Goal: Complete application form

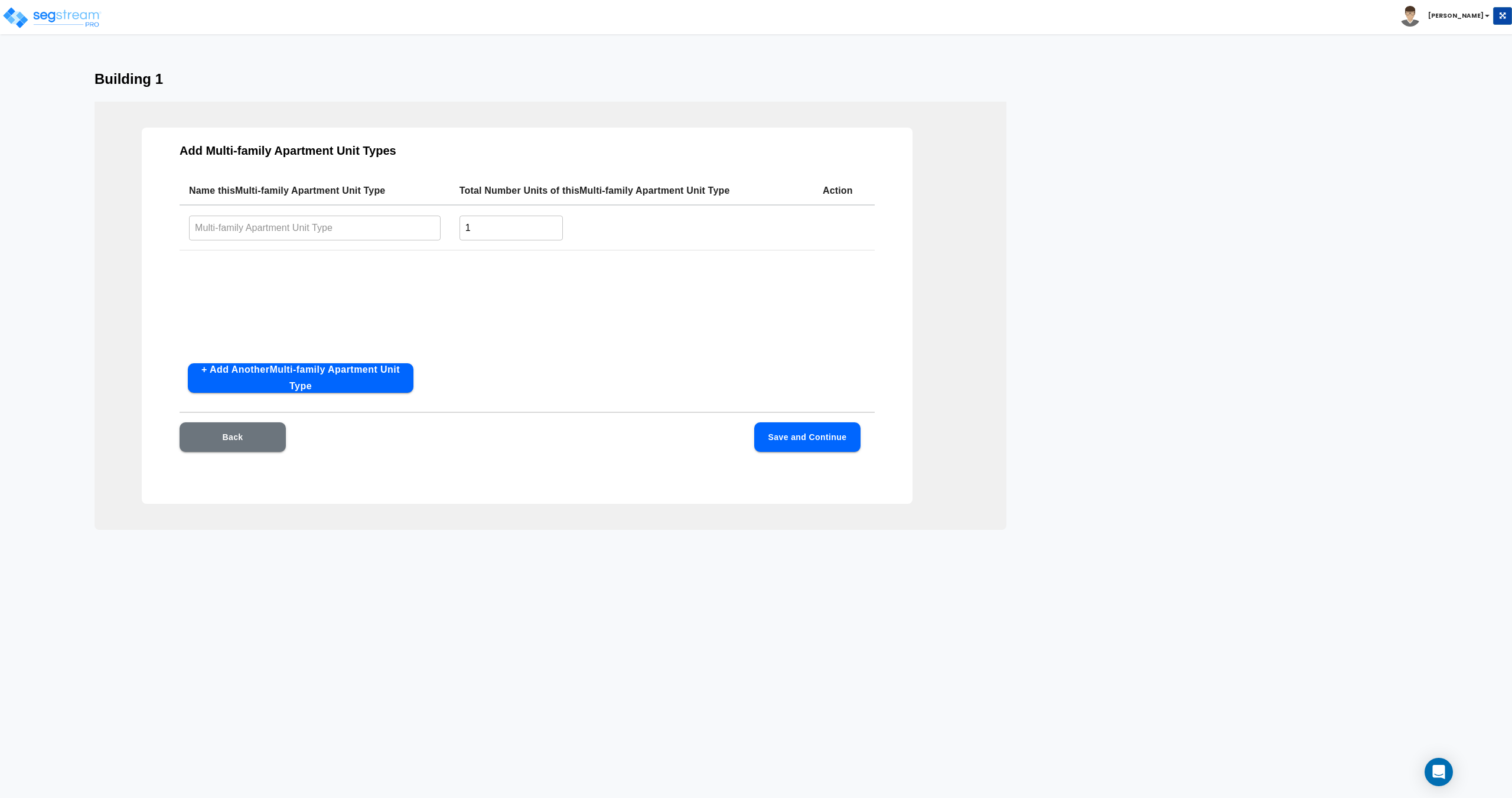
click at [249, 228] on input "text" at bounding box center [315, 228] width 251 height 26
type input "1 Bed/ 1 Bath"
click at [266, 389] on button "+ Add Another Multi-family Apartment Unit Type" at bounding box center [301, 378] width 226 height 29
click at [268, 286] on input "text" at bounding box center [315, 275] width 251 height 26
click at [270, 278] on input "text" at bounding box center [315, 275] width 251 height 26
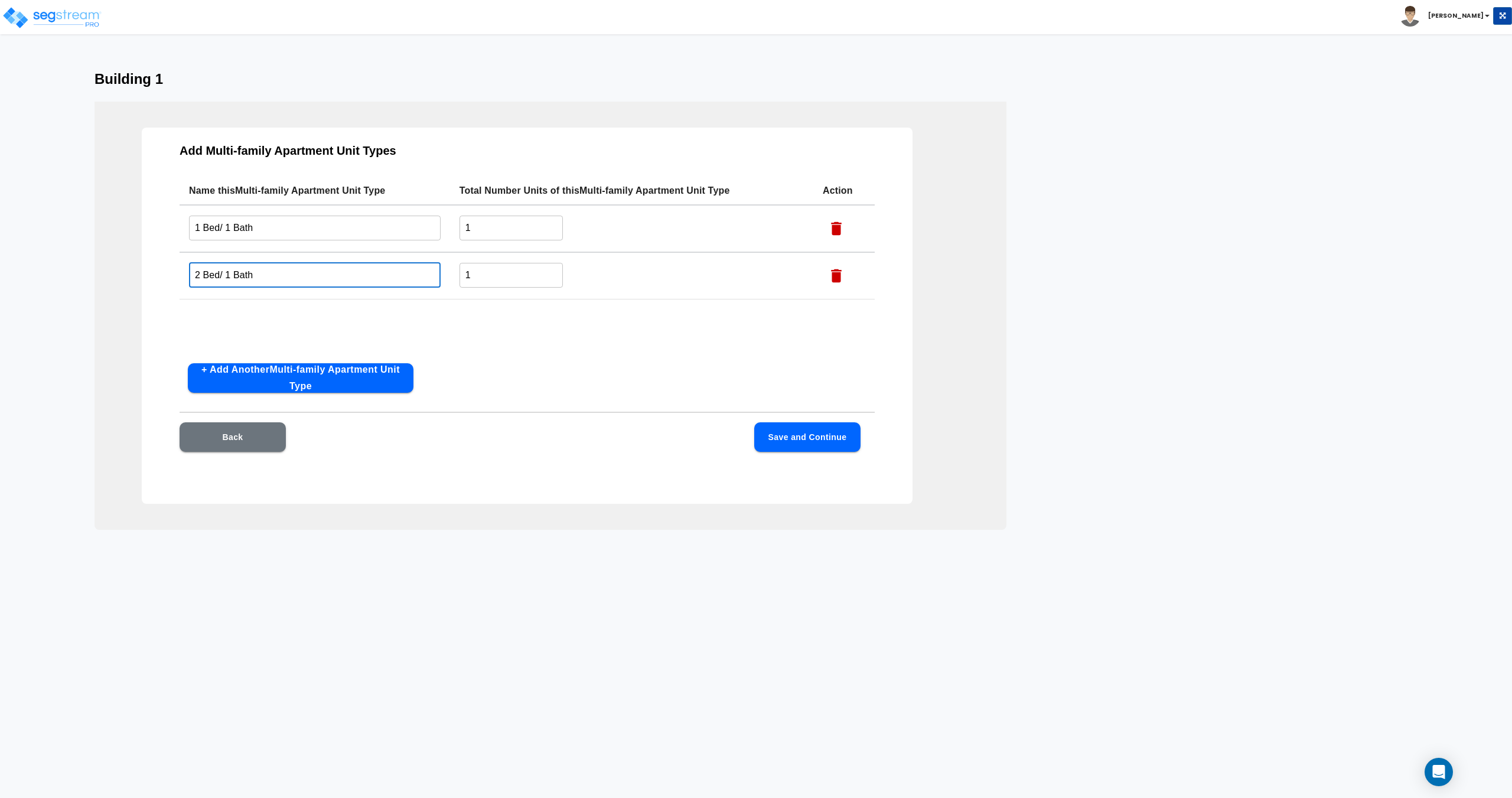
type input "2 Bed/ 1 Bath"
click at [317, 386] on button "+ Add Another Multi-family Apartment Unit Type" at bounding box center [301, 378] width 226 height 29
click at [279, 331] on input "text" at bounding box center [315, 322] width 251 height 26
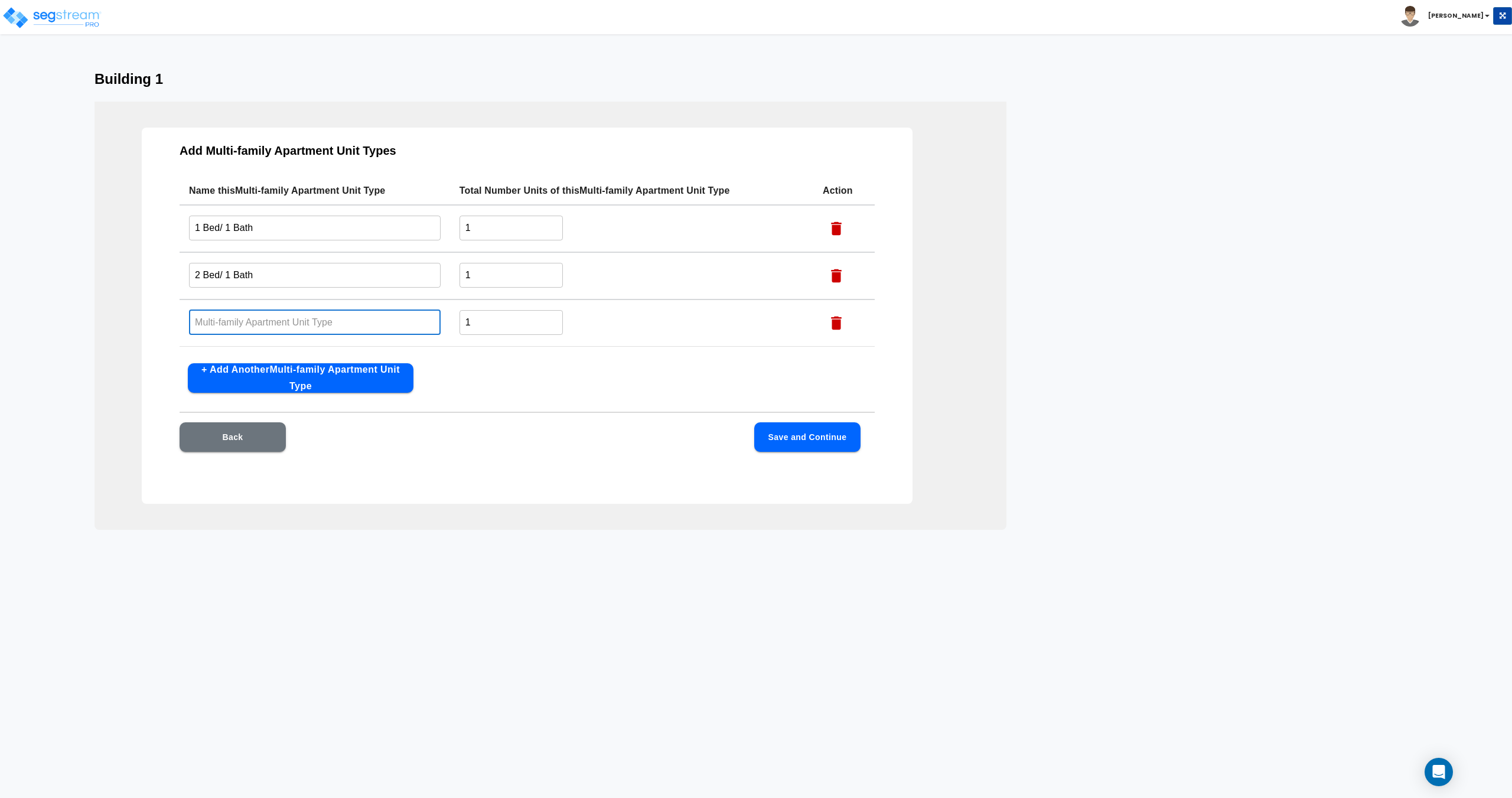
click at [279, 331] on input "text" at bounding box center [315, 322] width 251 height 26
type input "3 Bed/ 2 Bath"
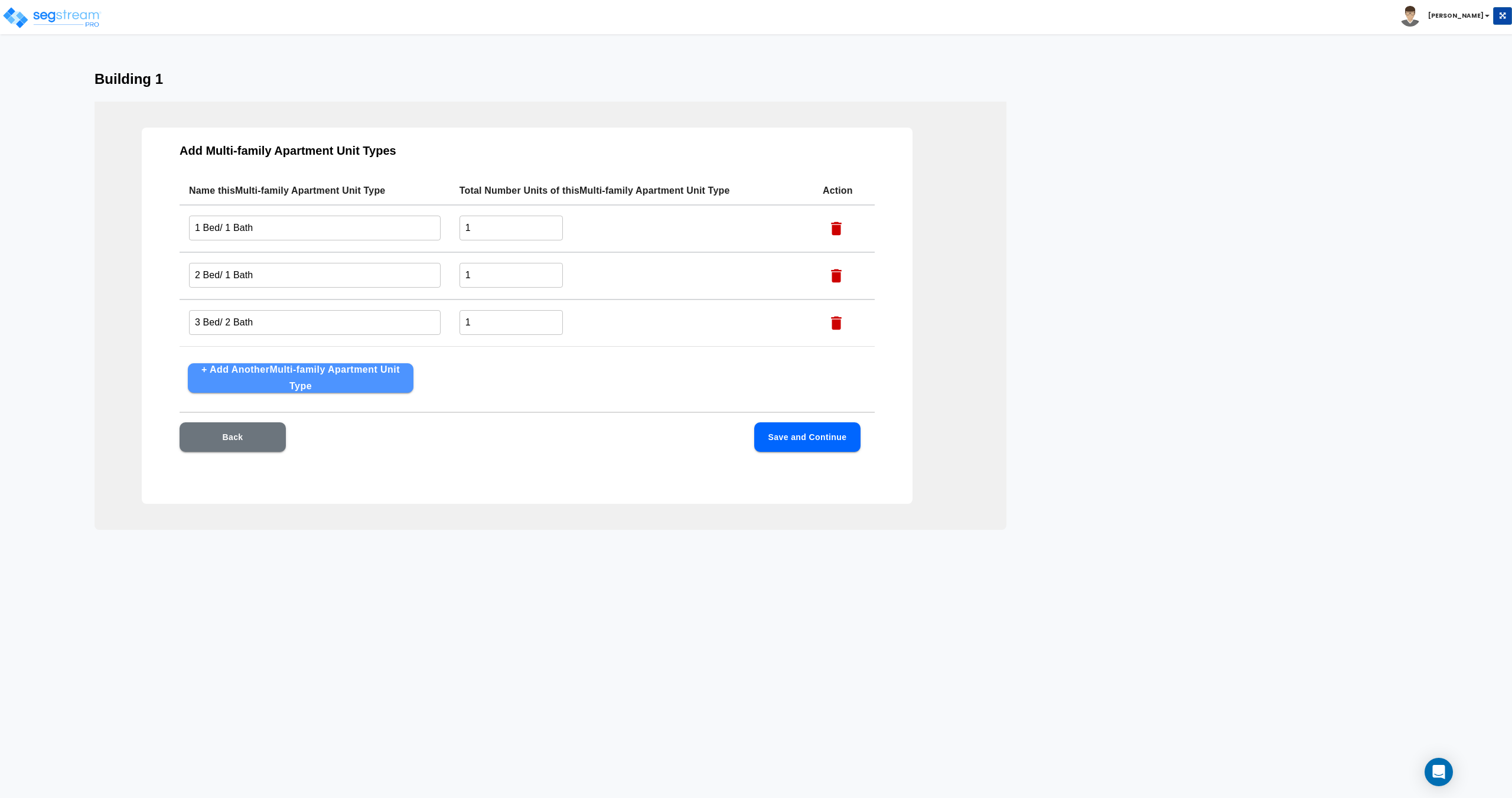
click at [273, 384] on button "+ Add Another Multi-family Apartment Unit Type" at bounding box center [301, 378] width 226 height 29
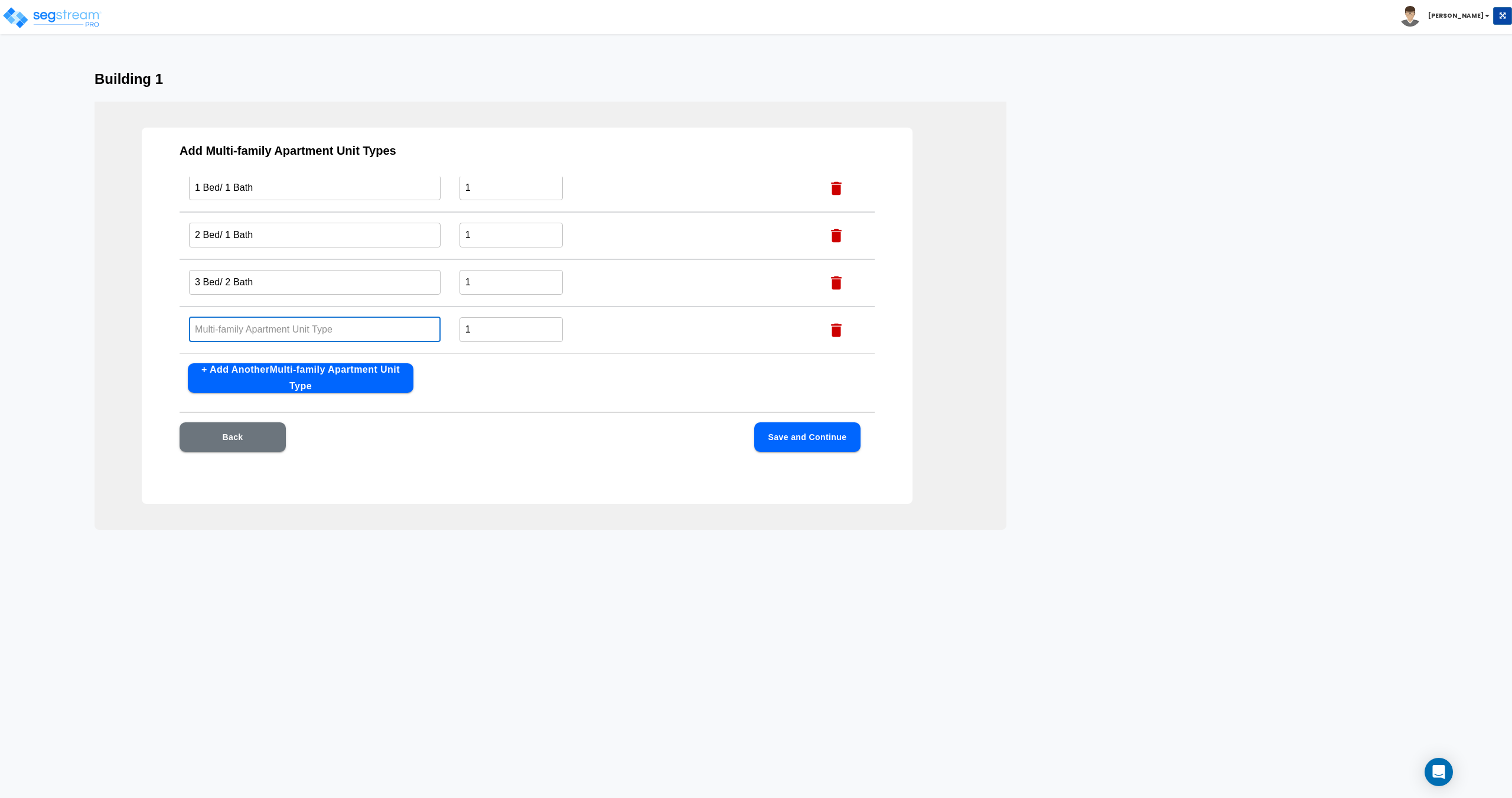
click at [248, 331] on input "text" at bounding box center [315, 329] width 251 height 26
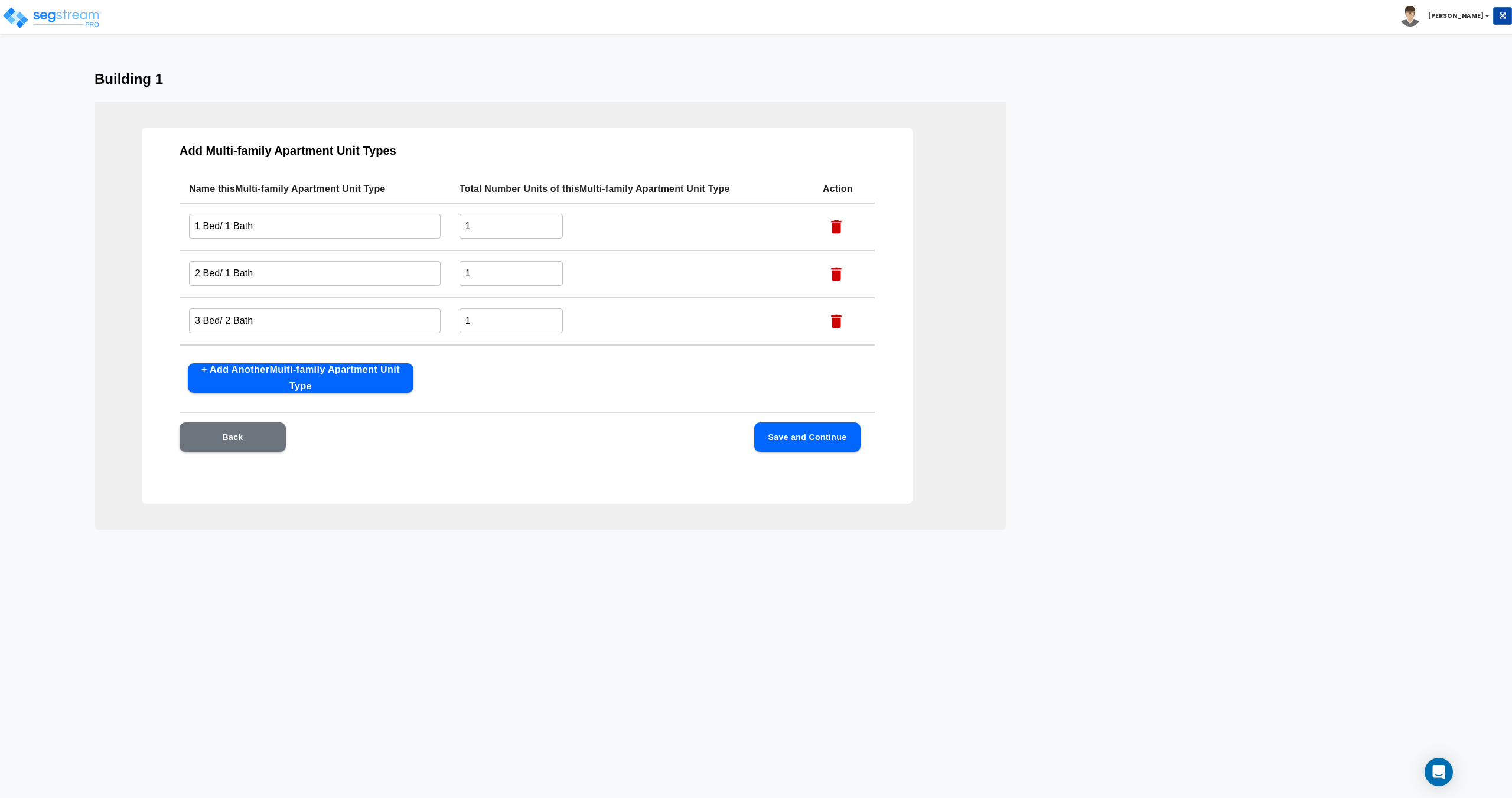
scroll to position [0, 0]
type input "4 Bed/ 2 Bath"
click at [474, 230] on input "1" at bounding box center [511, 228] width 104 height 26
drag, startPoint x: 502, startPoint y: 229, endPoint x: 395, endPoint y: 242, distance: 107.8
click at [395, 240] on tr "1 Bed/ 1 Bath ​ 1 ​" at bounding box center [527, 229] width 695 height 47
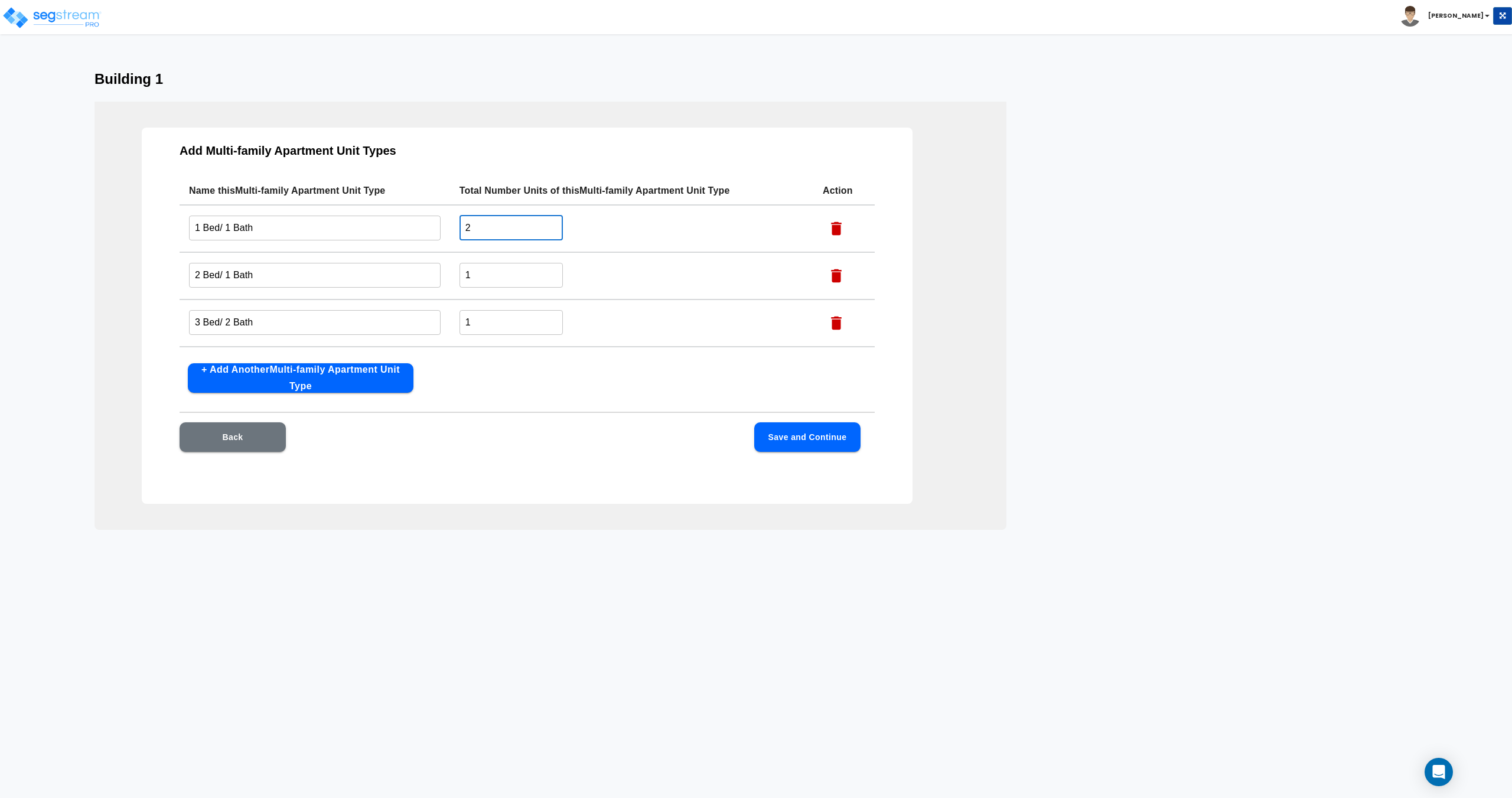
type input "2"
drag, startPoint x: 481, startPoint y: 273, endPoint x: 395, endPoint y: 281, distance: 86.4
click at [397, 281] on tr "2 Bed/ 1 Bath ​ 1 ​" at bounding box center [527, 276] width 695 height 47
drag, startPoint x: 434, startPoint y: 323, endPoint x: 405, endPoint y: 329, distance: 29.6
click at [413, 323] on tr "3 Bed/ 2 Bath ​ 1 ​" at bounding box center [527, 323] width 695 height 47
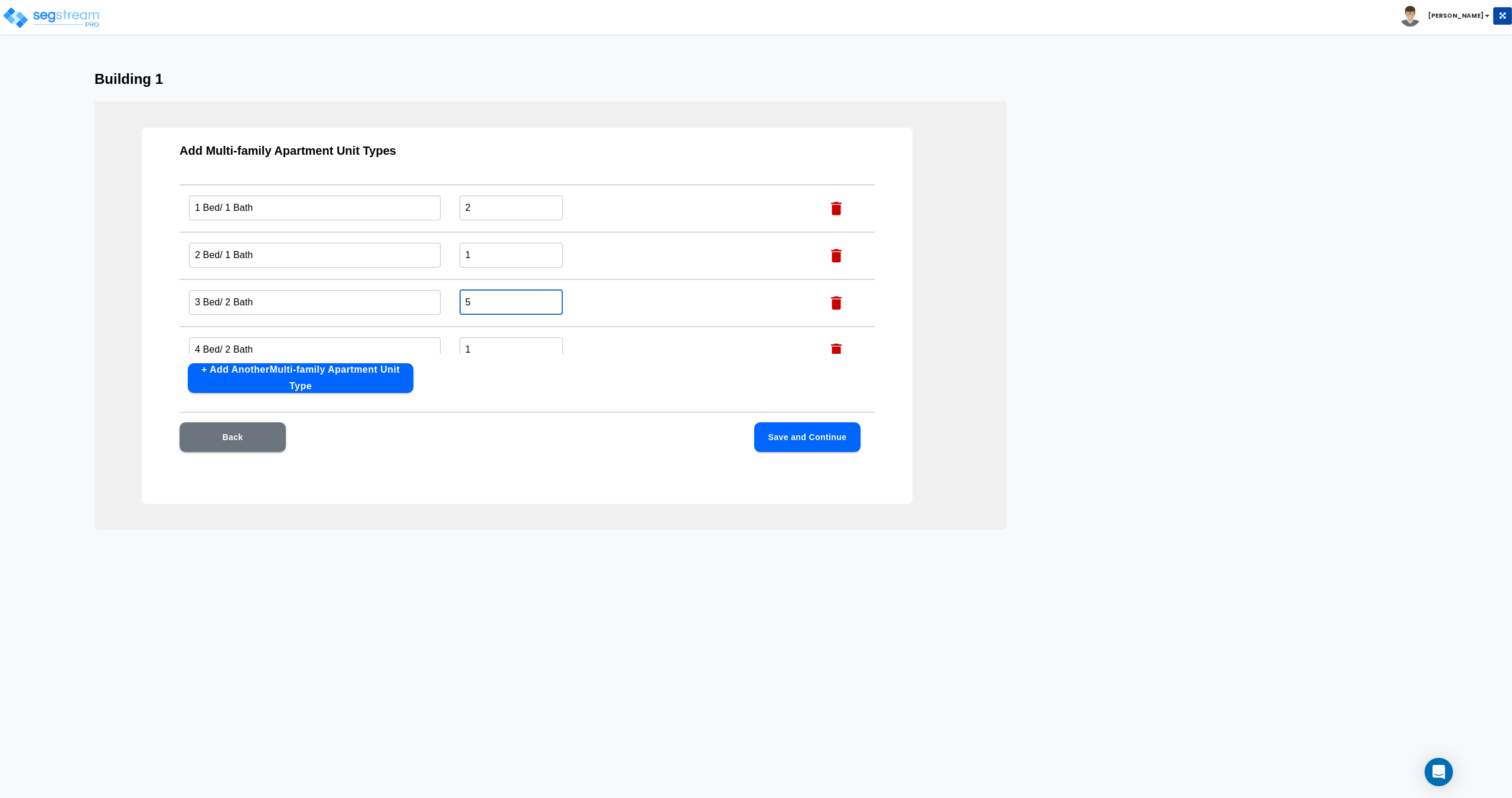
scroll to position [40, 0]
type input "5"
drag, startPoint x: 490, startPoint y: 329, endPoint x: 381, endPoint y: 338, distance: 109.4
click at [397, 335] on tr "4 Bed/ 2 Bath ​ 1 ​" at bounding box center [527, 330] width 695 height 47
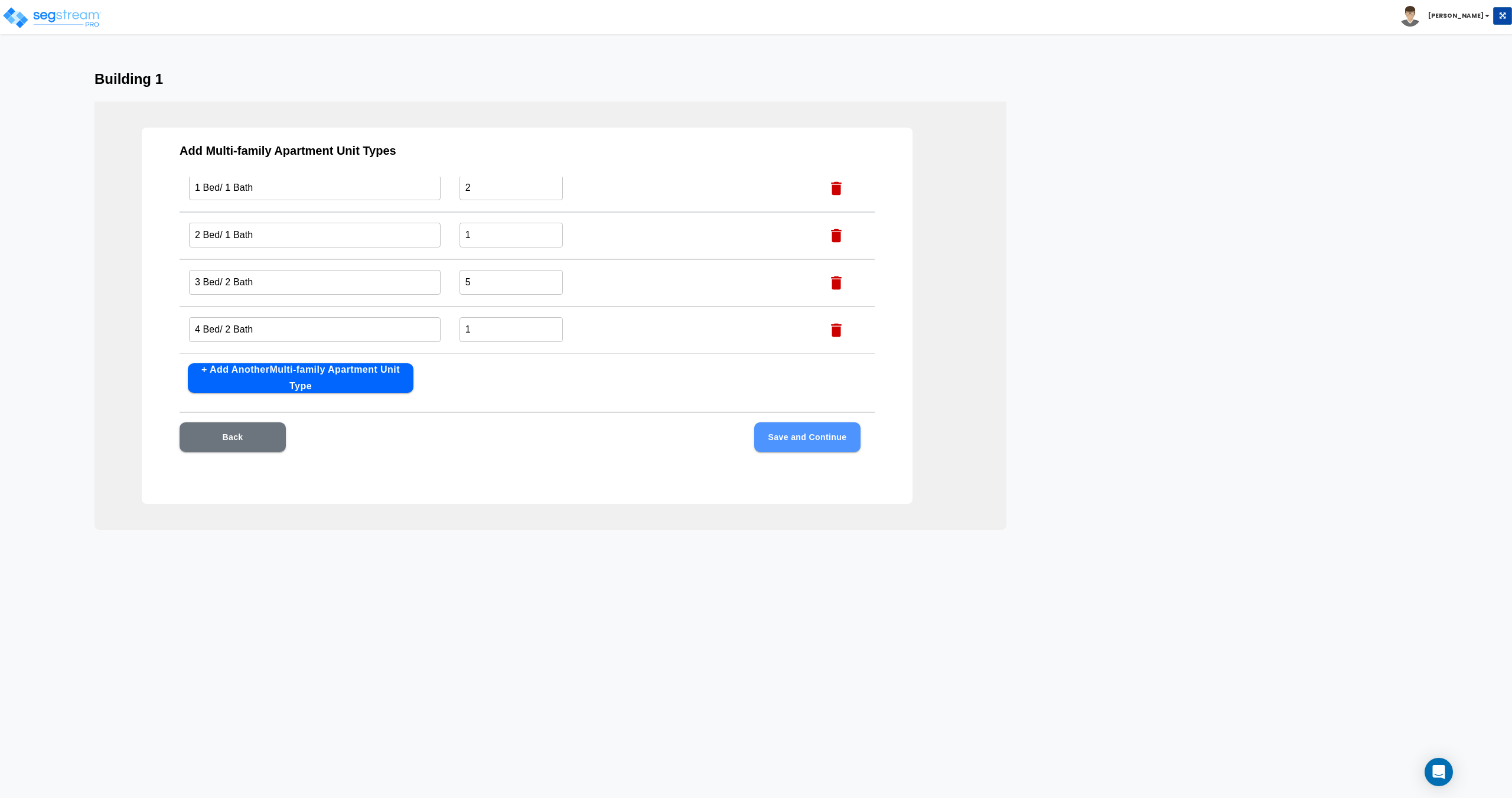
click at [775, 434] on button "Save and Continue" at bounding box center [807, 437] width 107 height 29
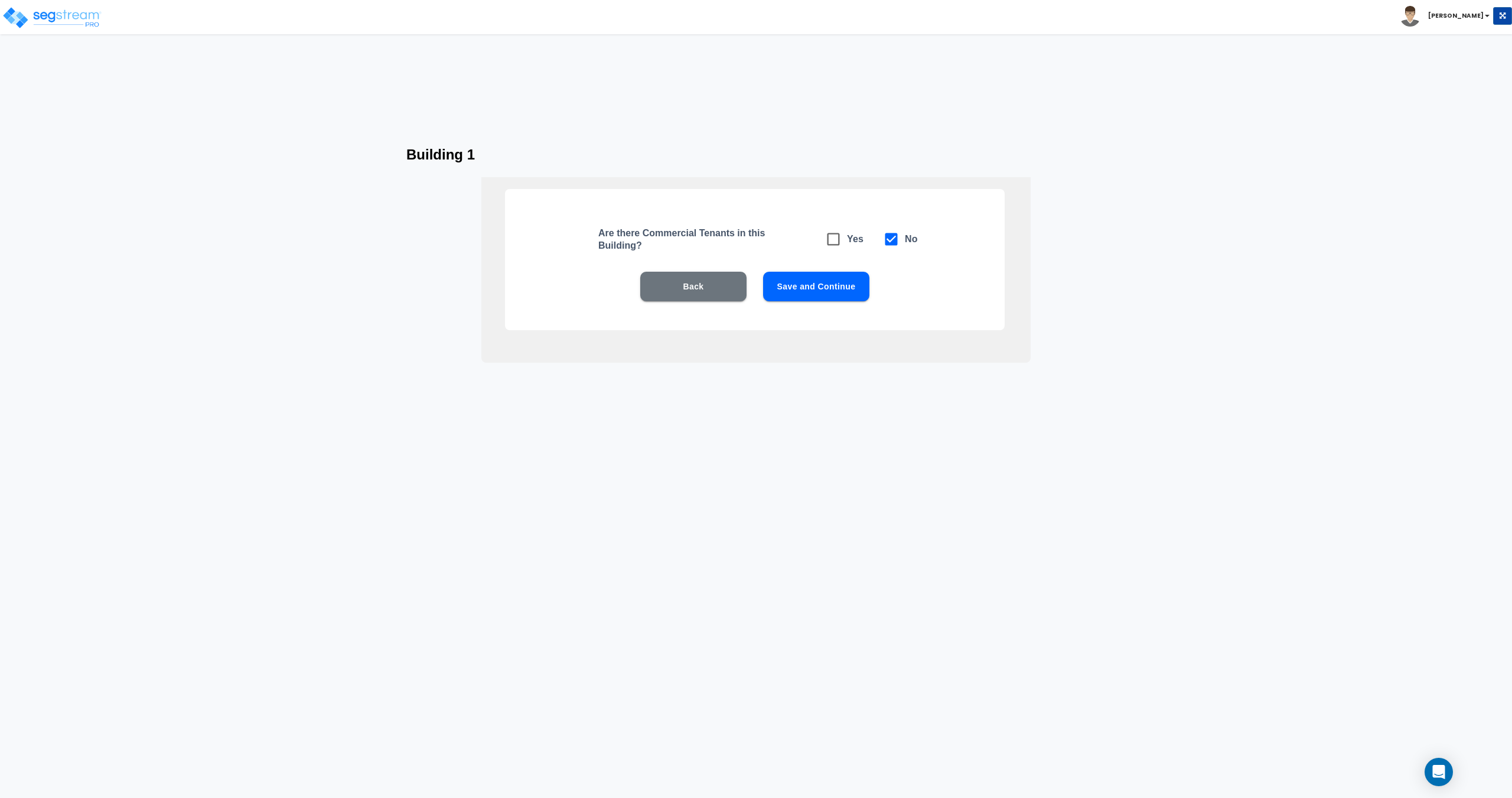
click at [814, 294] on button "Save and Continue" at bounding box center [816, 287] width 107 height 29
click at [850, 243] on h6 "Yes" at bounding box center [855, 239] width 17 height 17
click at [831, 241] on icon at bounding box center [834, 239] width 17 height 17
checkbox input "true"
checkbox input "false"
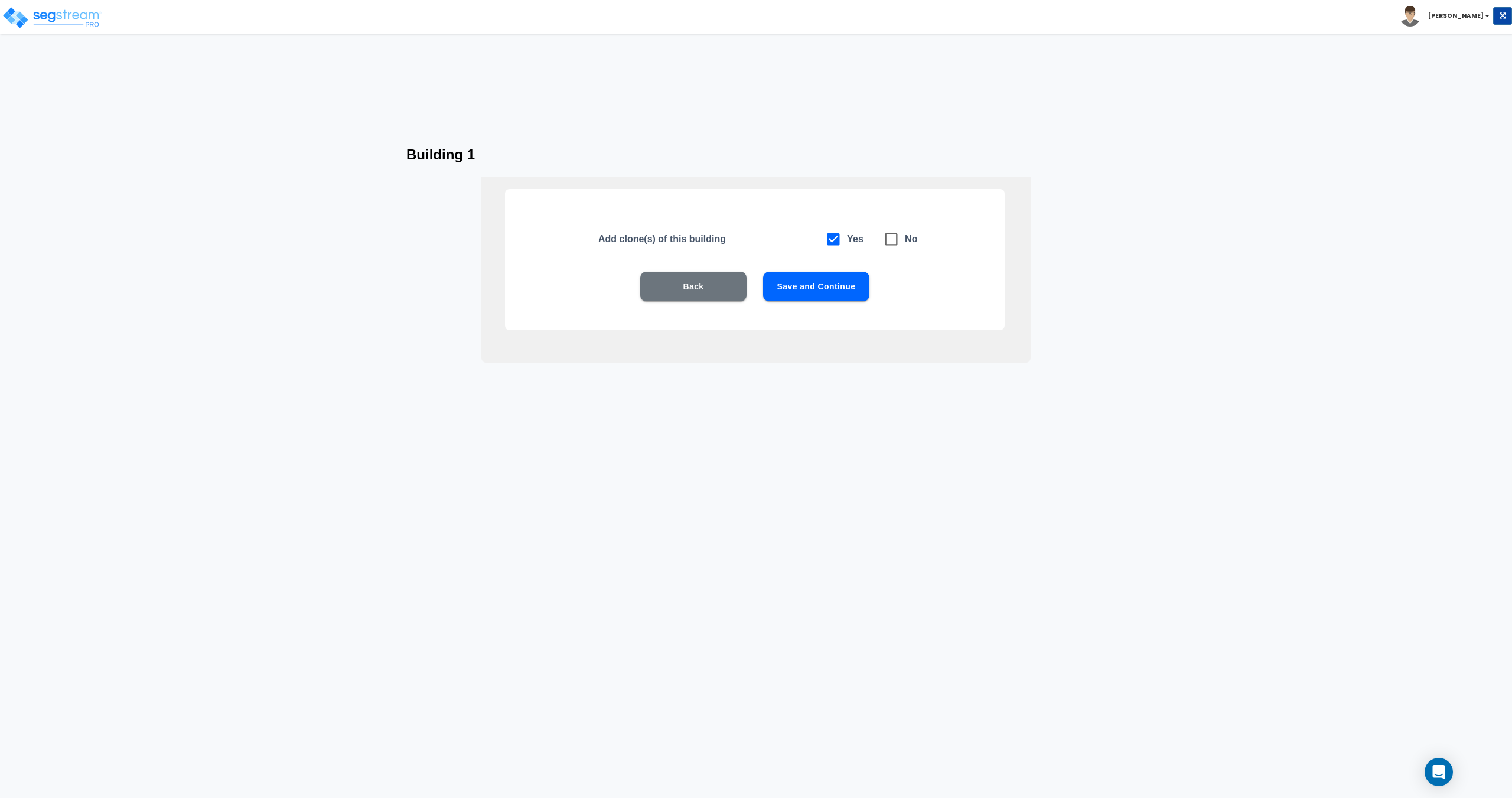
click at [831, 287] on button "Save and Continue" at bounding box center [816, 287] width 107 height 29
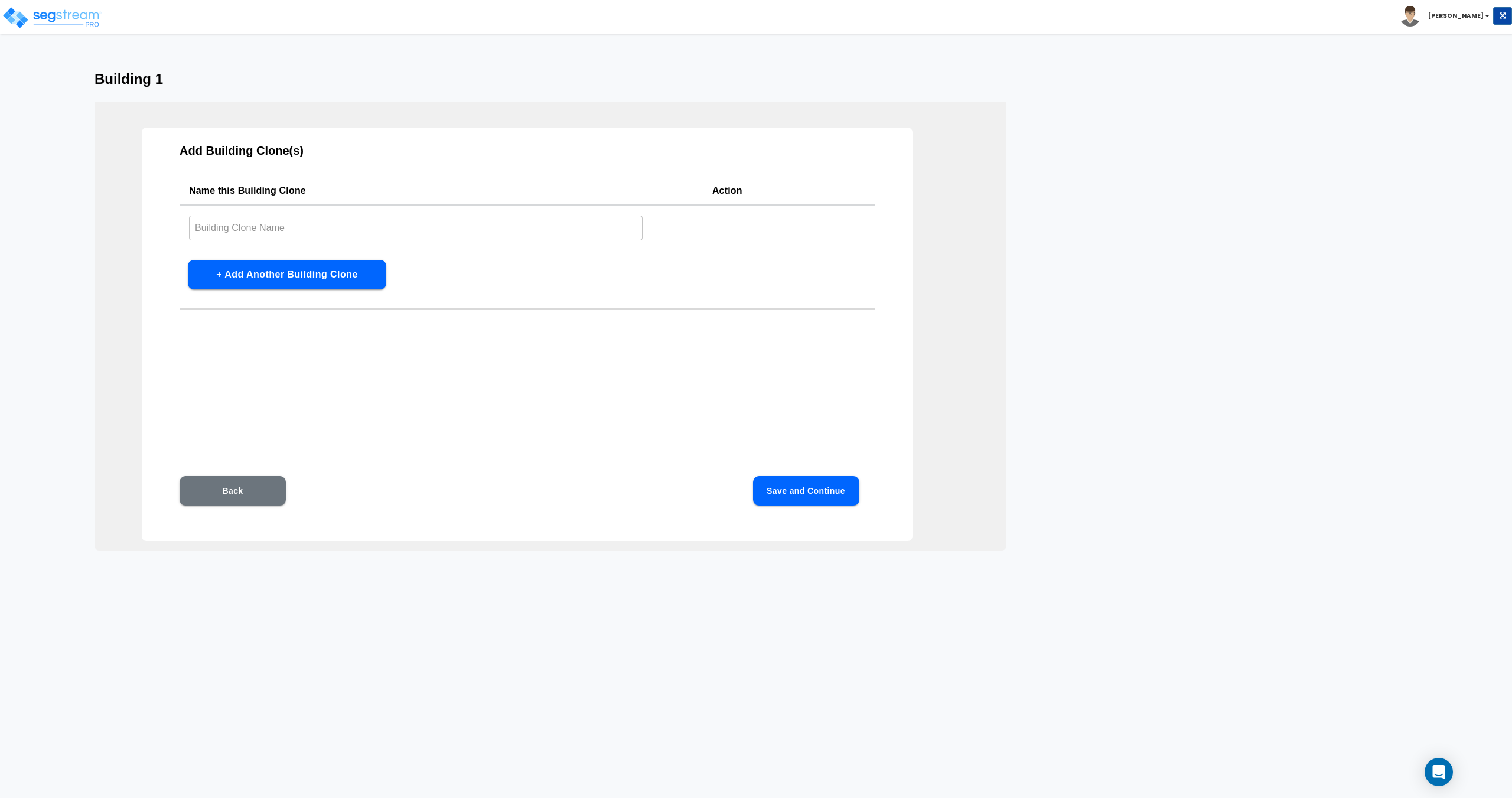
click at [348, 267] on button "+ Add Another Building Clone" at bounding box center [287, 275] width 198 height 29
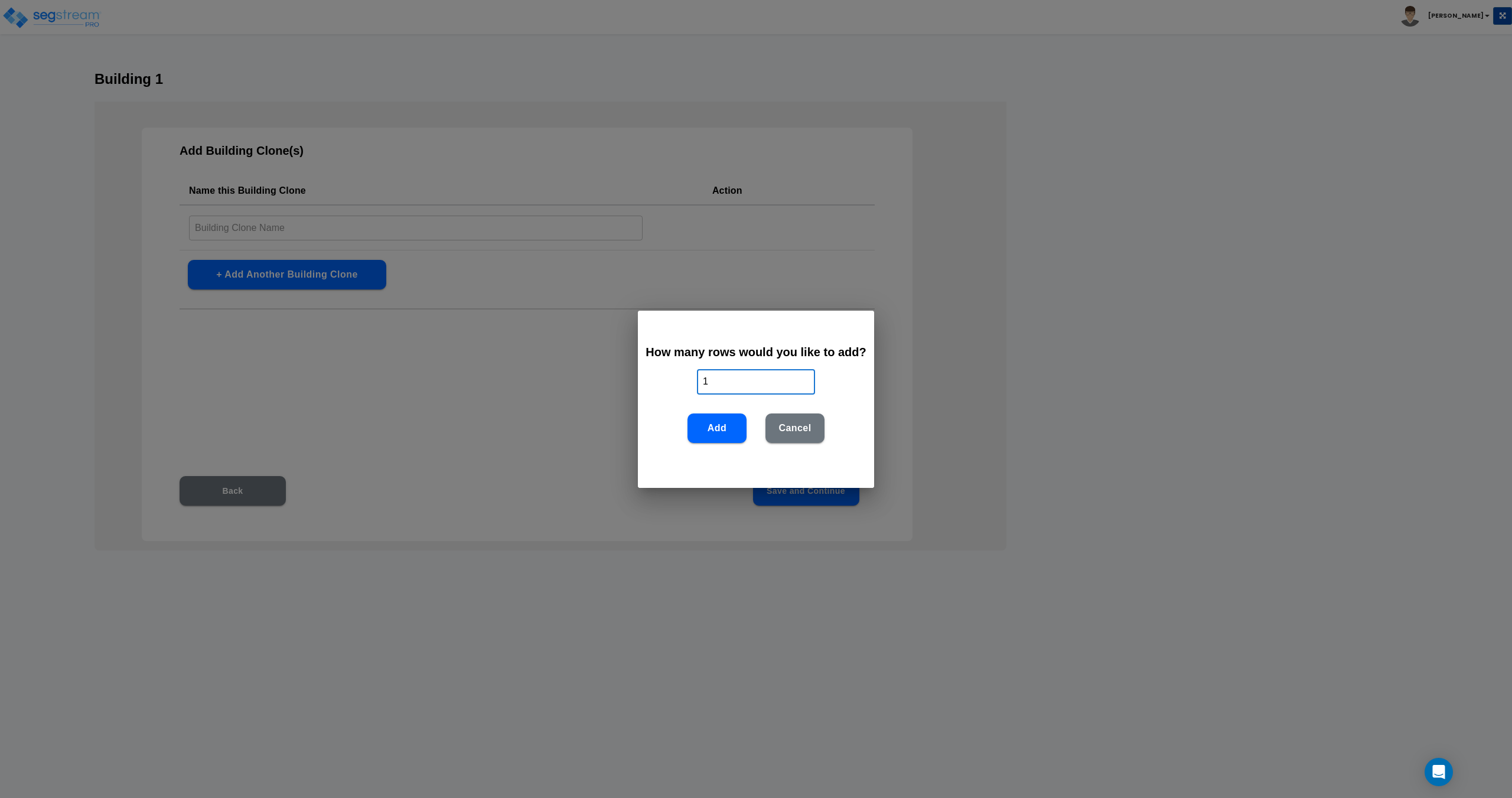
drag, startPoint x: 736, startPoint y: 384, endPoint x: 562, endPoint y: 381, distance: 174.0
click at [570, 378] on div "How many rows would you like to add? 1 ​ Add Cancel" at bounding box center [756, 399] width 1512 height 798
type input "5"
click at [723, 437] on button "Add" at bounding box center [717, 428] width 59 height 29
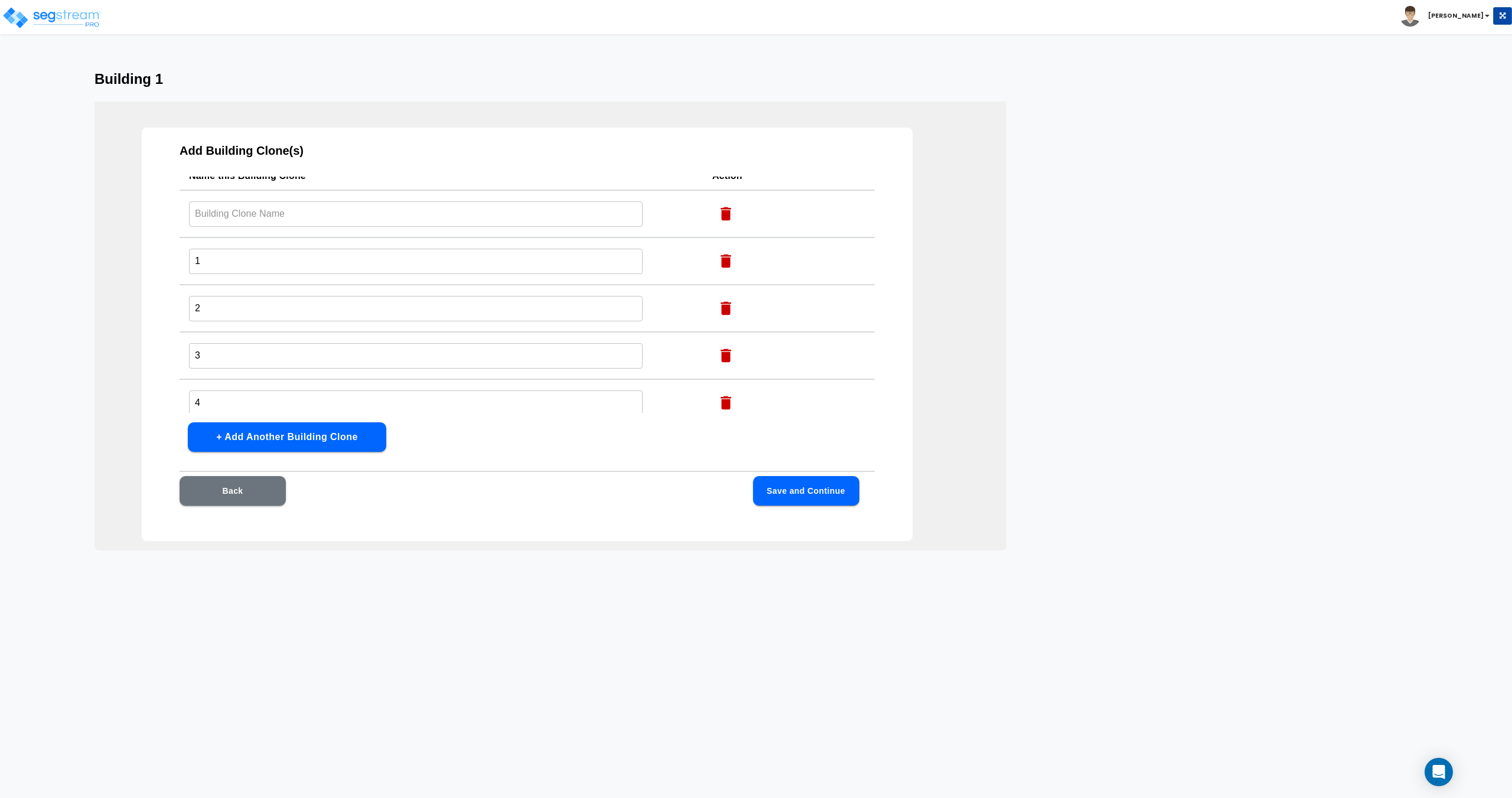
scroll to position [0, 0]
click at [717, 224] on icon "button" at bounding box center [726, 229] width 18 height 18
type input "1"
type input "2"
type input "3"
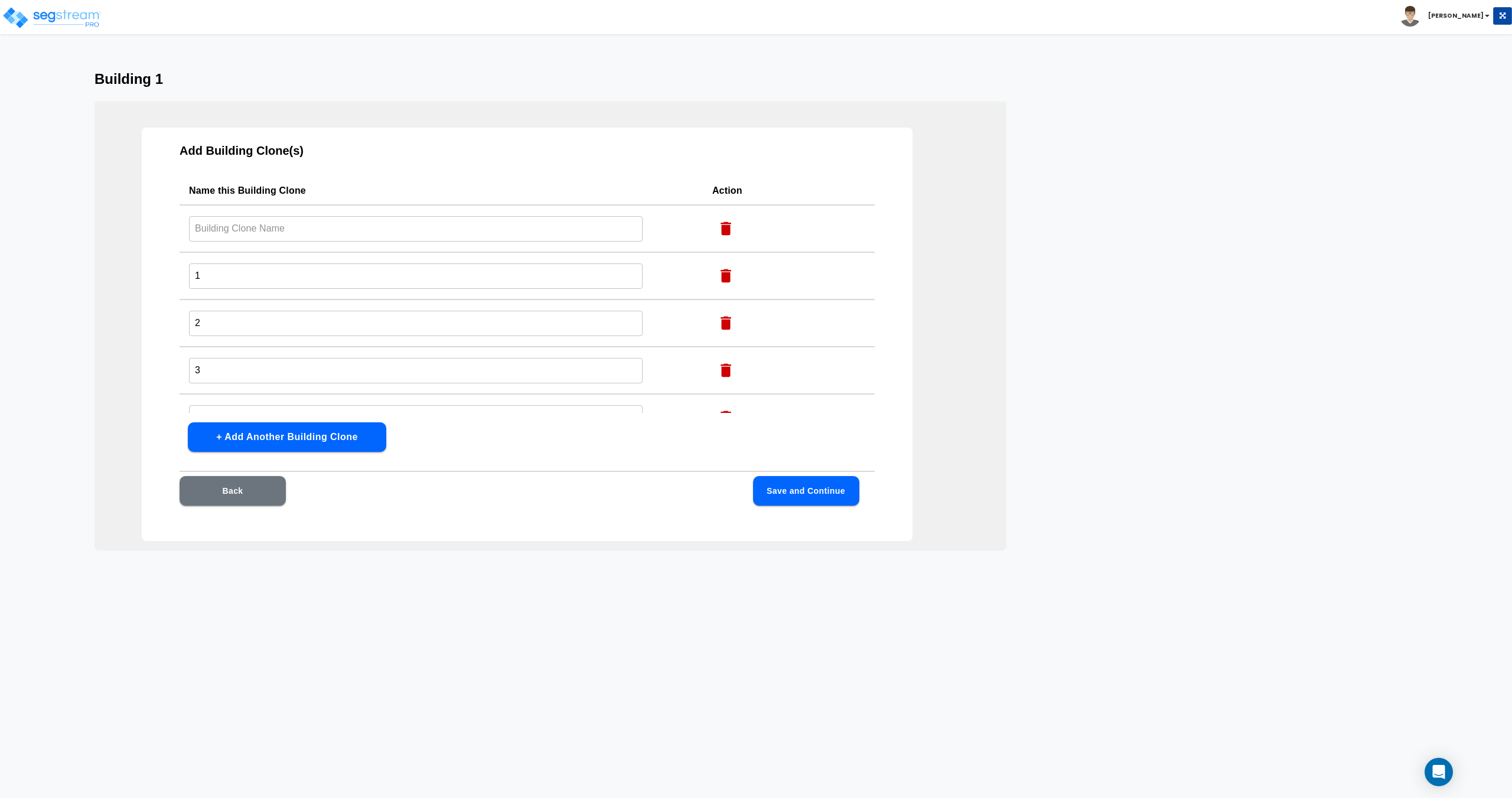
type input "4"
type input "5"
click at [829, 499] on button "Save and Continue" at bounding box center [806, 491] width 107 height 29
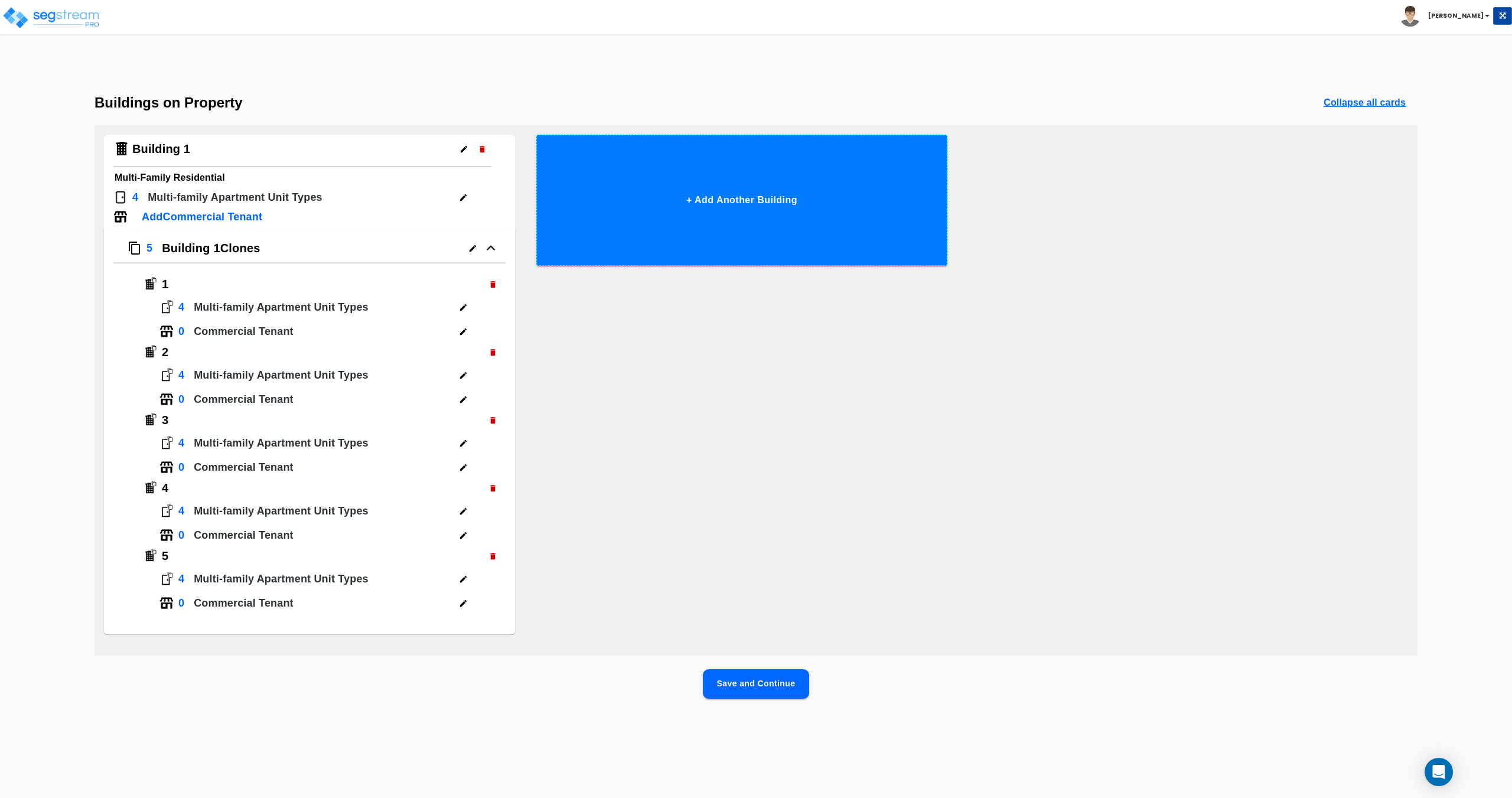
click at [739, 245] on button "+ Add Another Building" at bounding box center [742, 200] width 411 height 131
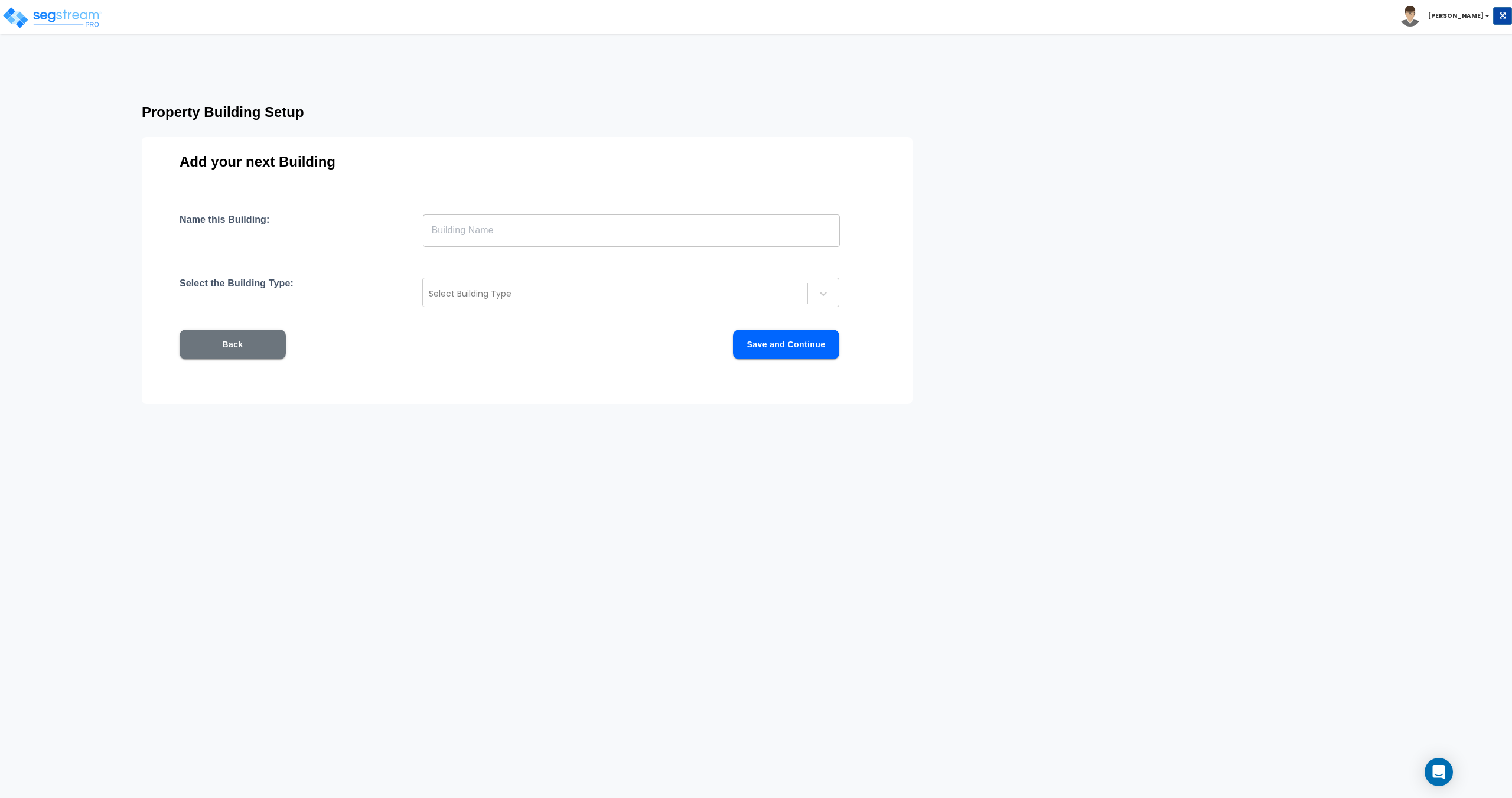
click at [440, 219] on input "text" at bounding box center [631, 230] width 417 height 33
type input "Building 2"
click at [467, 283] on div "Select Building Type" at bounding box center [631, 292] width 417 height 29
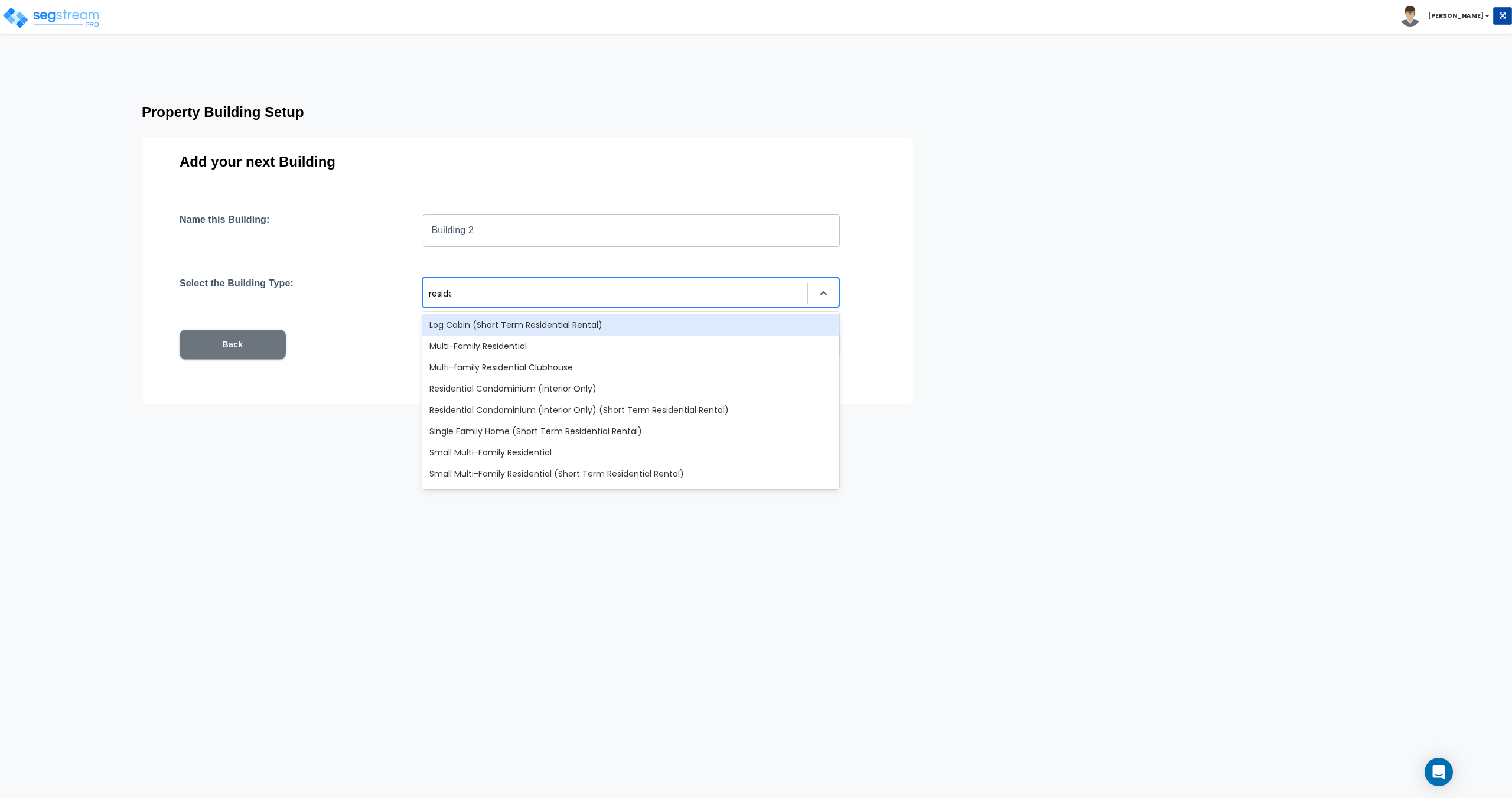
type input "residen"
click at [515, 345] on div "Multi-Family Residential" at bounding box center [631, 345] width 417 height 21
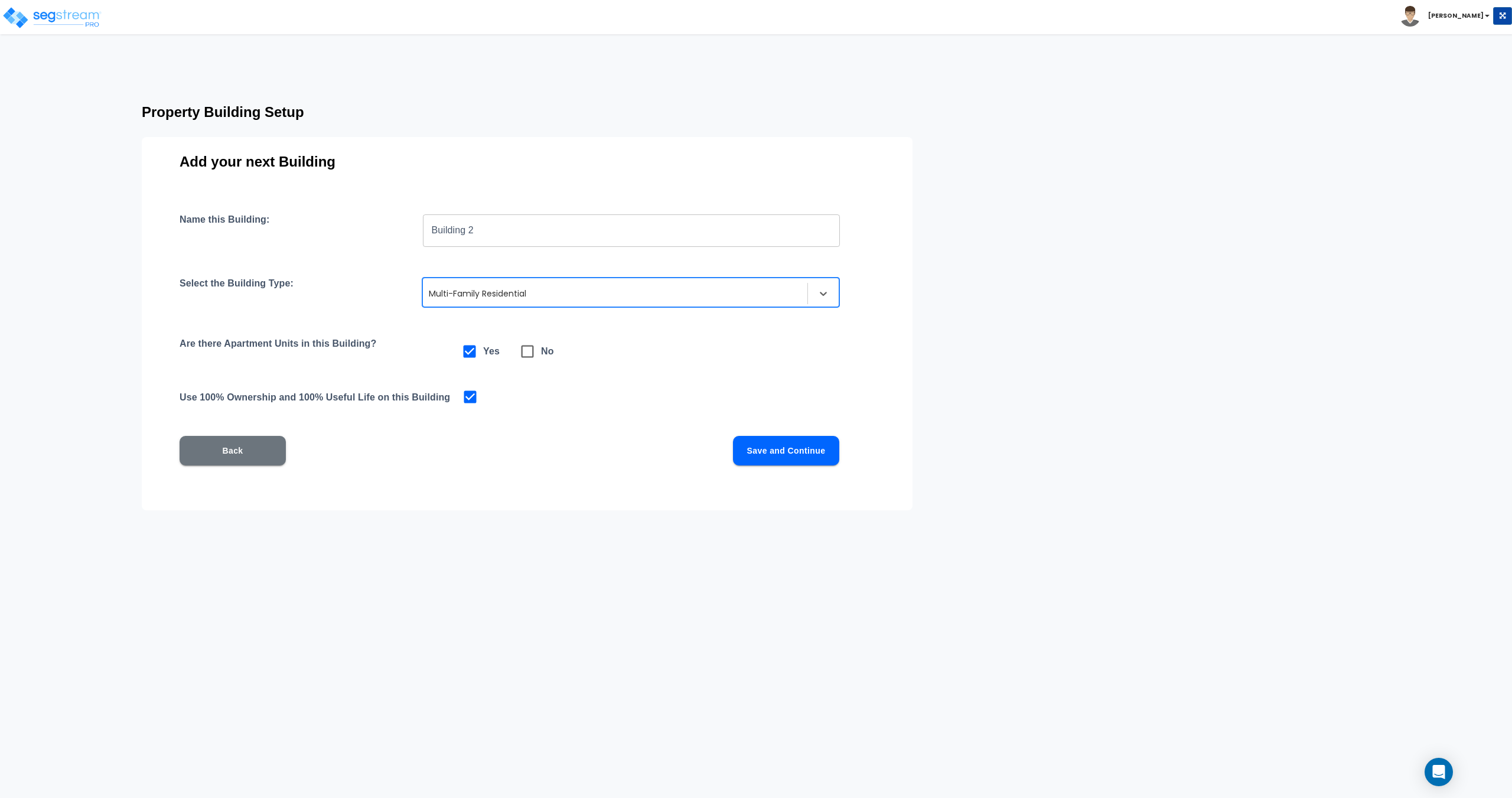
click at [764, 455] on button "Save and Continue" at bounding box center [786, 450] width 107 height 29
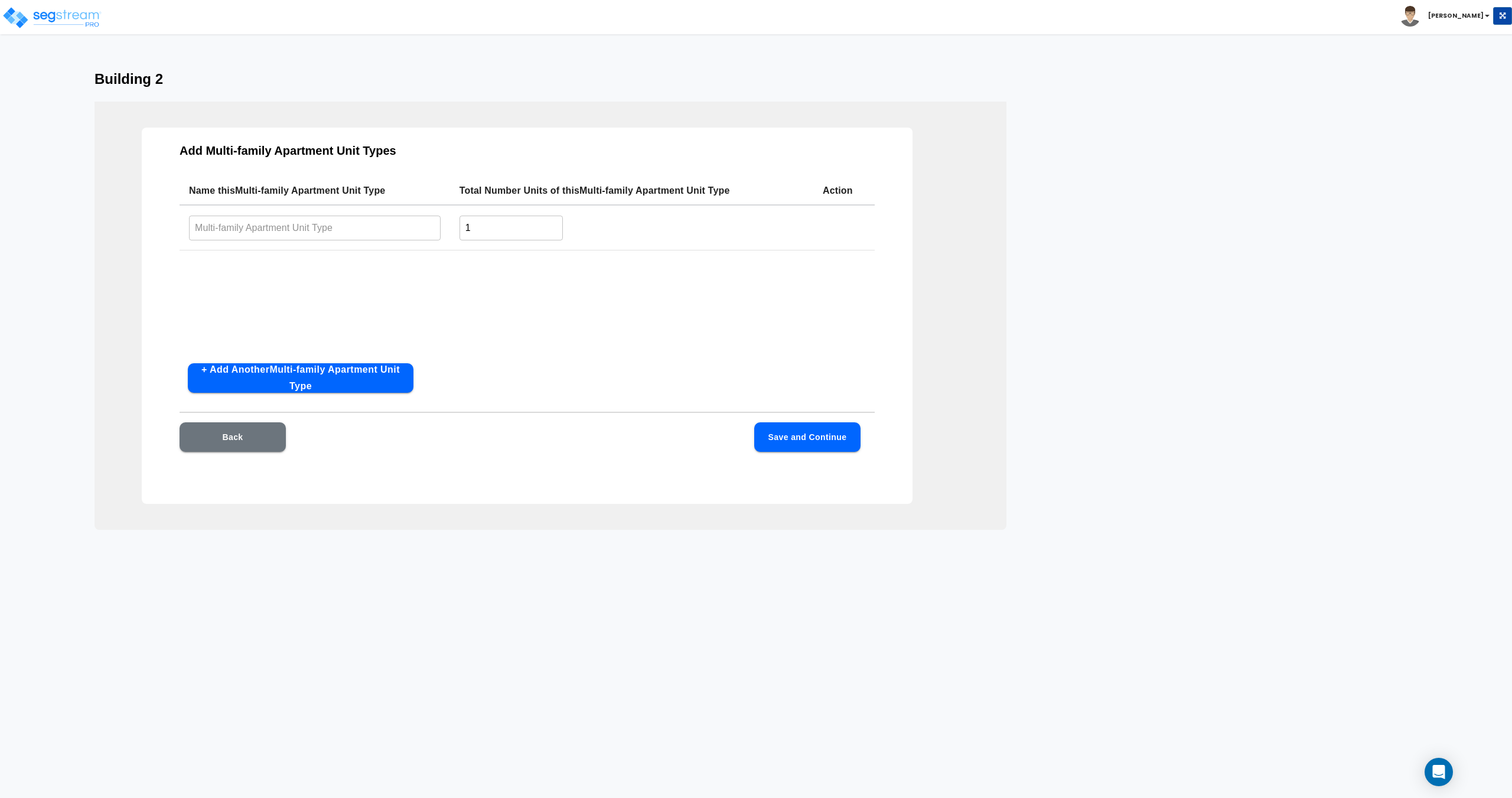
click at [365, 241] on td "​" at bounding box center [315, 228] width 270 height 46
click at [363, 231] on input "text" at bounding box center [315, 228] width 251 height 26
type input "1 Bed/ 1 Bath"
click at [358, 379] on button "+ Add Another Multi-family Apartment Unit Type" at bounding box center [301, 378] width 226 height 29
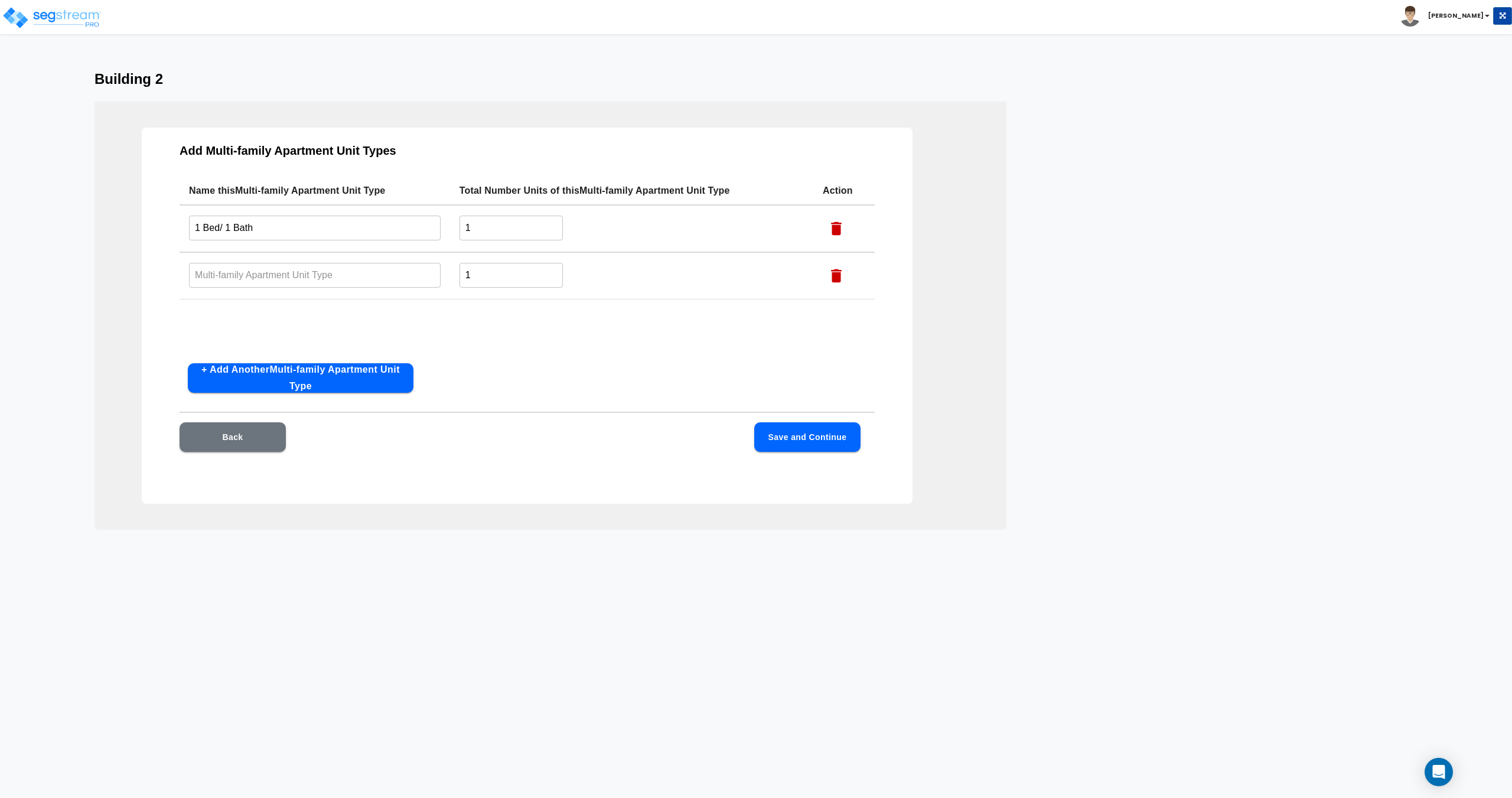
drag, startPoint x: 313, startPoint y: 307, endPoint x: 275, endPoint y: 267, distance: 55.2
click at [275, 267] on input "text" at bounding box center [315, 275] width 251 height 26
type input "2 Bed/ 1 Bath"
click at [289, 367] on button "+ Add Another Multi-family Apartment Unit Type" at bounding box center [301, 378] width 226 height 29
click at [268, 324] on input "text" at bounding box center [315, 322] width 251 height 26
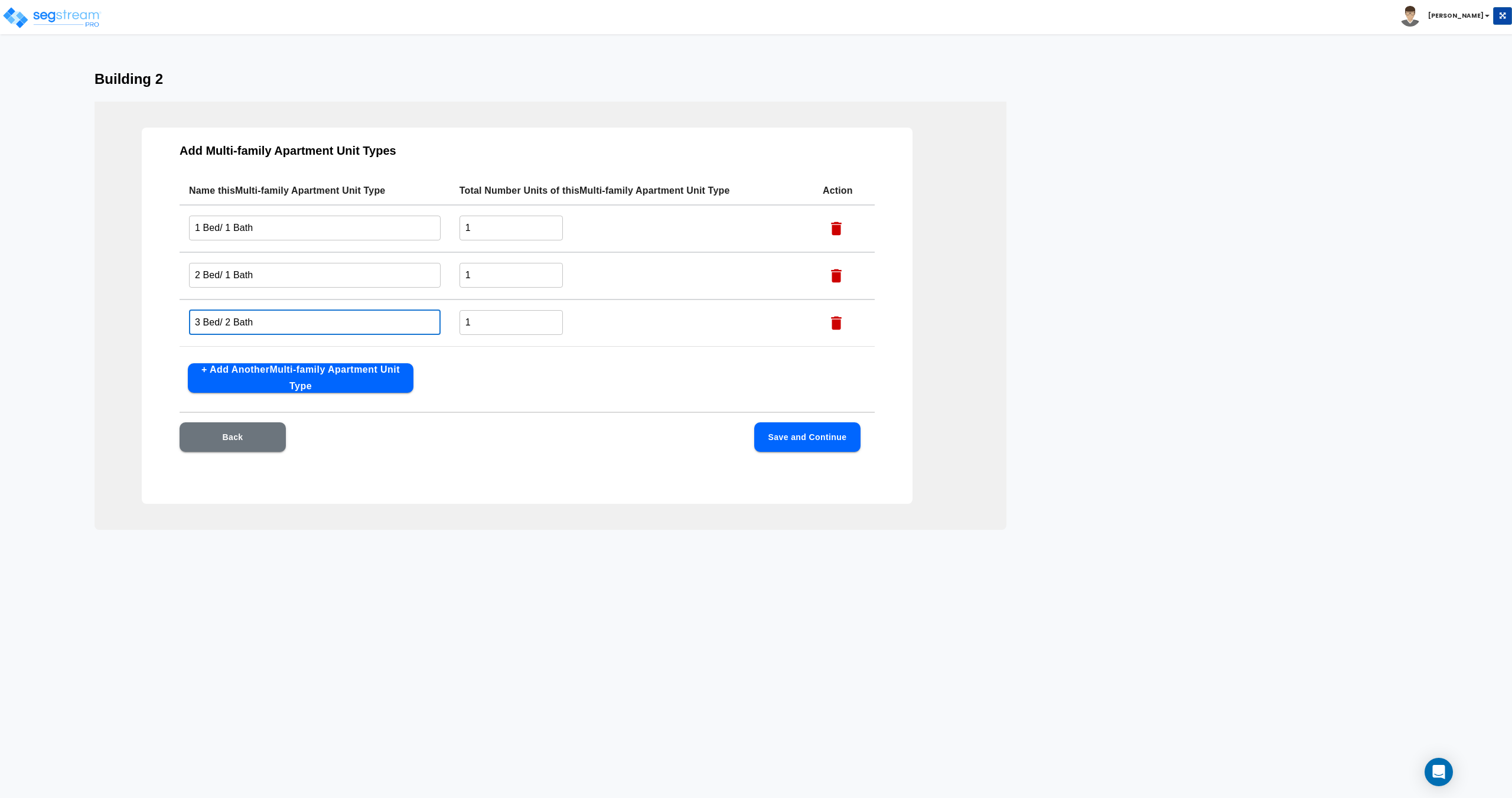
type input "3 Bed/ 2 Bath"
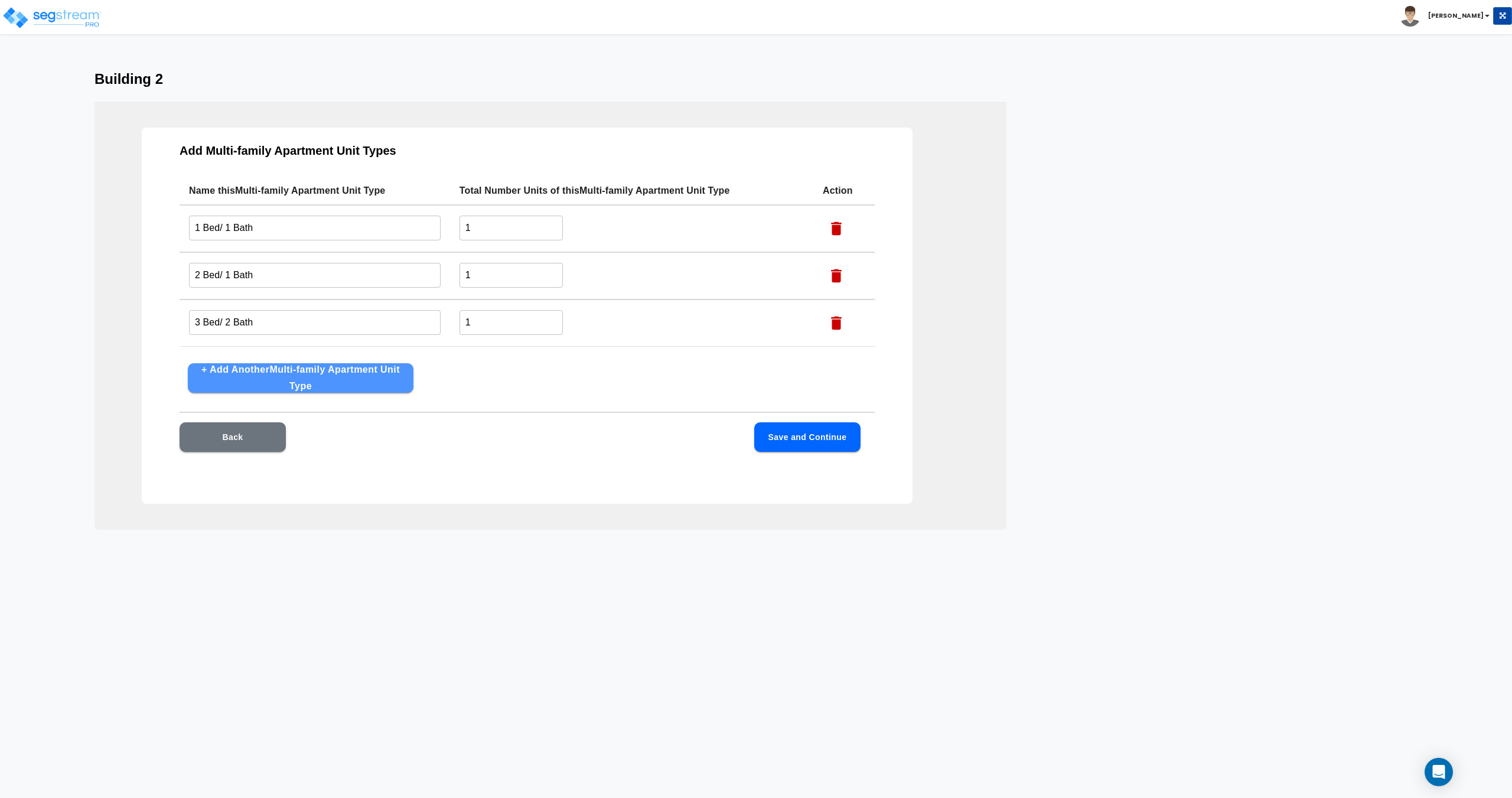
click at [262, 383] on button "+ Add Another Multi-family Apartment Unit Type" at bounding box center [301, 378] width 226 height 29
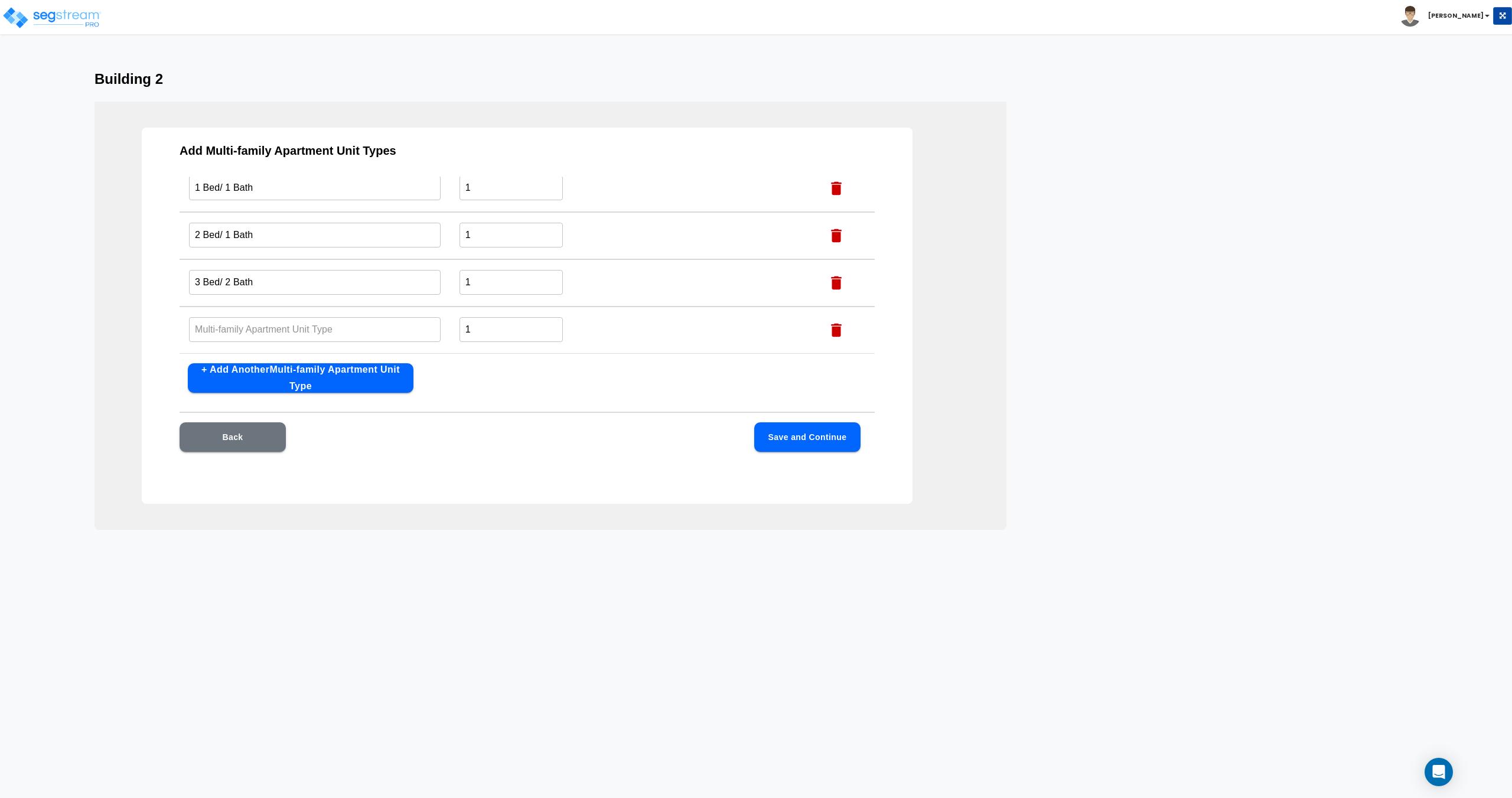
click at [259, 328] on input "text" at bounding box center [315, 329] width 251 height 26
type input "4 Bed/ 2 Bath"
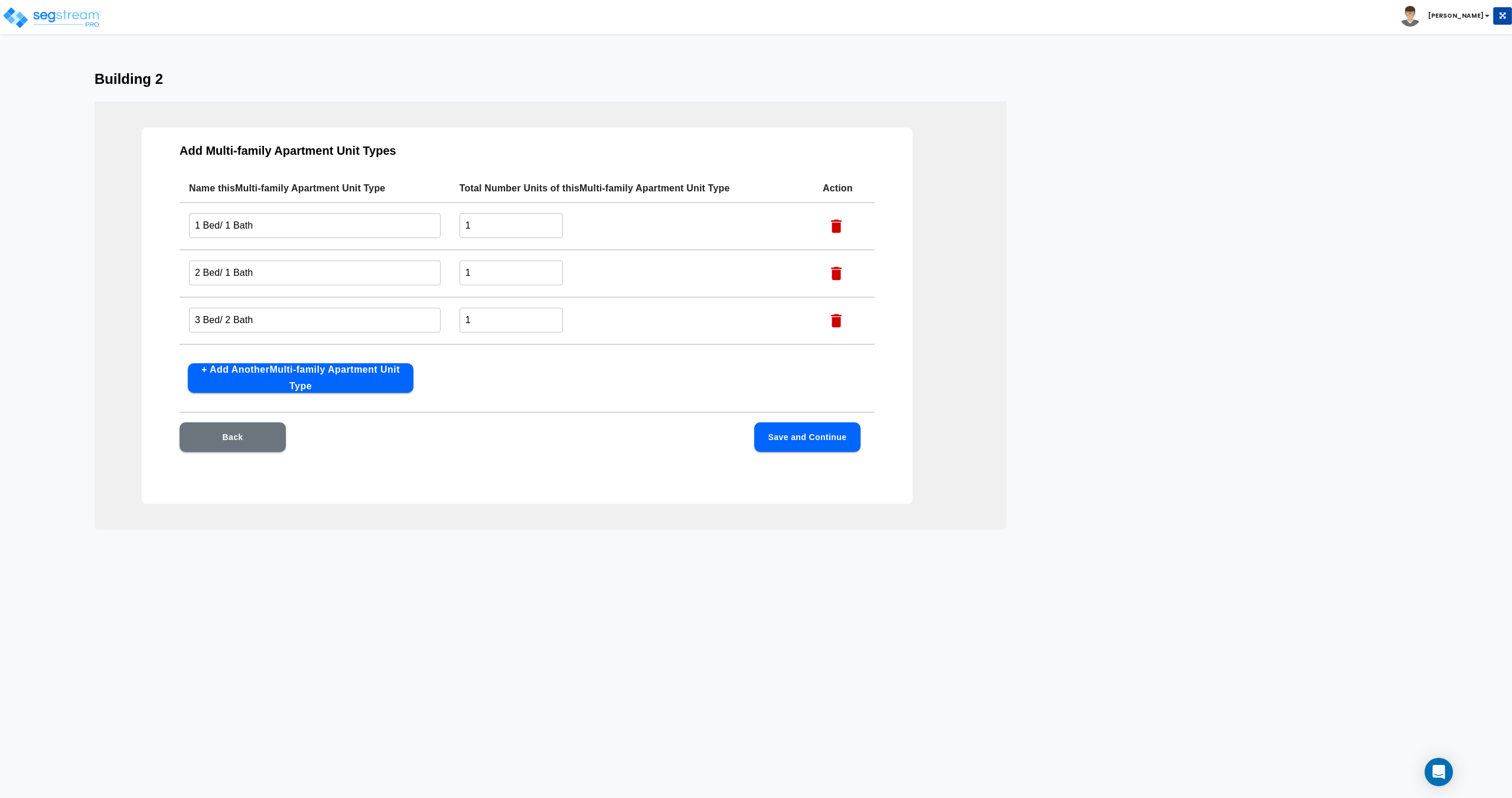
scroll to position [0, 0]
drag, startPoint x: 492, startPoint y: 274, endPoint x: 359, endPoint y: 279, distance: 133.1
click at [395, 276] on tr "2 Bed/ 1 Bath ​ 1 ​" at bounding box center [527, 276] width 695 height 47
type input "3"
drag, startPoint x: 378, startPoint y: 331, endPoint x: 337, endPoint y: 328, distance: 41.1
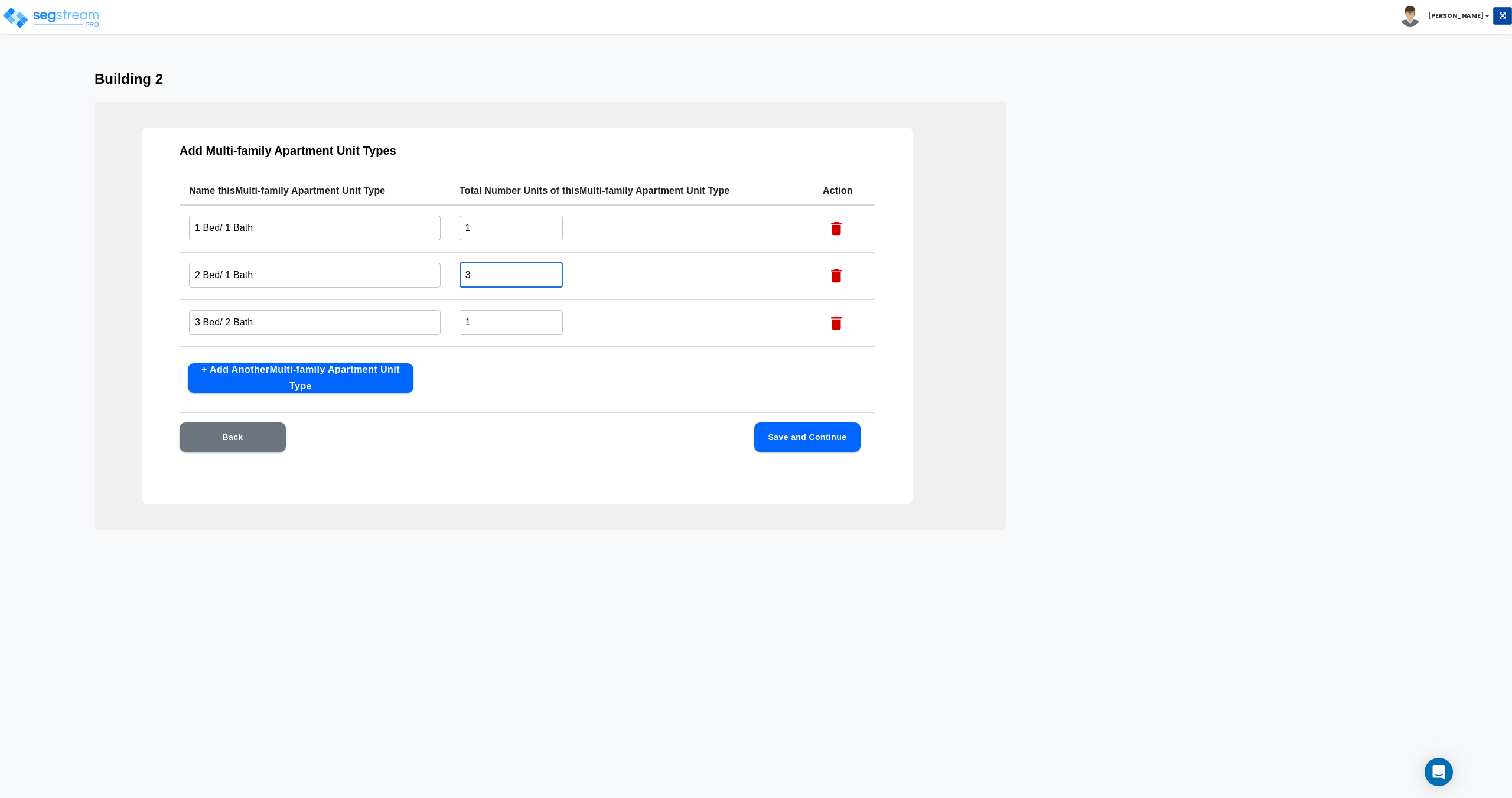
click at [365, 329] on tr "3 Bed/ 2 Bath ​ 1 ​" at bounding box center [527, 323] width 695 height 47
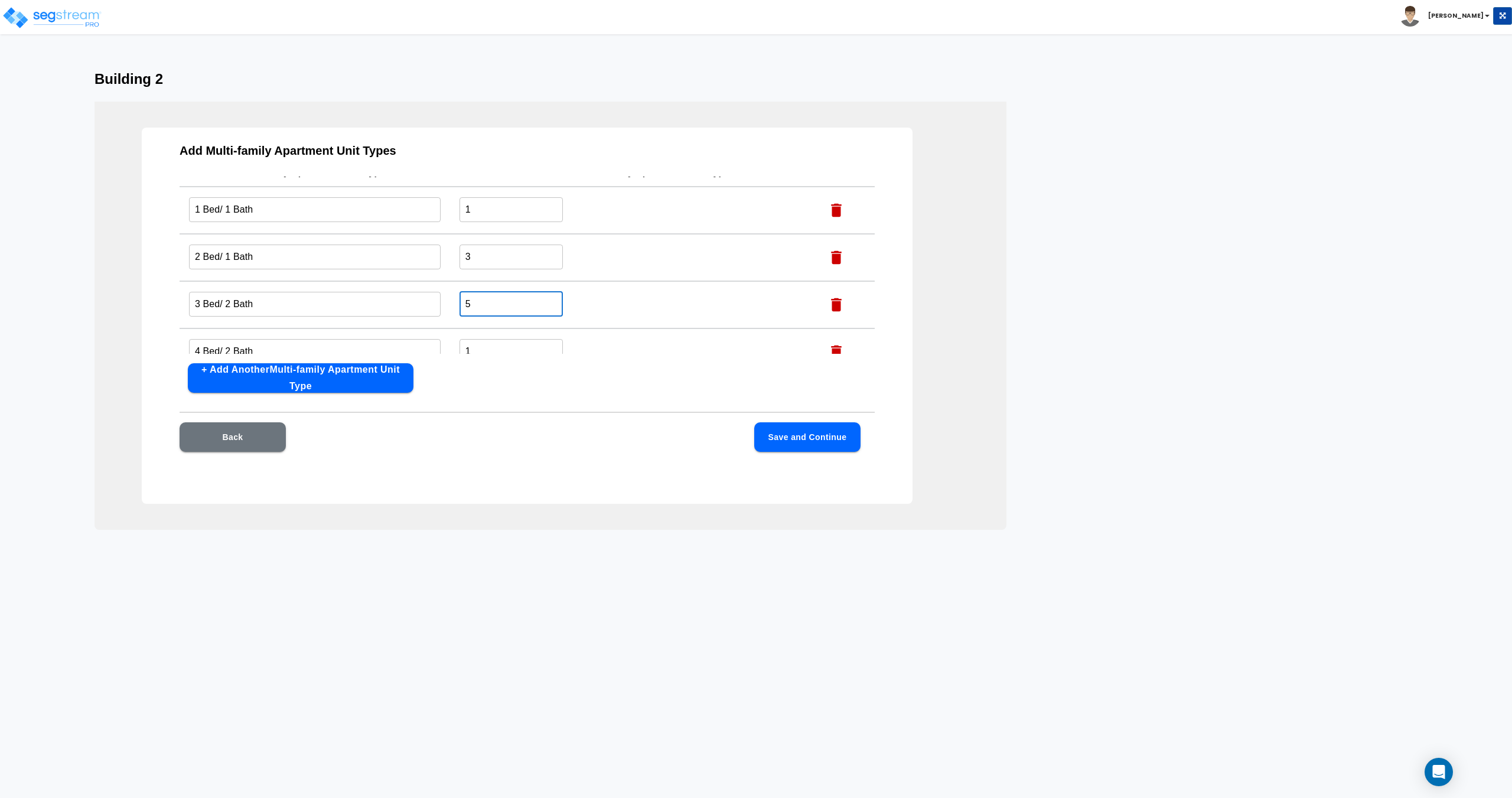
scroll to position [40, 0]
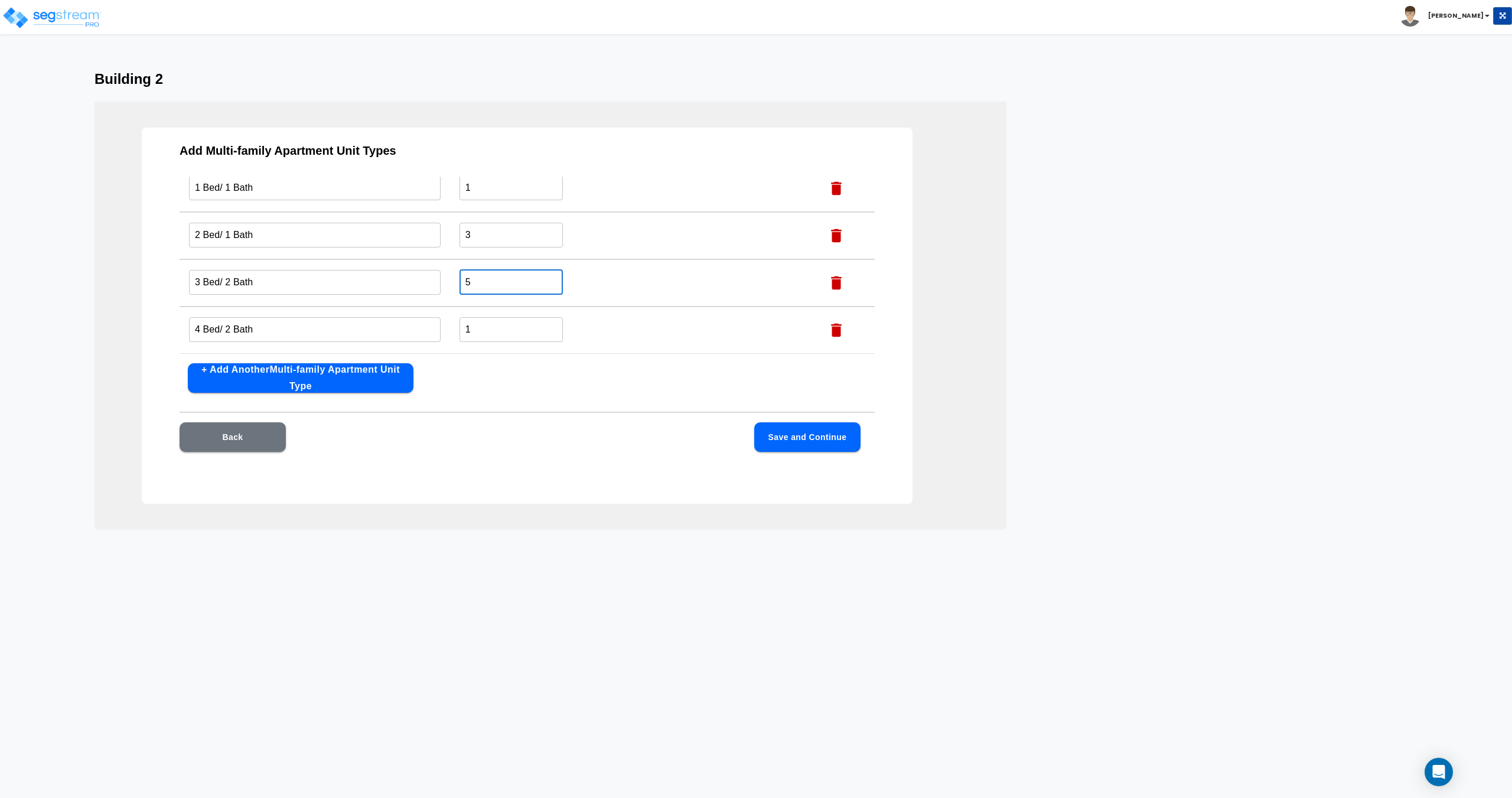
type input "5"
drag, startPoint x: 483, startPoint y: 333, endPoint x: 338, endPoint y: 335, distance: 145.0
click at [349, 336] on tr "4 Bed/ 2 Bath ​ 1 ​" at bounding box center [527, 330] width 695 height 47
type input "2"
click at [826, 437] on button "Save and Continue" at bounding box center [807, 437] width 107 height 29
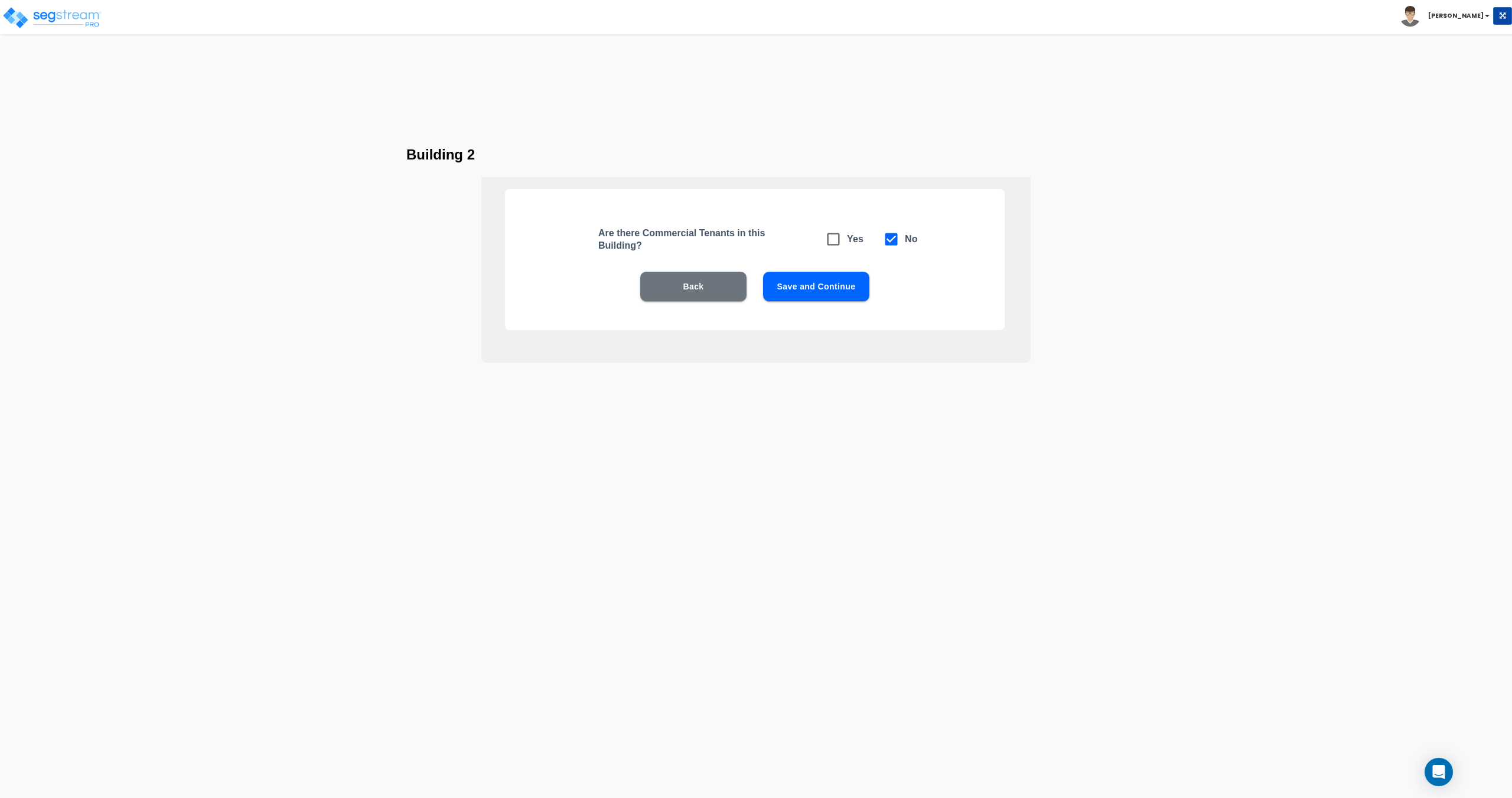
click at [808, 281] on button "Save and Continue" at bounding box center [816, 287] width 107 height 29
click at [837, 245] on icon at bounding box center [834, 239] width 12 height 12
checkbox input "true"
checkbox input "false"
click at [824, 282] on button "Save and Continue" at bounding box center [816, 287] width 107 height 29
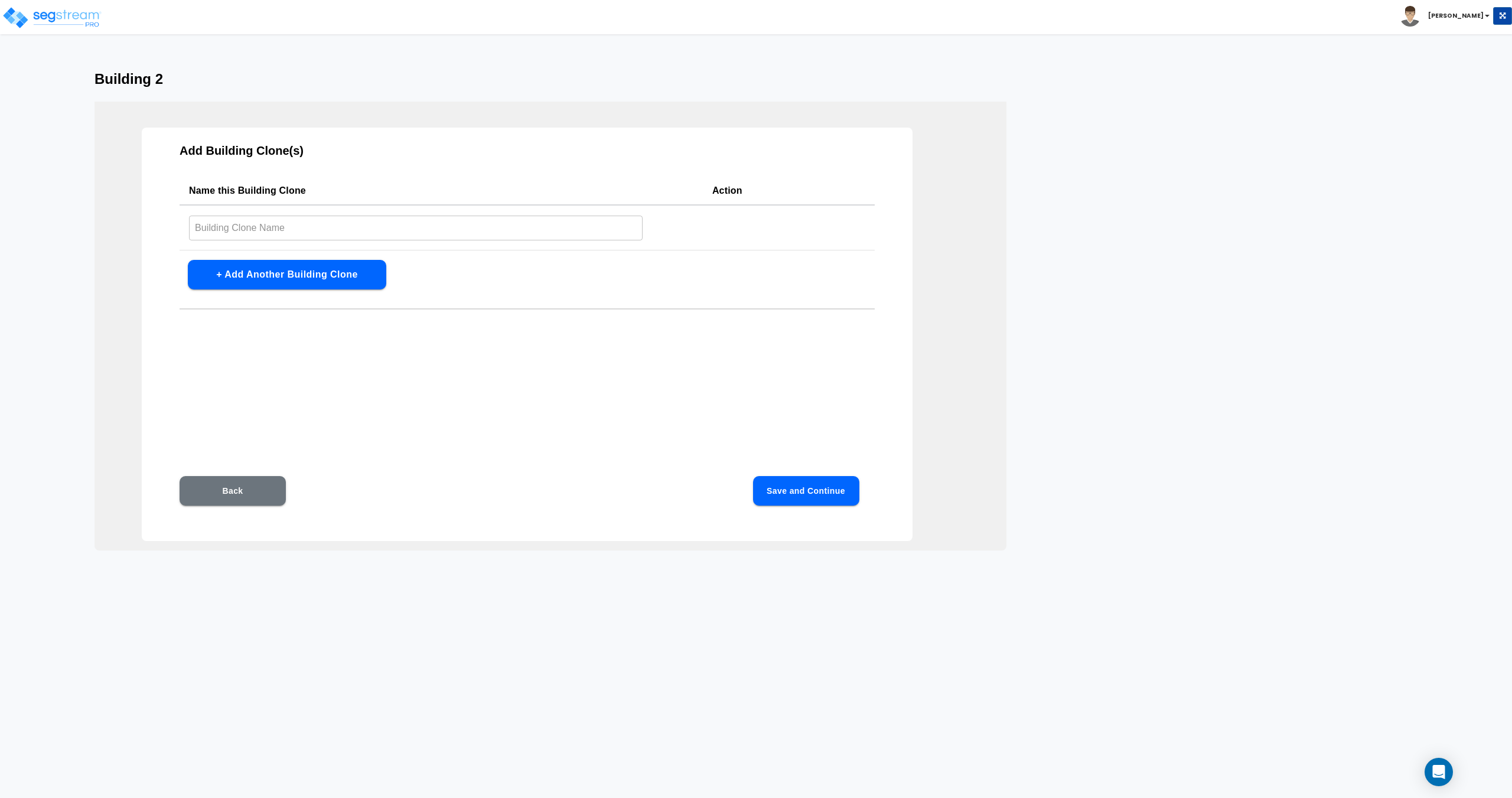
click at [359, 296] on div "Add Building Clone(s) Name this Building Clone Action ​ + Add Another Building …" at bounding box center [527, 334] width 771 height 414
click at [358, 285] on button "+ Add Another Building Clone" at bounding box center [287, 275] width 198 height 29
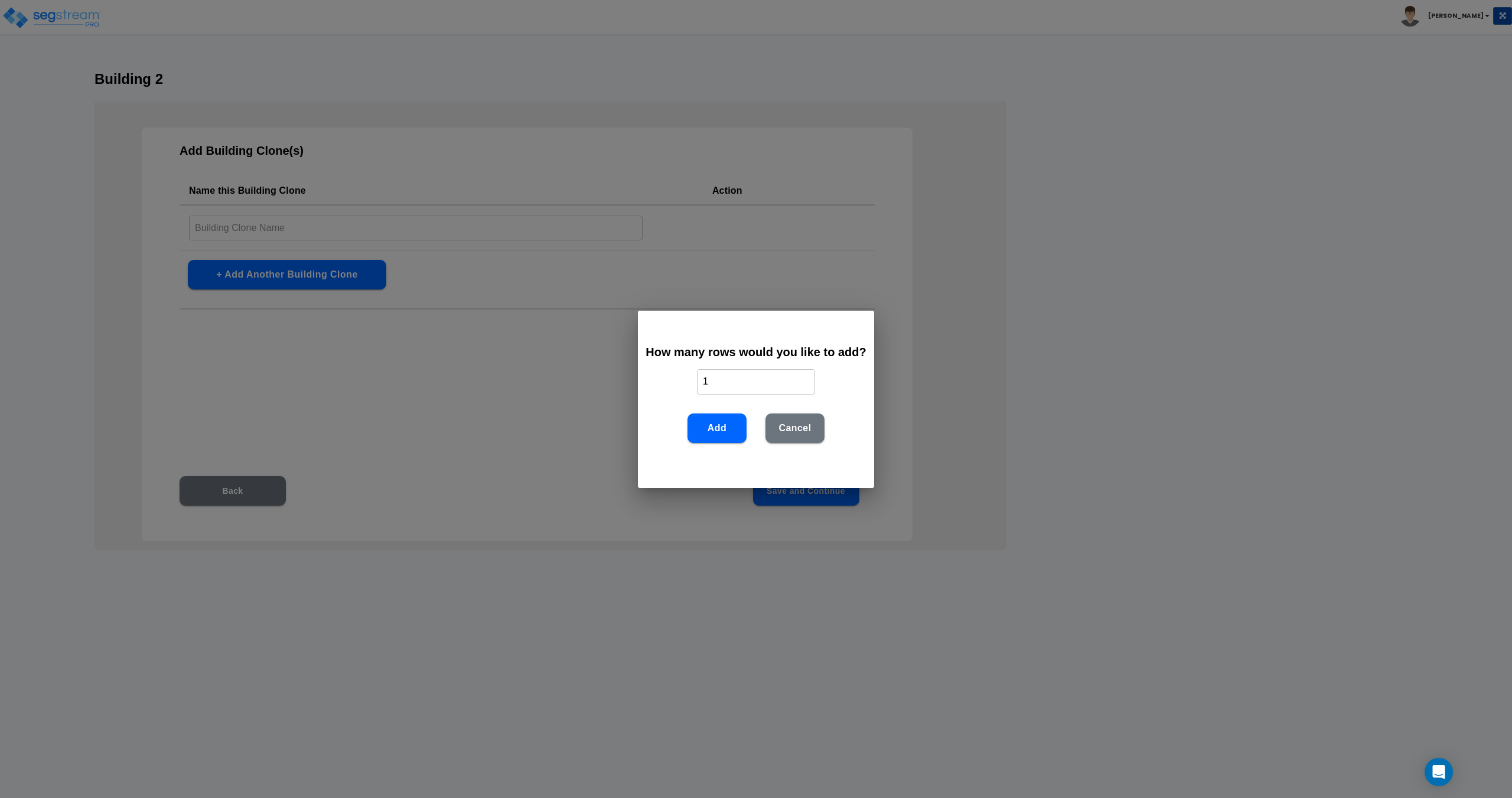
drag, startPoint x: 739, startPoint y: 381, endPoint x: 631, endPoint y: 396, distance: 109.0
click at [642, 381] on div "How many rows would you like to add? 1 ​ Add Cancel" at bounding box center [756, 399] width 236 height 177
type input "2"
click at [705, 423] on button "Add" at bounding box center [717, 428] width 59 height 29
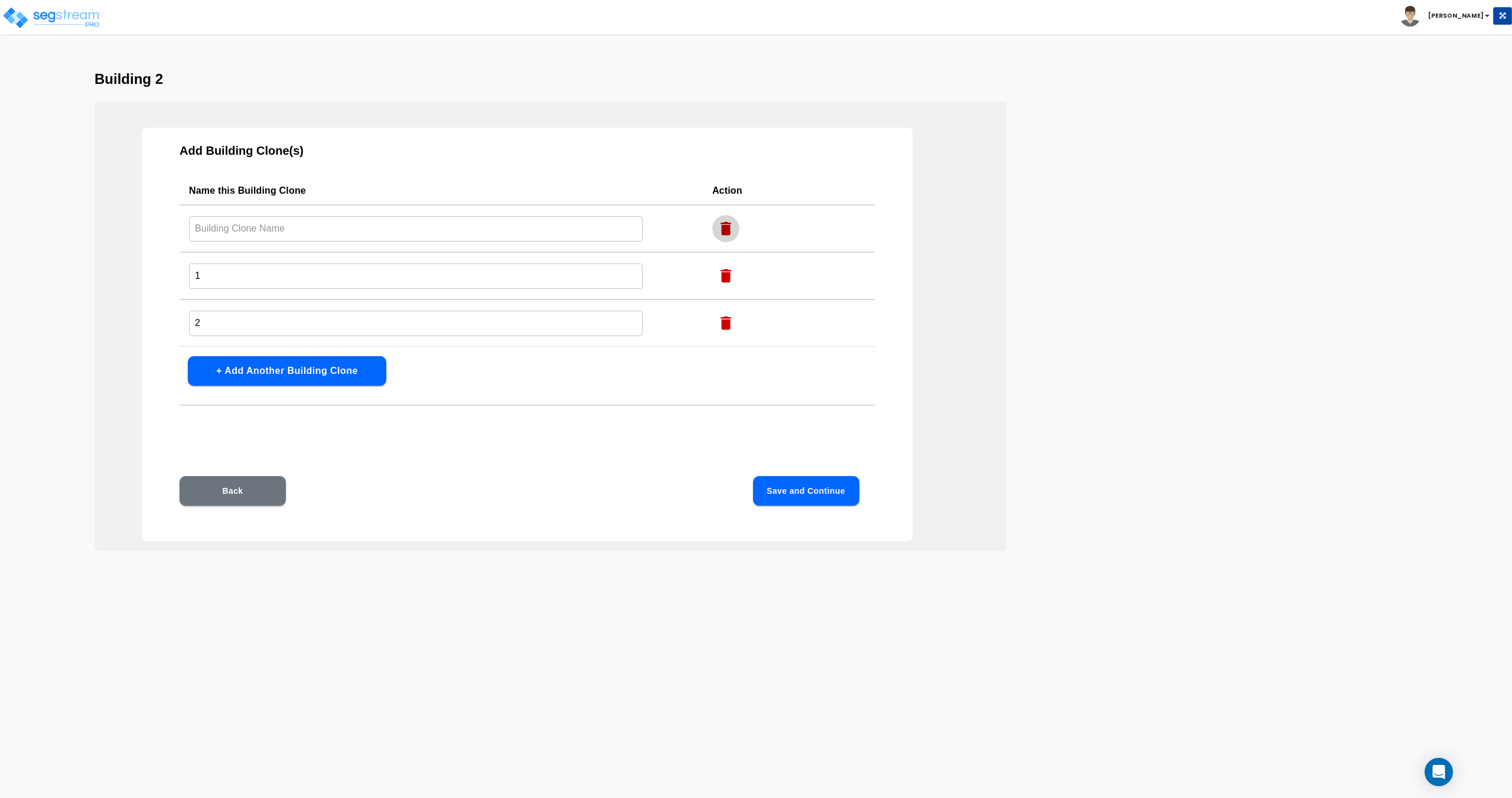
click at [722, 233] on icon "button" at bounding box center [725, 229] width 10 height 13
type input "1"
type input "2"
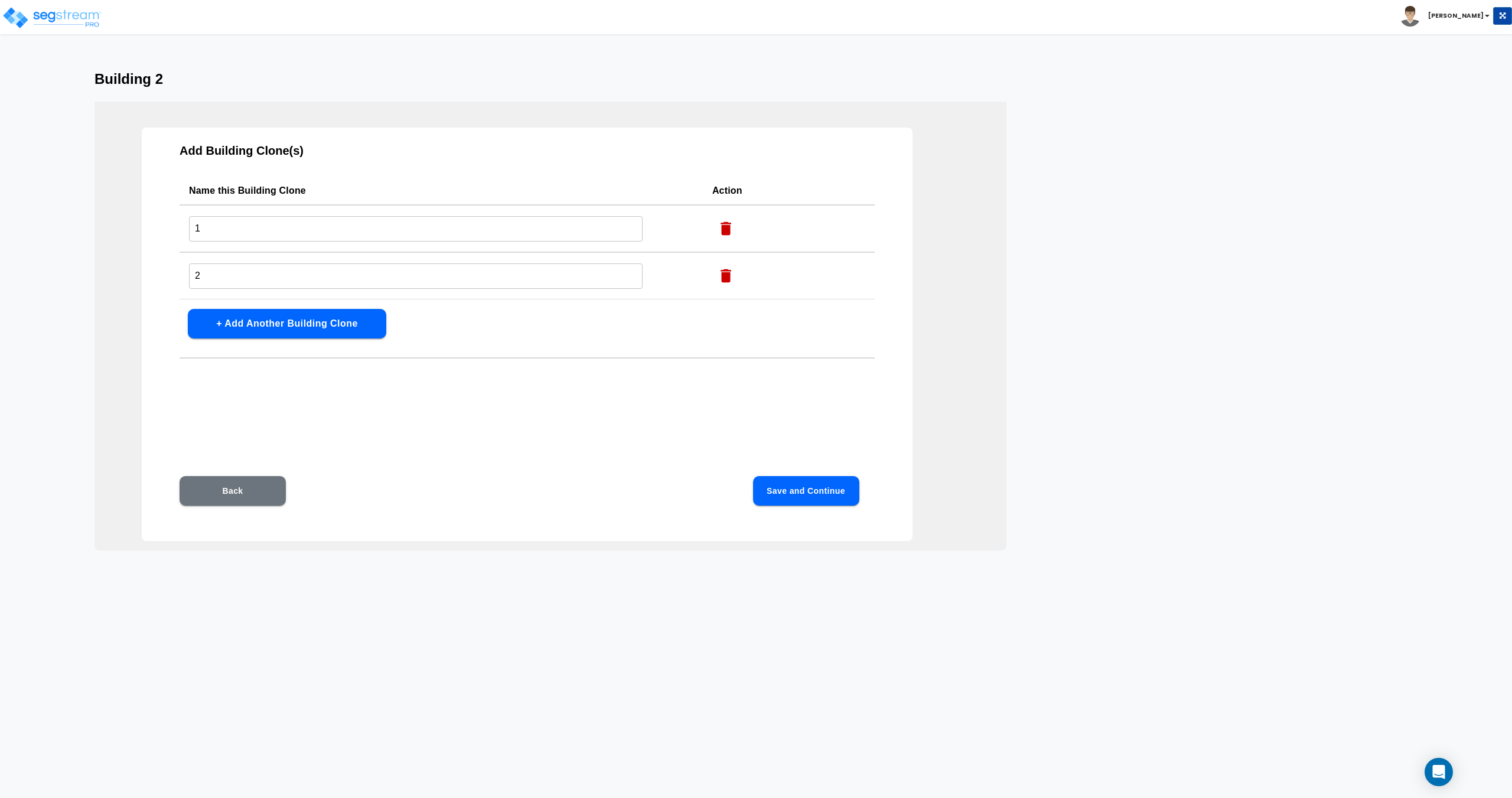
click at [866, 508] on div "Back Save and Continue" at bounding box center [526, 508] width 694 height 65
click at [834, 489] on button "Save and Continue" at bounding box center [806, 491] width 107 height 29
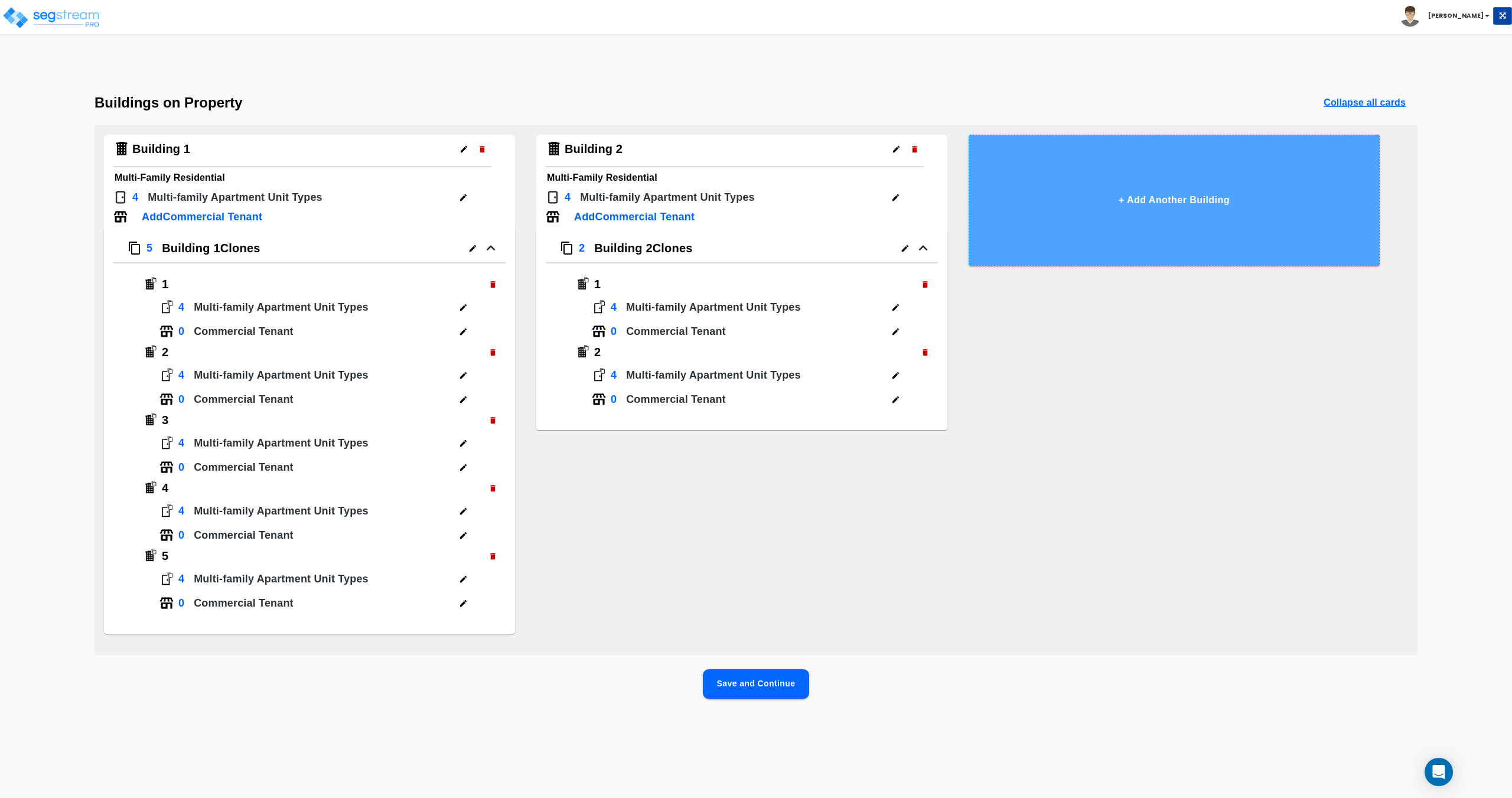
click at [1111, 199] on button "+ Add Another Building" at bounding box center [1174, 200] width 411 height 131
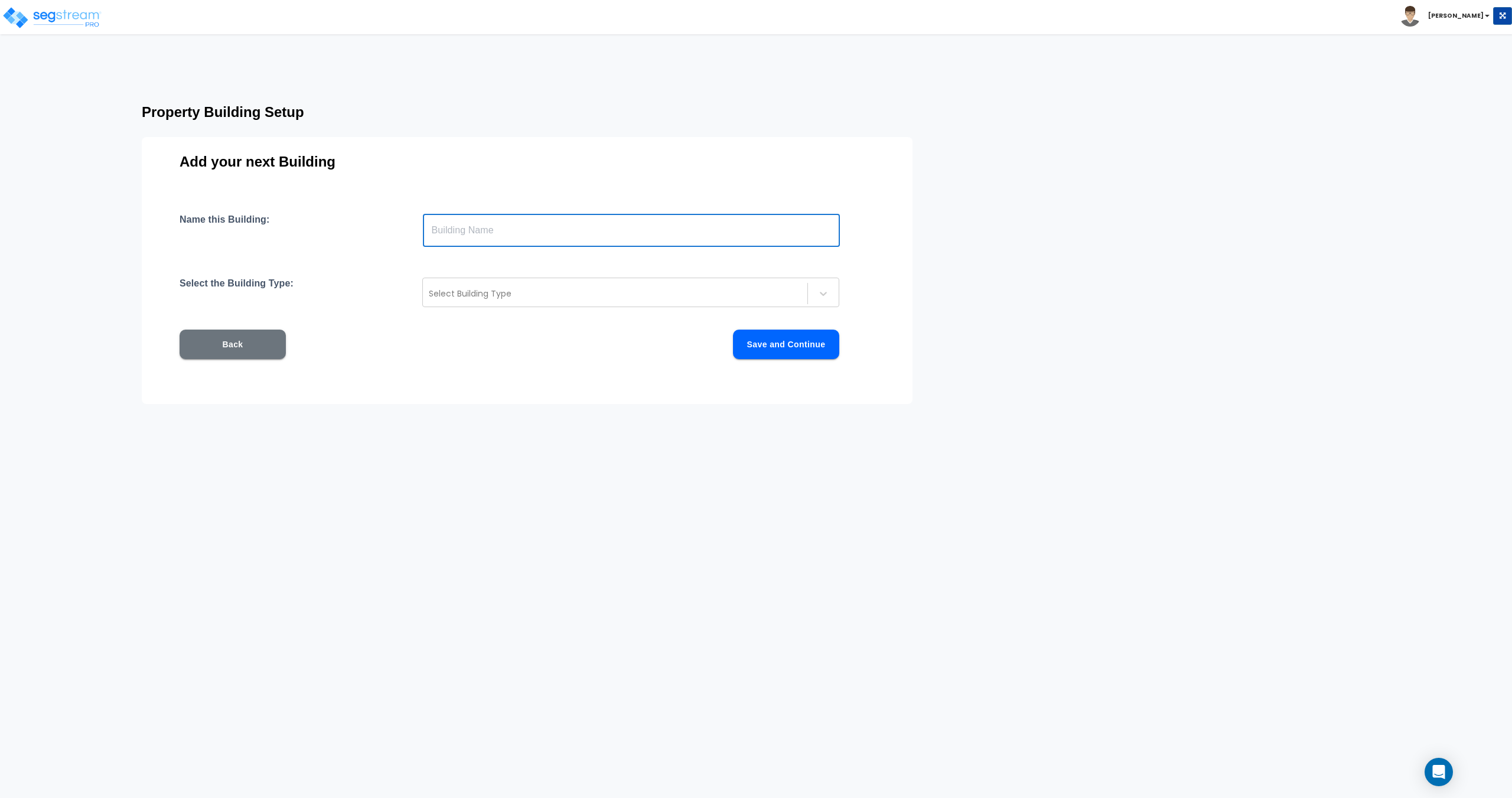
click at [653, 234] on input "text" at bounding box center [631, 230] width 417 height 33
click at [641, 234] on input "text" at bounding box center [631, 230] width 417 height 33
type input "Building 3"
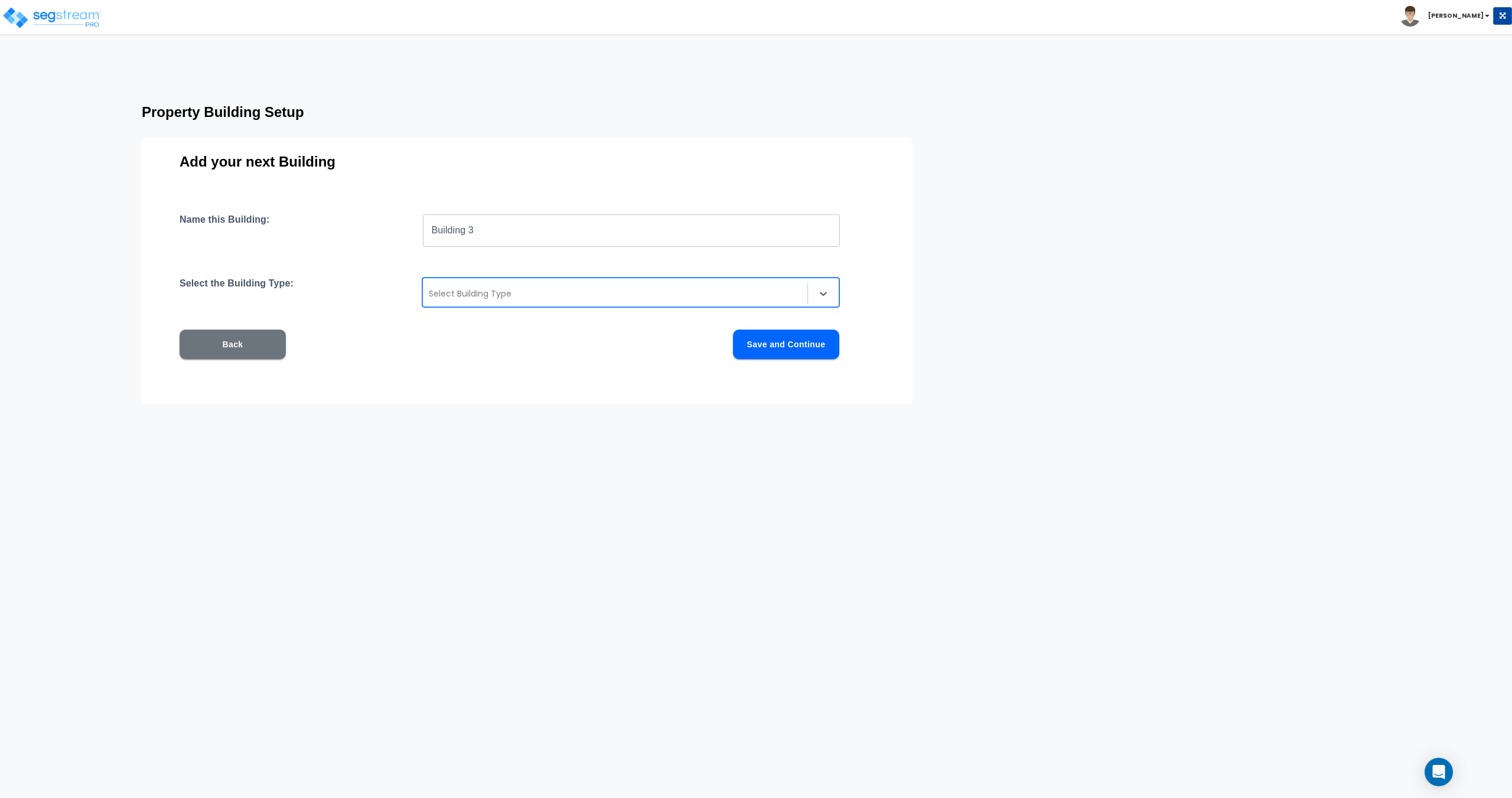
click at [444, 298] on div at bounding box center [615, 293] width 373 height 14
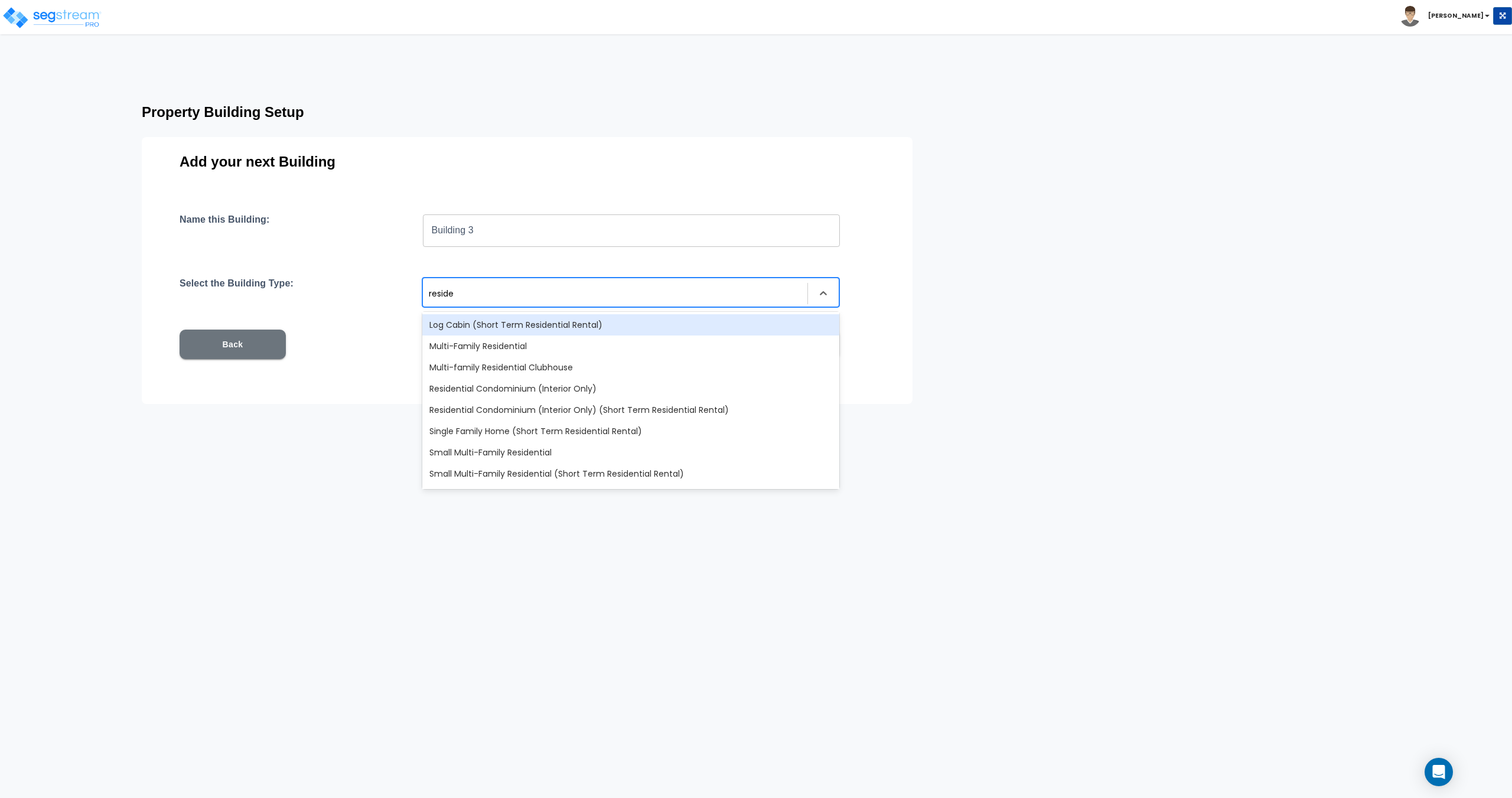
type input "residen"
click at [483, 344] on div "Multi-Family Residential" at bounding box center [631, 345] width 417 height 21
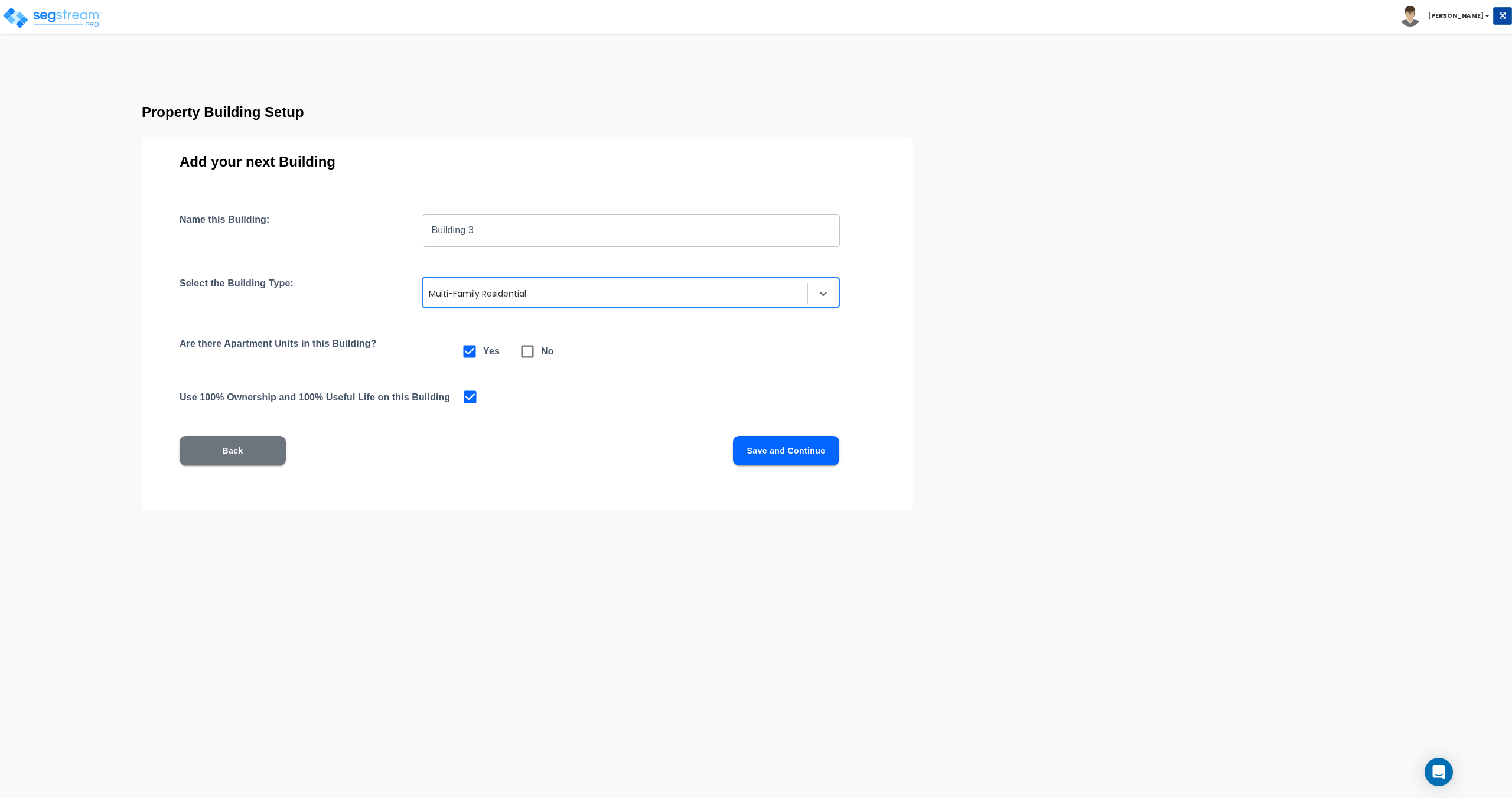
click at [724, 445] on div "Back Save and Continue" at bounding box center [509, 450] width 660 height 29
click at [749, 447] on button "Save and Continue" at bounding box center [786, 450] width 107 height 29
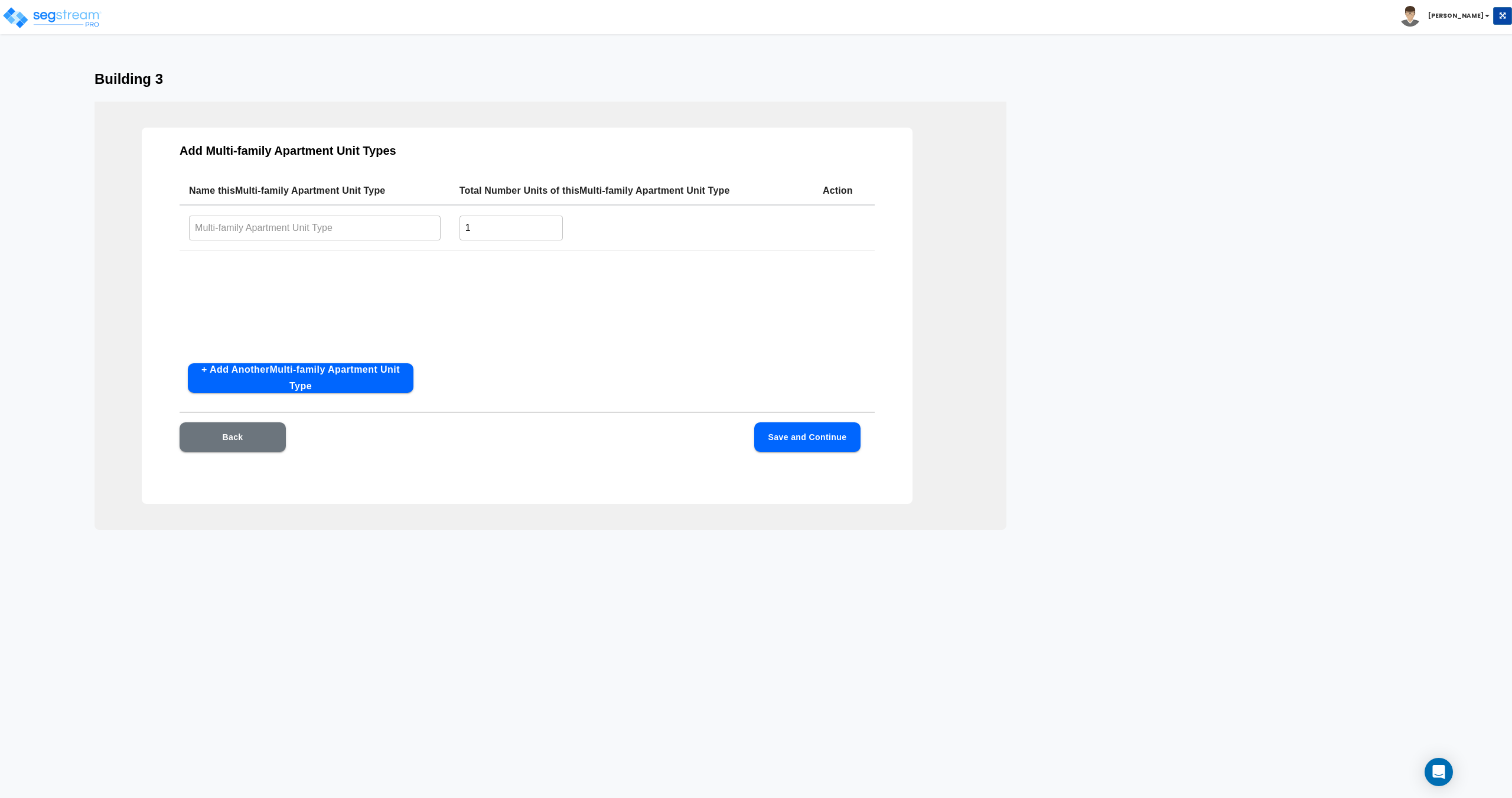
click at [333, 220] on input "text" at bounding box center [315, 228] width 251 height 26
type input "1 Bed/ 1 Bath"
click at [338, 375] on button "+ Add Another Multi-family Apartment Unit Type" at bounding box center [301, 378] width 226 height 29
click at [291, 272] on input "text" at bounding box center [315, 275] width 251 height 26
type input "2 Bed/ 1 Bath"
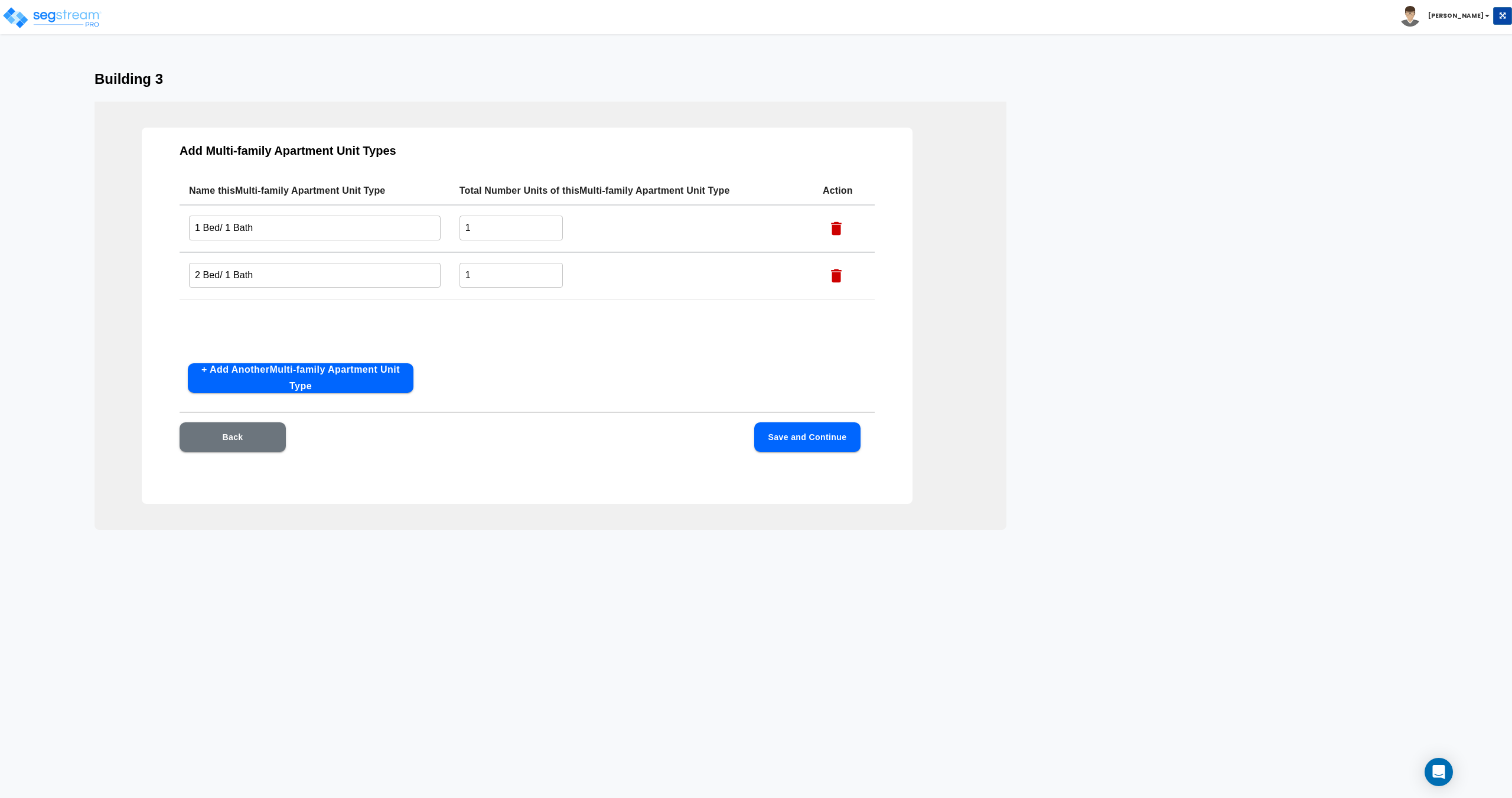
click at [287, 360] on div "Add Multi-family Apartment Unit Types Name this Multi-family Apartment Unit Typ…" at bounding box center [527, 316] width 771 height 376
click at [289, 367] on button "+ Add Another Multi-family Apartment Unit Type" at bounding box center [301, 378] width 226 height 29
click at [287, 318] on input "text" at bounding box center [315, 322] width 251 height 26
type input "3 Bed/ 2 Bath"
click at [279, 376] on button "+ Add Another Multi-family Apartment Unit Type" at bounding box center [301, 378] width 226 height 29
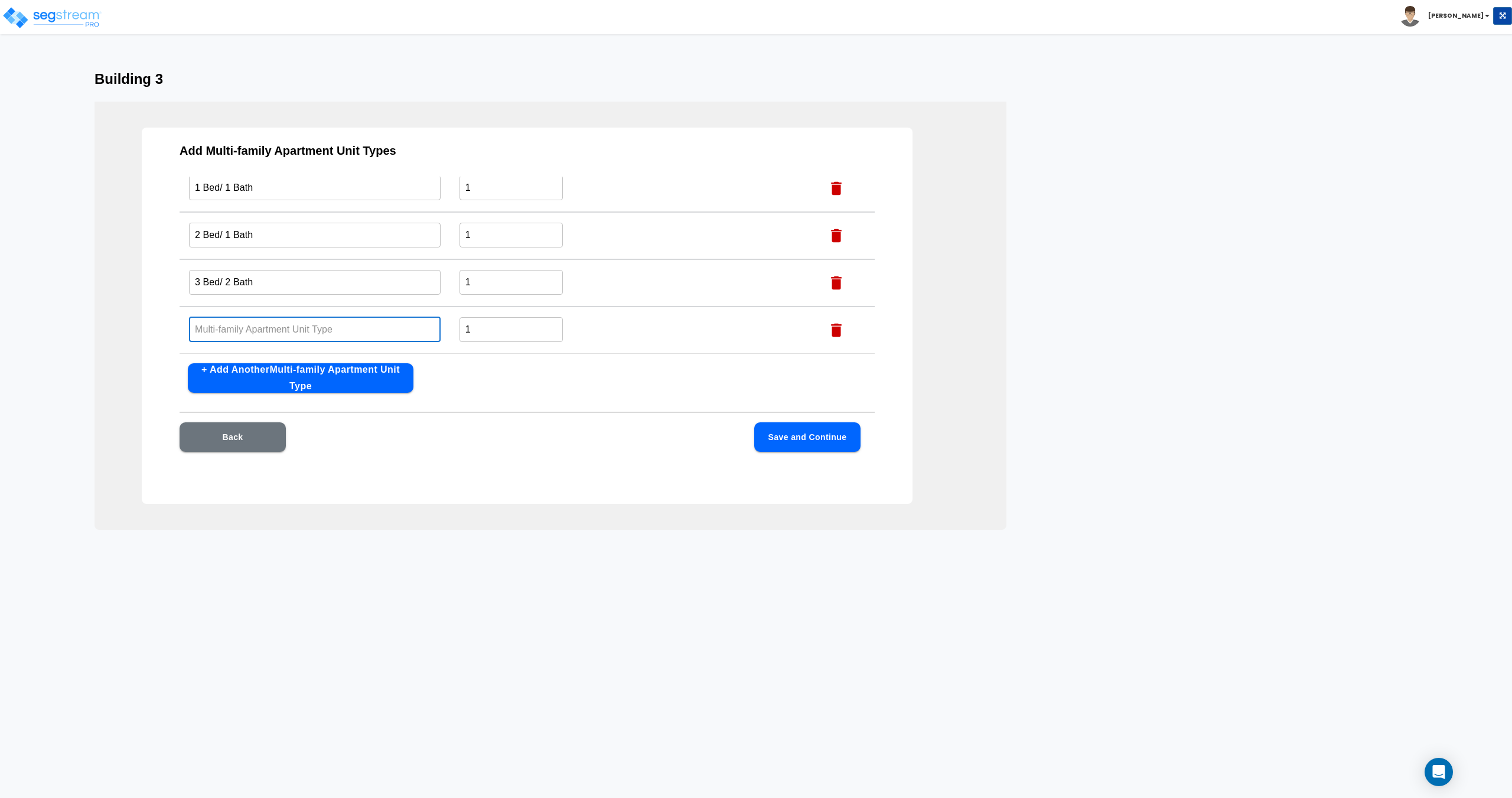
click at [282, 334] on input "text" at bounding box center [315, 329] width 251 height 26
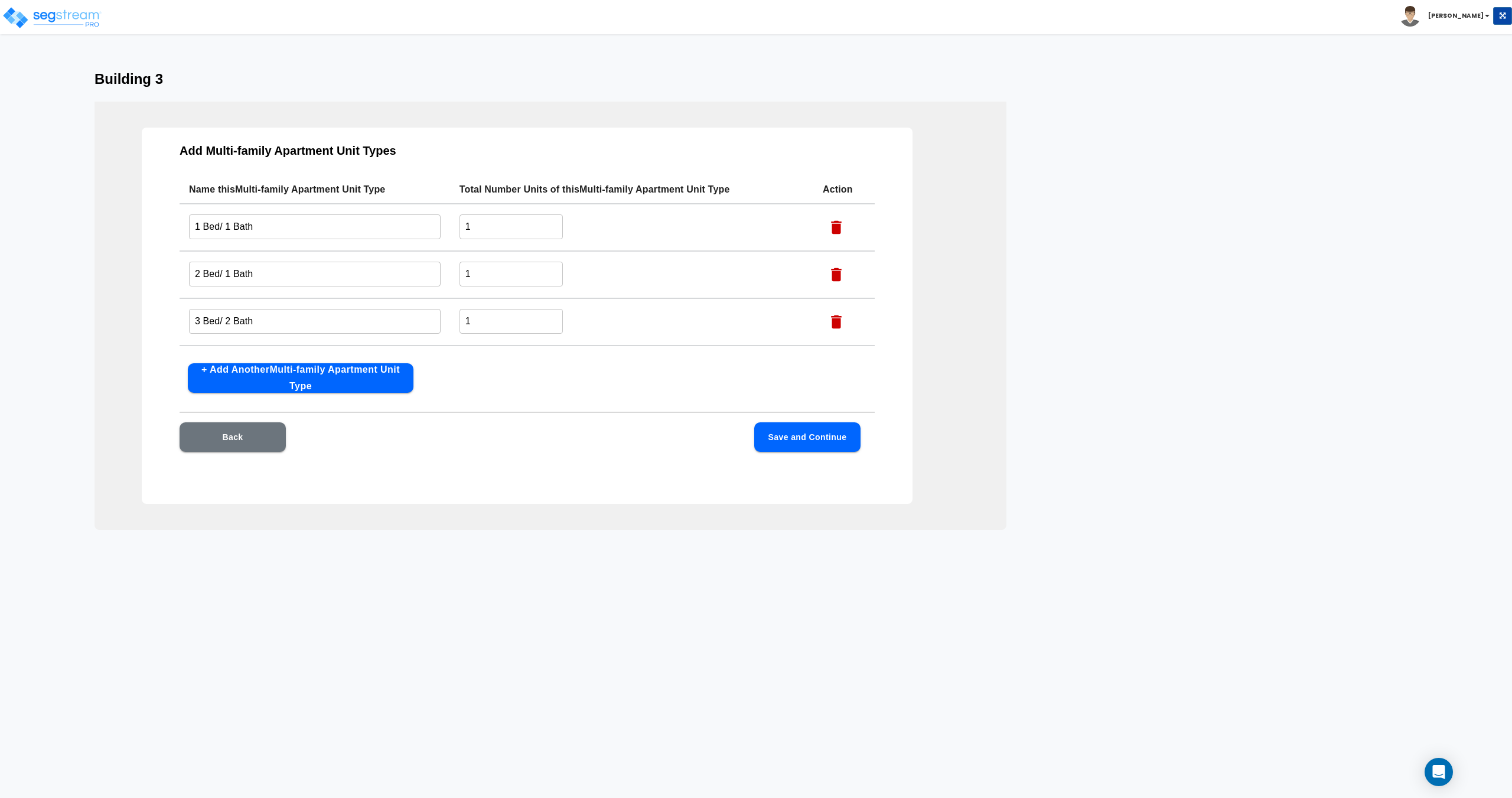
scroll to position [0, 0]
type input "4 Bed/ 2 Bath"
click at [478, 218] on input "1" at bounding box center [511, 228] width 104 height 26
drag, startPoint x: 485, startPoint y: 277, endPoint x: 362, endPoint y: 281, distance: 123.1
click at [372, 280] on tr "2 Bed/ 1 Bath ​ 1 ​" at bounding box center [527, 276] width 695 height 47
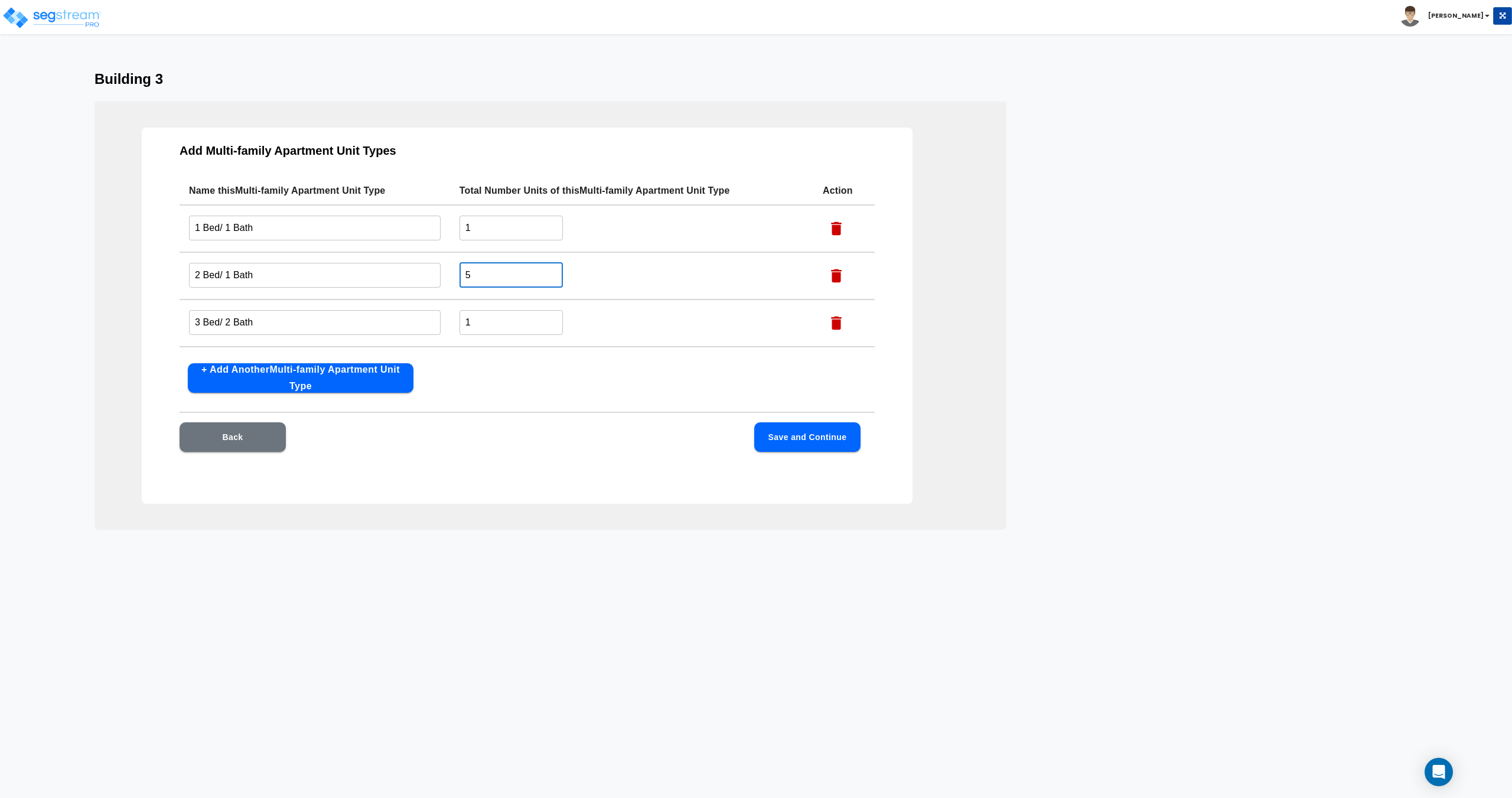
type input "5"
drag, startPoint x: 495, startPoint y: 324, endPoint x: 279, endPoint y: 322, distance: 216.0
click at [301, 323] on tr "3 Bed/ 2 Bath ​ 1 ​" at bounding box center [527, 323] width 695 height 47
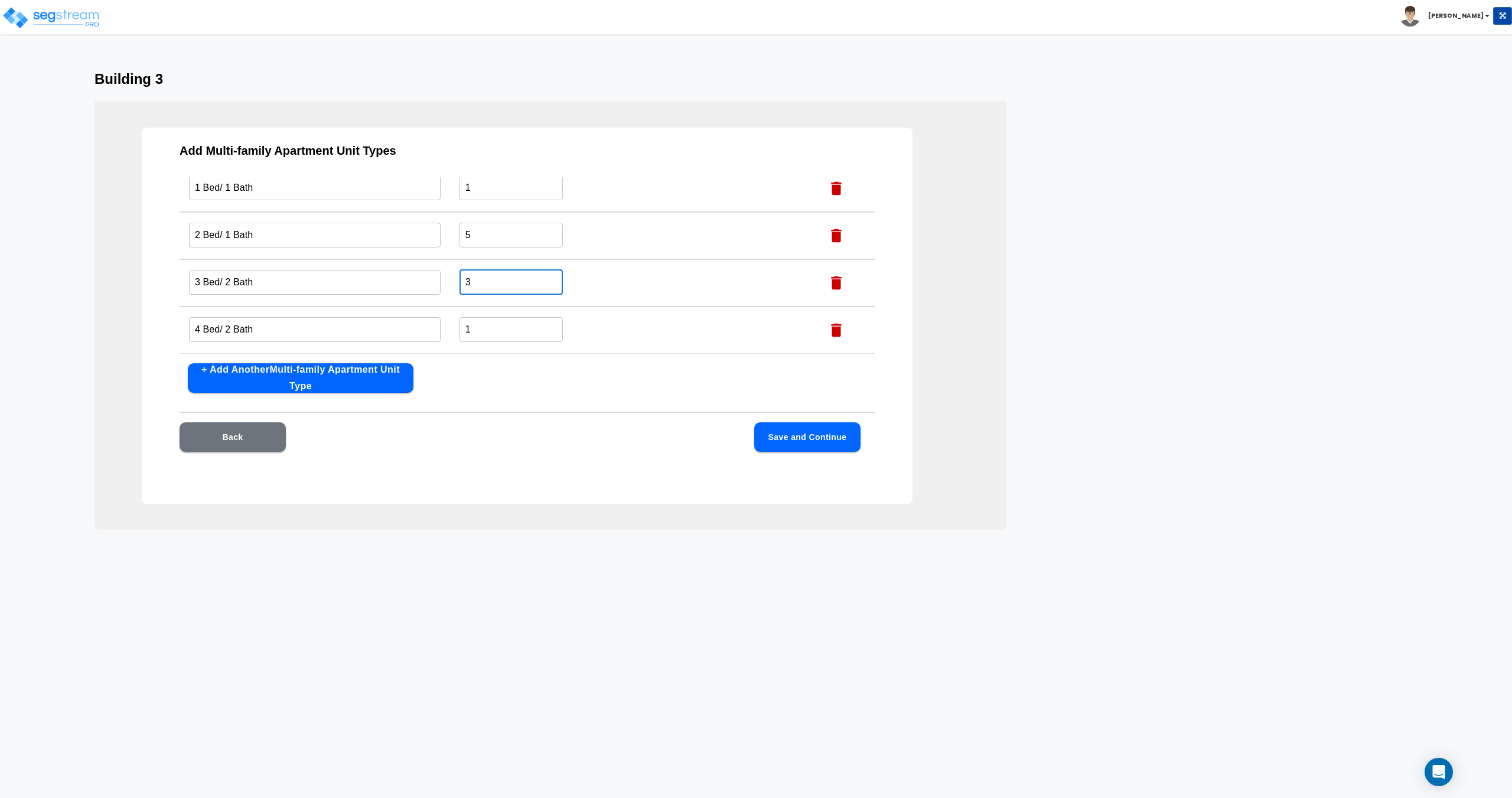
type input "3"
drag, startPoint x: 492, startPoint y: 329, endPoint x: 302, endPoint y: 312, distance: 190.8
click at [303, 312] on tr "4 Bed/ 2 Bath ​ 1 ​" at bounding box center [527, 330] width 695 height 47
type input "4"
click at [834, 461] on div "Back Save and Continue" at bounding box center [527, 455] width 695 height 65
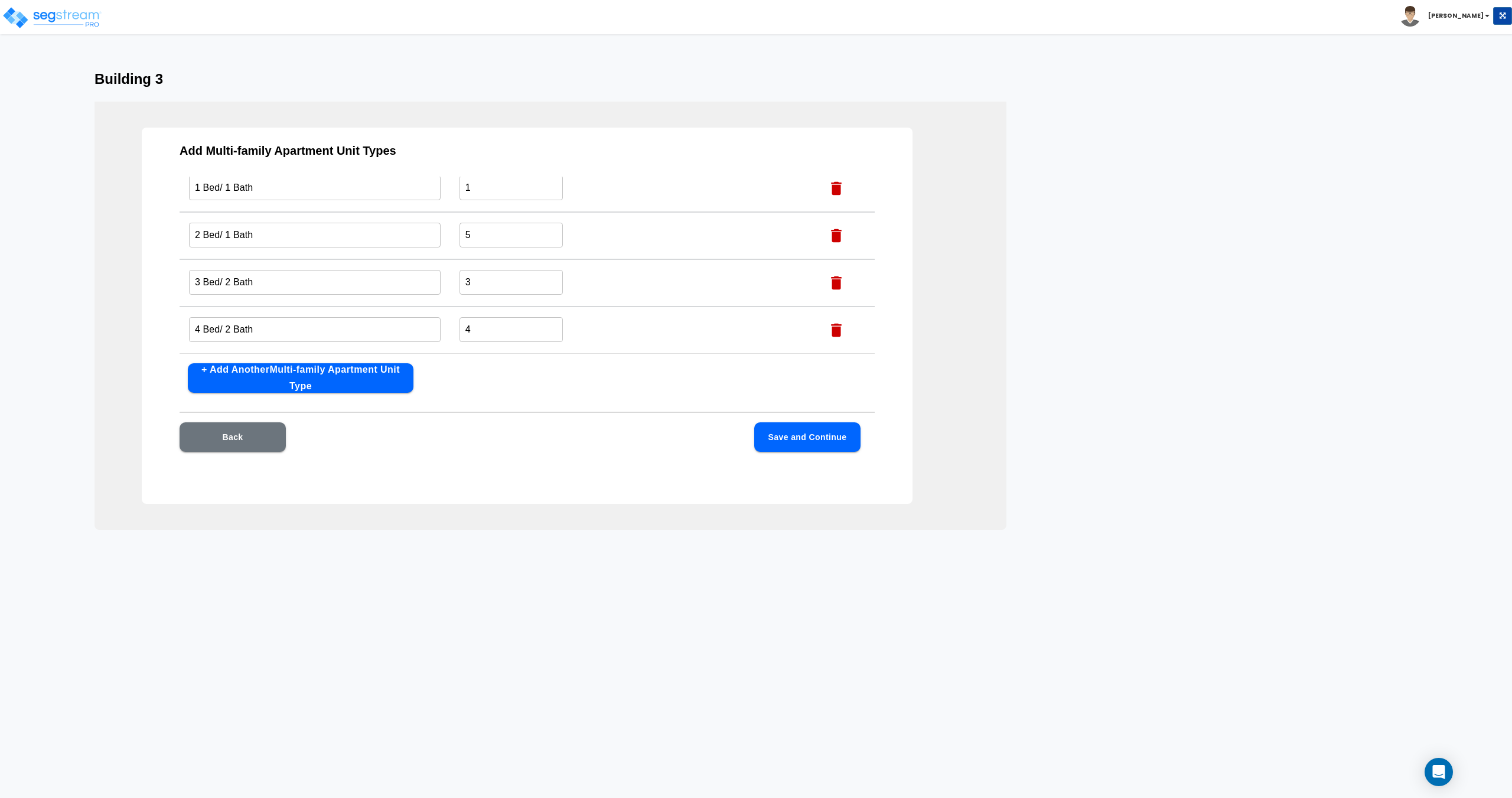
click at [834, 456] on div "Back Save and Continue" at bounding box center [527, 455] width 695 height 65
click at [828, 448] on button "Save and Continue" at bounding box center [807, 437] width 107 height 29
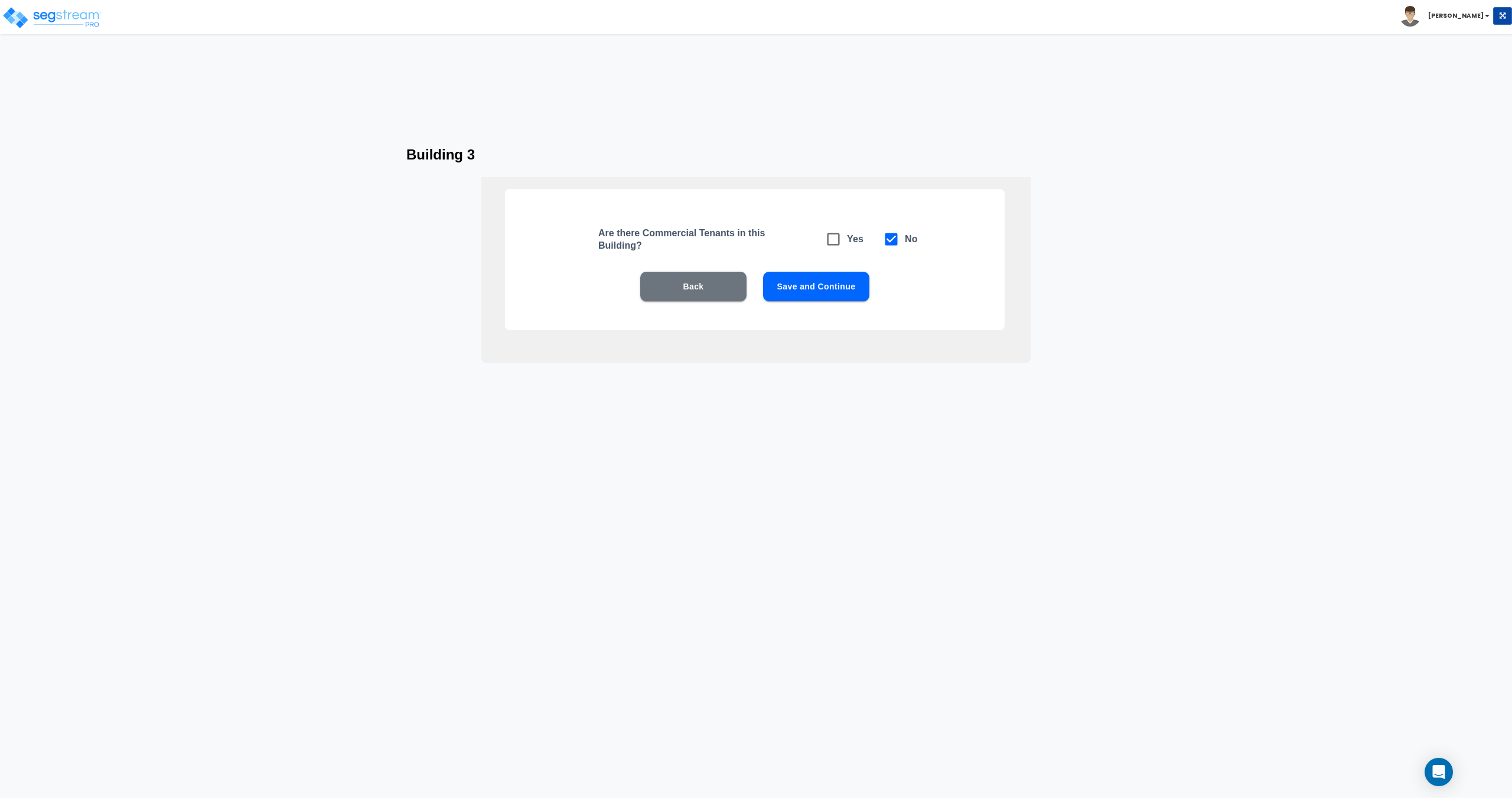
click at [839, 319] on div "Back Save and Continue" at bounding box center [755, 304] width 424 height 65
click at [837, 304] on div "Back Save and Continue" at bounding box center [755, 304] width 424 height 65
click at [832, 292] on button "Save and Continue" at bounding box center [816, 287] width 107 height 29
click at [825, 301] on button "Save and Continue" at bounding box center [816, 287] width 107 height 29
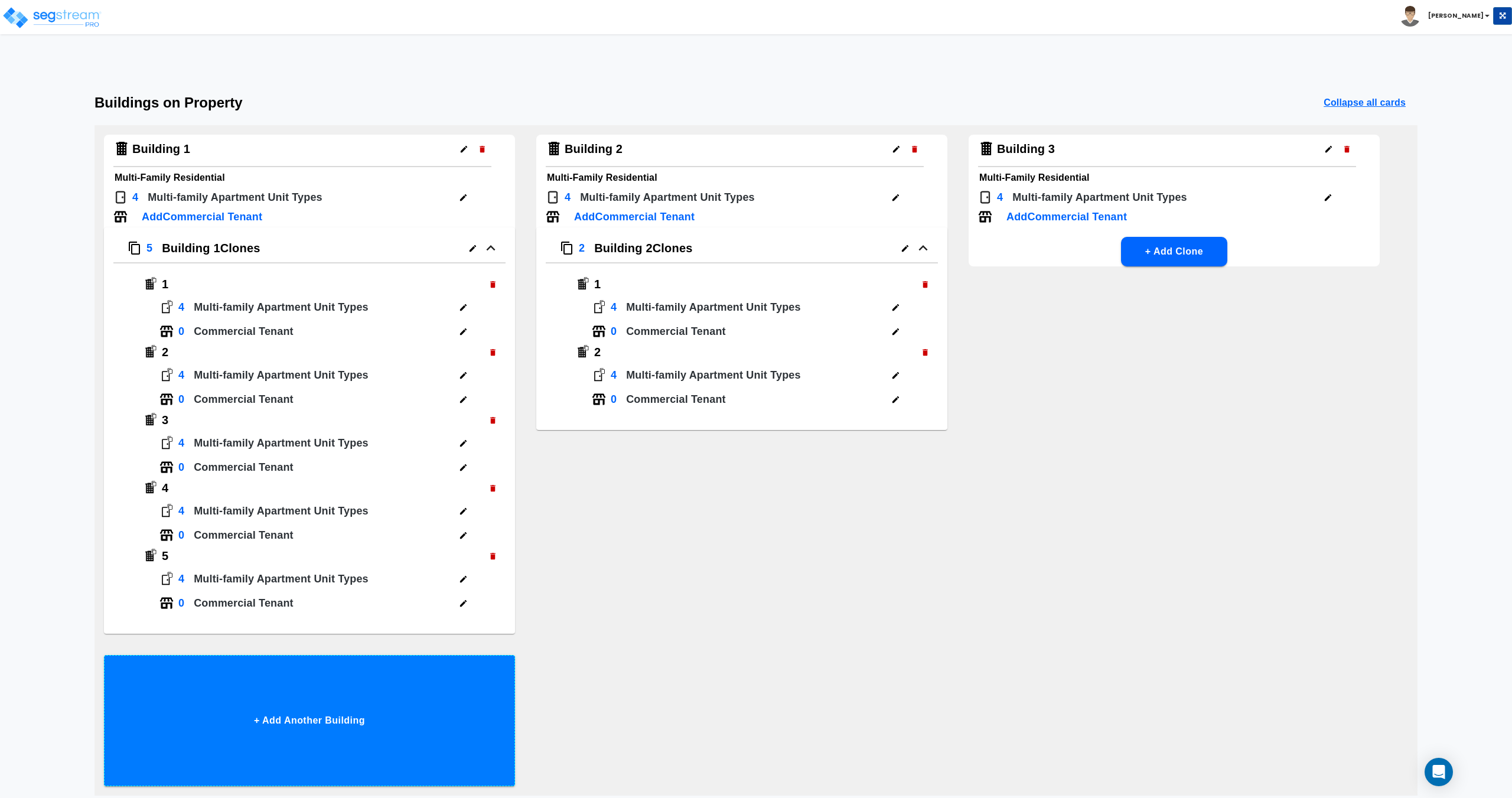
click at [358, 696] on button "+ Add Another Building" at bounding box center [309, 720] width 411 height 131
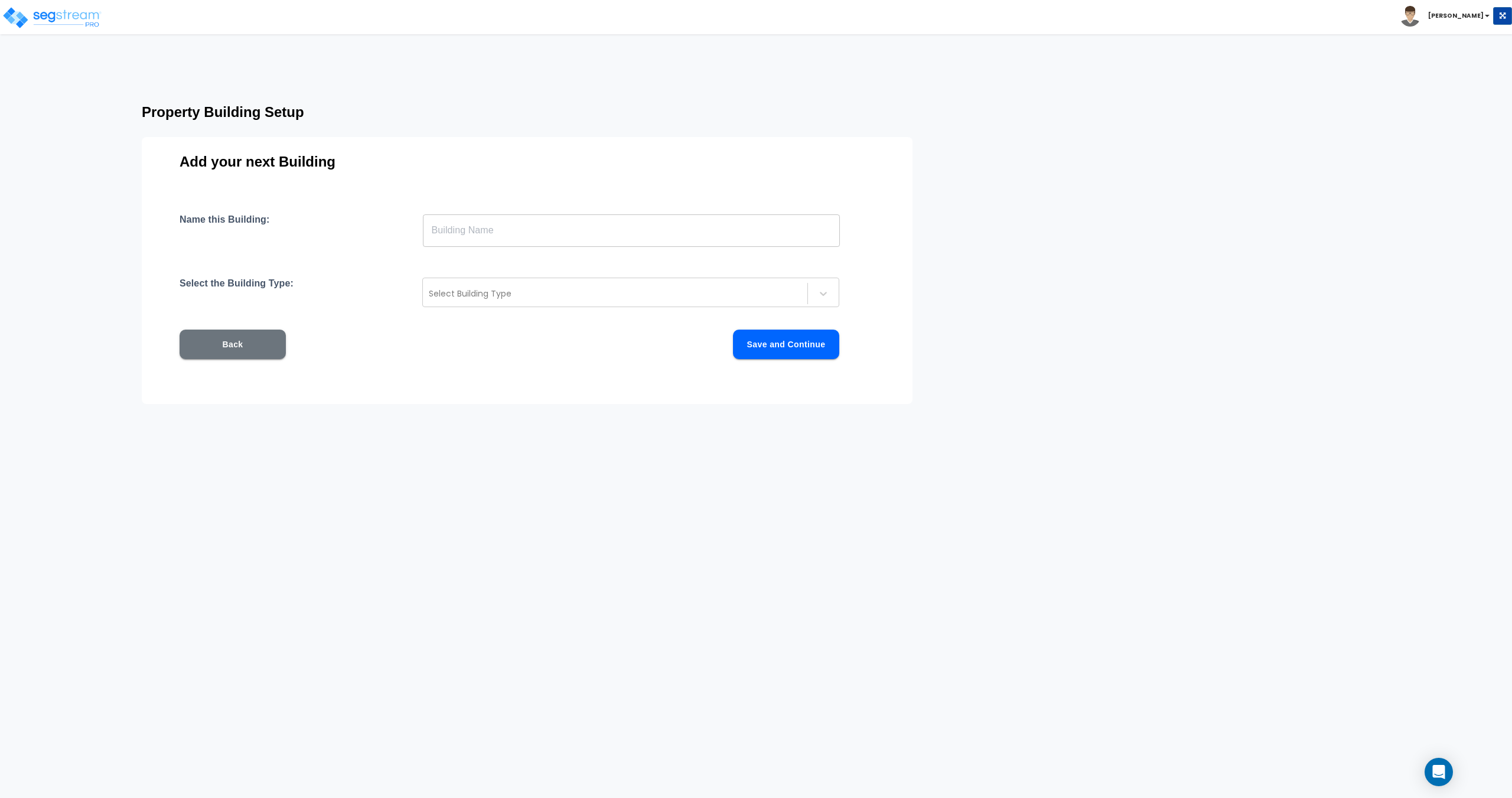
click at [540, 237] on input "text" at bounding box center [631, 230] width 417 height 33
type input "Community Building"
click at [547, 290] on div at bounding box center [615, 293] width 373 height 14
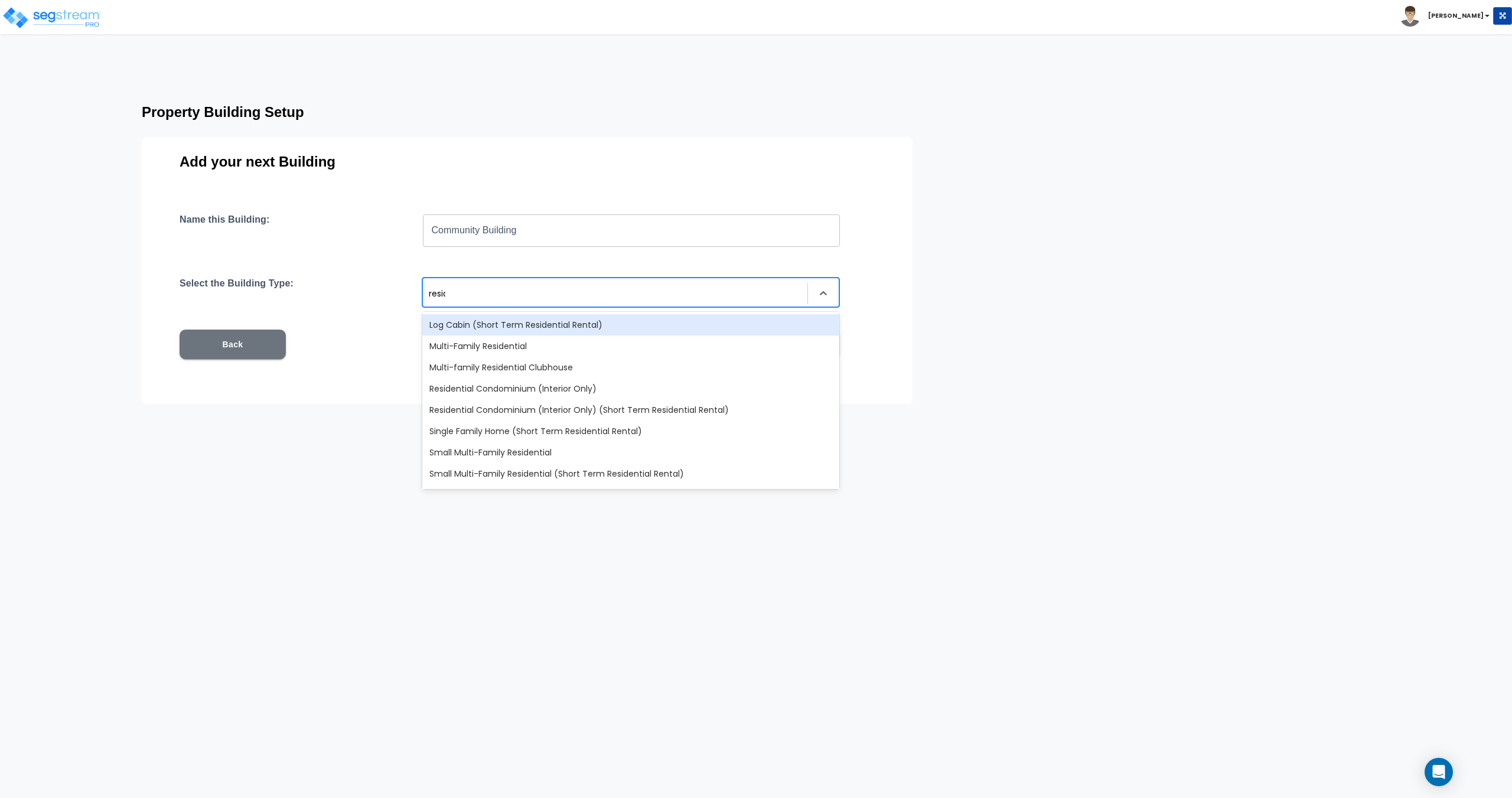
type input "residen"
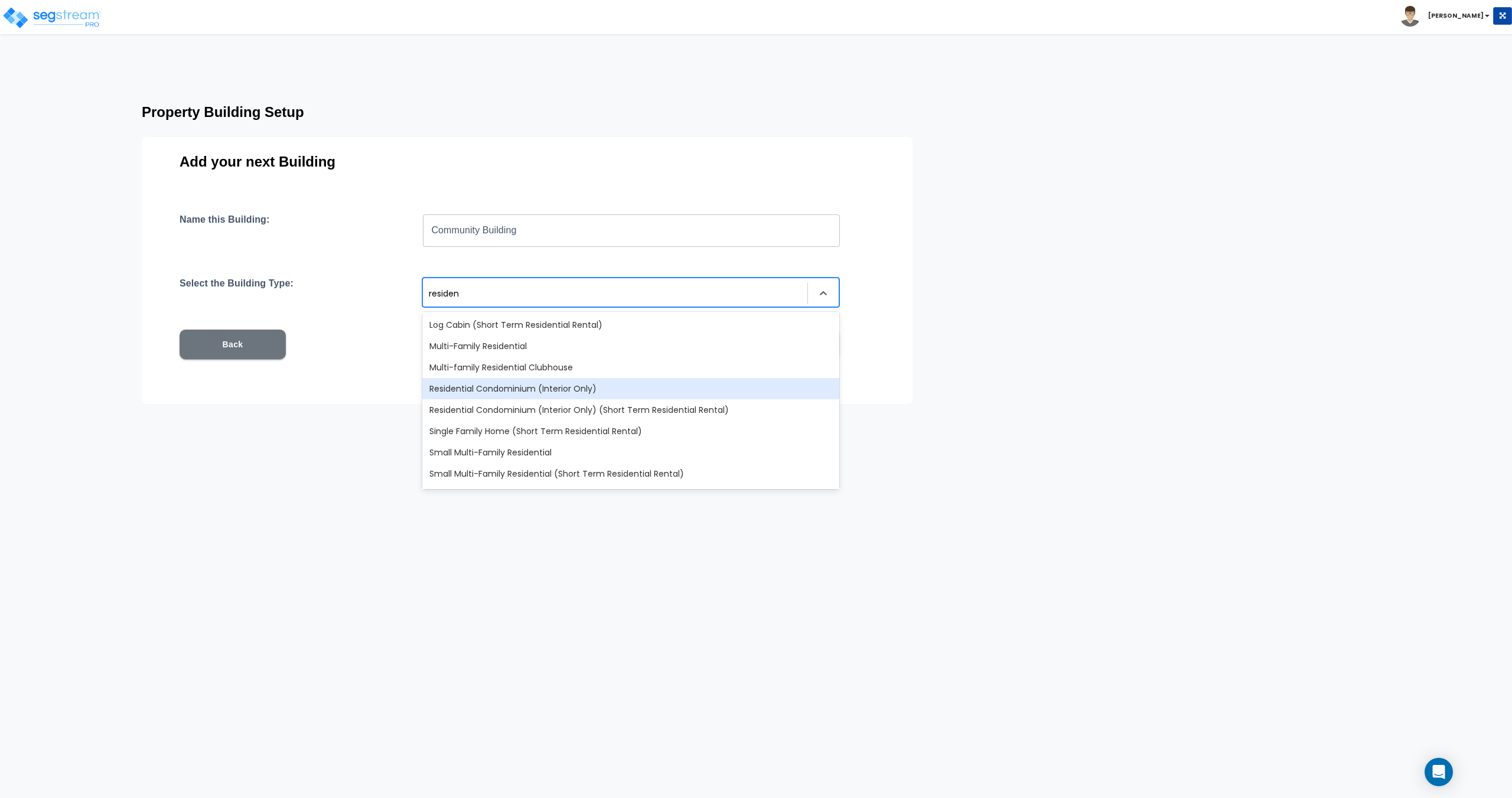
click at [551, 378] on div "Residential Condominium (Interior Only)" at bounding box center [631, 388] width 417 height 21
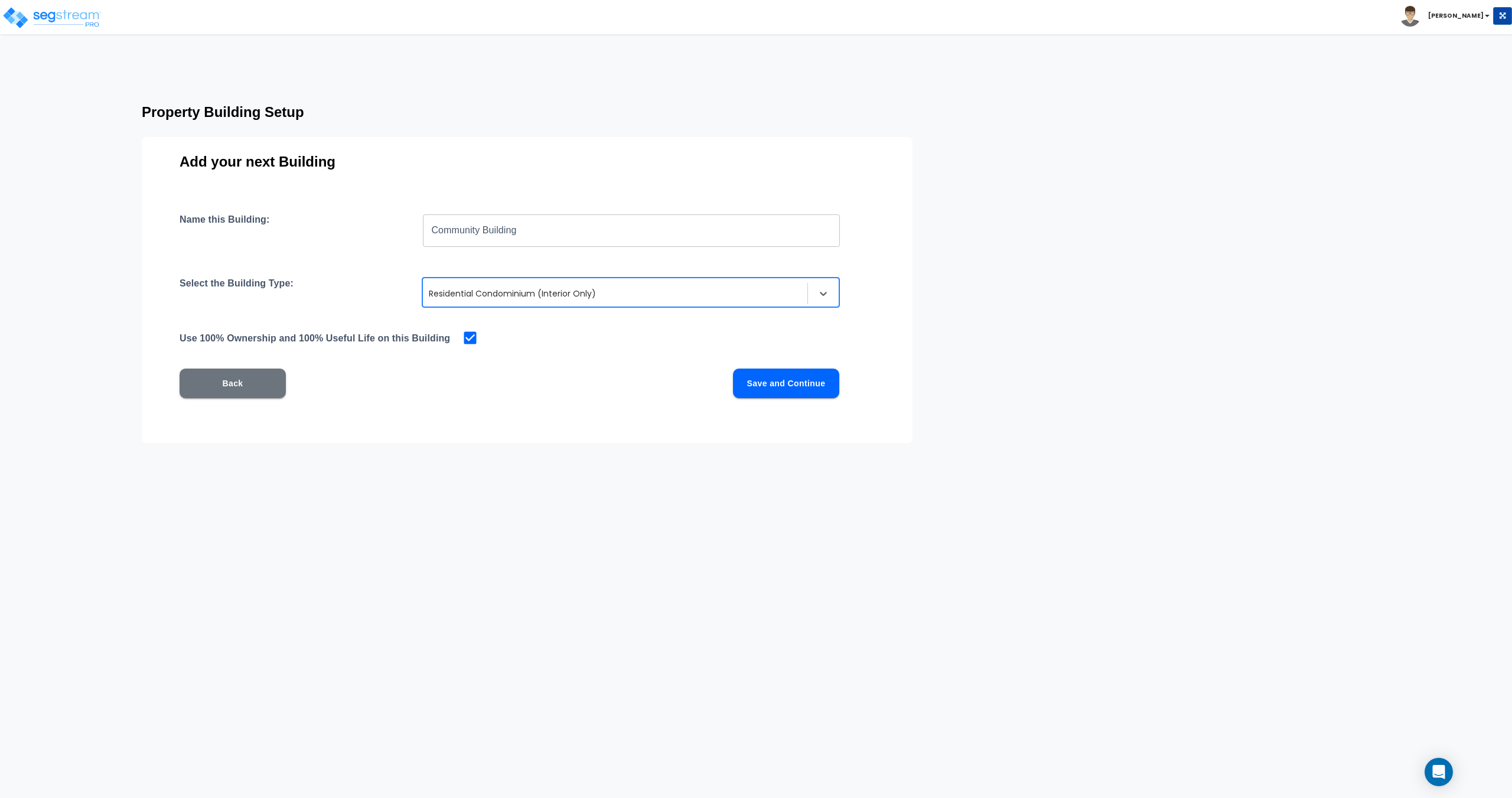
click at [541, 302] on div "Residential Condominium (Interior Only)" at bounding box center [615, 294] width 384 height 19
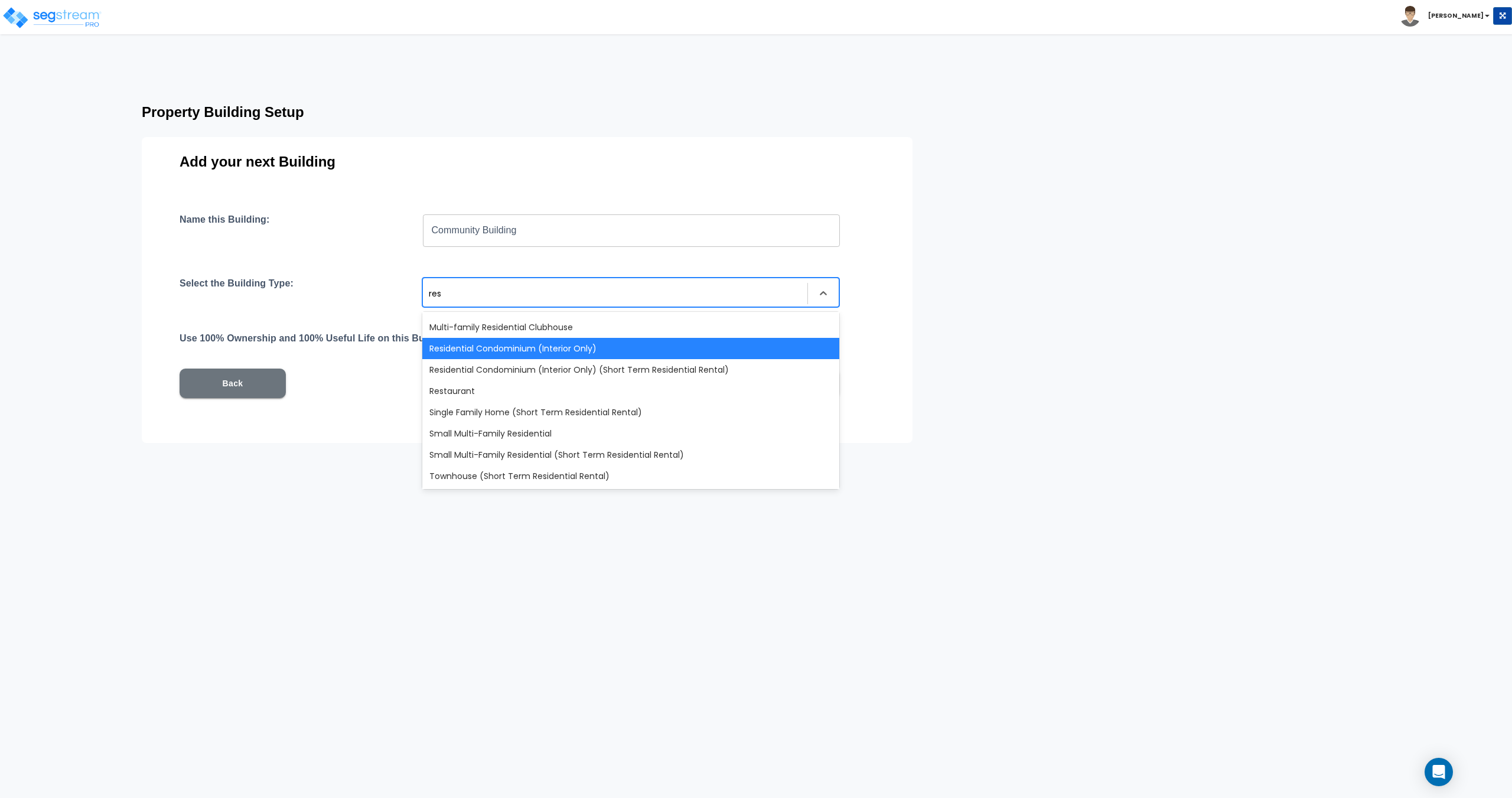
scroll to position [0, 0]
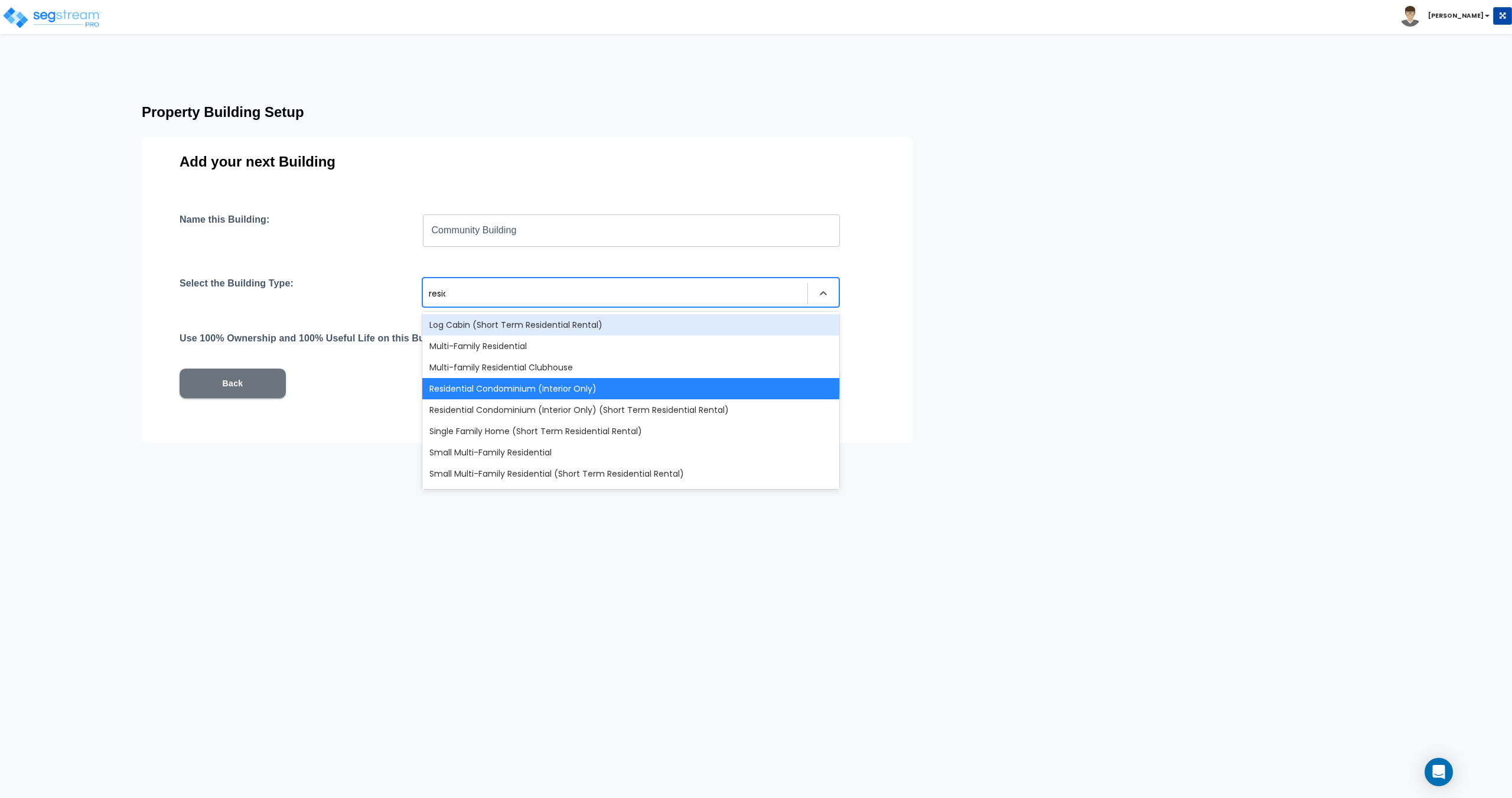
type input "residen"
click at [531, 368] on div "Multi-family Residential Clubhouse" at bounding box center [631, 367] width 417 height 21
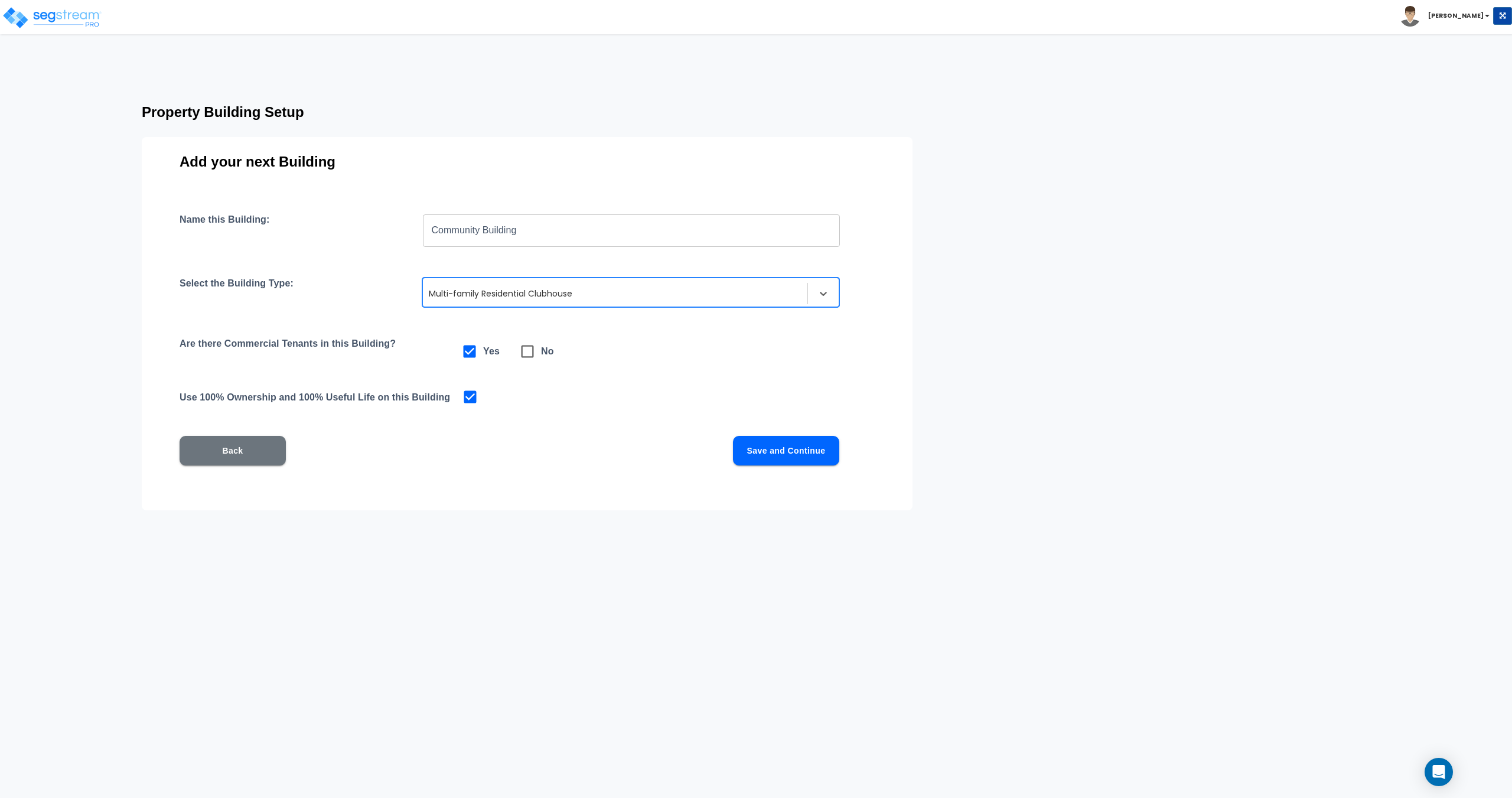
click at [529, 345] on icon at bounding box center [528, 351] width 12 height 12
checkbox input "false"
checkbox input "true"
click at [789, 455] on button "Save and Continue" at bounding box center [786, 450] width 107 height 29
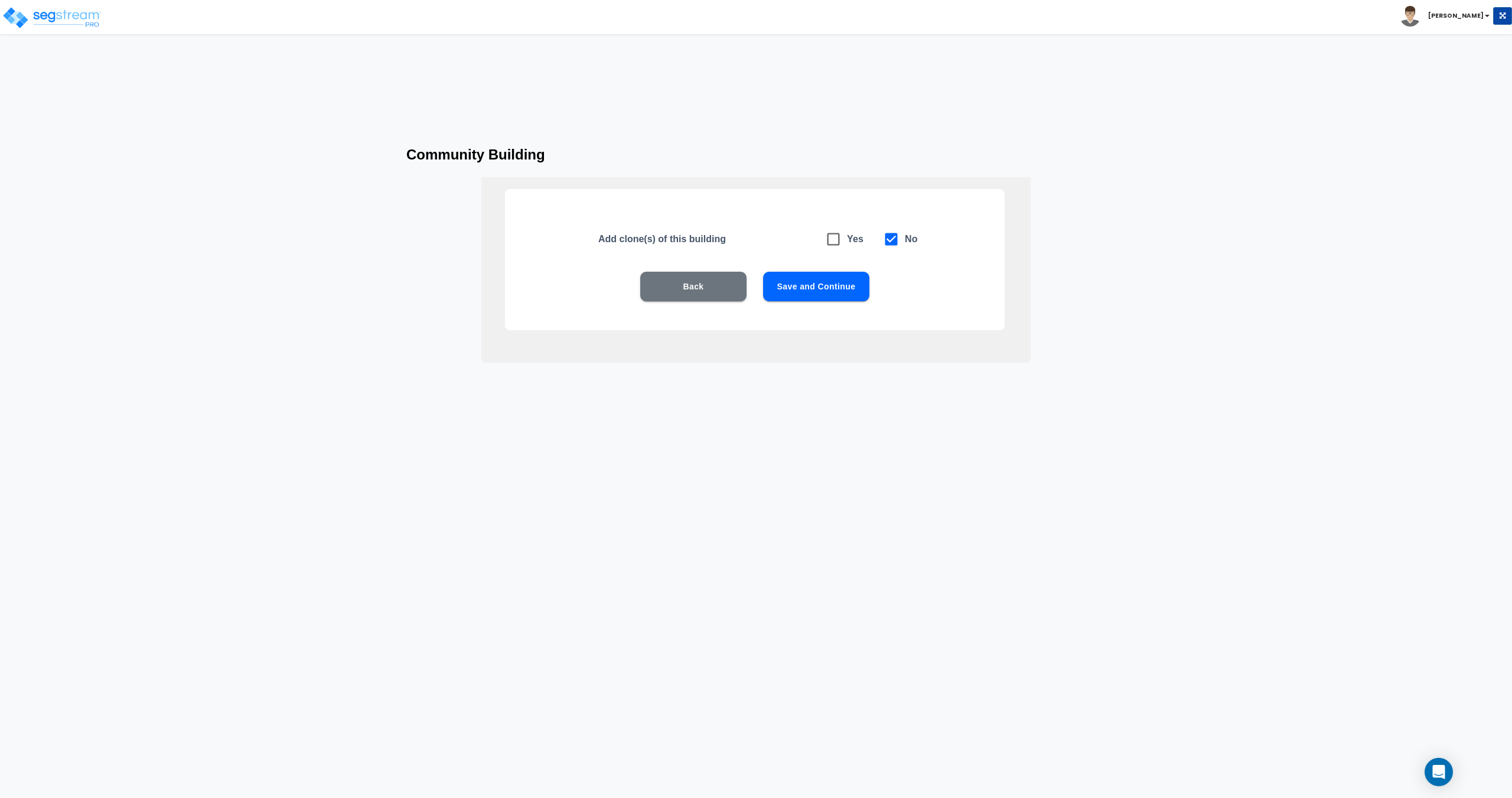
click at [805, 290] on button "Save and Continue" at bounding box center [816, 287] width 107 height 29
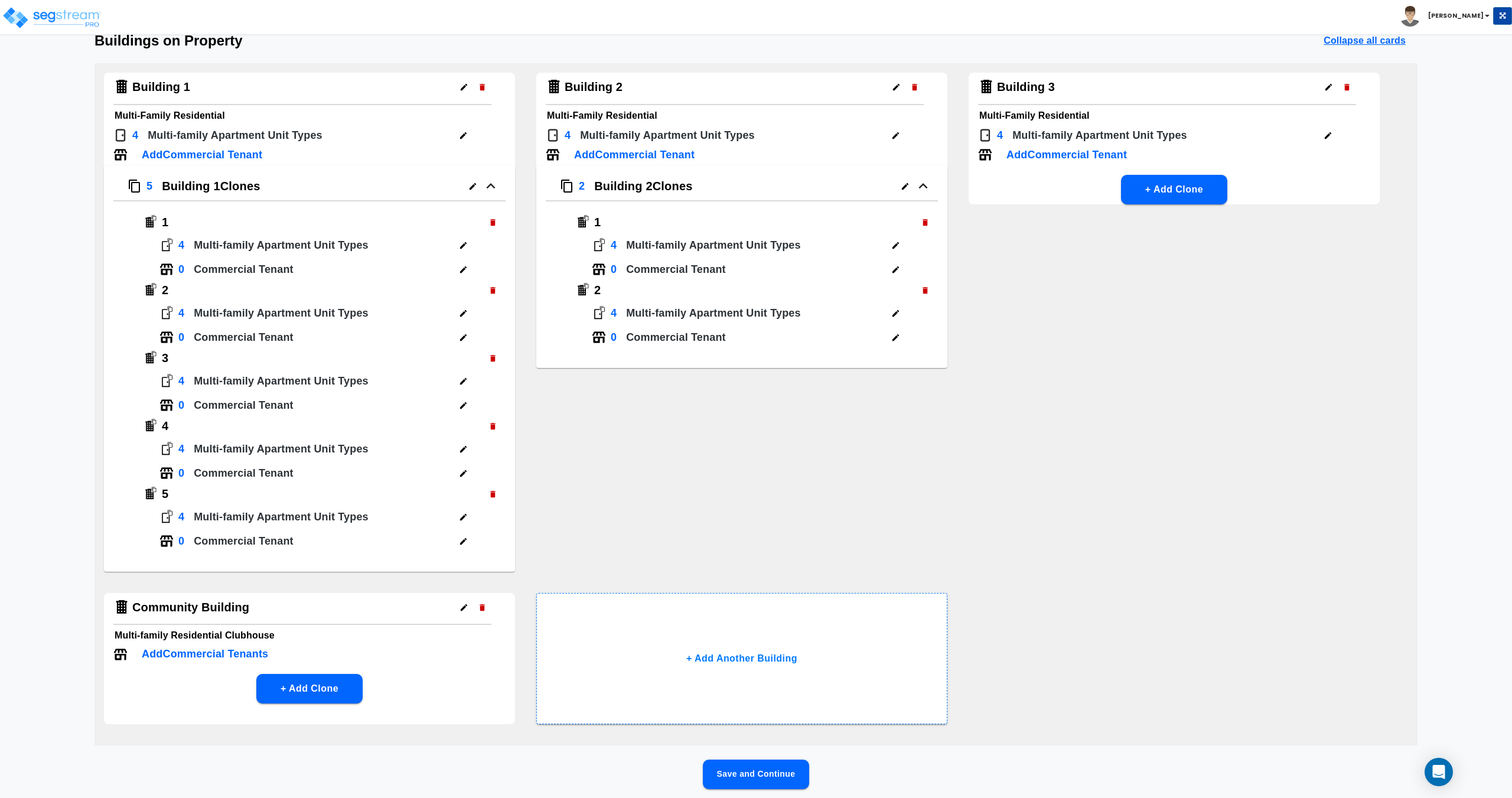
scroll to position [105, 0]
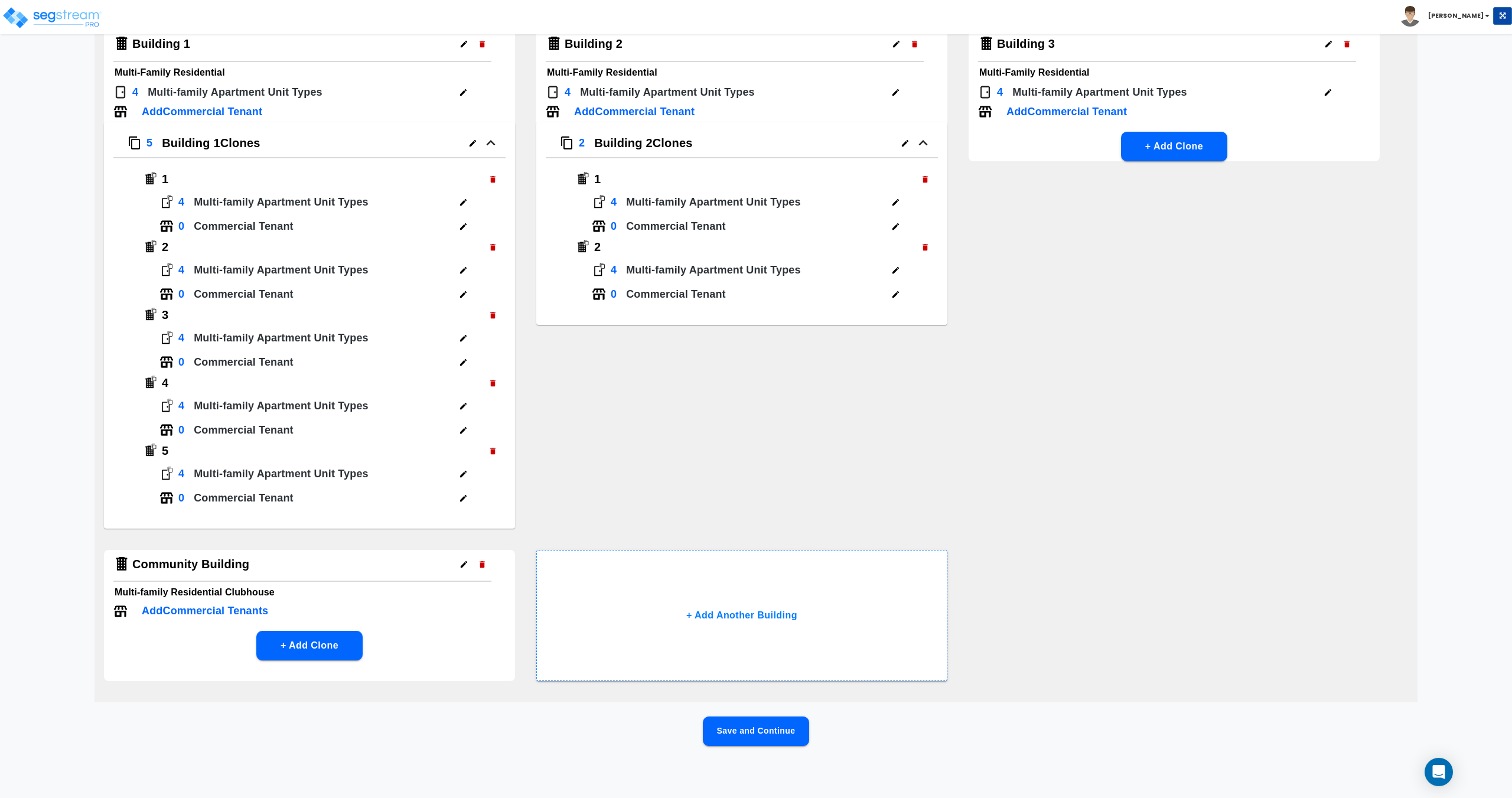
click at [756, 727] on button "Save and Continue" at bounding box center [756, 731] width 107 height 29
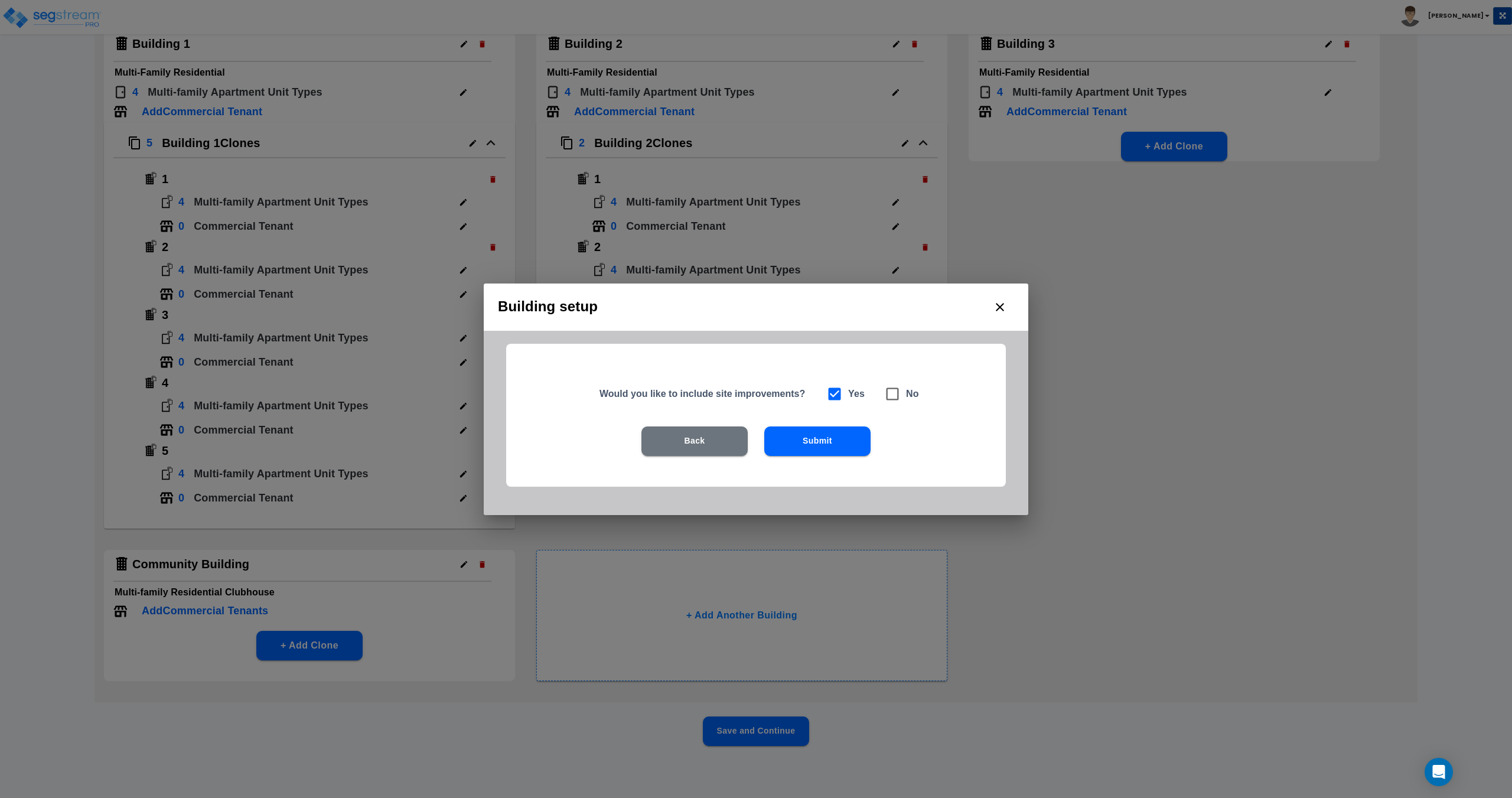
click at [827, 447] on button "Submit" at bounding box center [817, 441] width 107 height 29
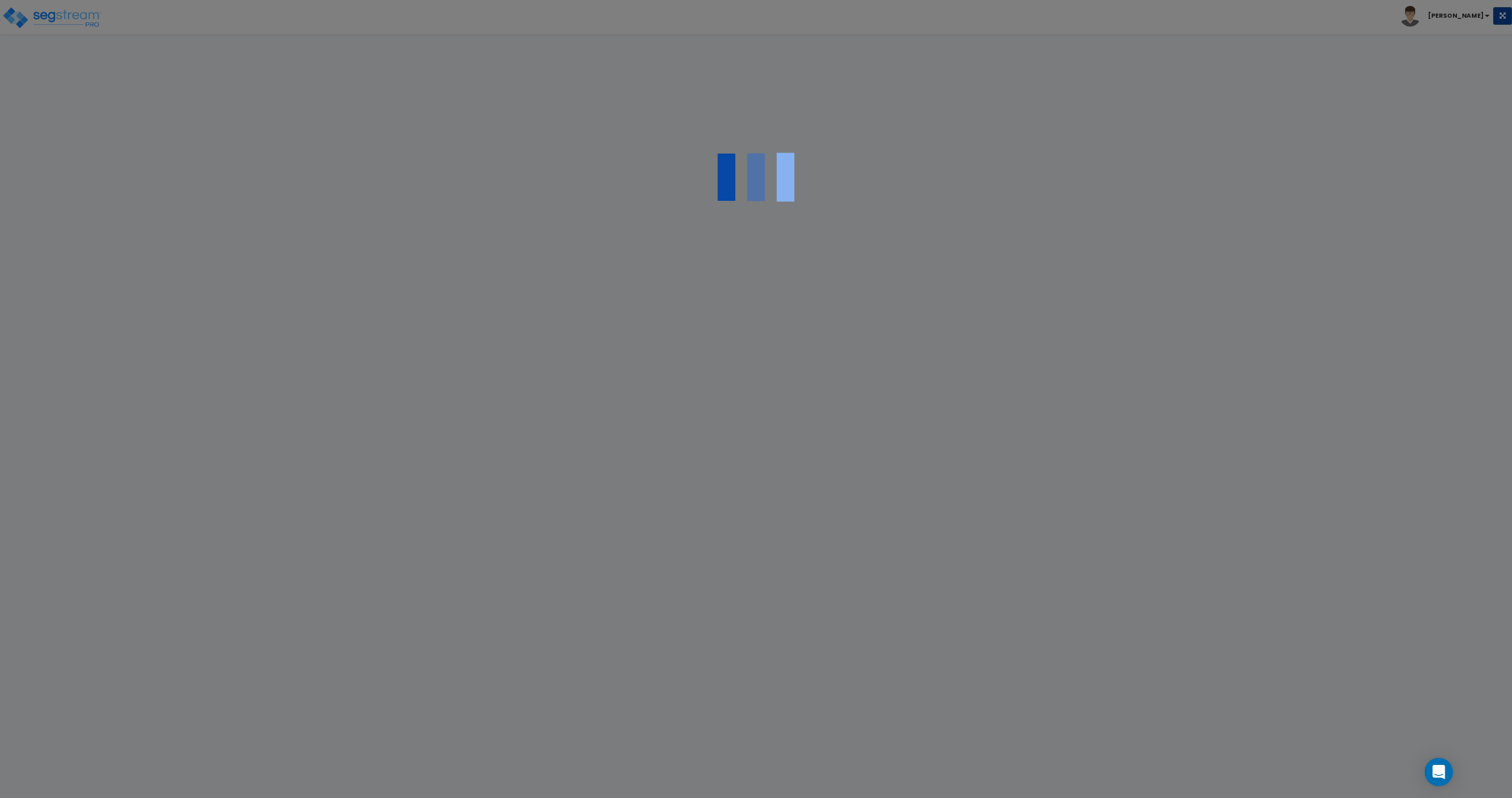
scroll to position [0, 0]
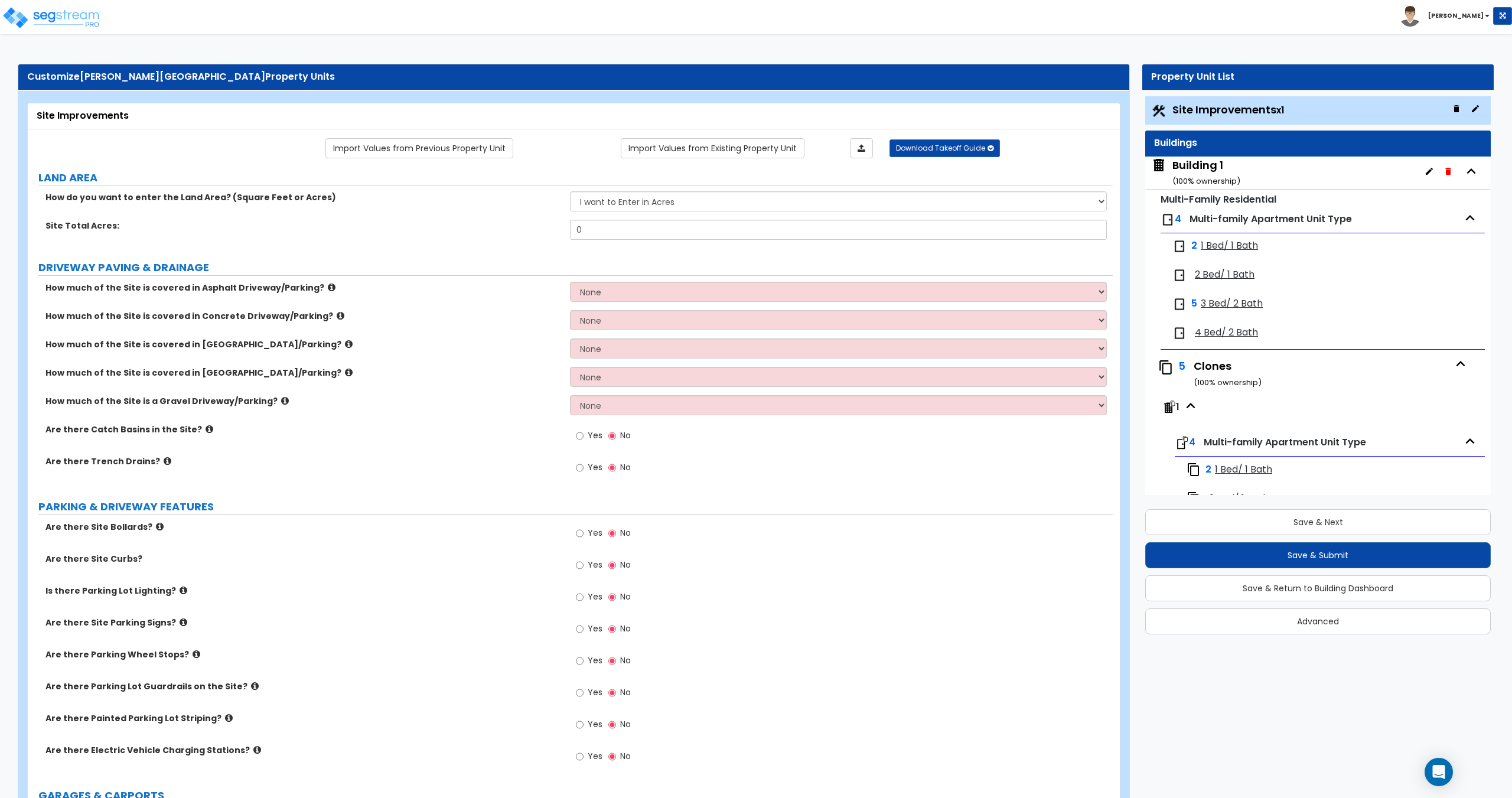
click at [509, 216] on div "How do you want to enter the Land Area? (Square Feet or Acres) I want to Enter …" at bounding box center [570, 205] width 1085 height 29
click at [703, 146] on link "Import Values from Existing Property Unit" at bounding box center [713, 148] width 184 height 20
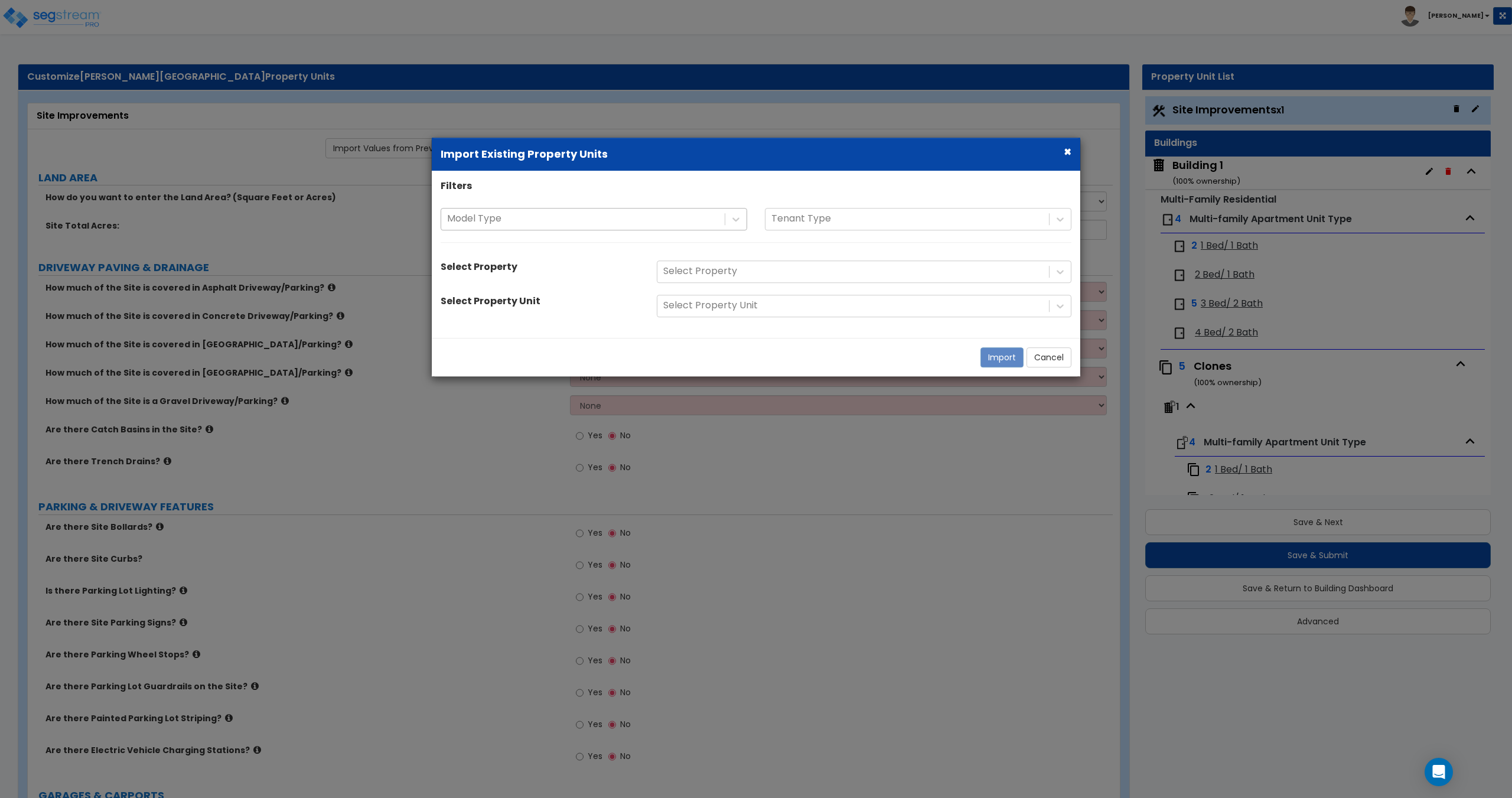
click at [666, 215] on div at bounding box center [583, 220] width 272 height 16
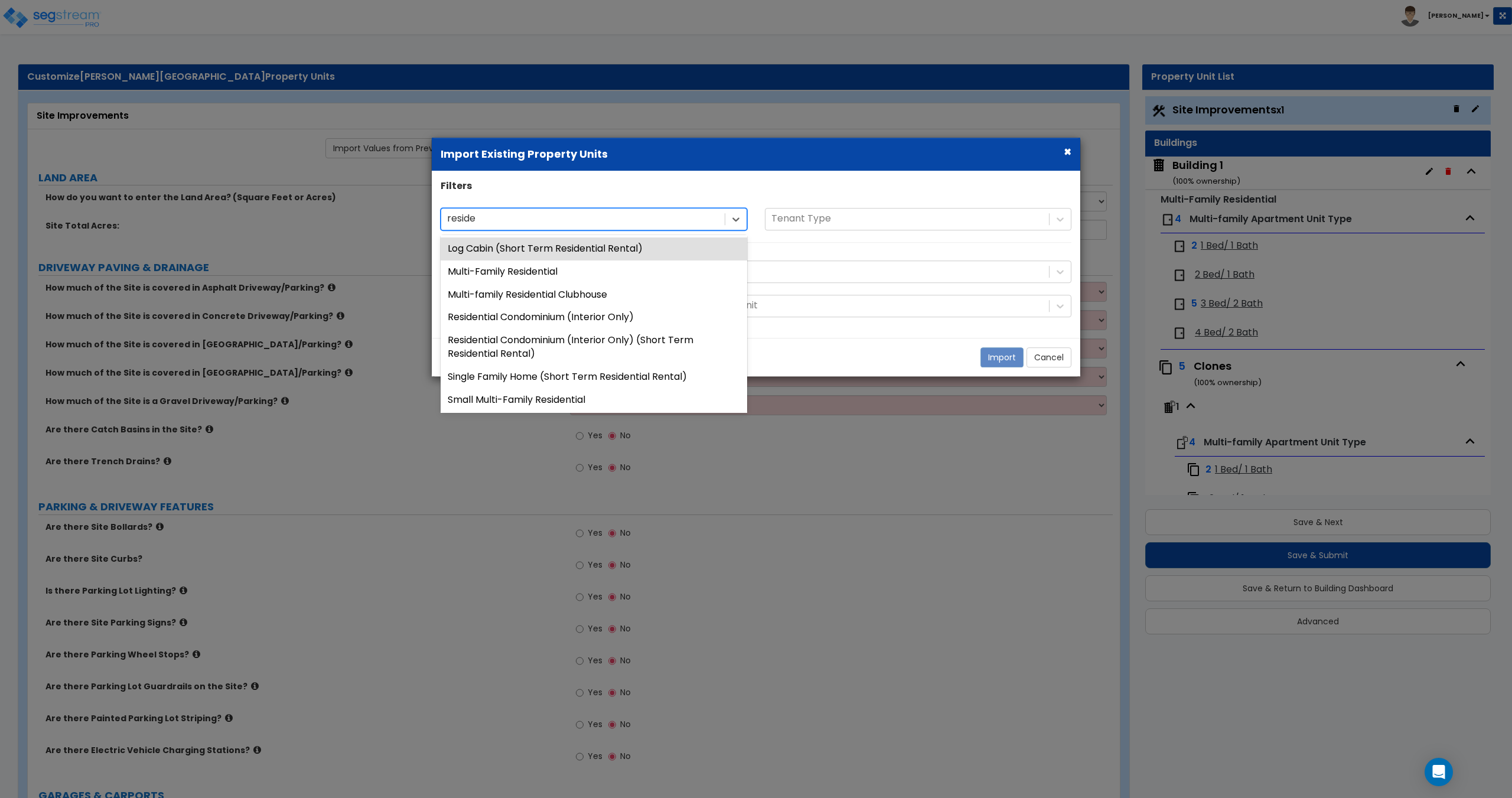
type input "residen"
click at [581, 273] on div "Multi-Family Residential" at bounding box center [593, 271] width 307 height 23
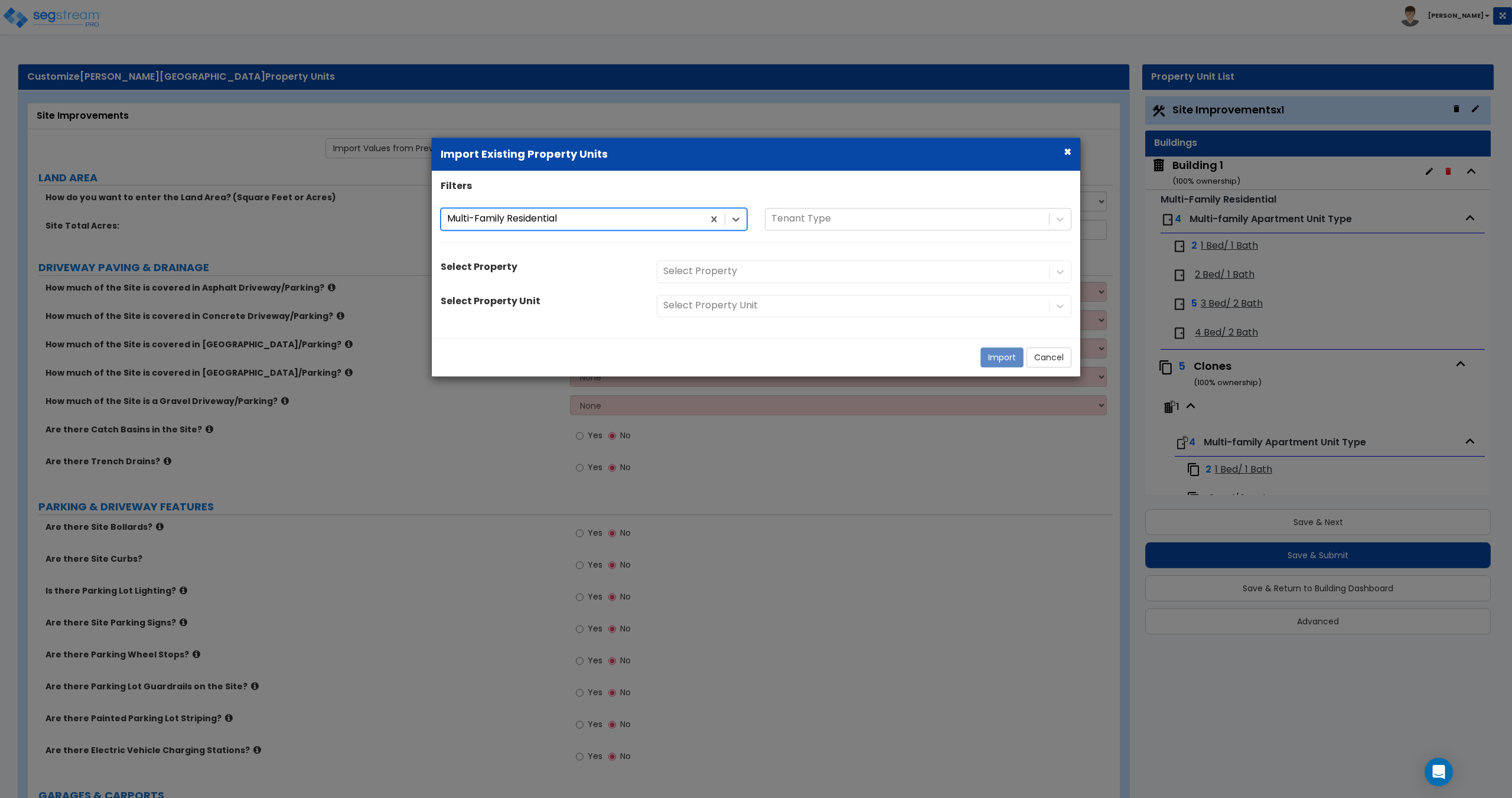
click at [728, 284] on div "Filters option Multi-Family Residential, selected. Multi-Family Residential Mul…" at bounding box center [756, 254] width 648 height 149
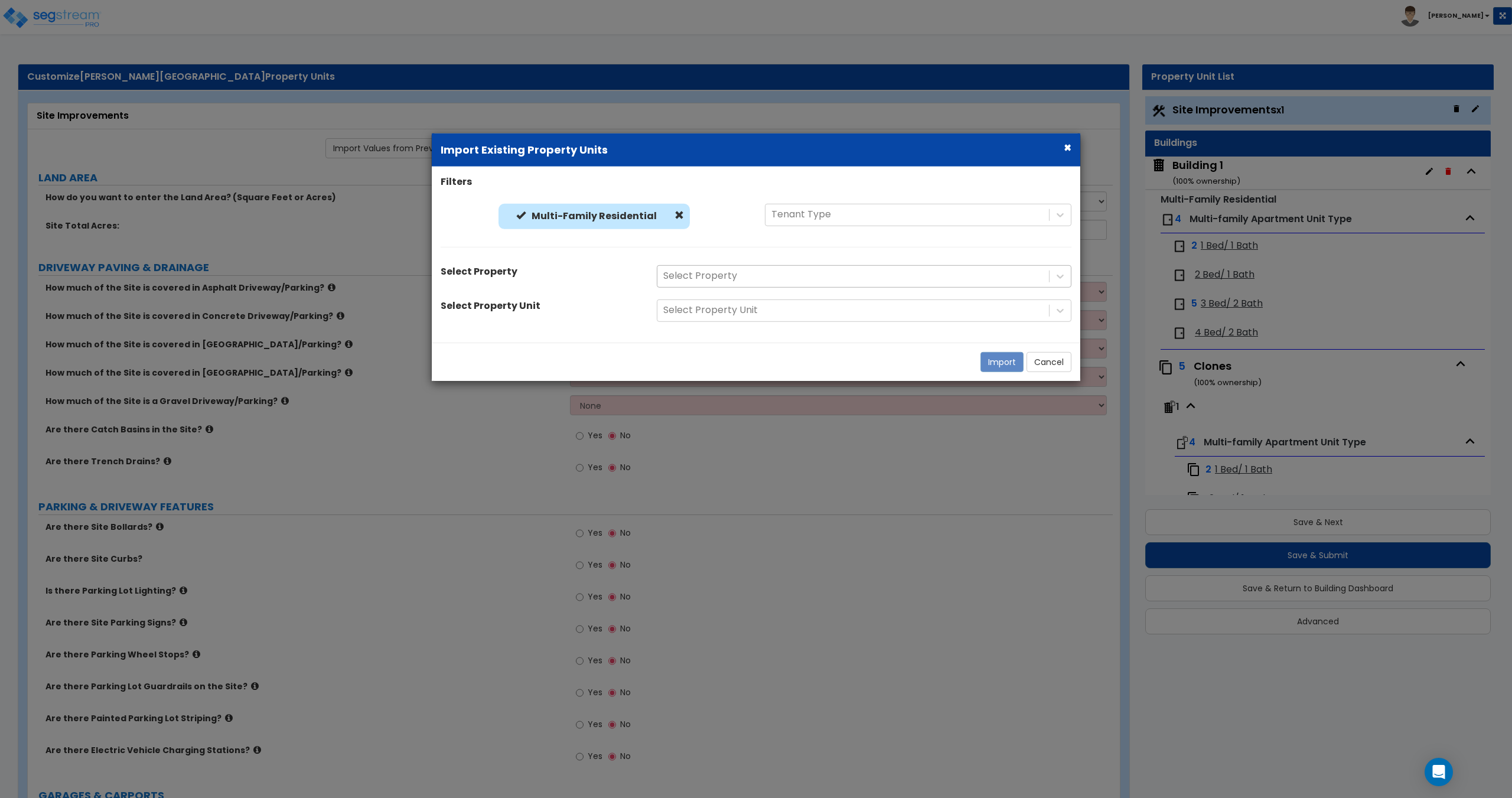
click at [728, 276] on div at bounding box center [853, 276] width 380 height 16
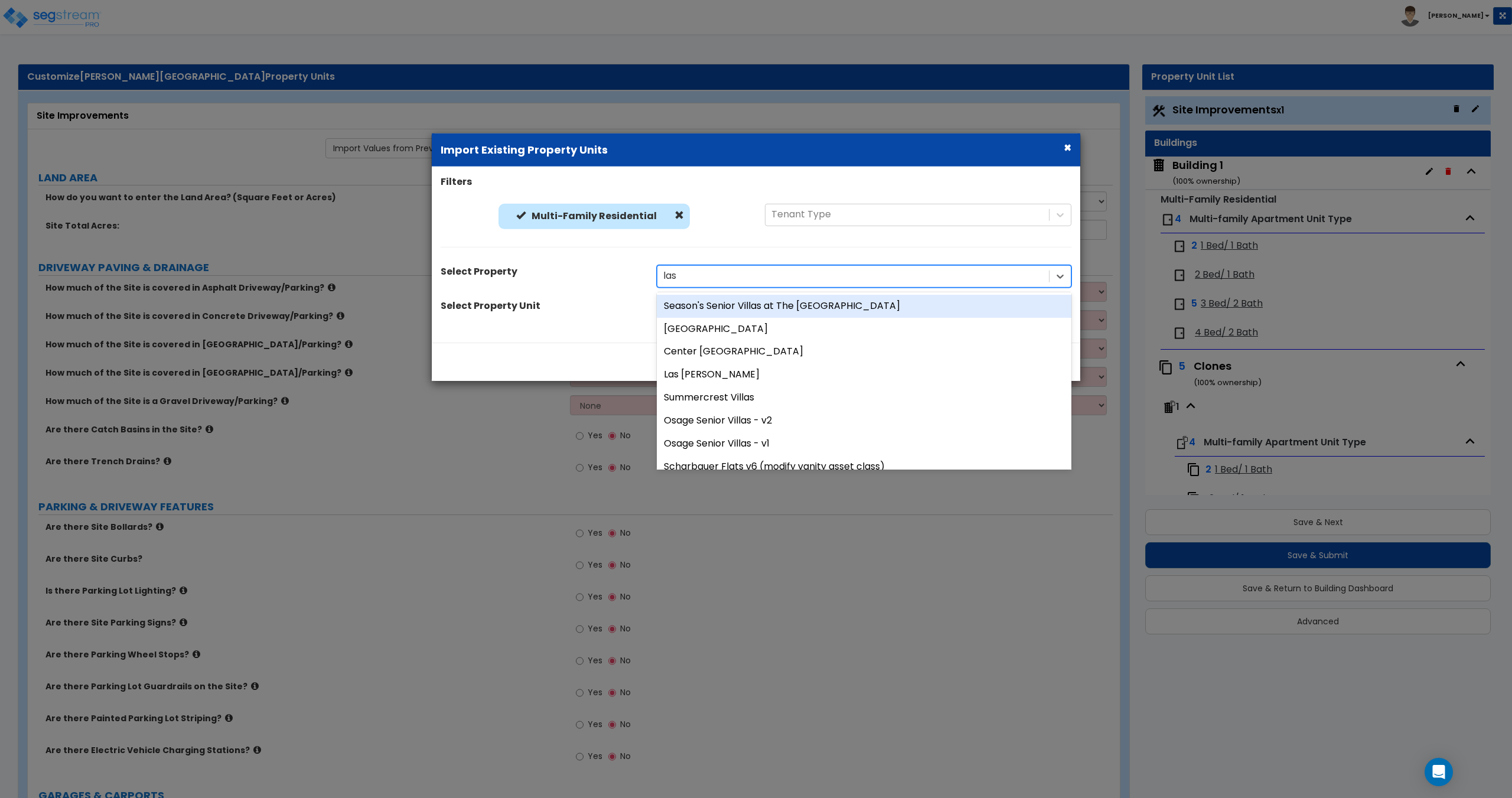
type input "las f"
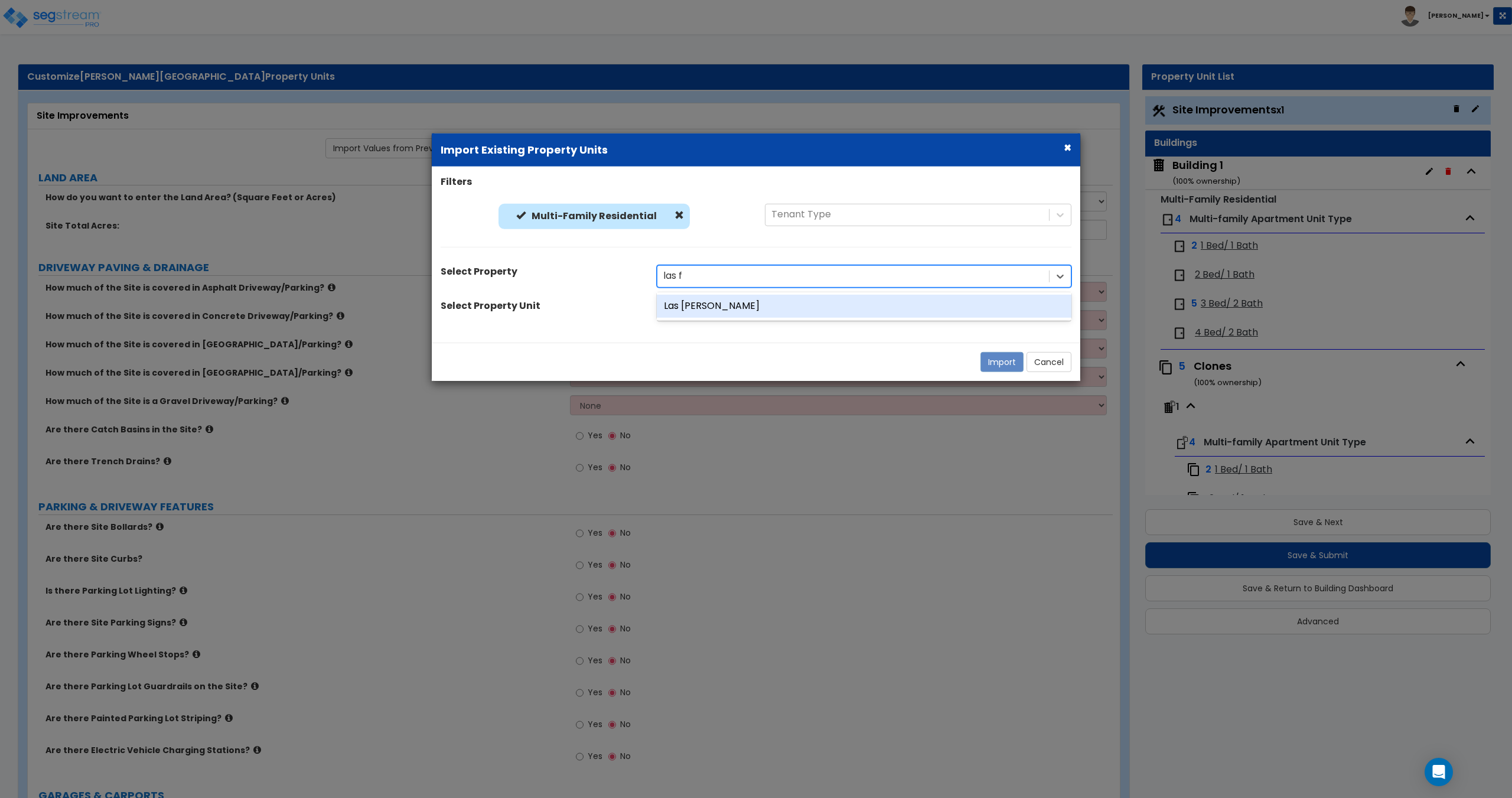
click at [714, 303] on div "Las [PERSON_NAME]" at bounding box center [864, 305] width 415 height 23
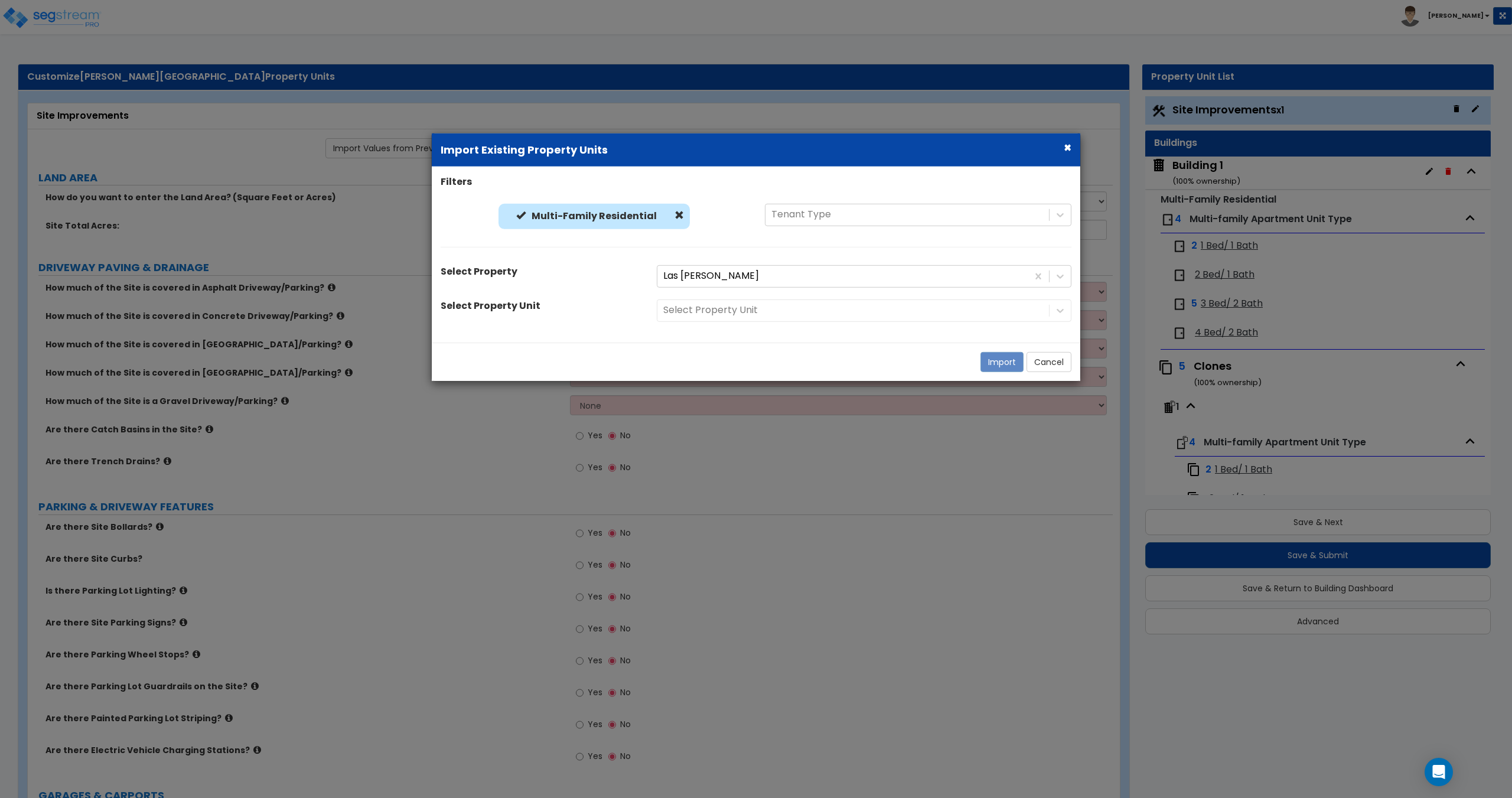
click at [715, 309] on div "Select Property Unit" at bounding box center [864, 310] width 432 height 23
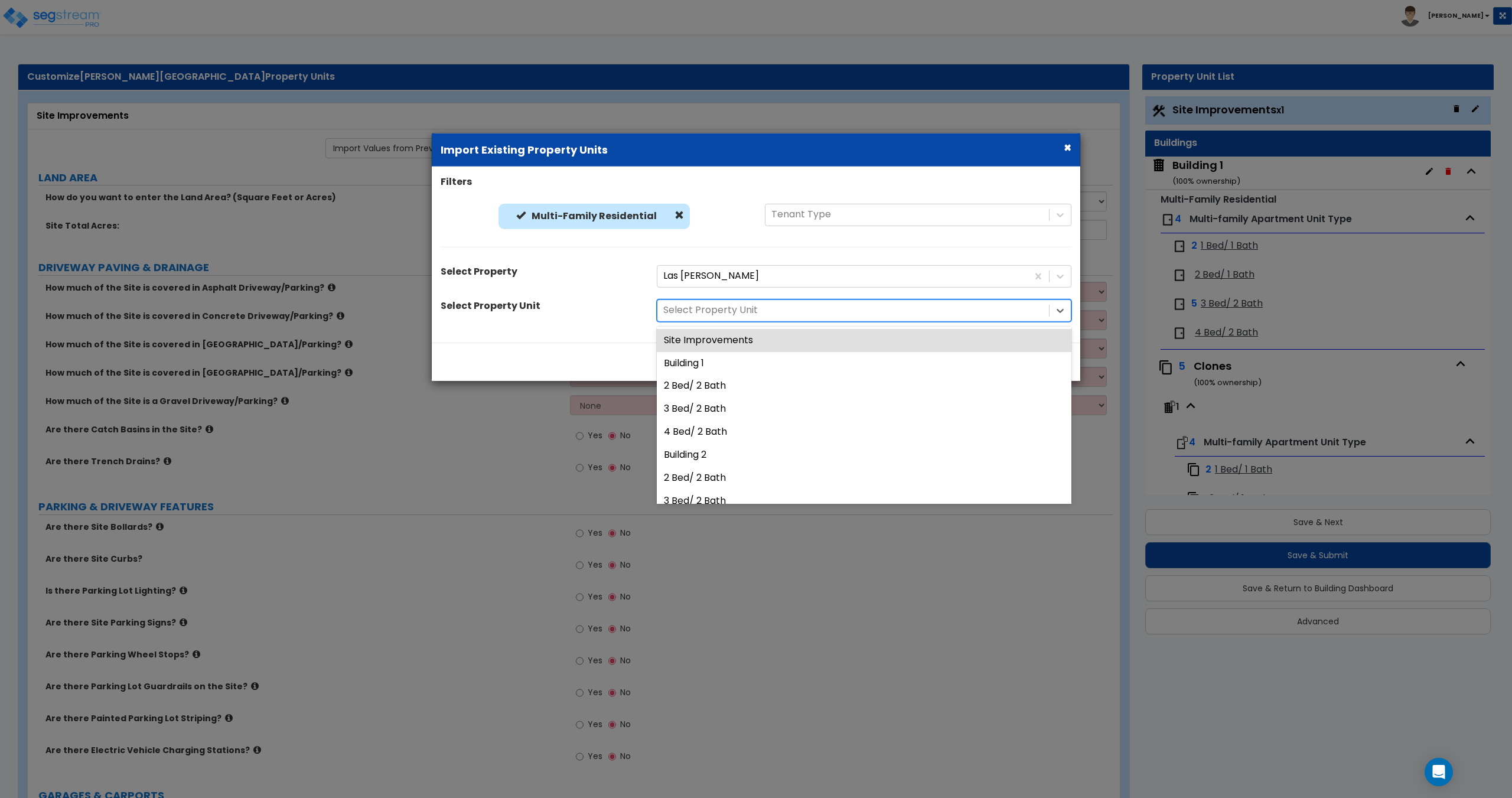
click at [712, 312] on div at bounding box center [853, 310] width 380 height 16
click at [722, 337] on div "Site Improvements" at bounding box center [864, 339] width 415 height 23
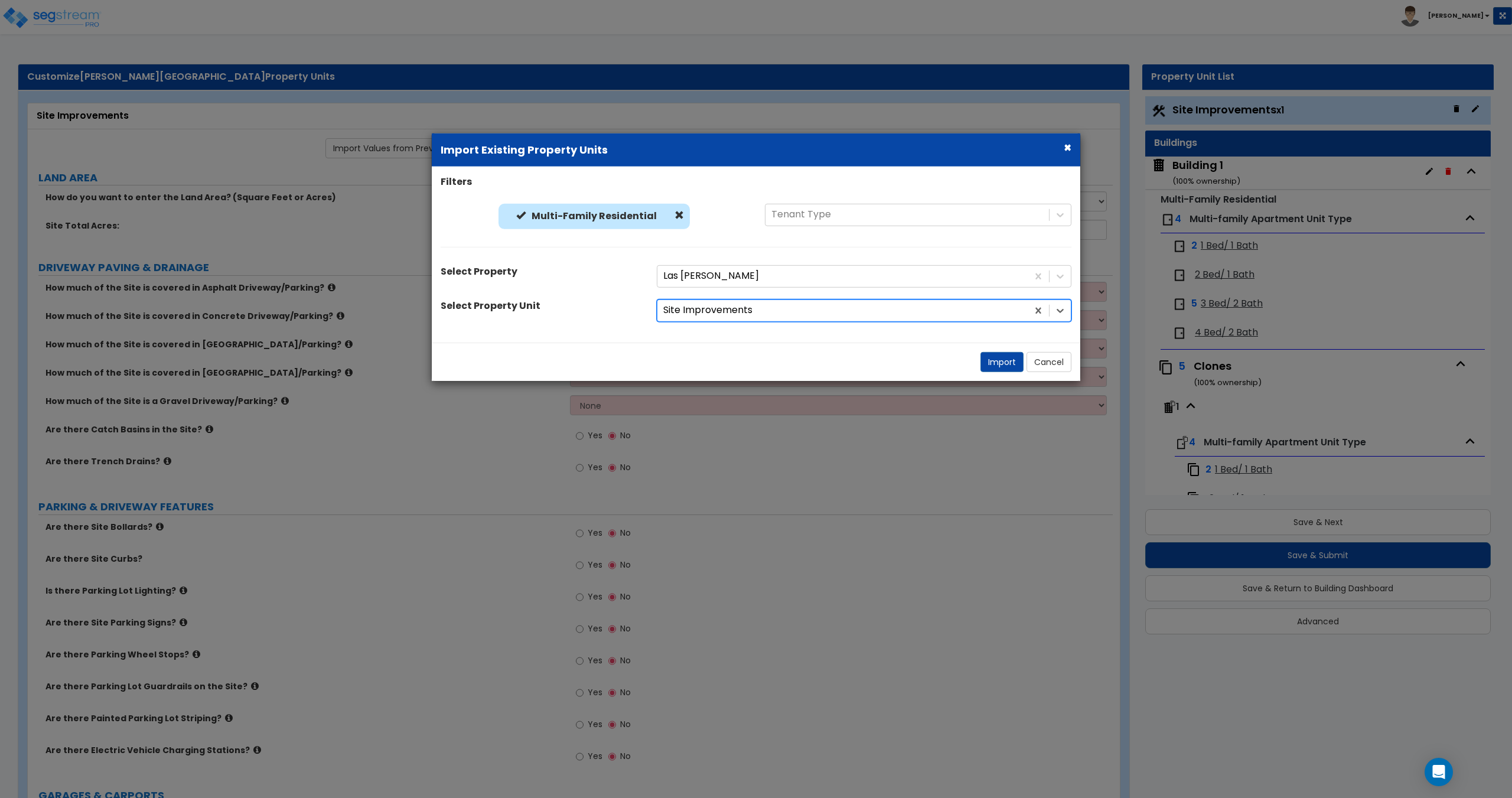
click at [1003, 351] on div "Import Cancel" at bounding box center [756, 361] width 648 height 38
click at [997, 363] on button "Import" at bounding box center [1002, 361] width 43 height 20
type input "6.14"
select select "2"
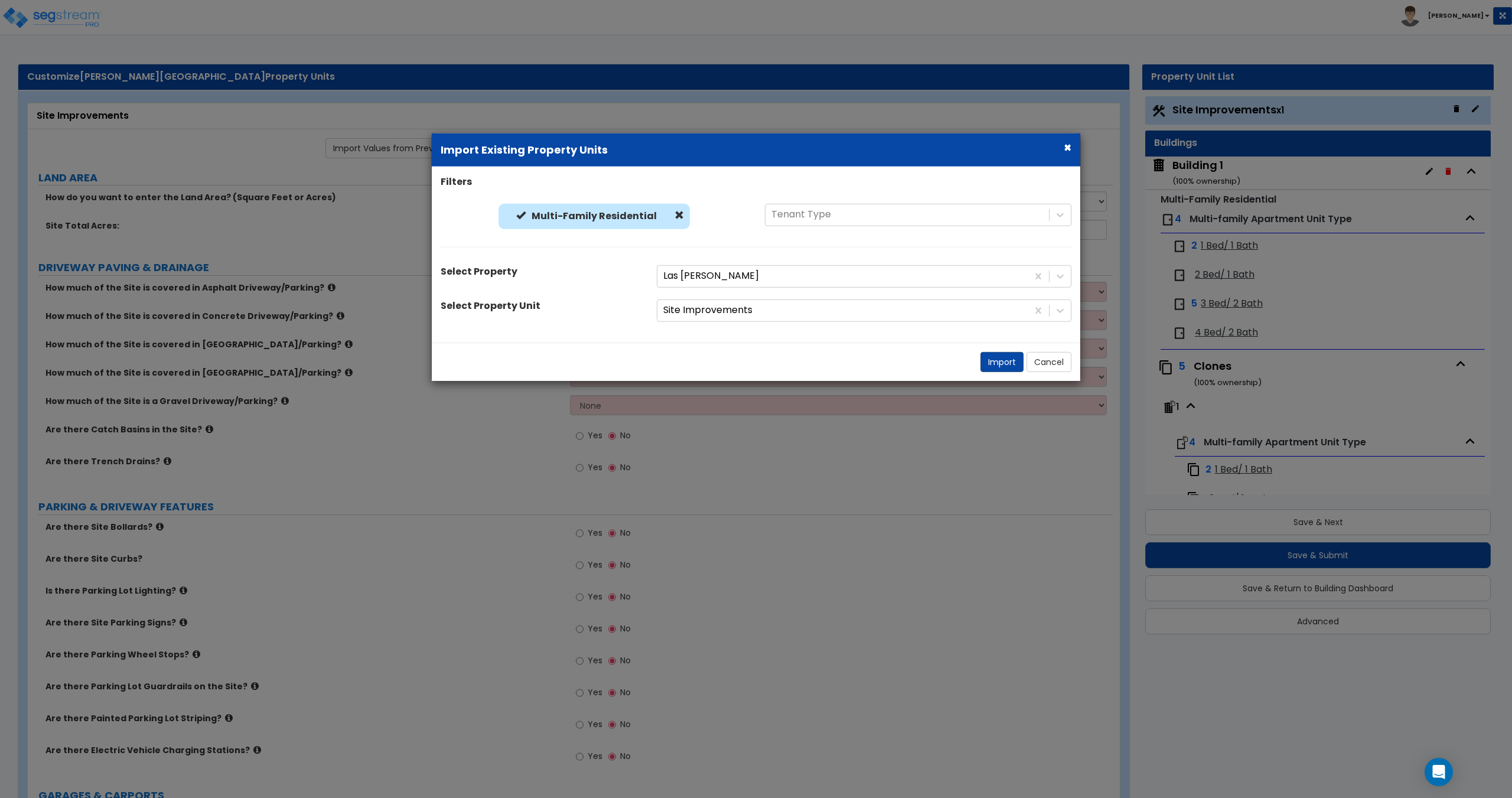
select select "2"
radio input "true"
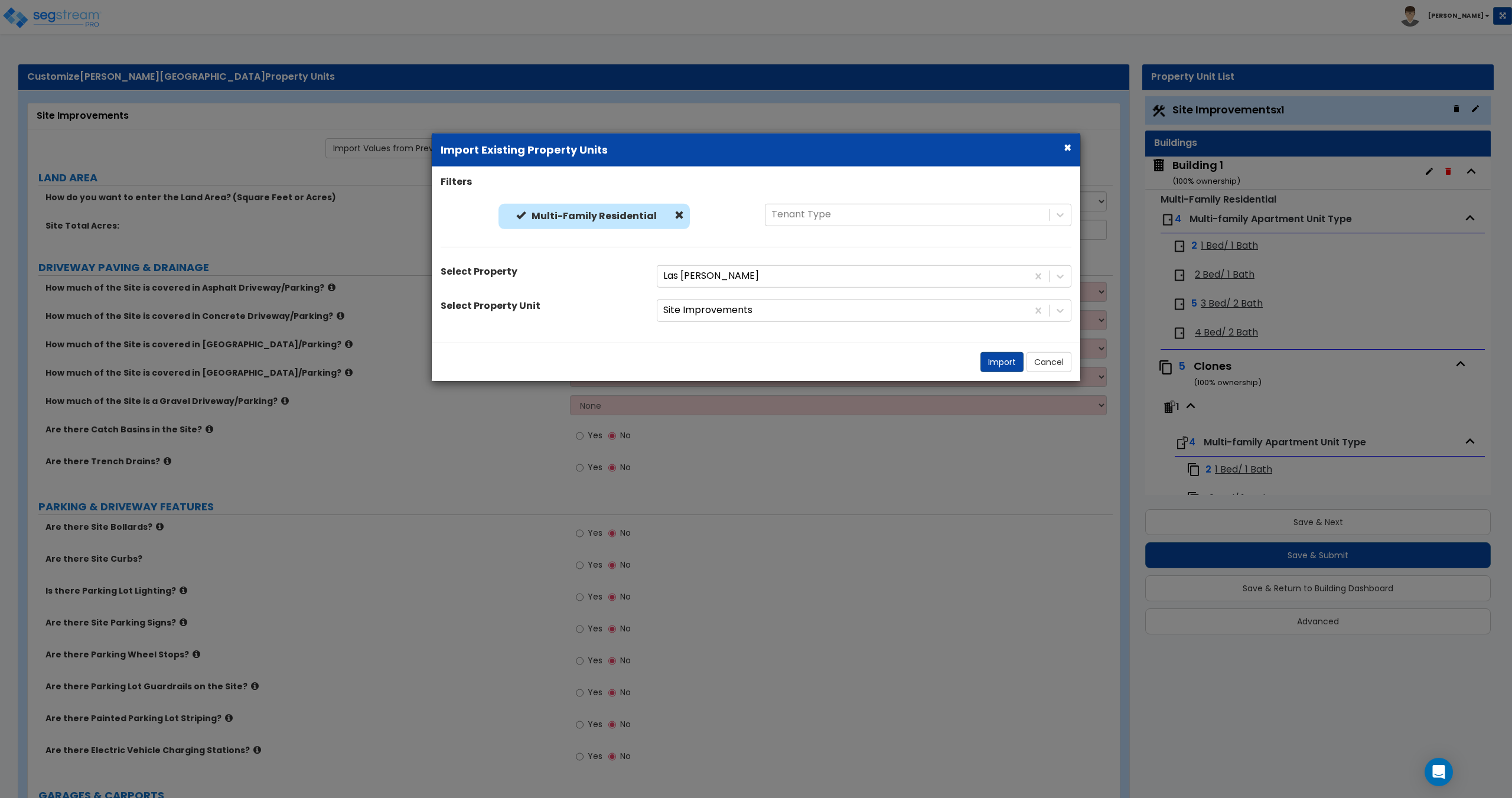
radio input "true"
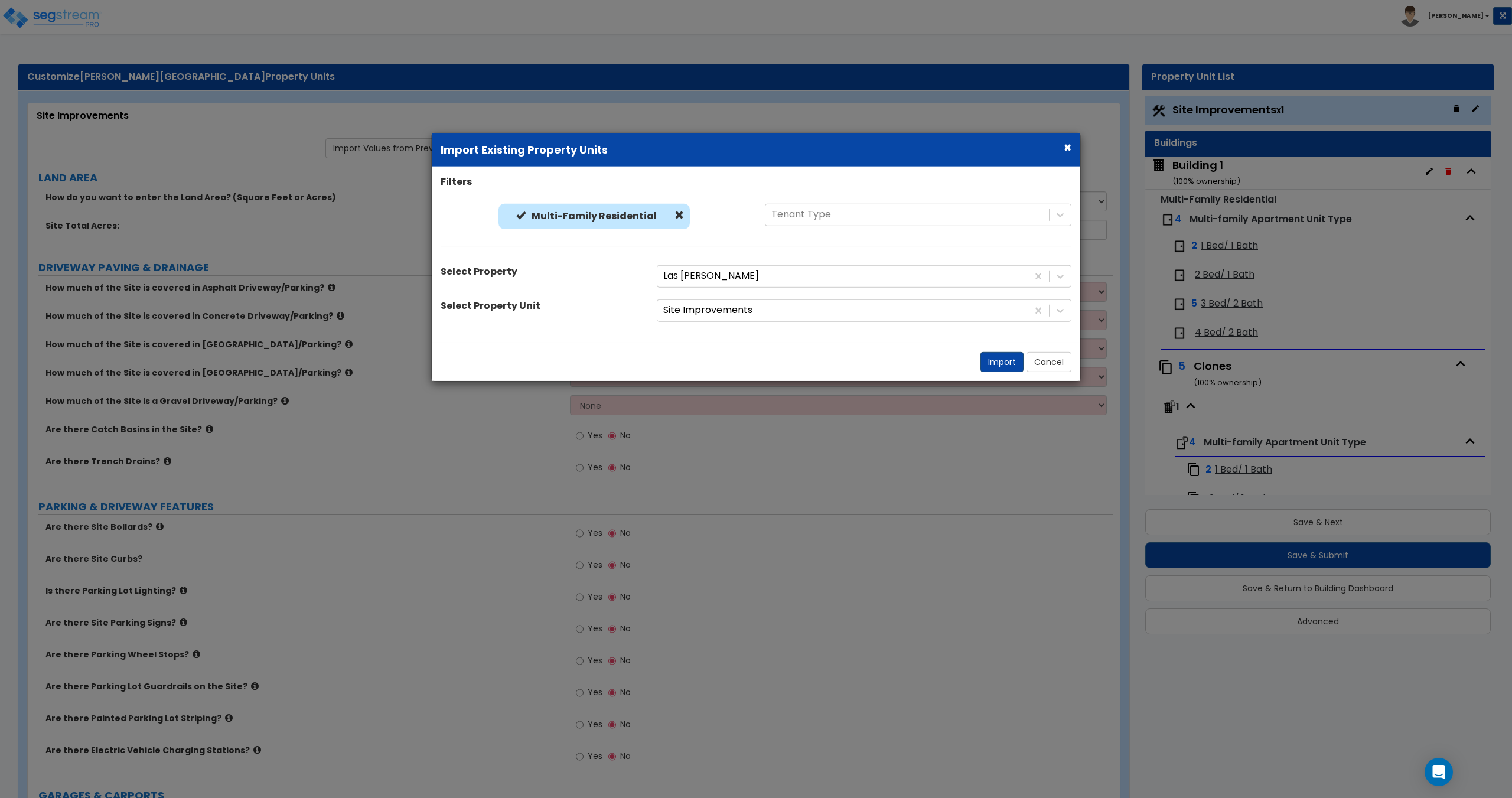
radio input "true"
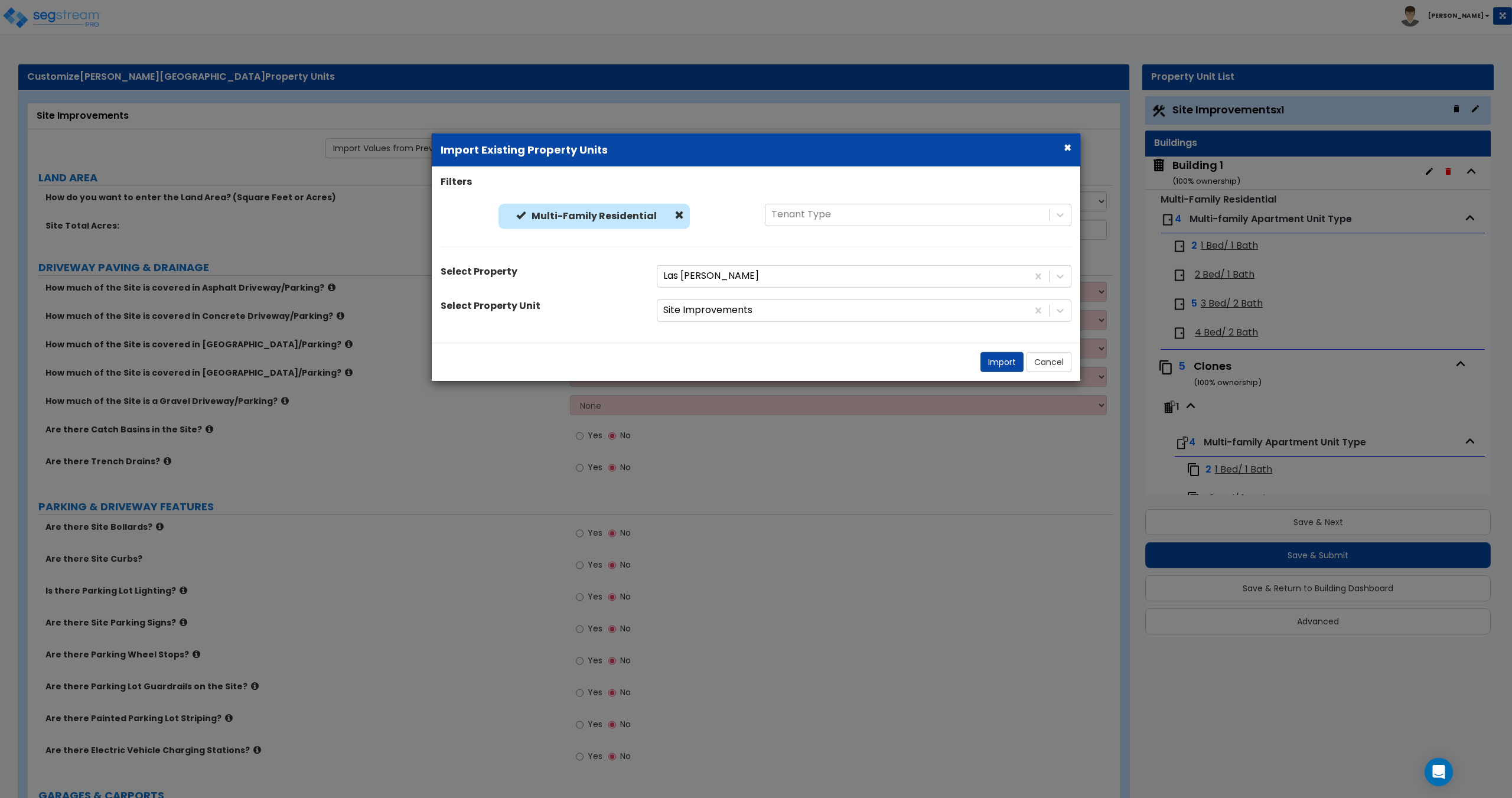
radio input "true"
select select "2"
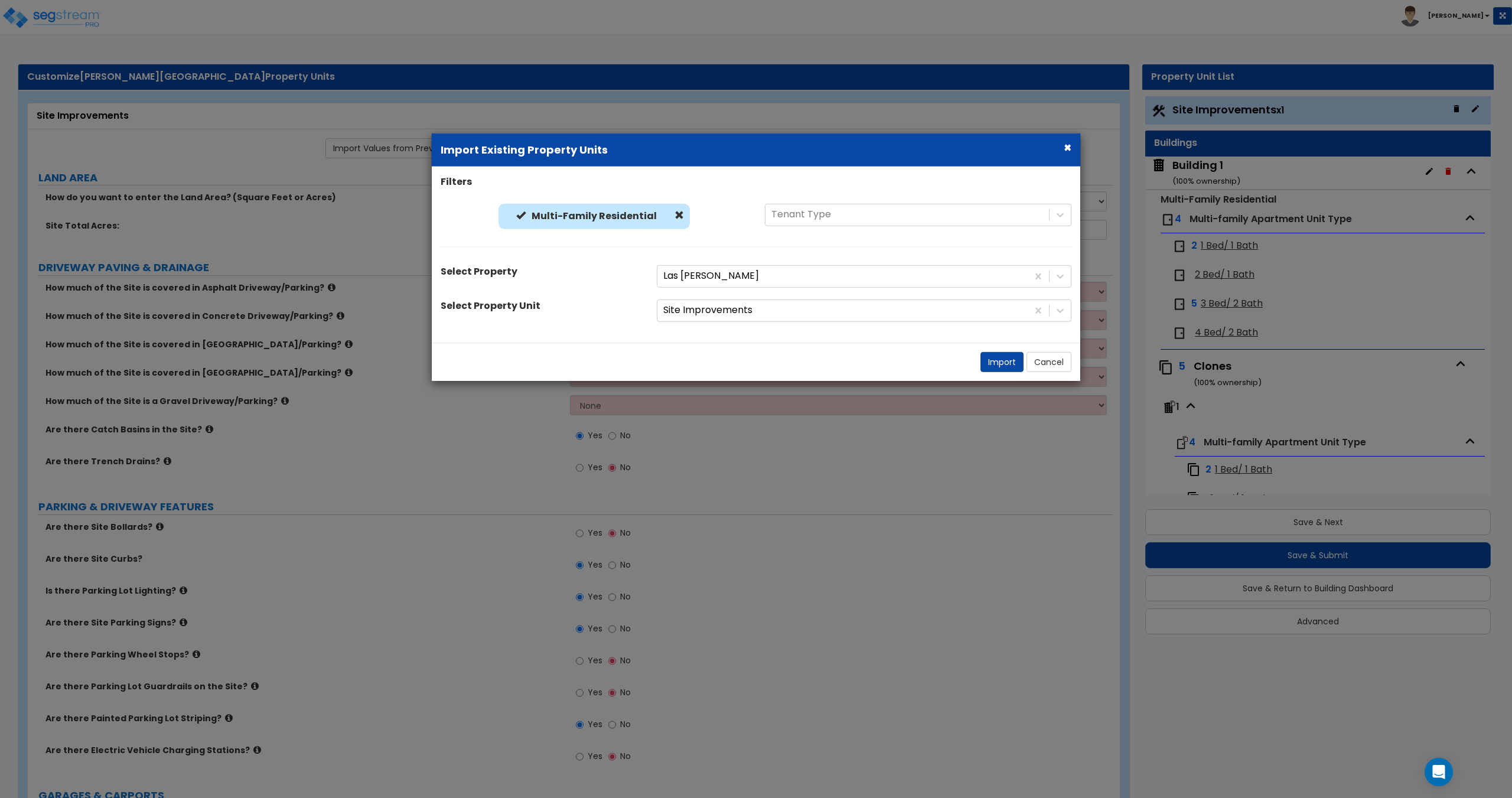
select select "1"
select select "2"
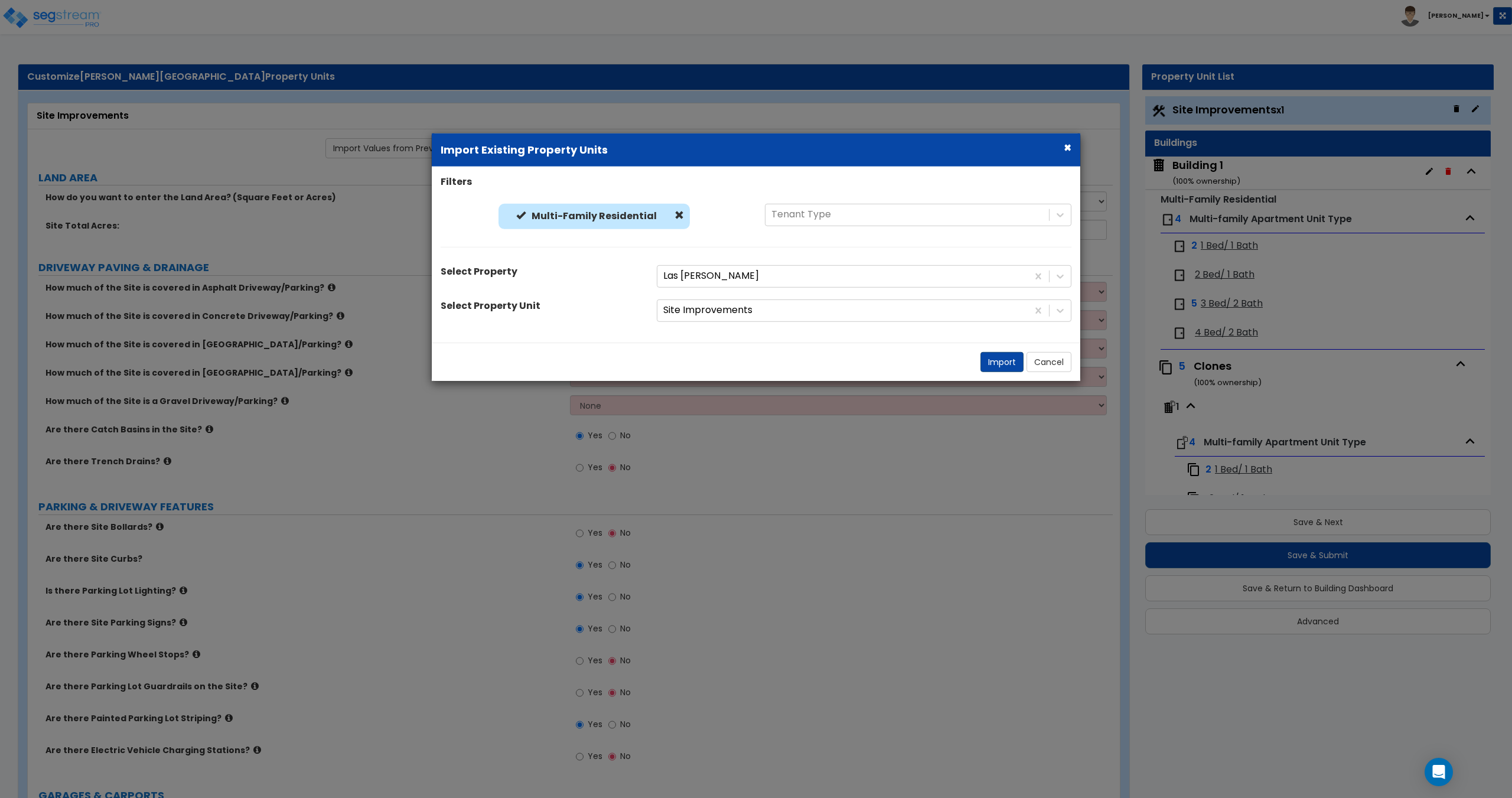
select select "2"
select select "1"
select select "3"
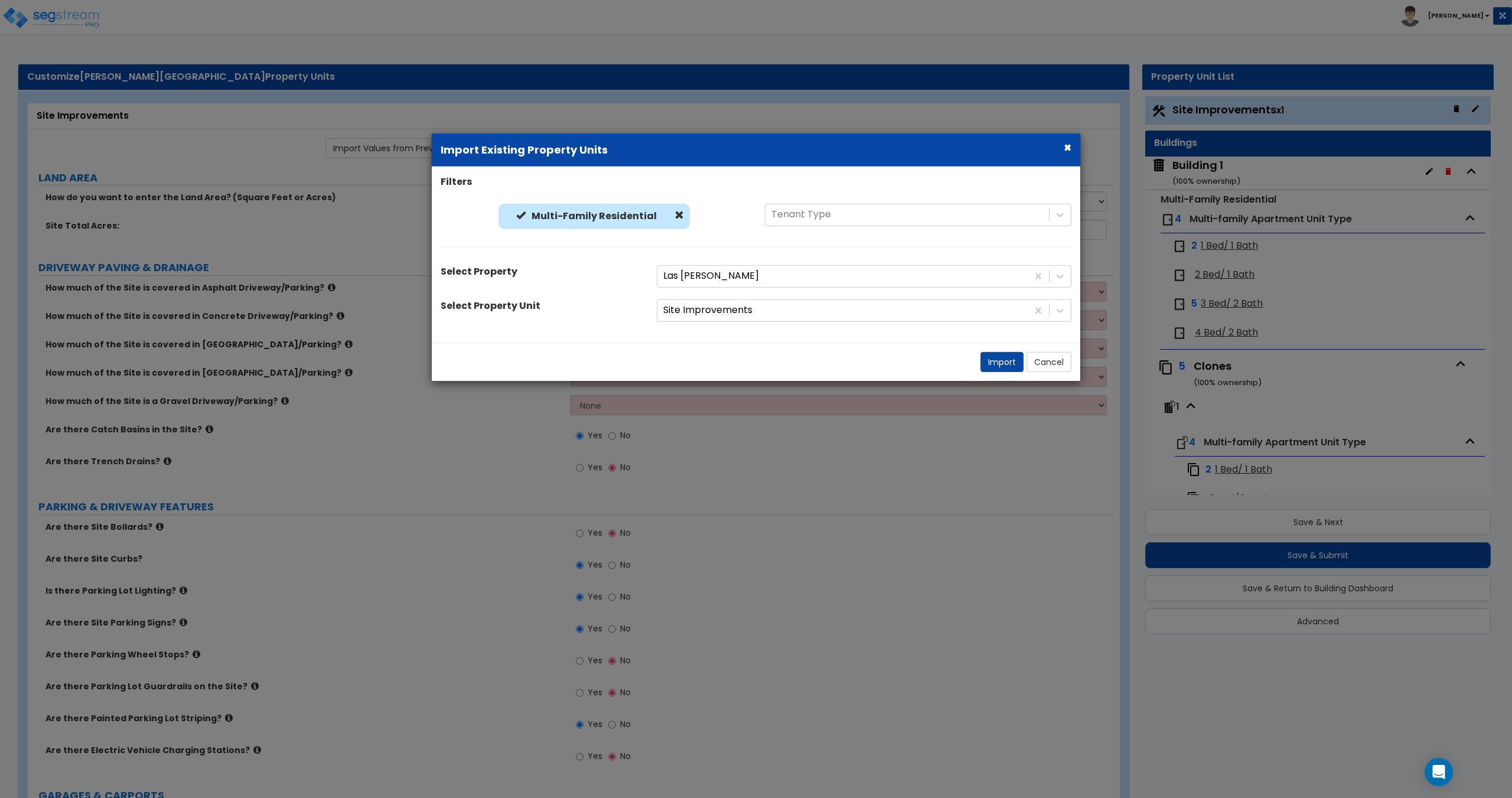
select select "2"
select select "1"
select select "4"
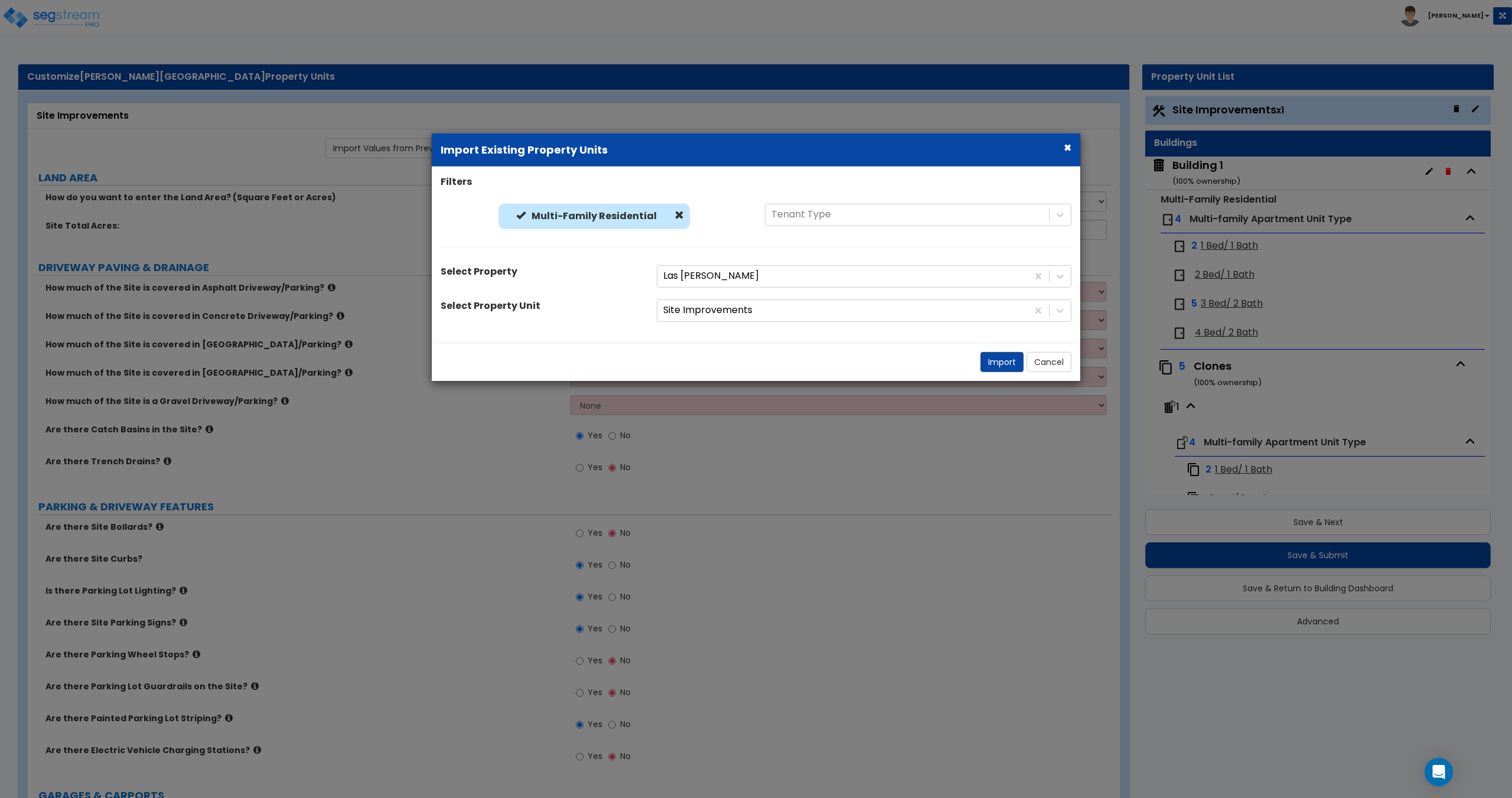
select select "2"
select select "1"
select select "3"
select select "2"
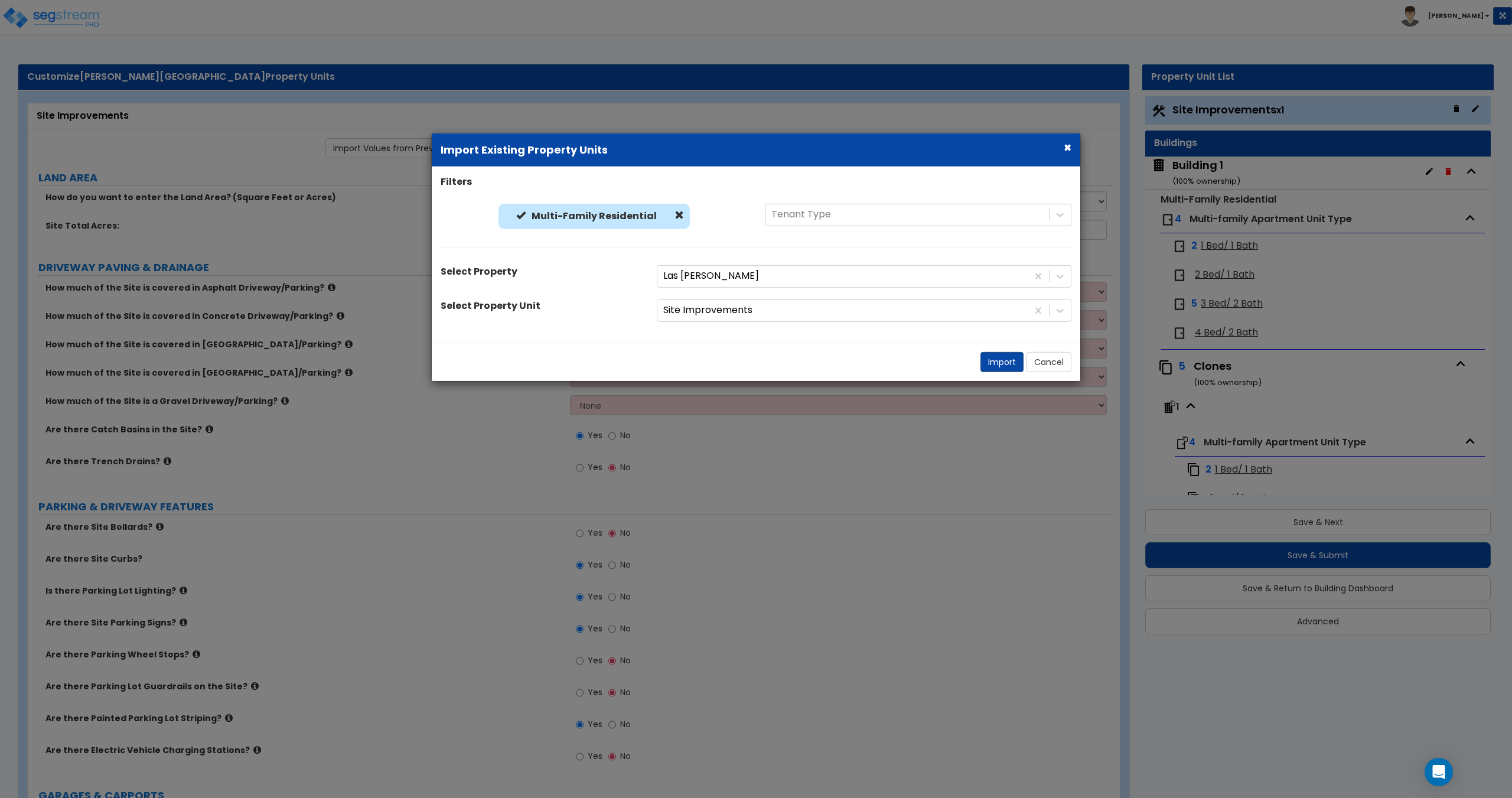
select select "2"
select select "1"
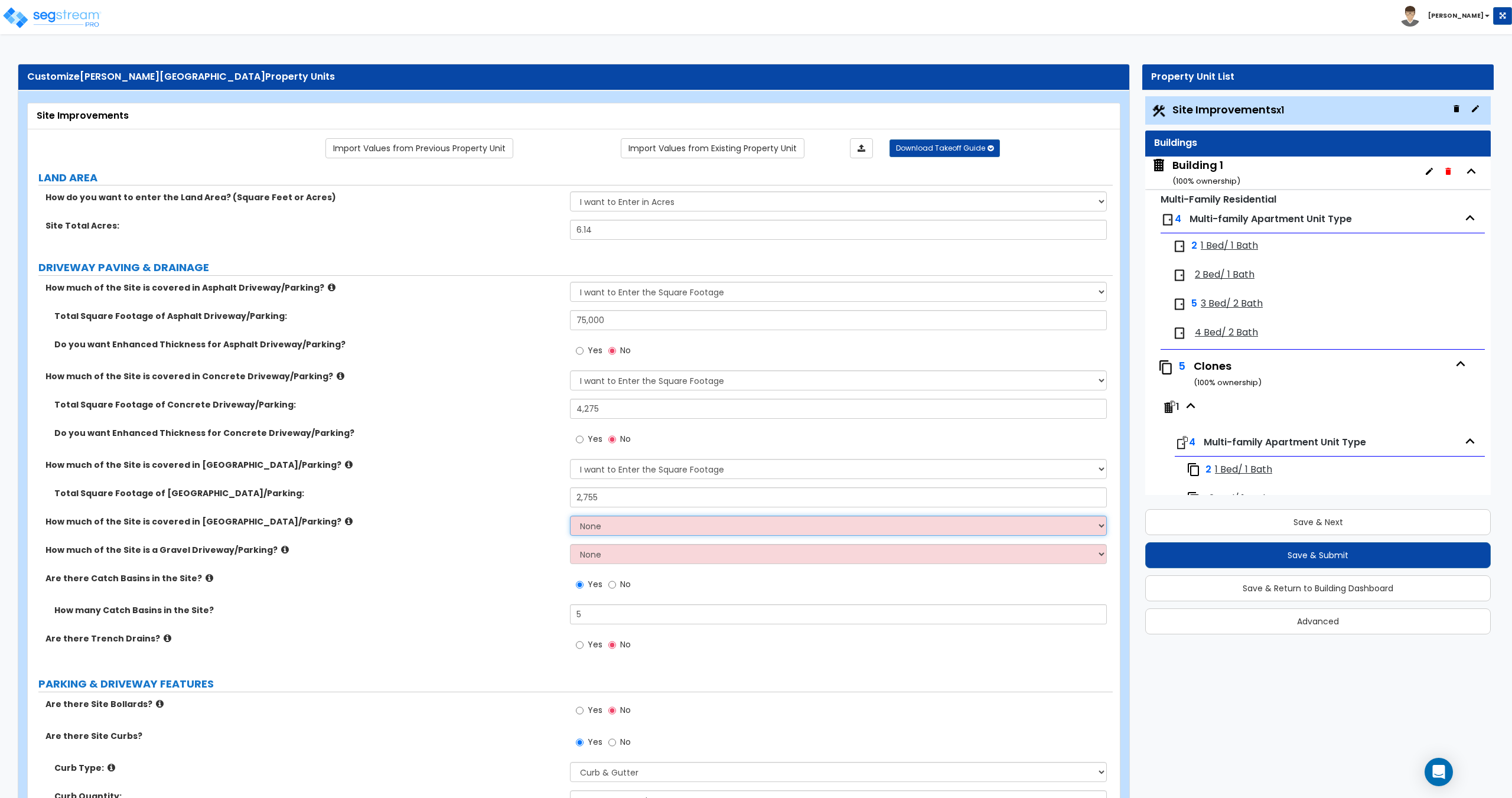
click at [623, 528] on select "None I want to Enter an Approximate Percentage I want to Enter the Square Foota…" at bounding box center [838, 525] width 537 height 20
click at [1205, 176] on small "( 100 % ownership)" at bounding box center [1206, 181] width 68 height 11
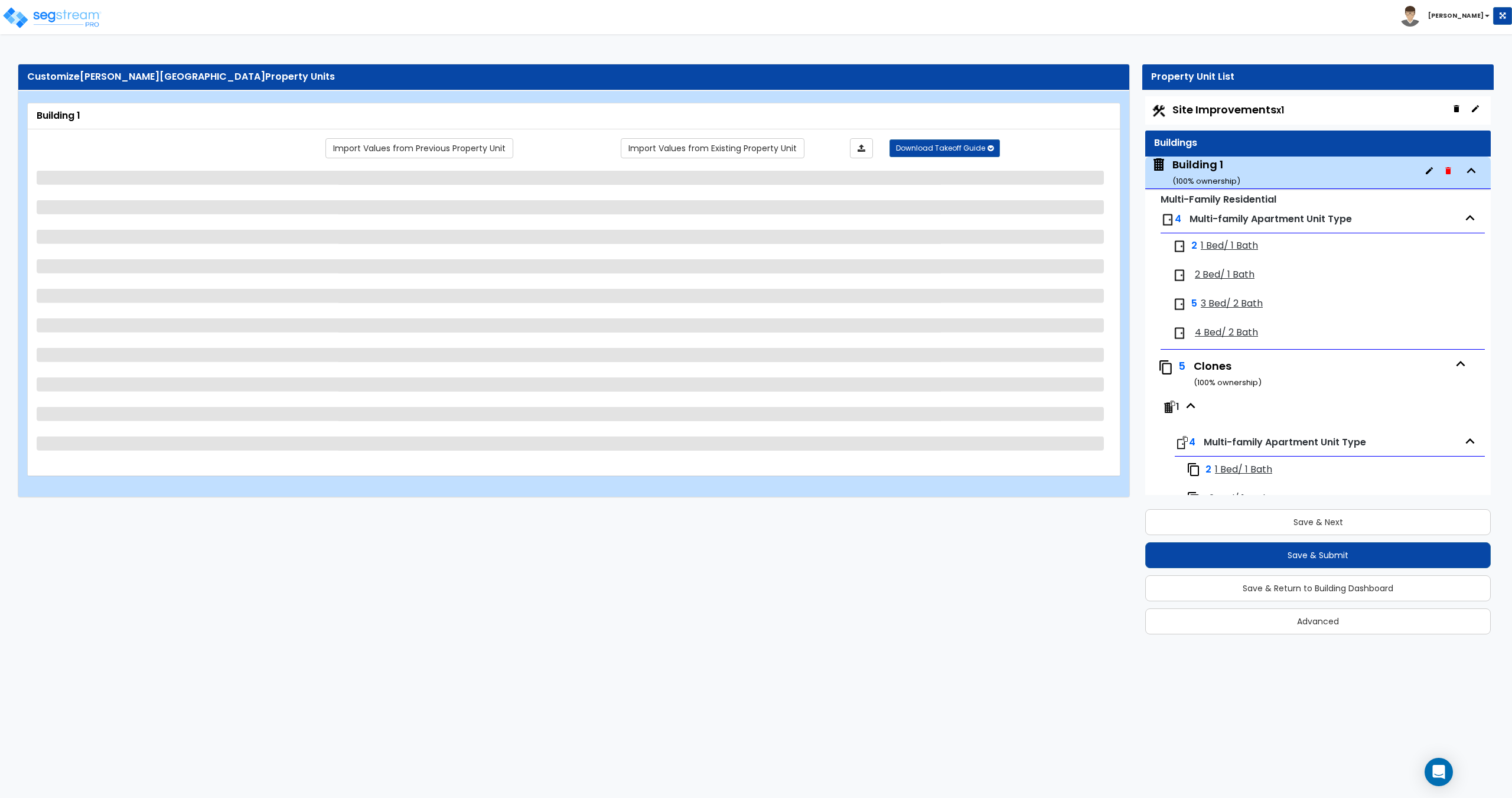
scroll to position [60, 0]
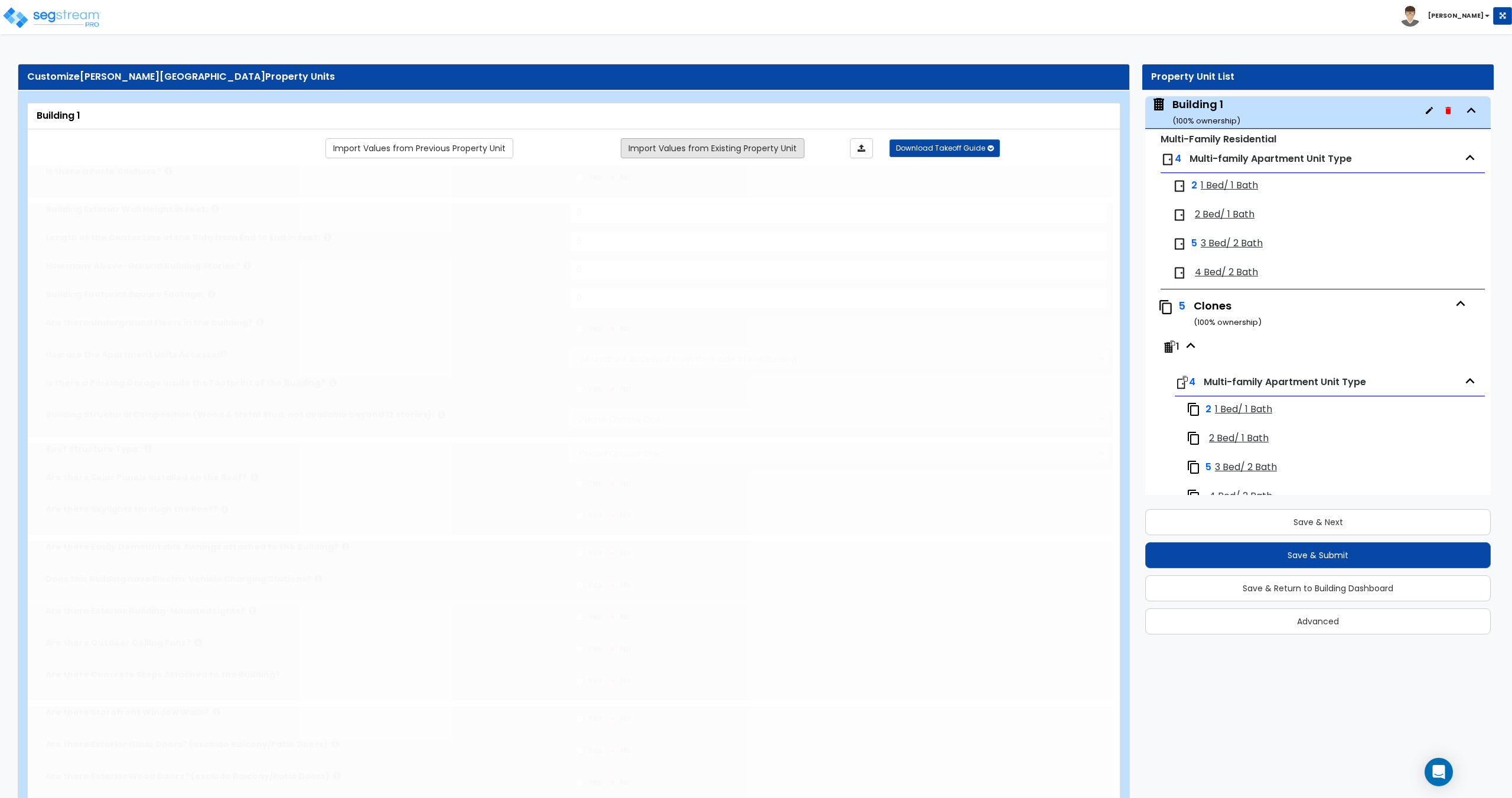
type input "1"
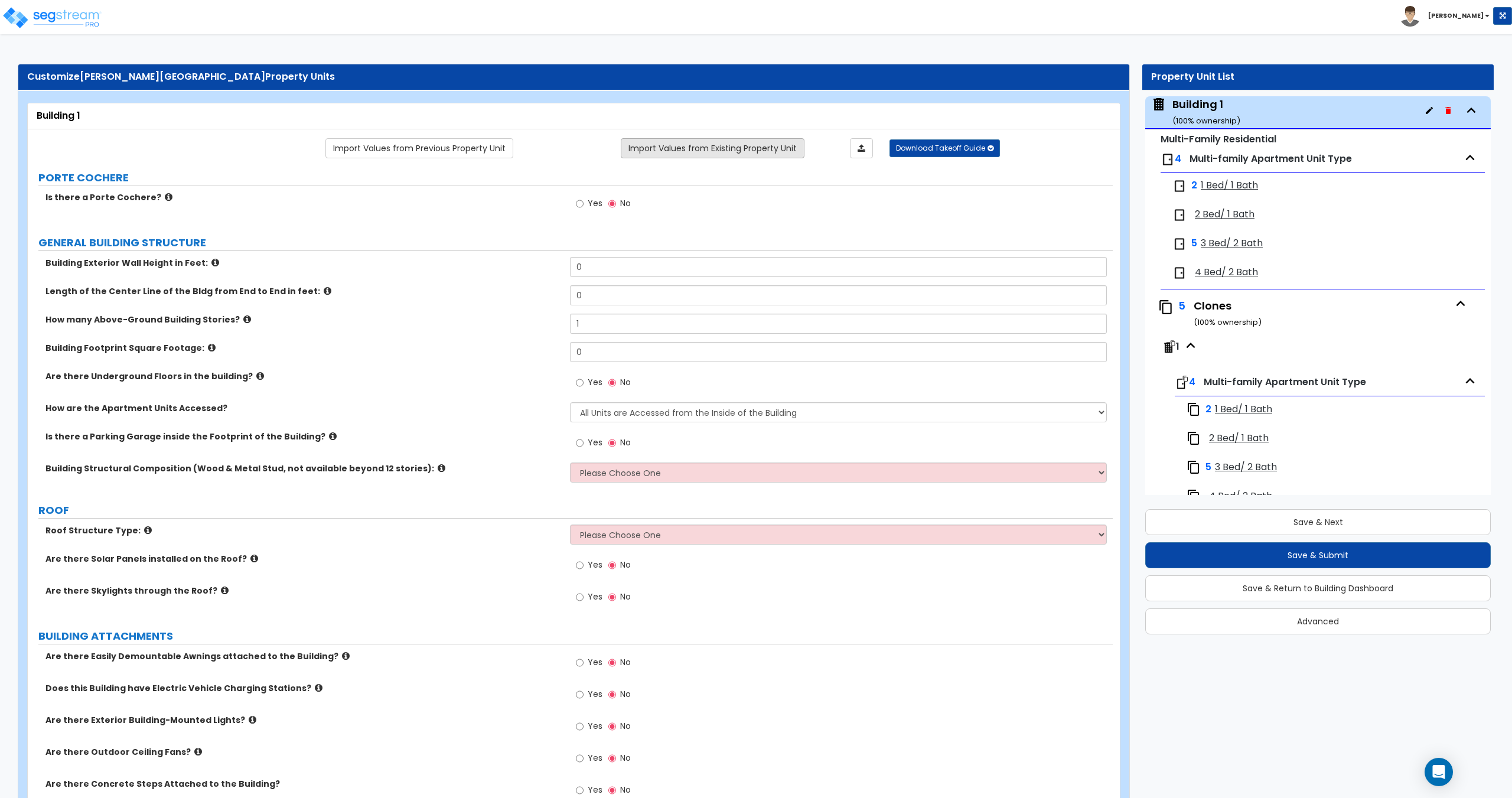
click at [709, 146] on link "Import Values from Existing Property Unit" at bounding box center [713, 148] width 184 height 20
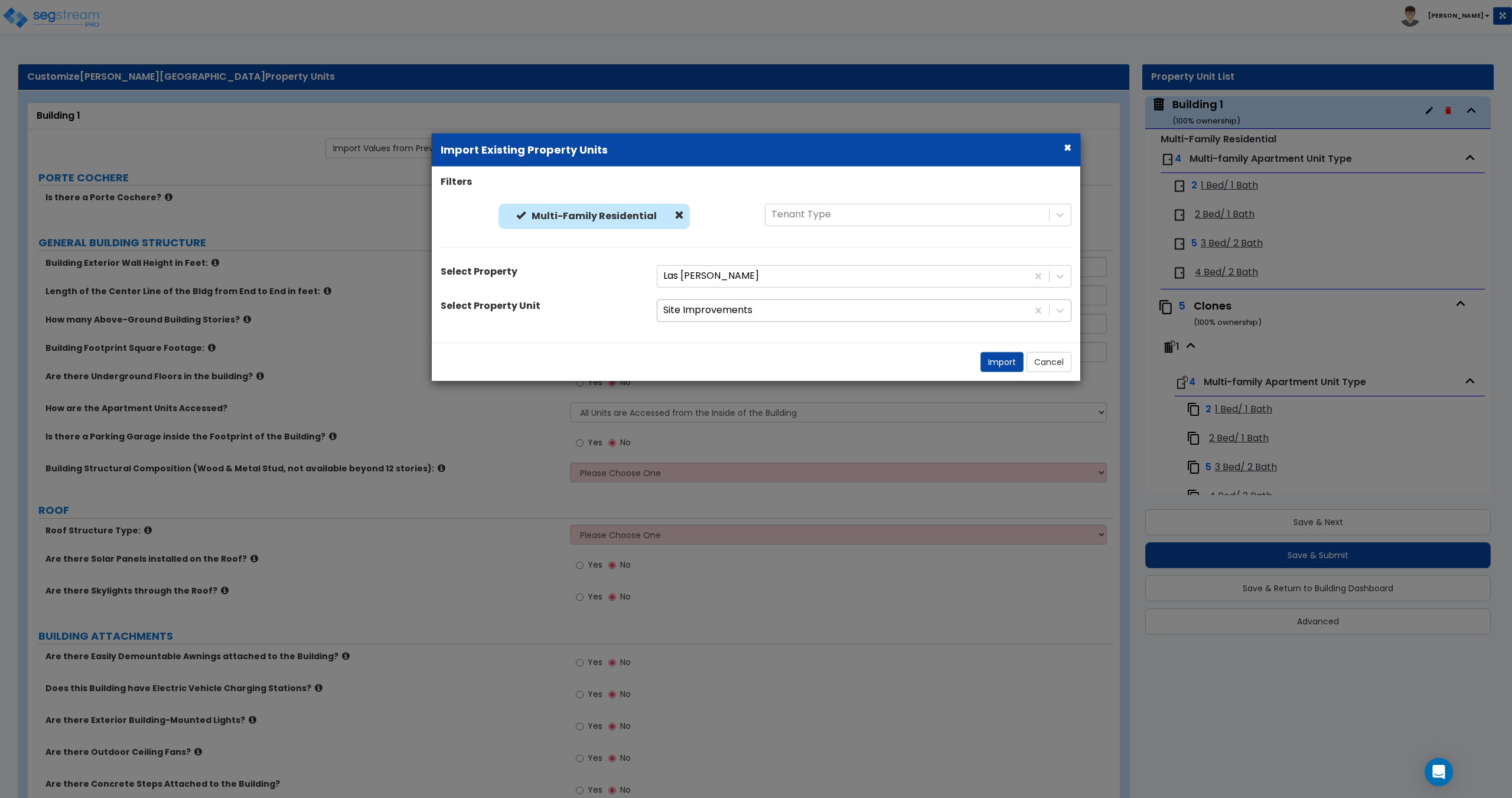
click at [687, 315] on div at bounding box center [842, 310] width 359 height 16
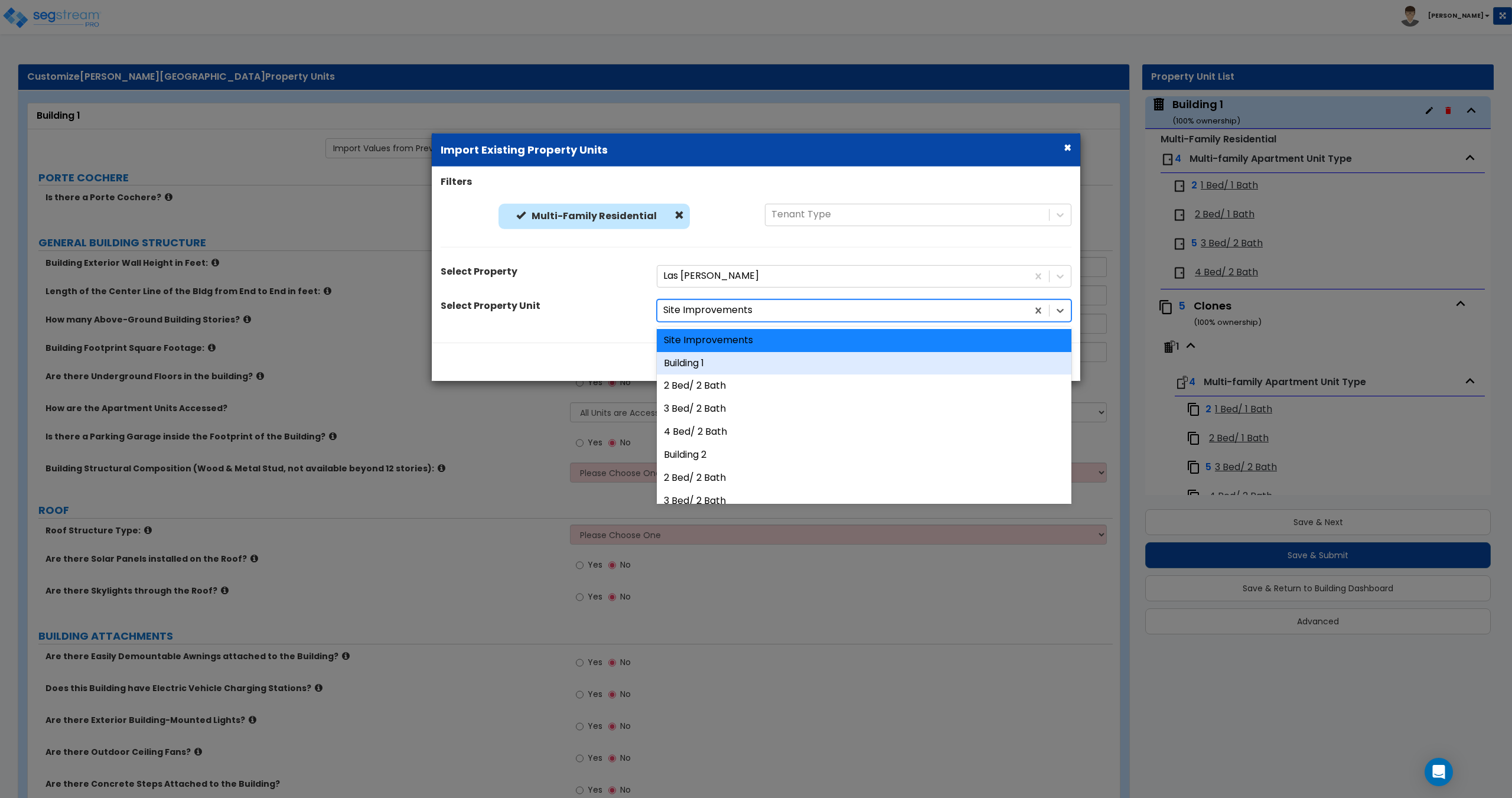
click at [714, 359] on div "Building 1" at bounding box center [864, 362] width 415 height 23
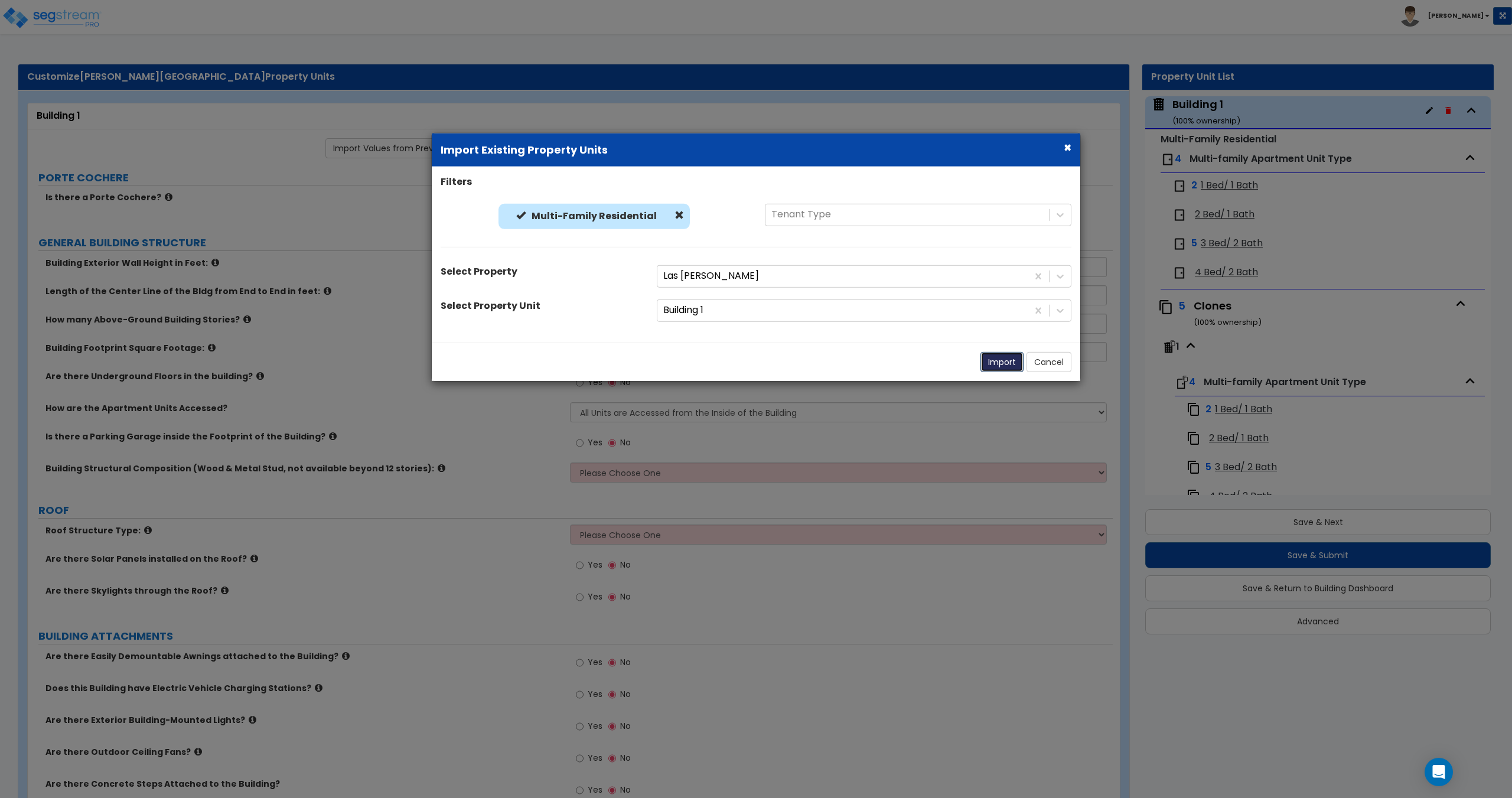
click at [1003, 367] on button "Import" at bounding box center [1002, 361] width 43 height 20
type input "26"
type input "92"
type input "2"
type input "4,225"
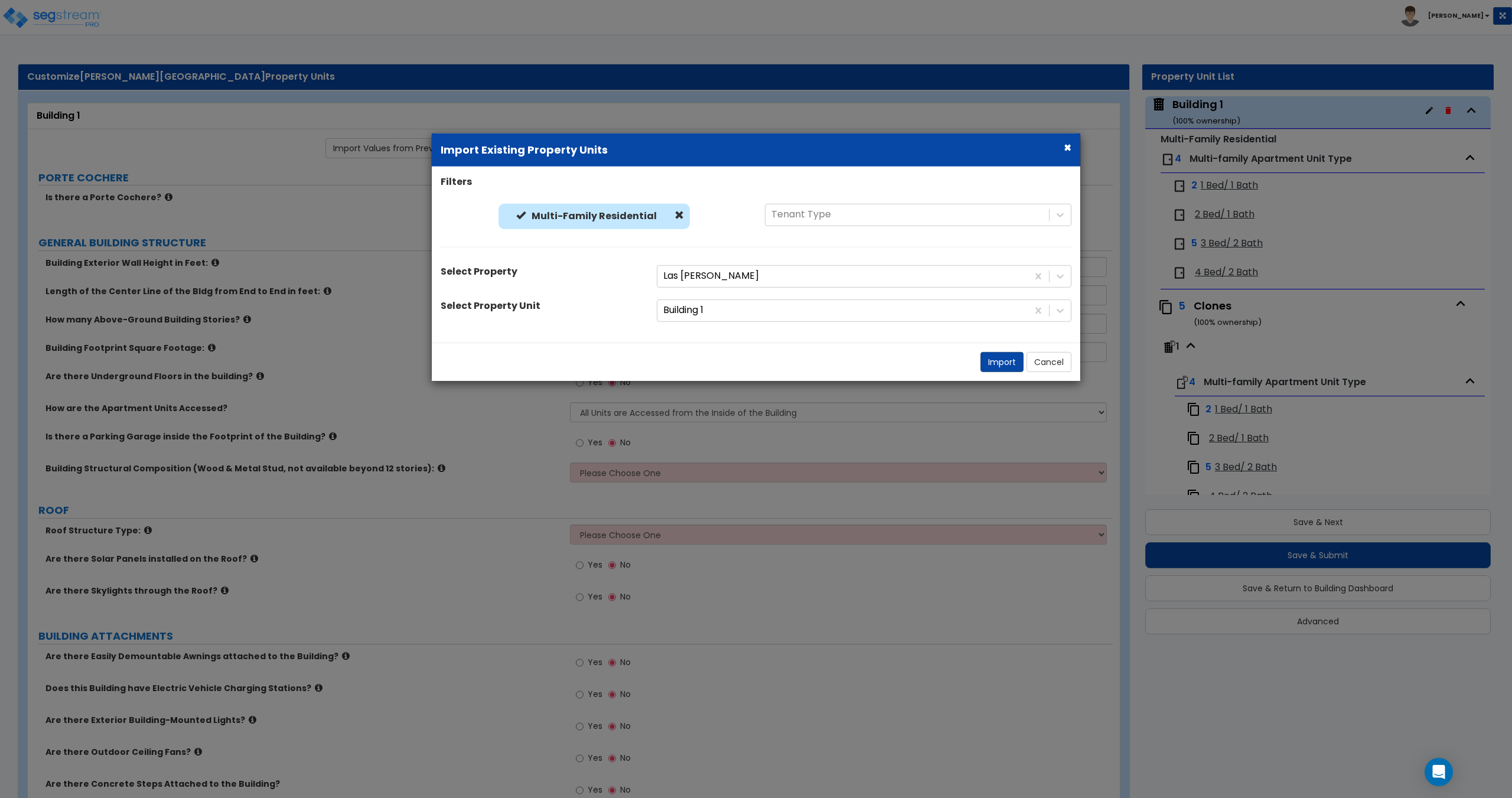
select select "2"
select select "7"
select select "1"
radio input "true"
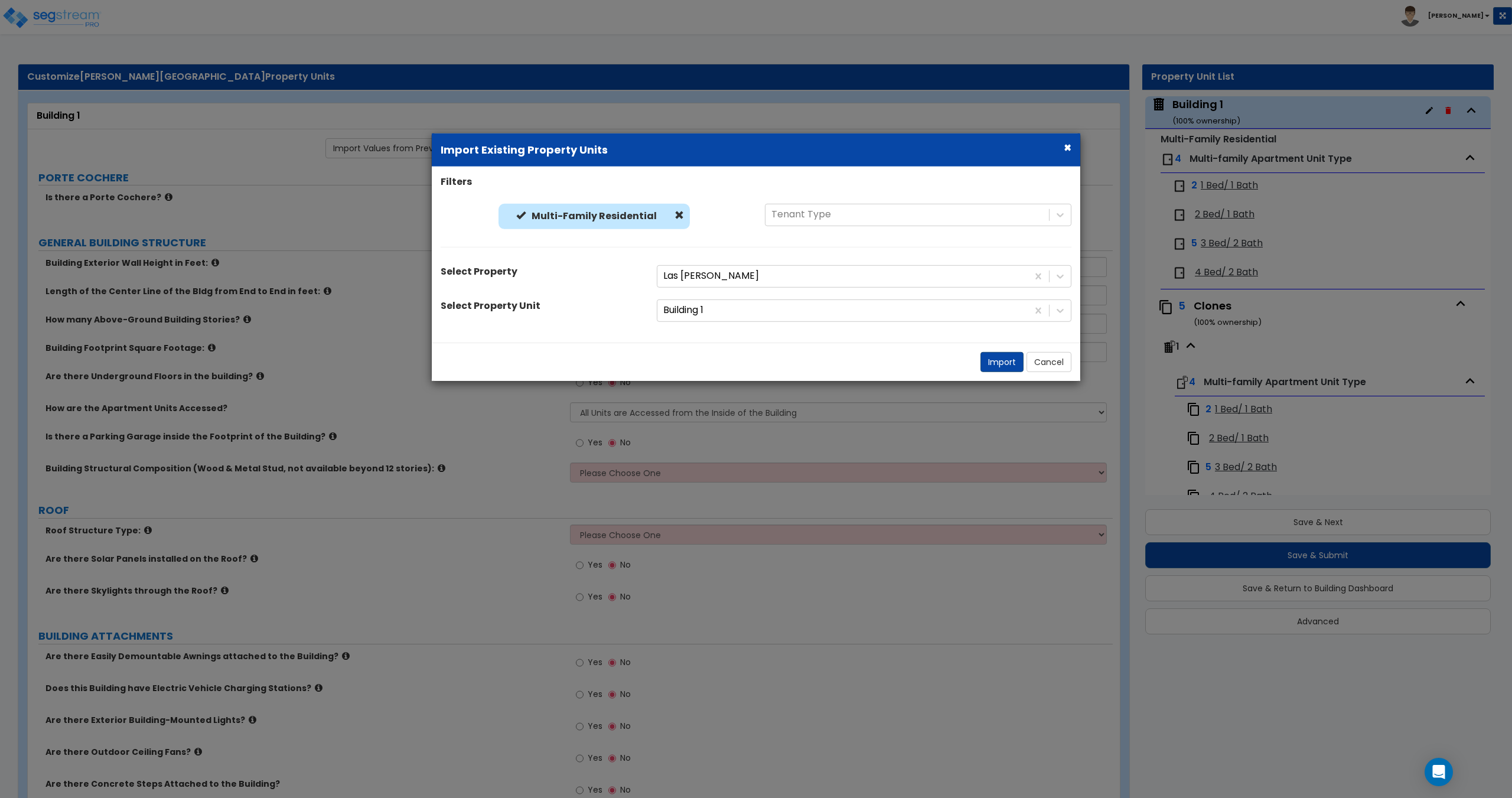
select select "1"
radio input "true"
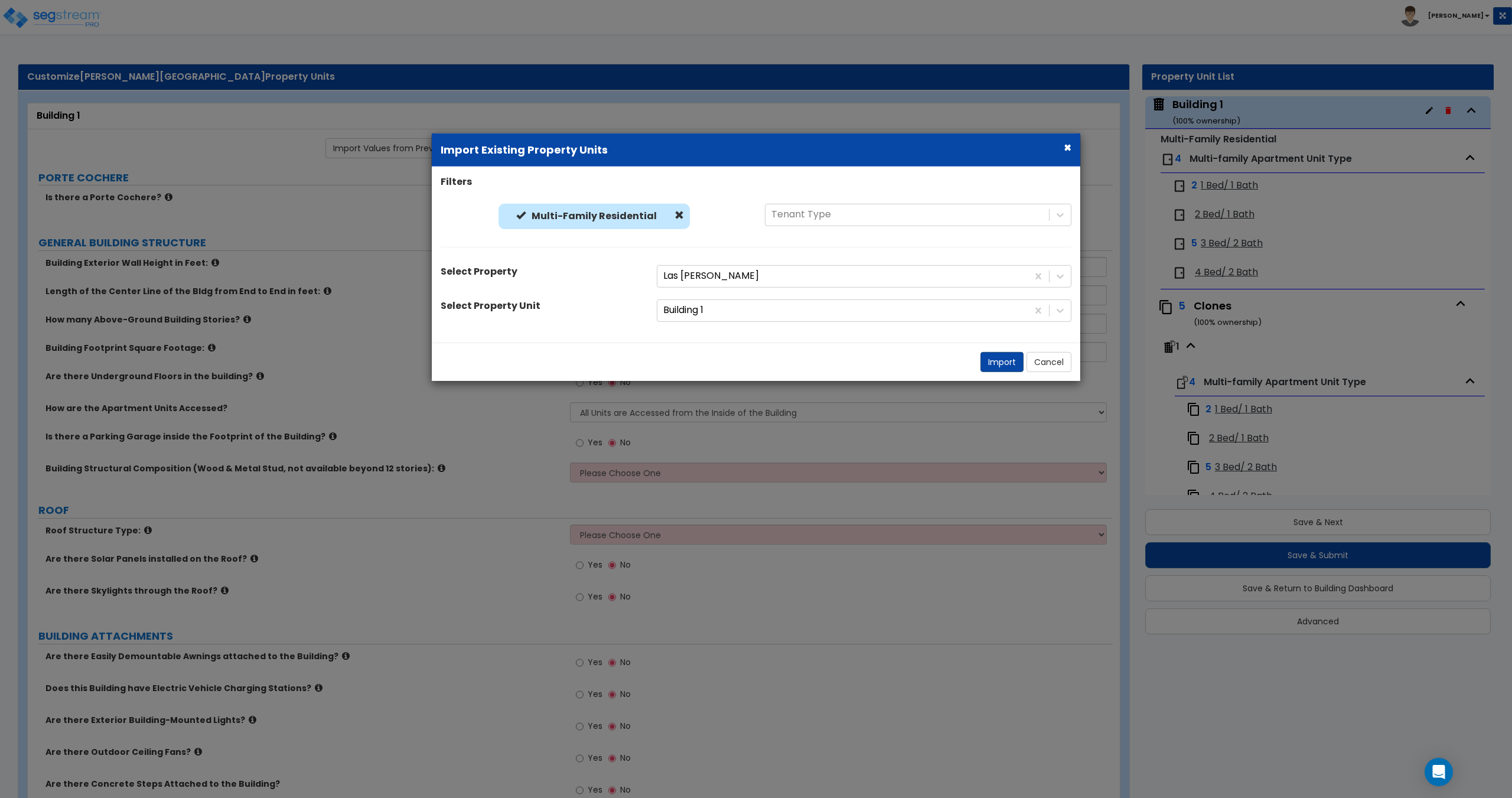
select select "2"
select select "1"
select select "7"
select select "2"
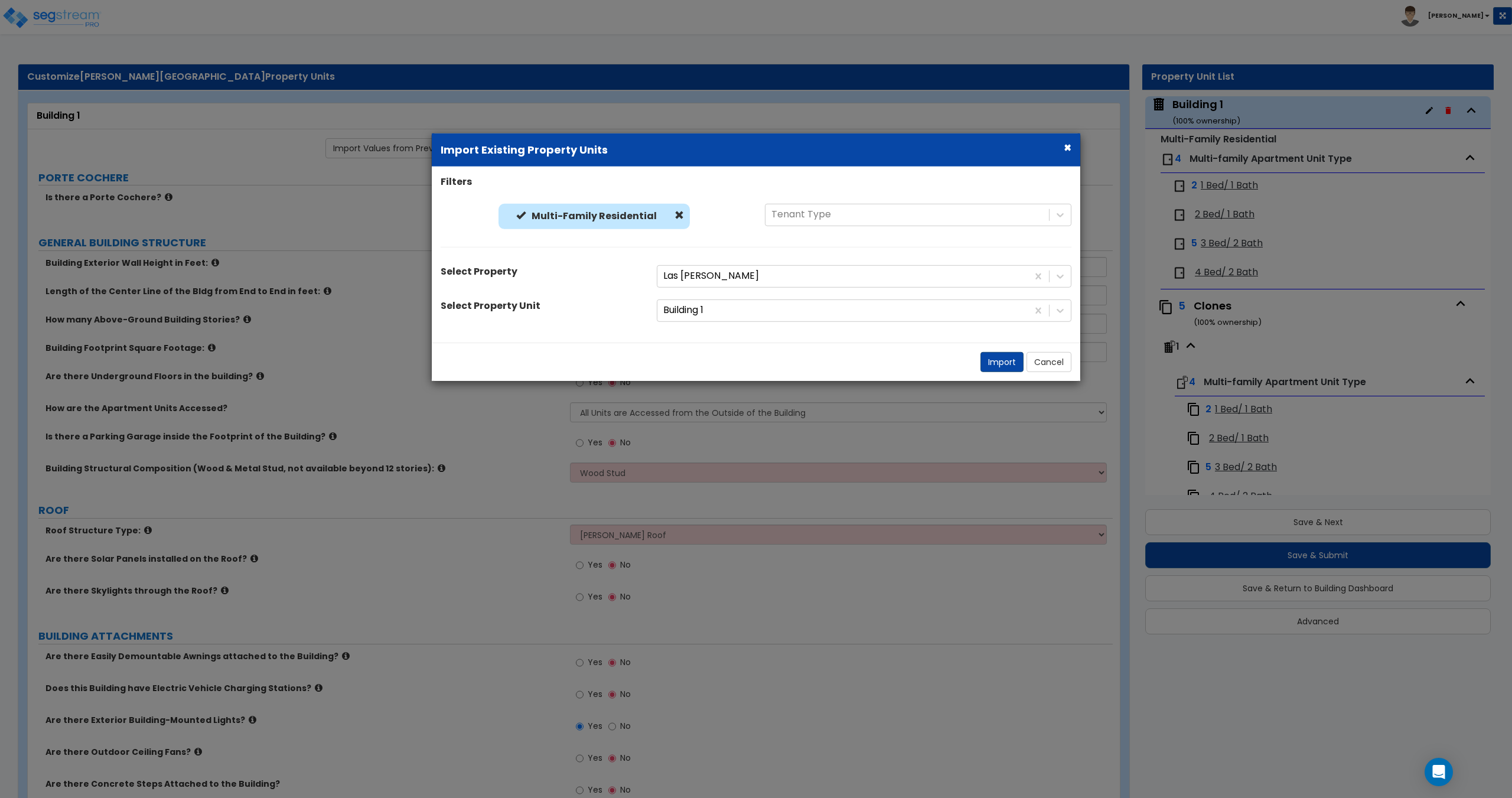
select select "1"
select select "4"
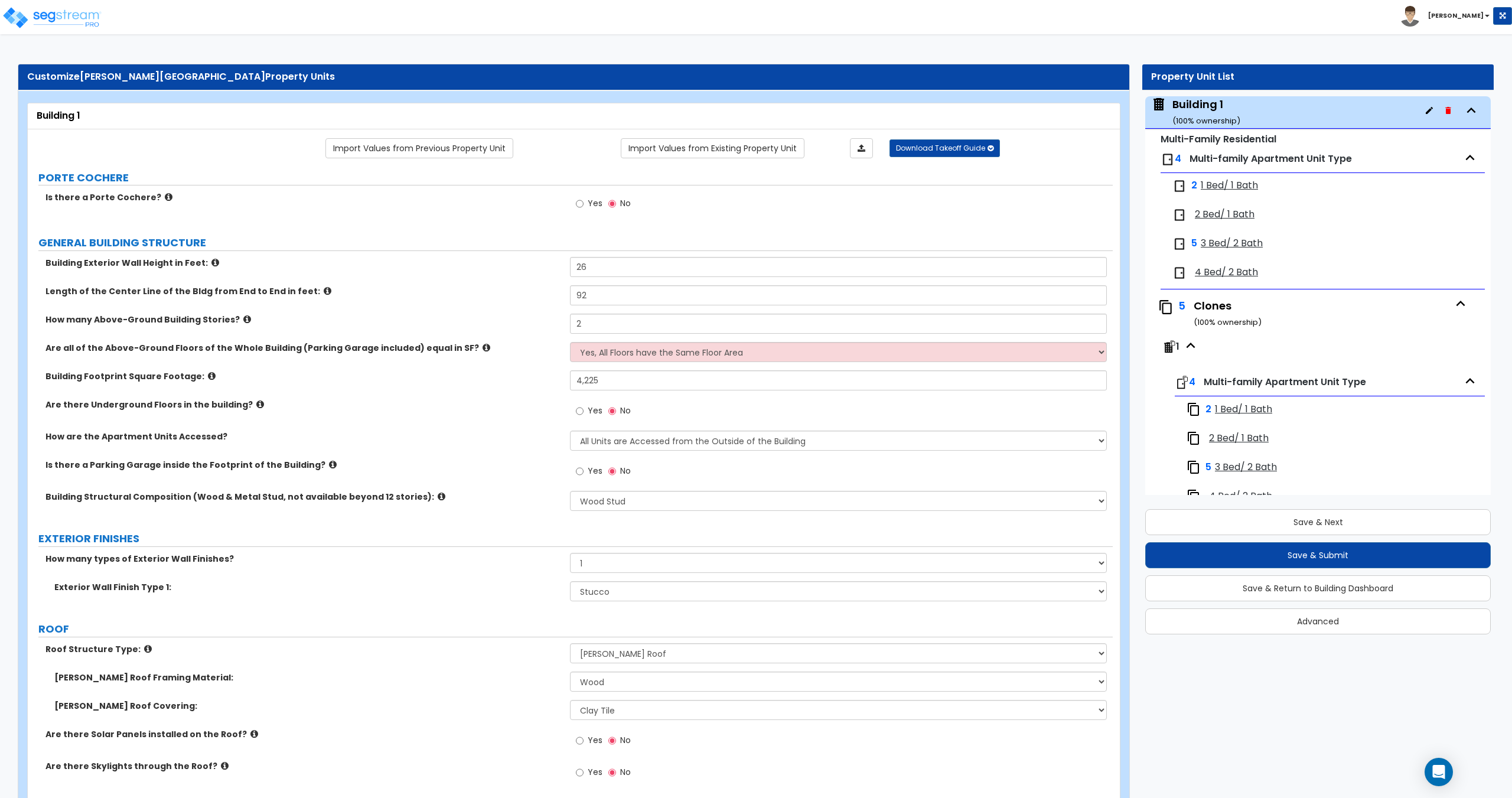
click at [1225, 188] on span "1 Bed/ 1 Bath" at bounding box center [1230, 185] width 57 height 13
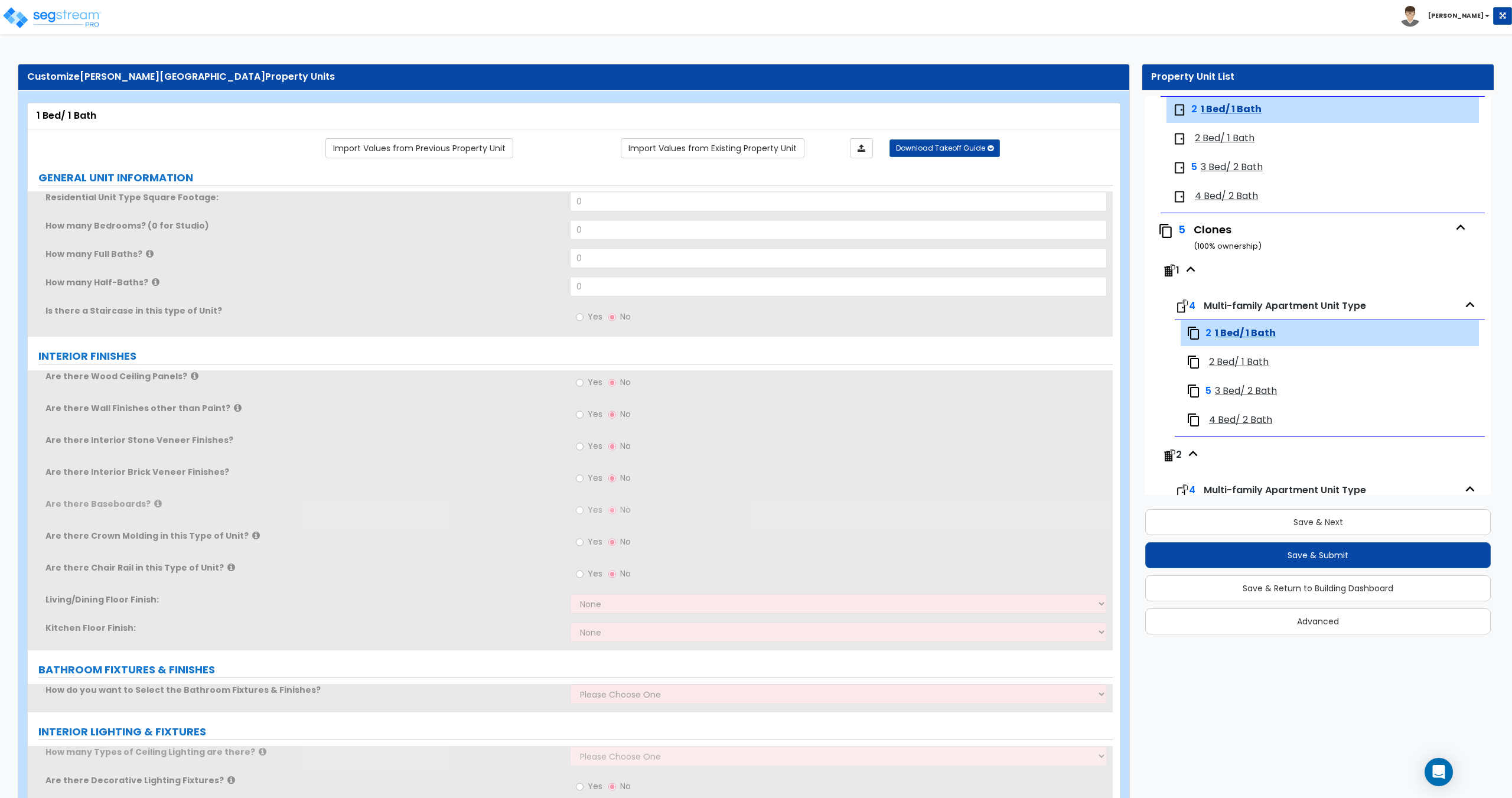
scroll to position [19, 0]
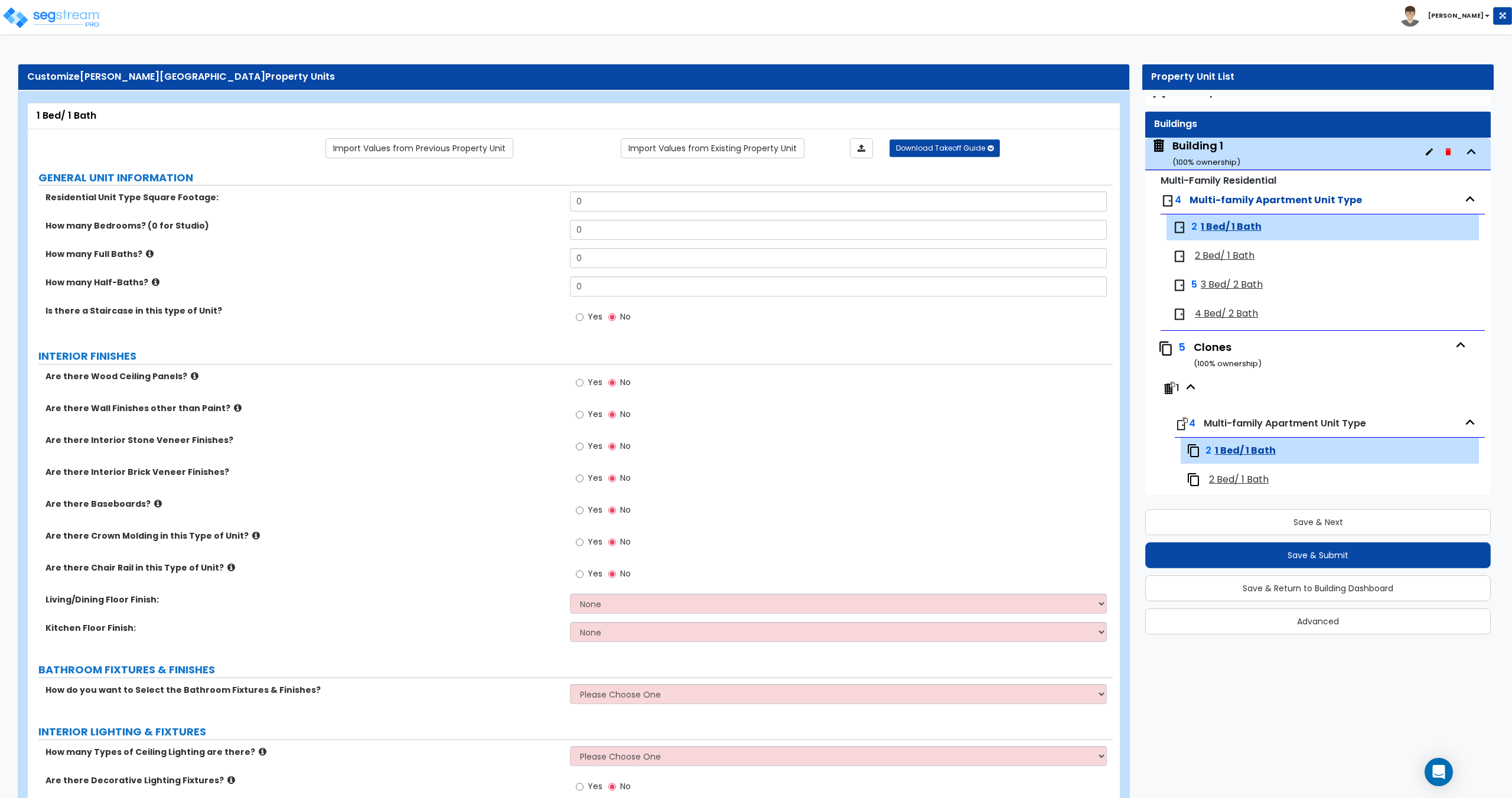
click at [1460, 343] on icon "button" at bounding box center [1461, 345] width 18 height 18
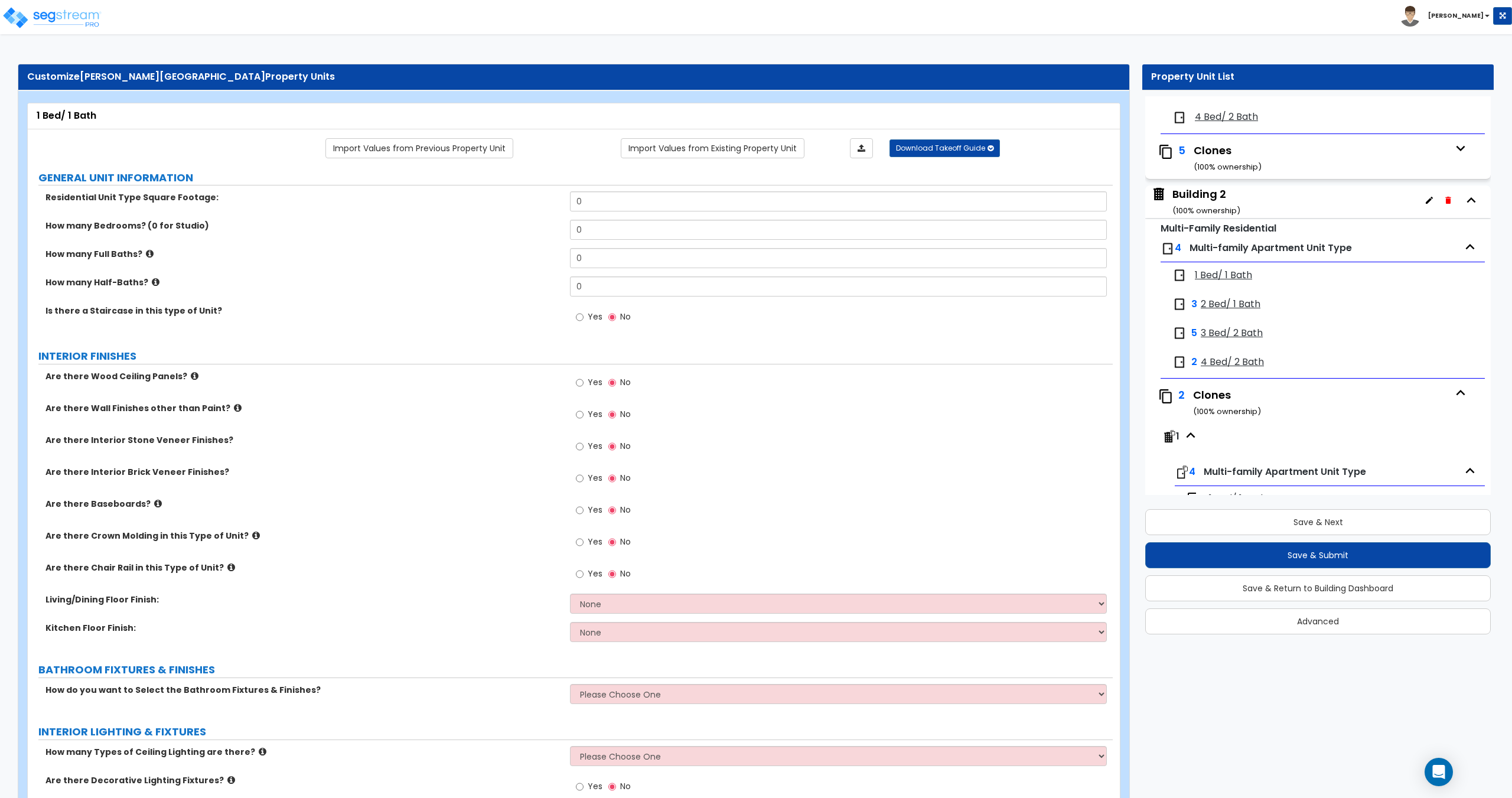
scroll to position [255, 0]
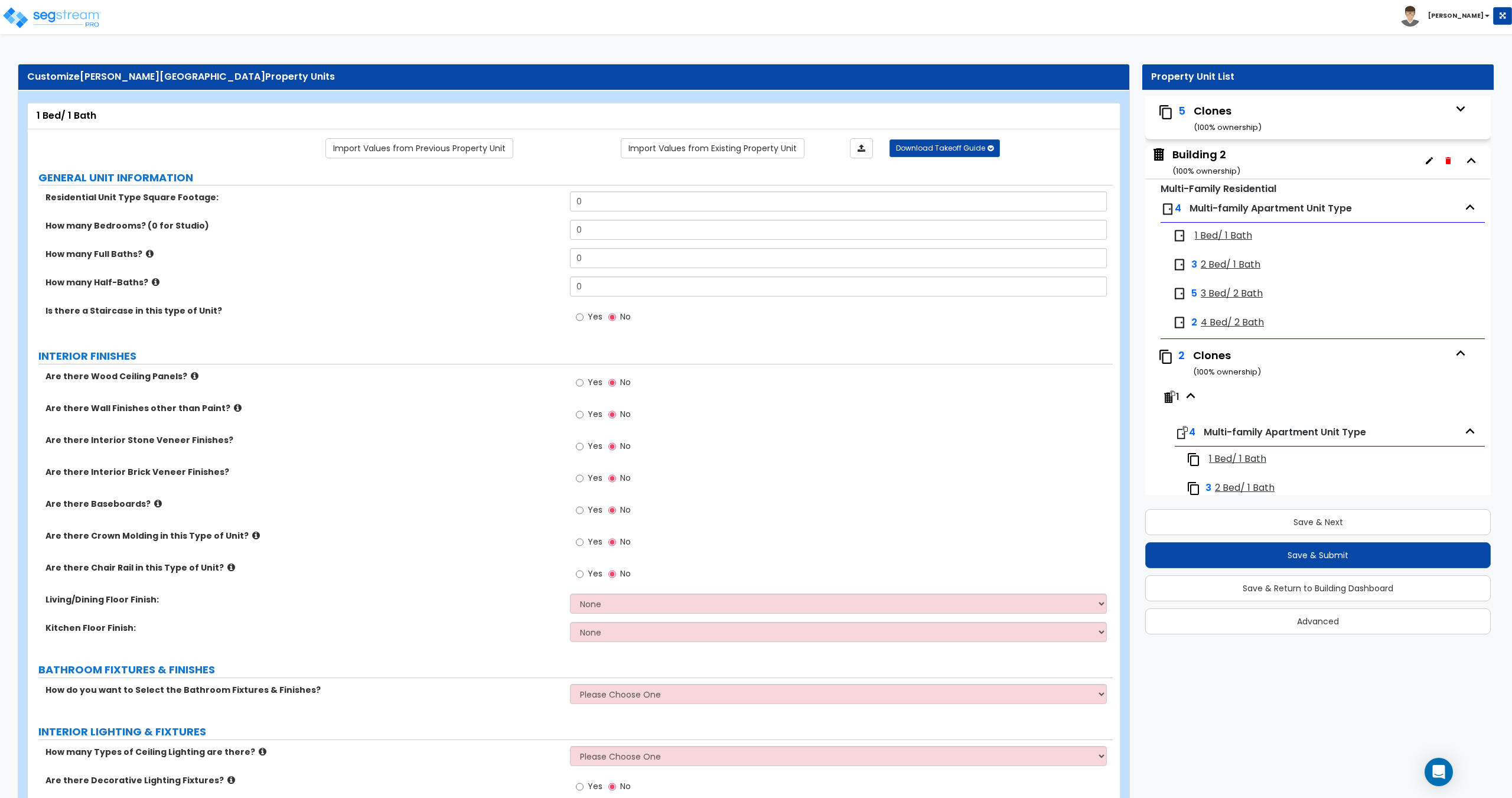
click at [1464, 207] on icon "button" at bounding box center [1470, 207] width 18 height 18
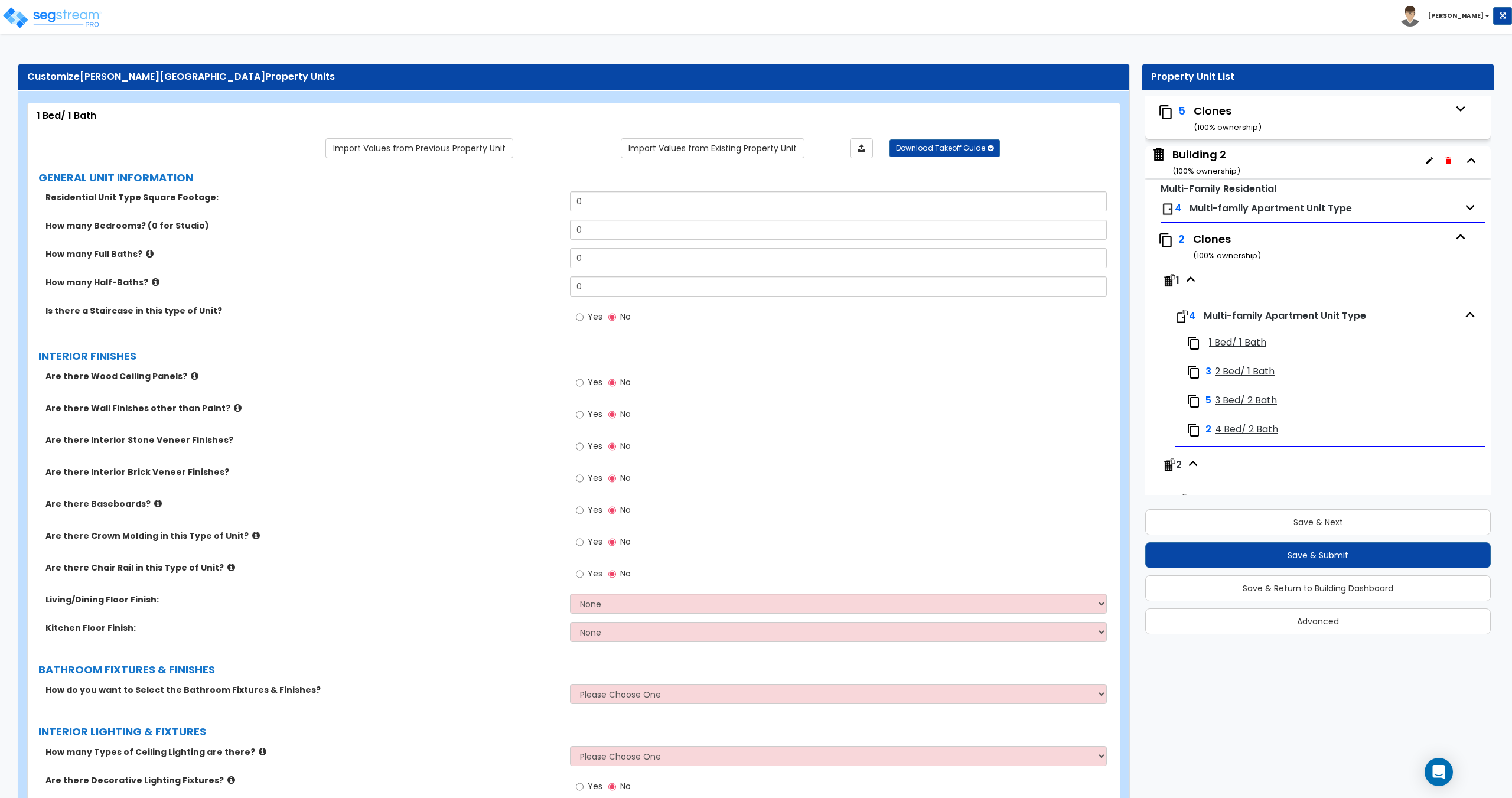
click at [1464, 207] on icon "button" at bounding box center [1470, 207] width 18 height 18
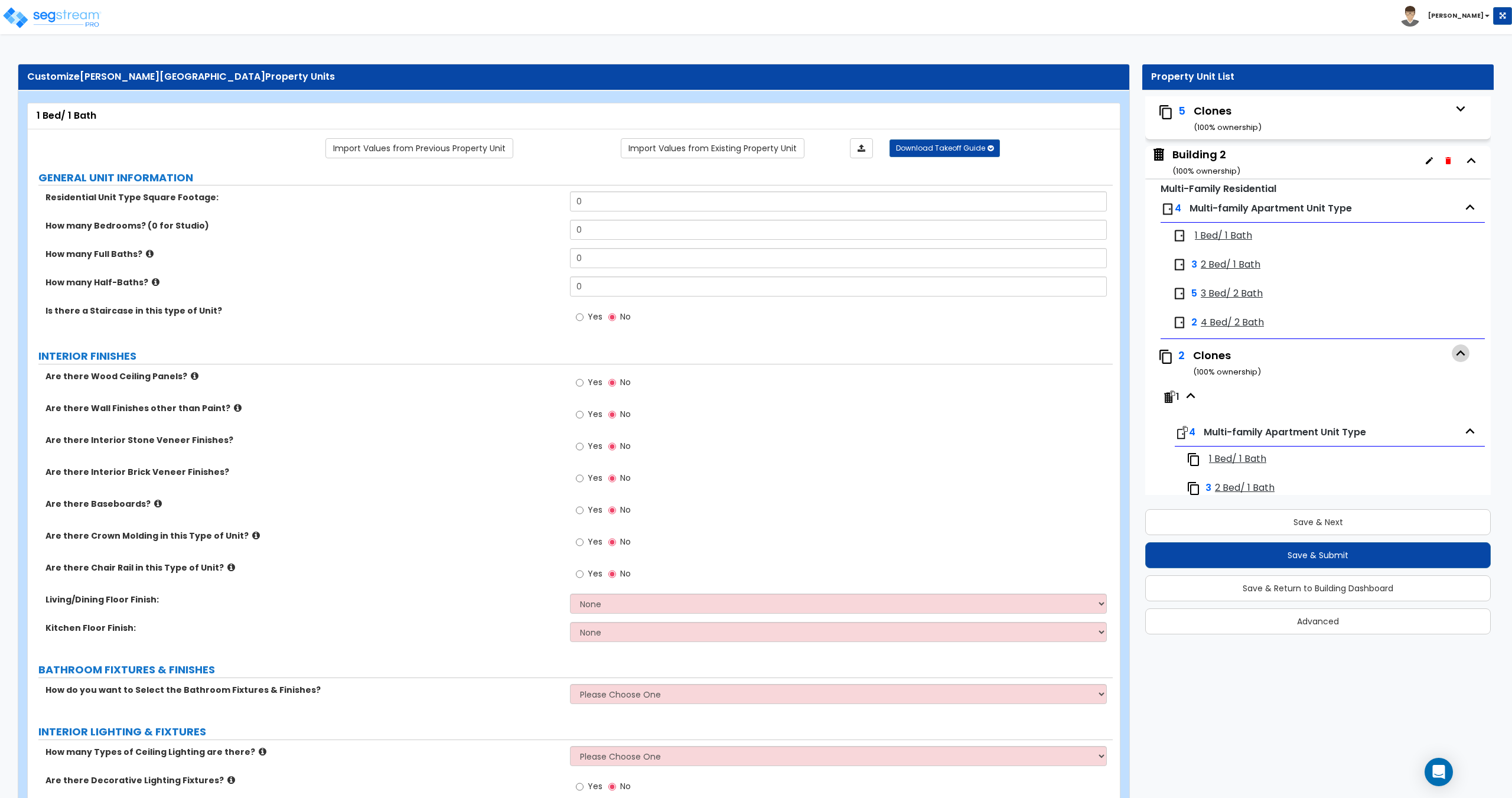
click at [1460, 351] on icon "button" at bounding box center [1461, 353] width 18 height 18
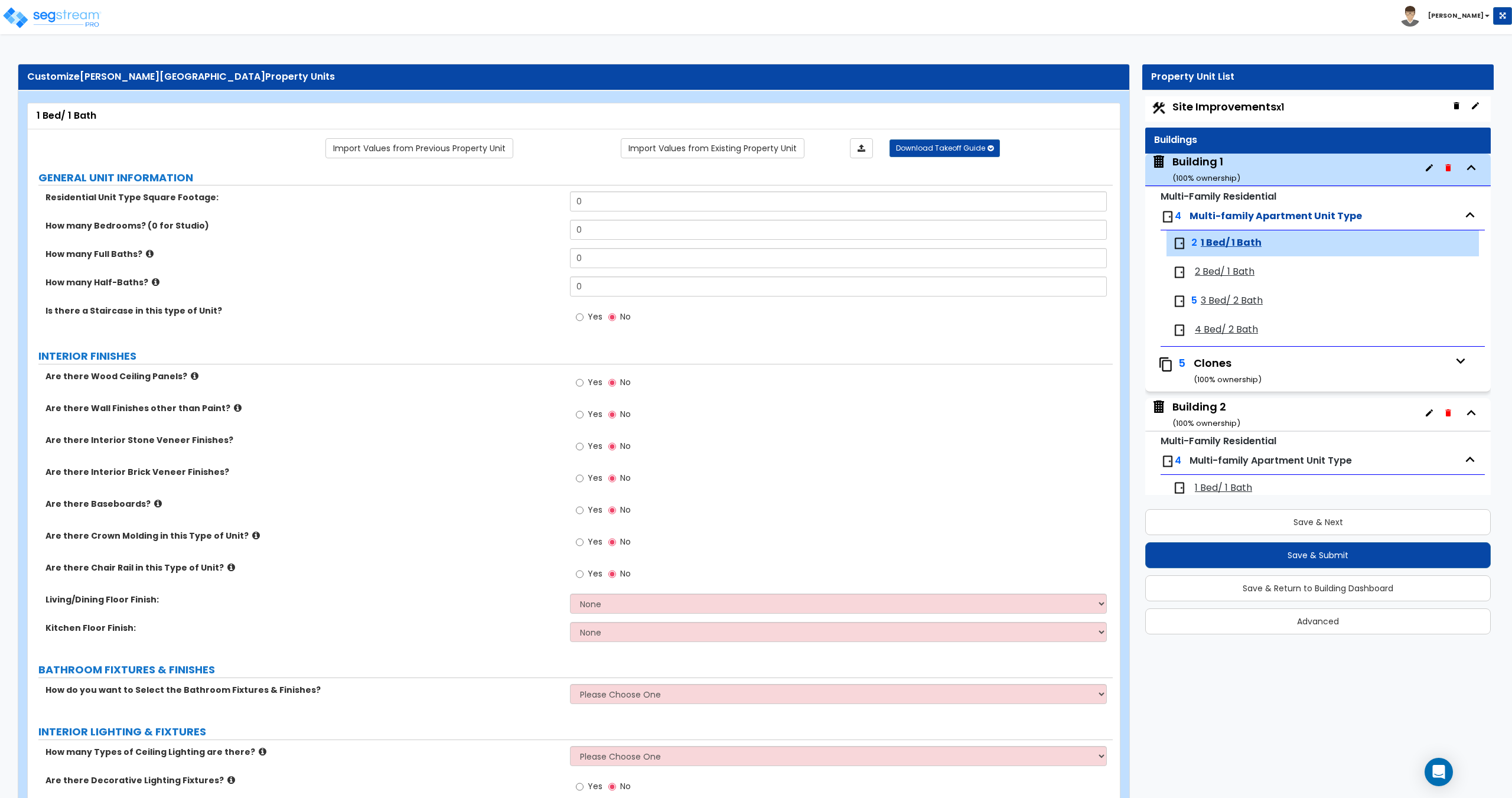
scroll to position [0, 0]
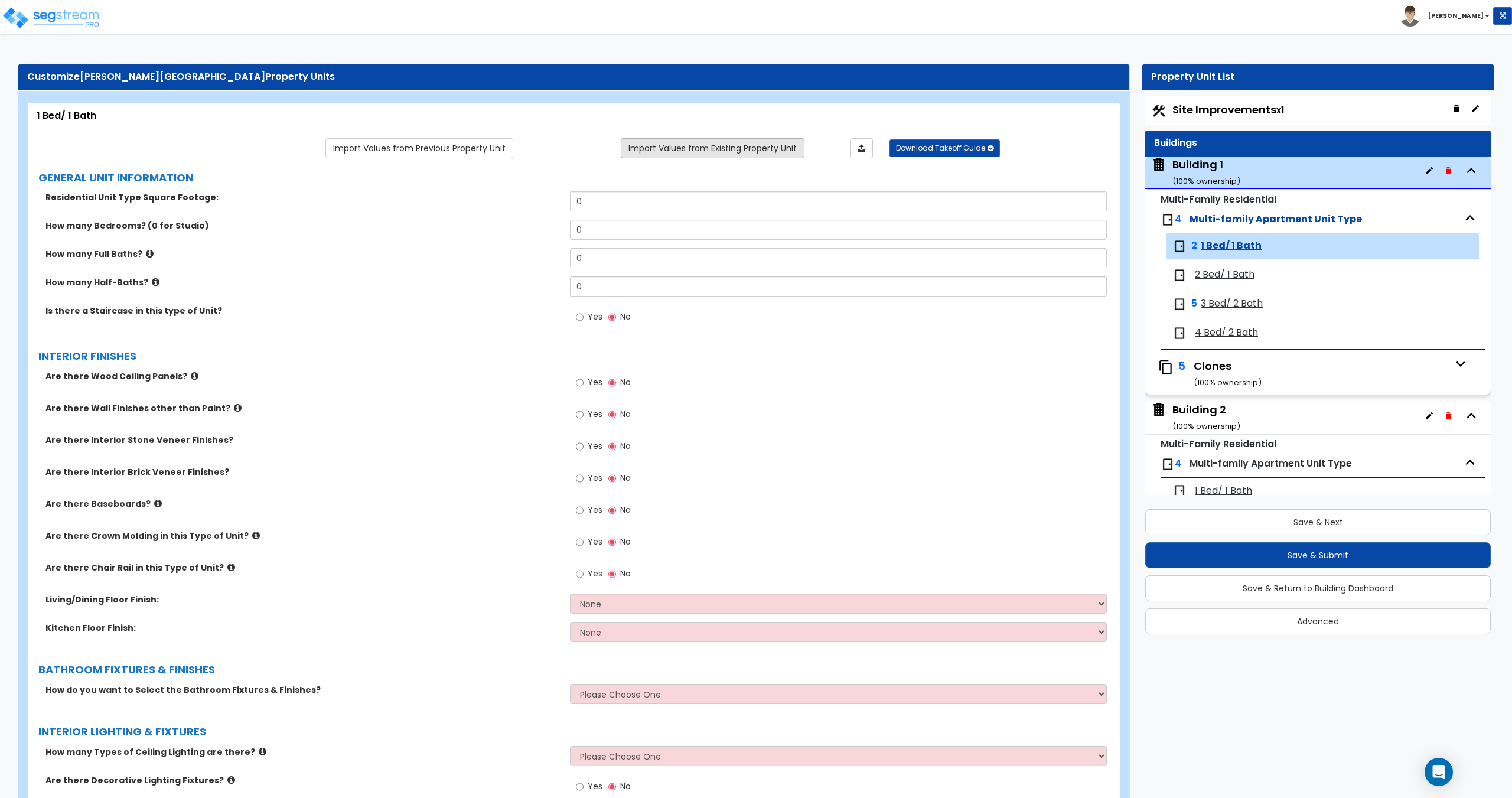
click at [674, 143] on link "Import Values from Existing Property Unit" at bounding box center [713, 148] width 184 height 20
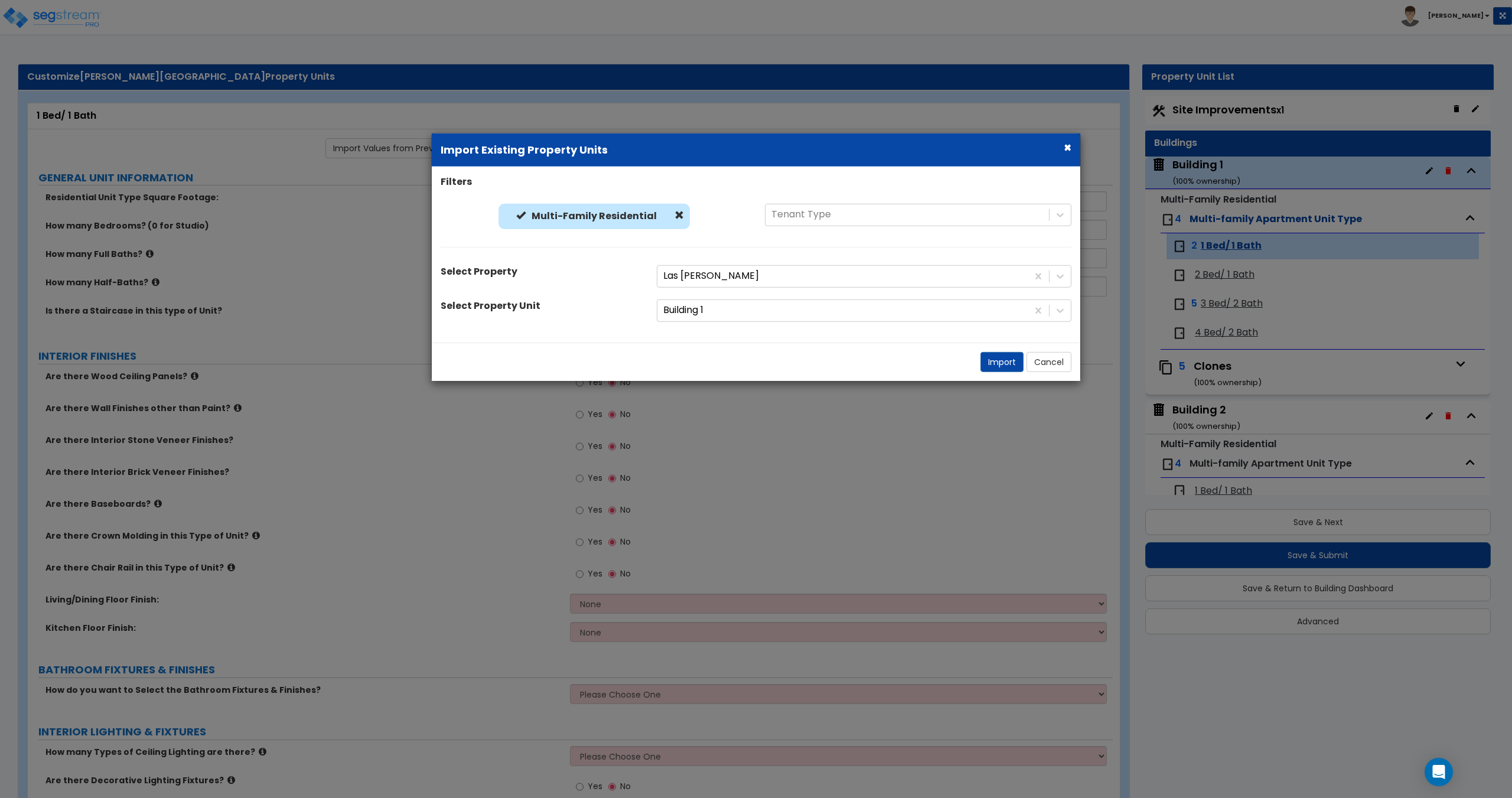
click at [714, 298] on div "Filters Multi-Family Residential Multi-Family Residential Tenant Type Select Pr…" at bounding box center [756, 254] width 648 height 158
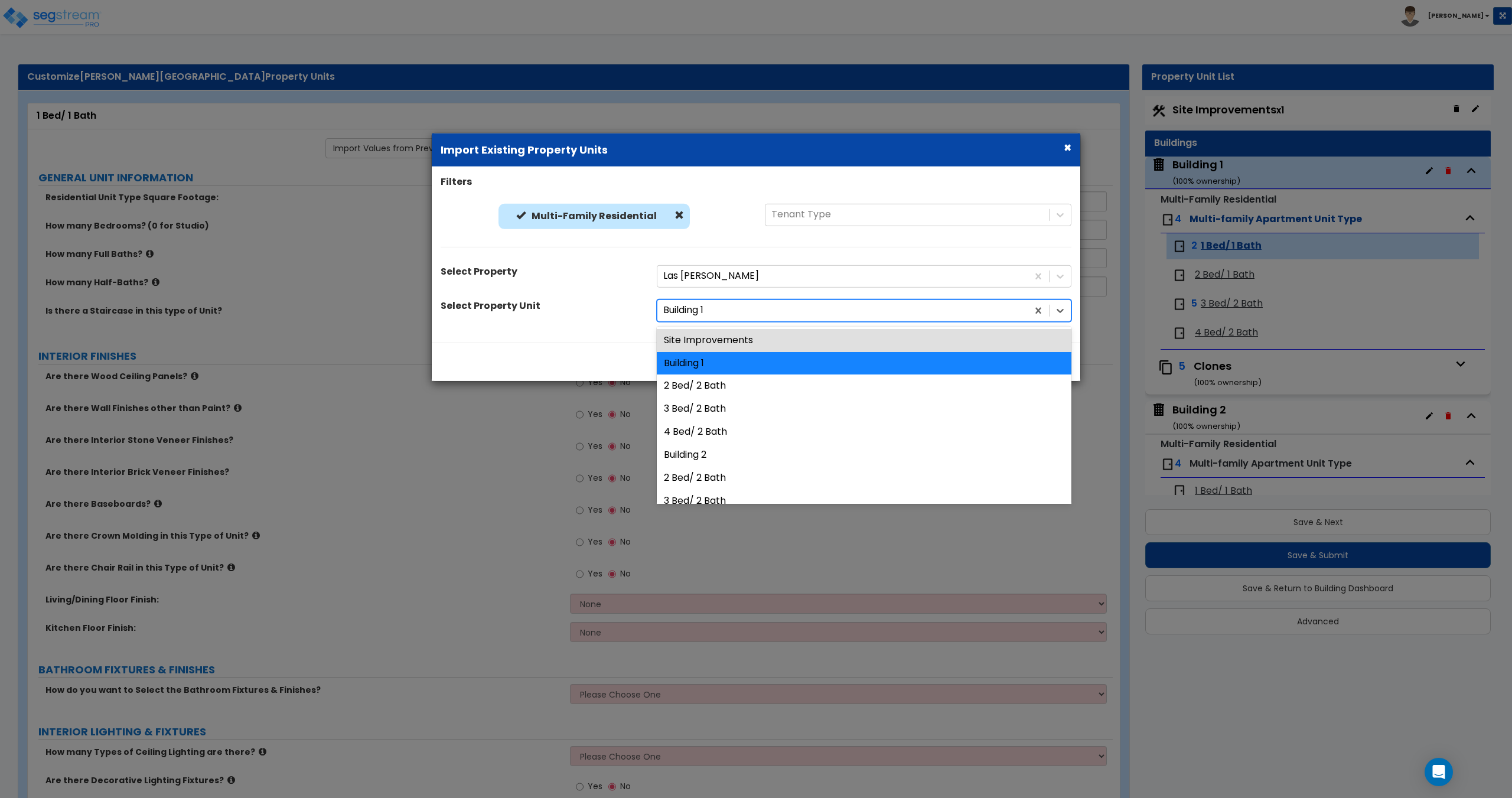
click at [713, 302] on div at bounding box center [842, 310] width 359 height 16
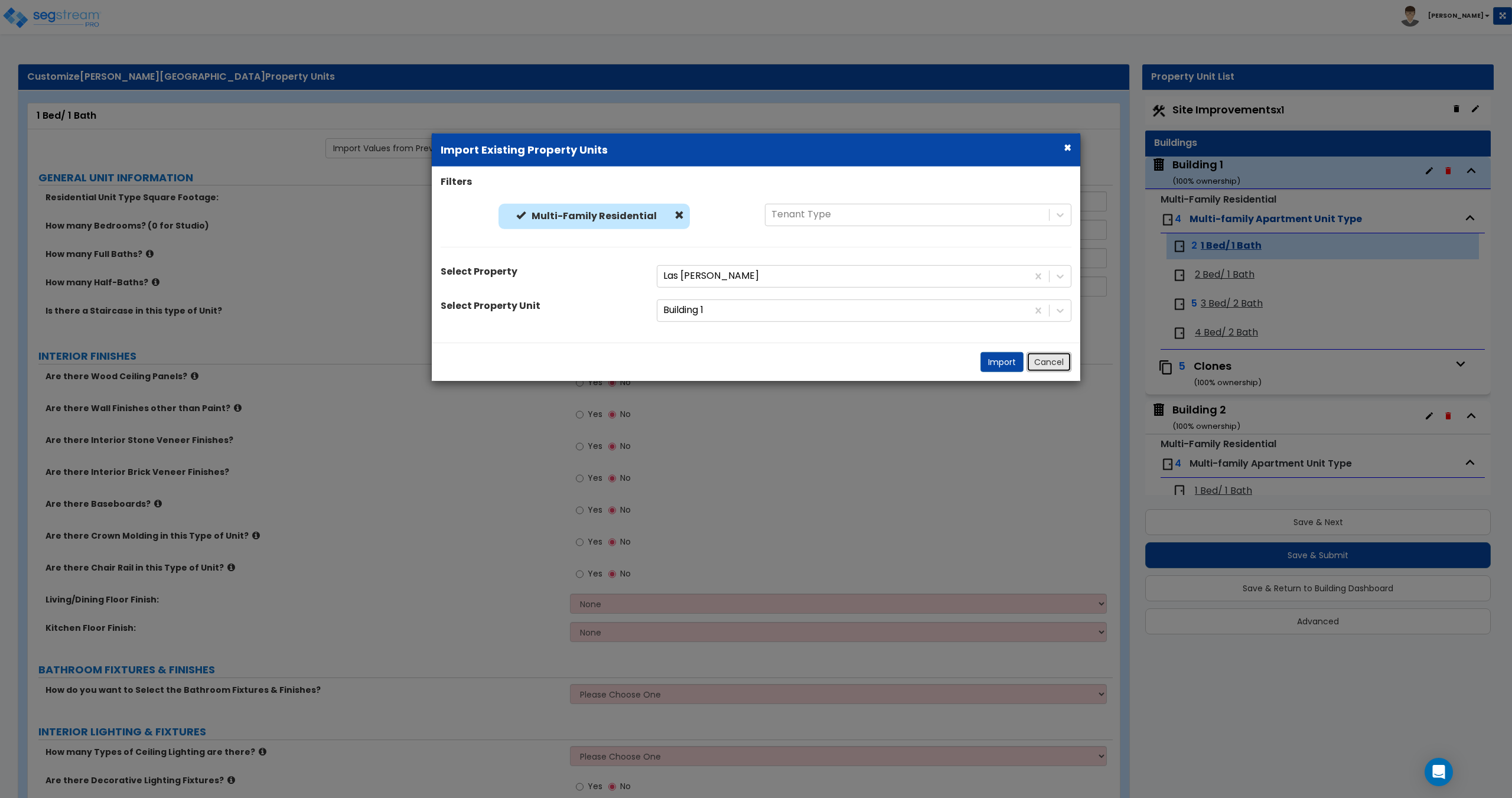
drag, startPoint x: 1090, startPoint y: 296, endPoint x: 1047, endPoint y: 361, distance: 77.9
click at [1047, 361] on button "Cancel" at bounding box center [1049, 361] width 45 height 20
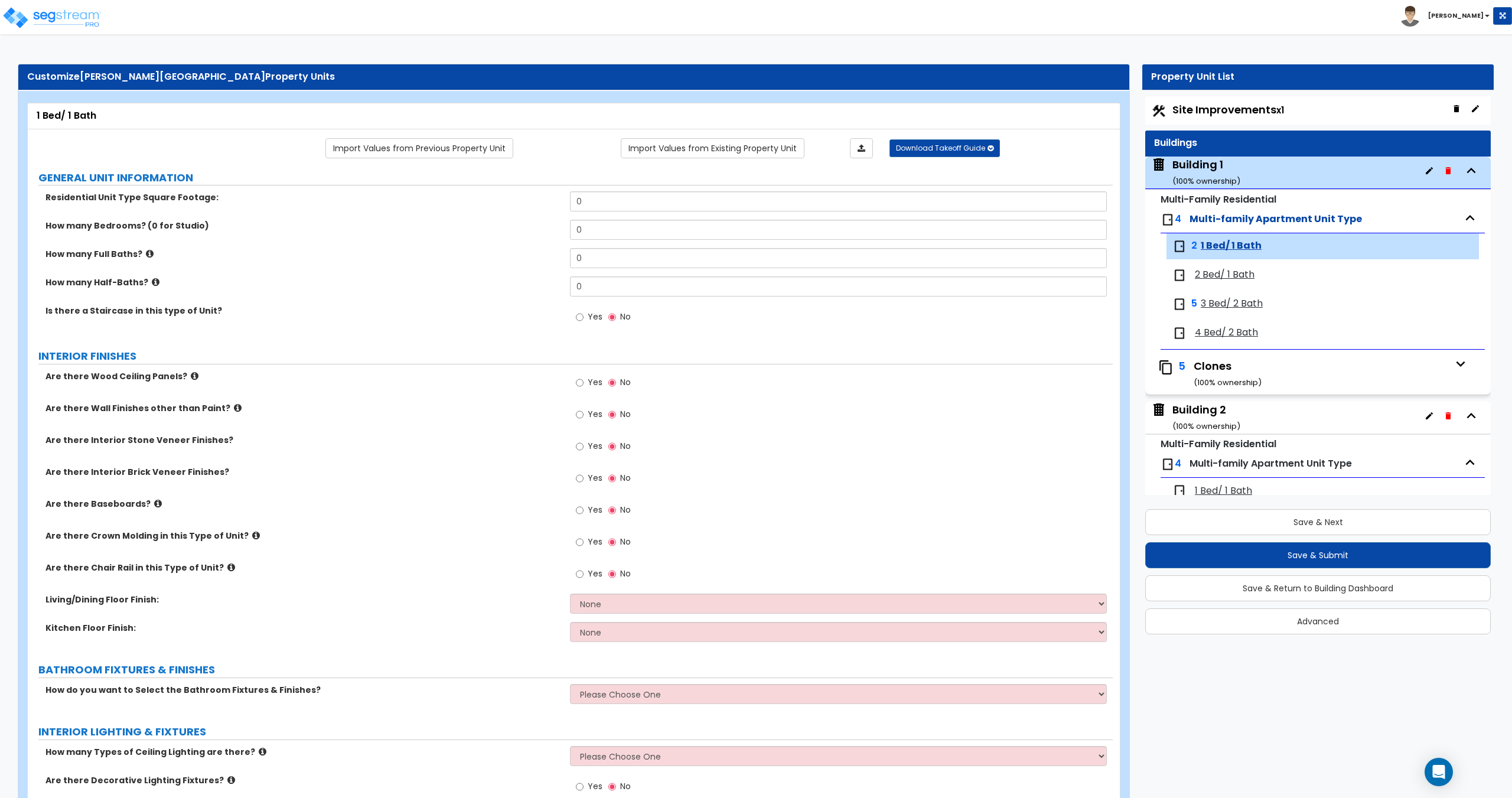
click at [1224, 301] on span "3 Bed/ 2 Bath" at bounding box center [1232, 303] width 62 height 13
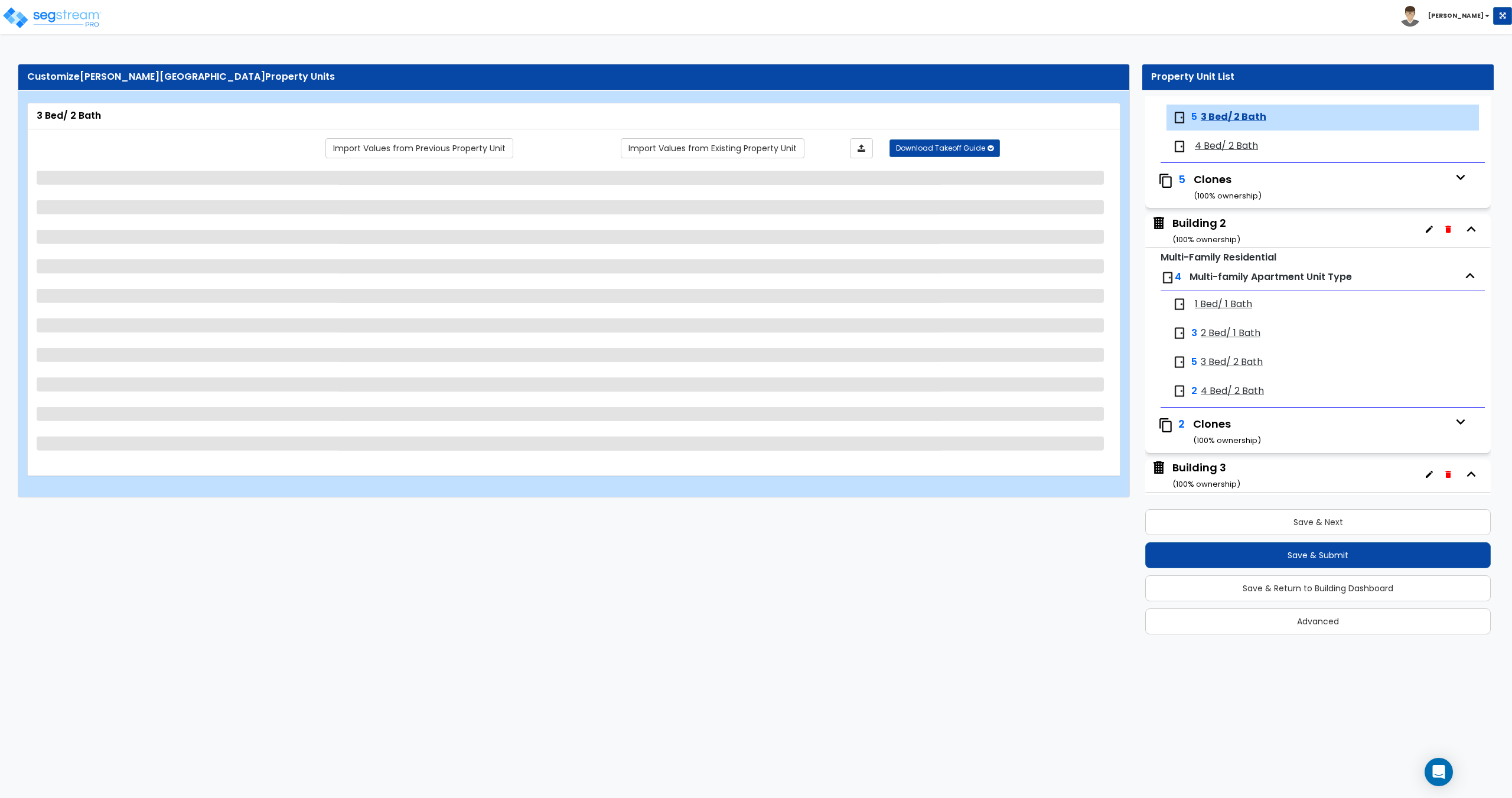
scroll to position [195, 0]
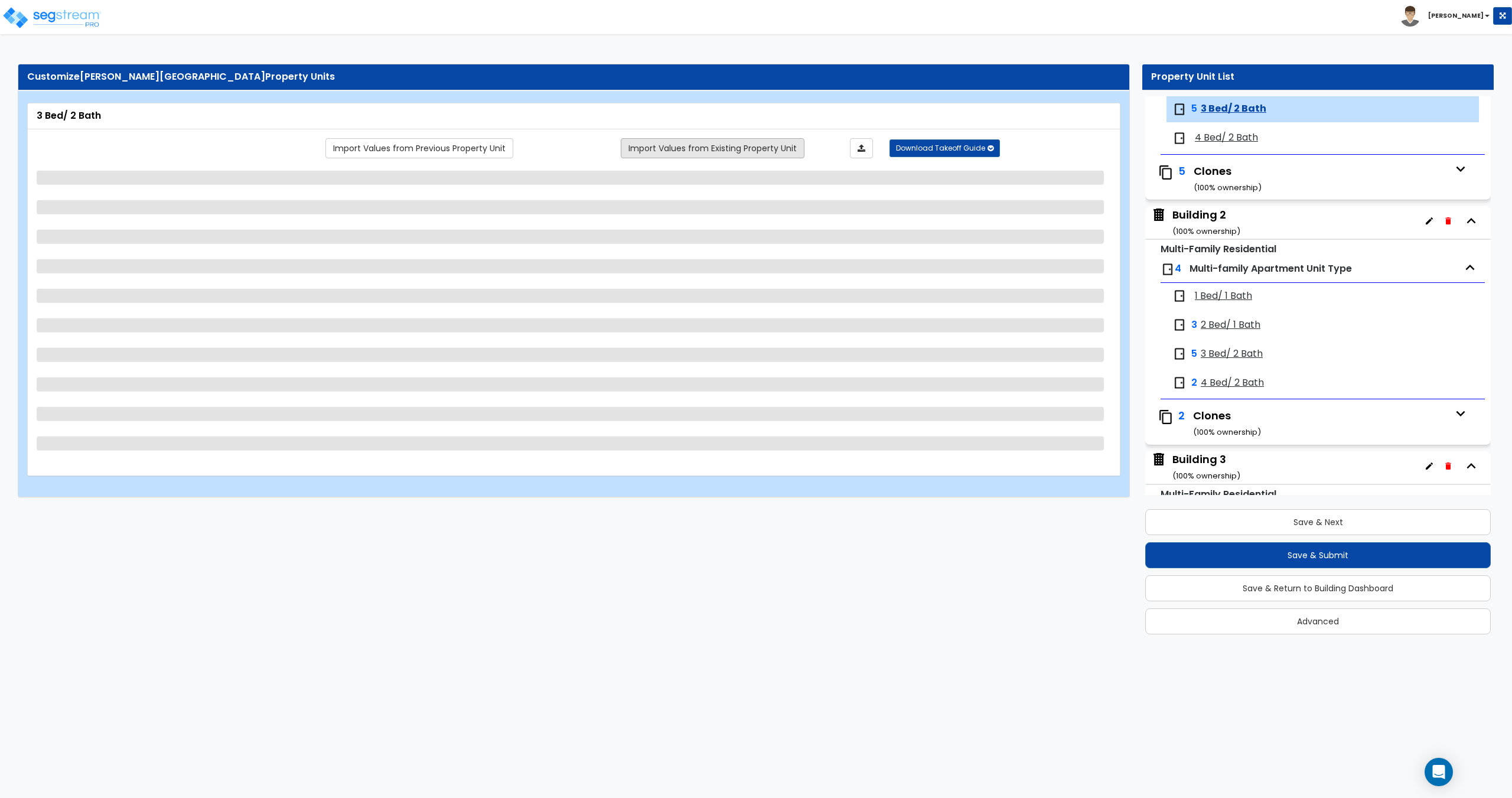
click at [734, 146] on link "Import Values from Existing Property Unit" at bounding box center [713, 148] width 184 height 20
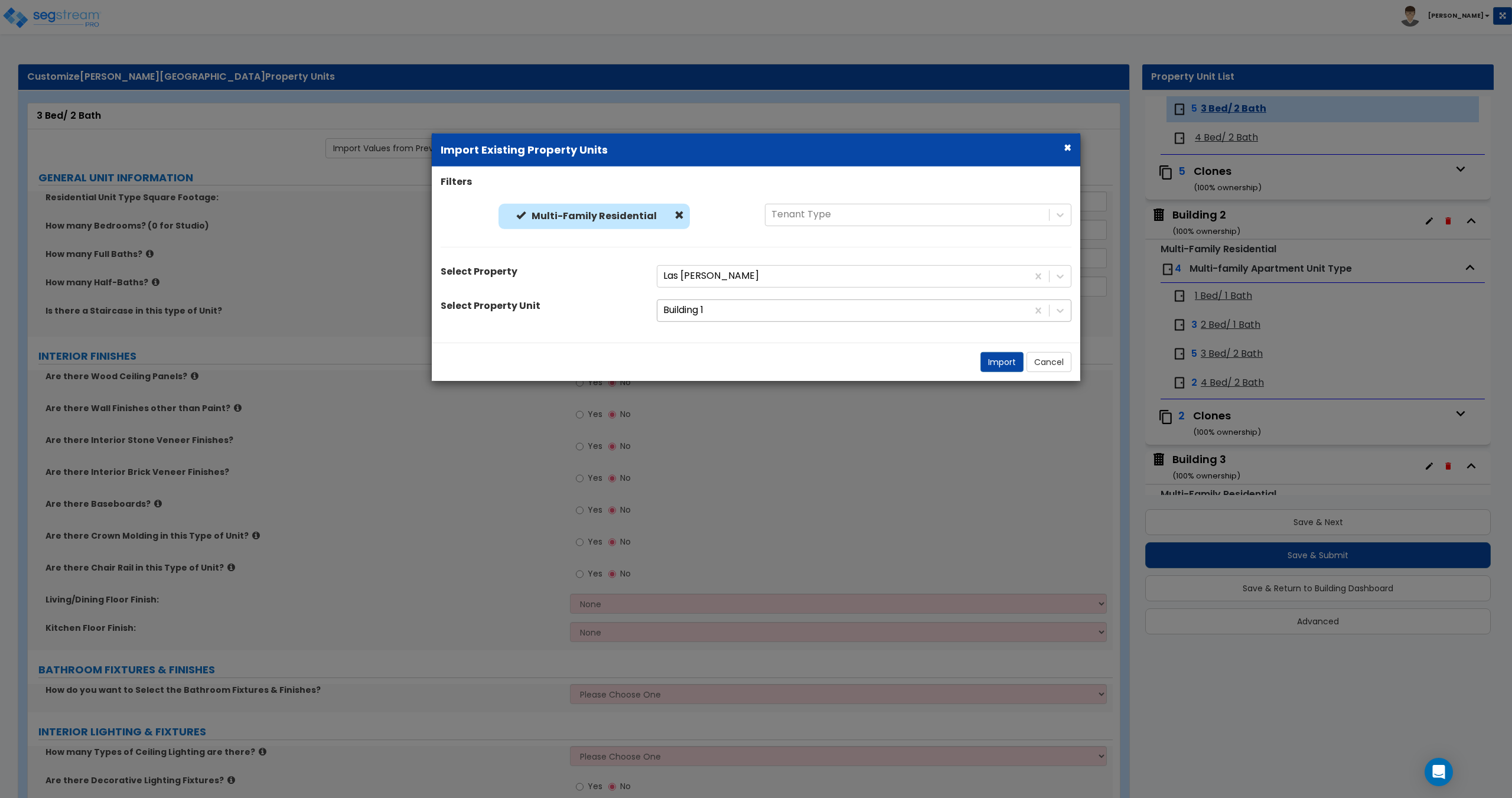
click at [706, 301] on div "Building 1" at bounding box center [842, 310] width 370 height 21
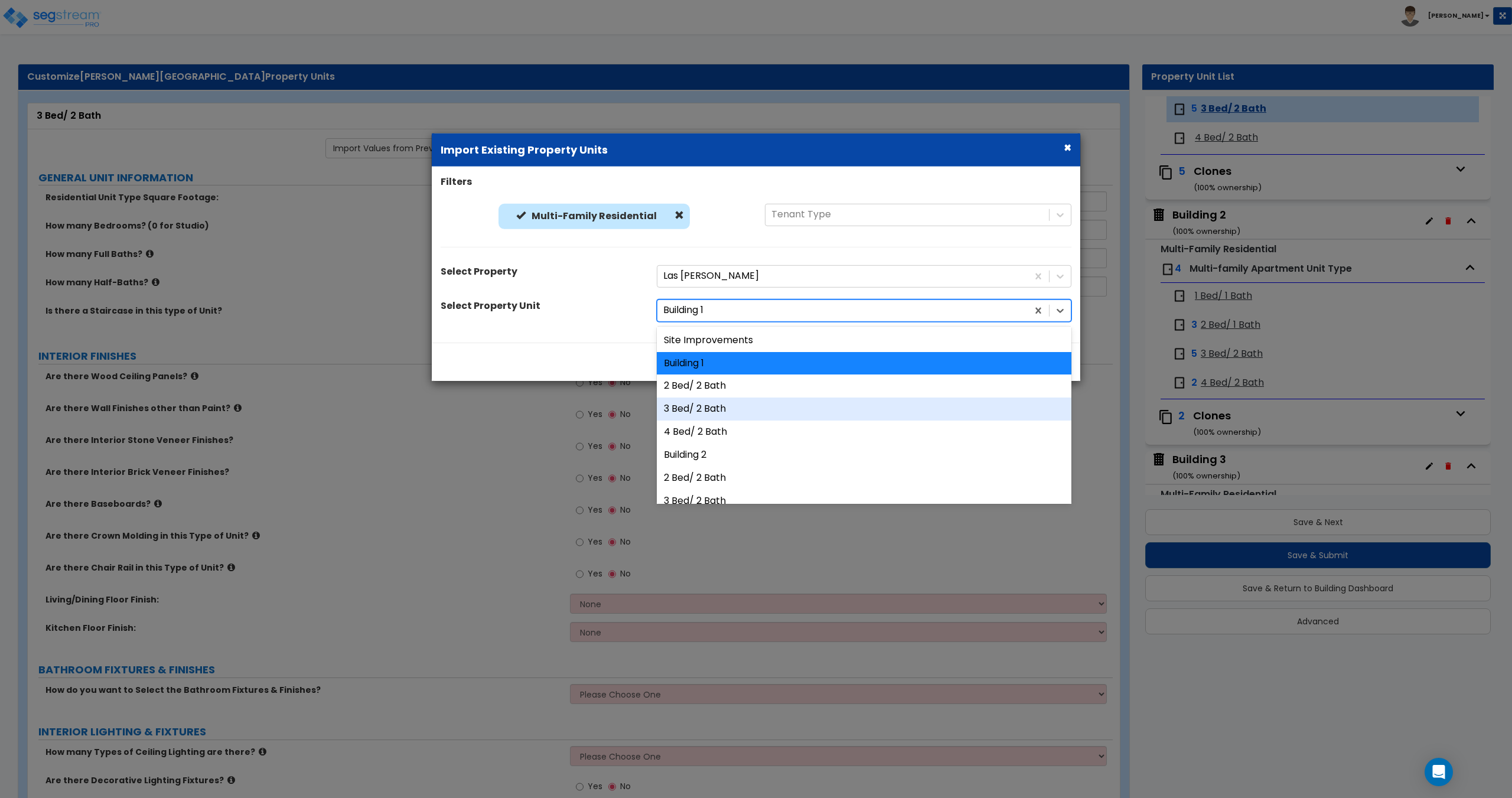
click at [731, 416] on div "3 Bed/ 2 Bath" at bounding box center [864, 409] width 415 height 23
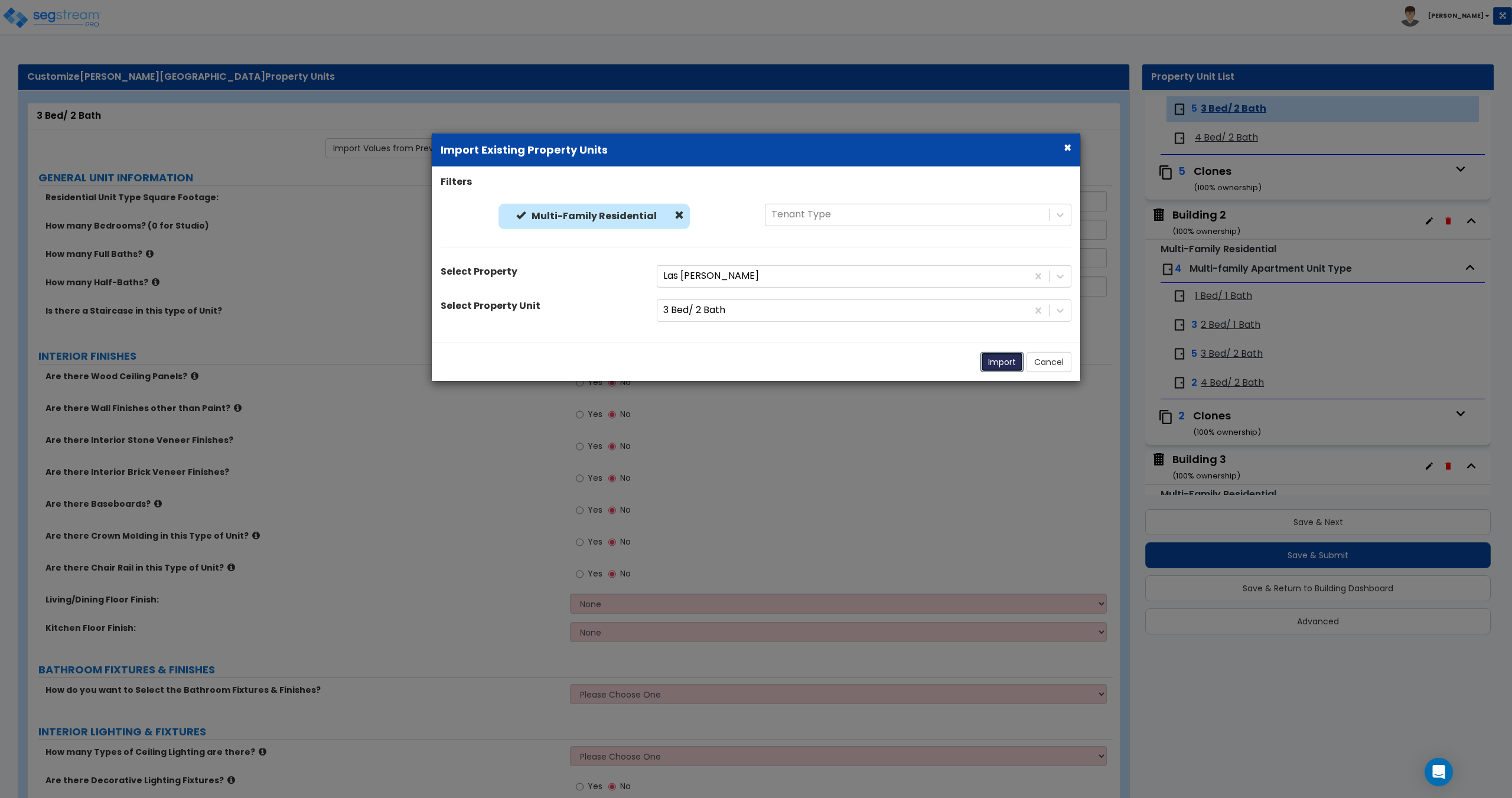
click at [1003, 365] on button "Import" at bounding box center [1002, 361] width 43 height 20
type input "1,068"
type input "3"
type input "2"
radio input "true"
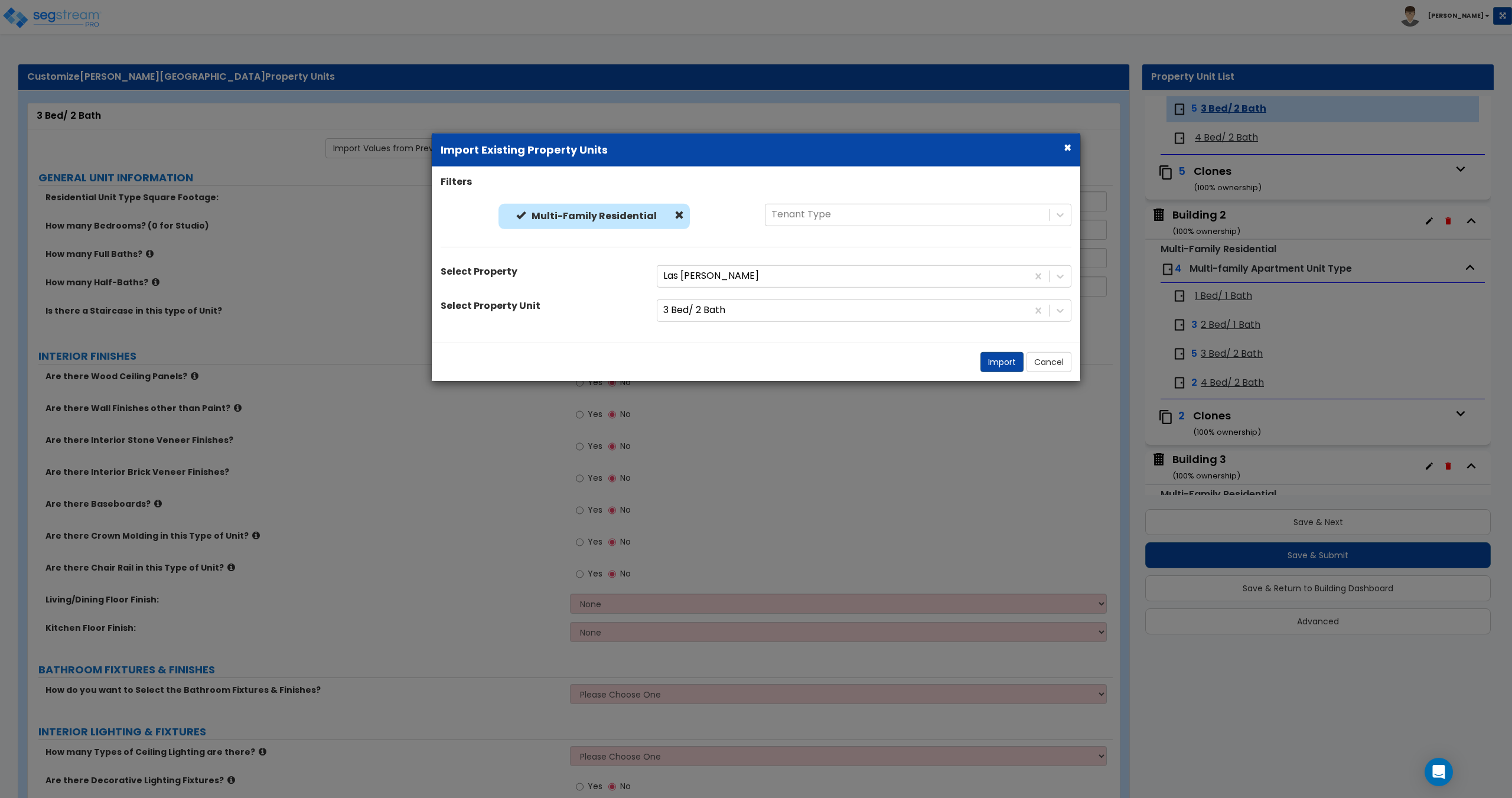
select select "5"
select select "1"
radio input "true"
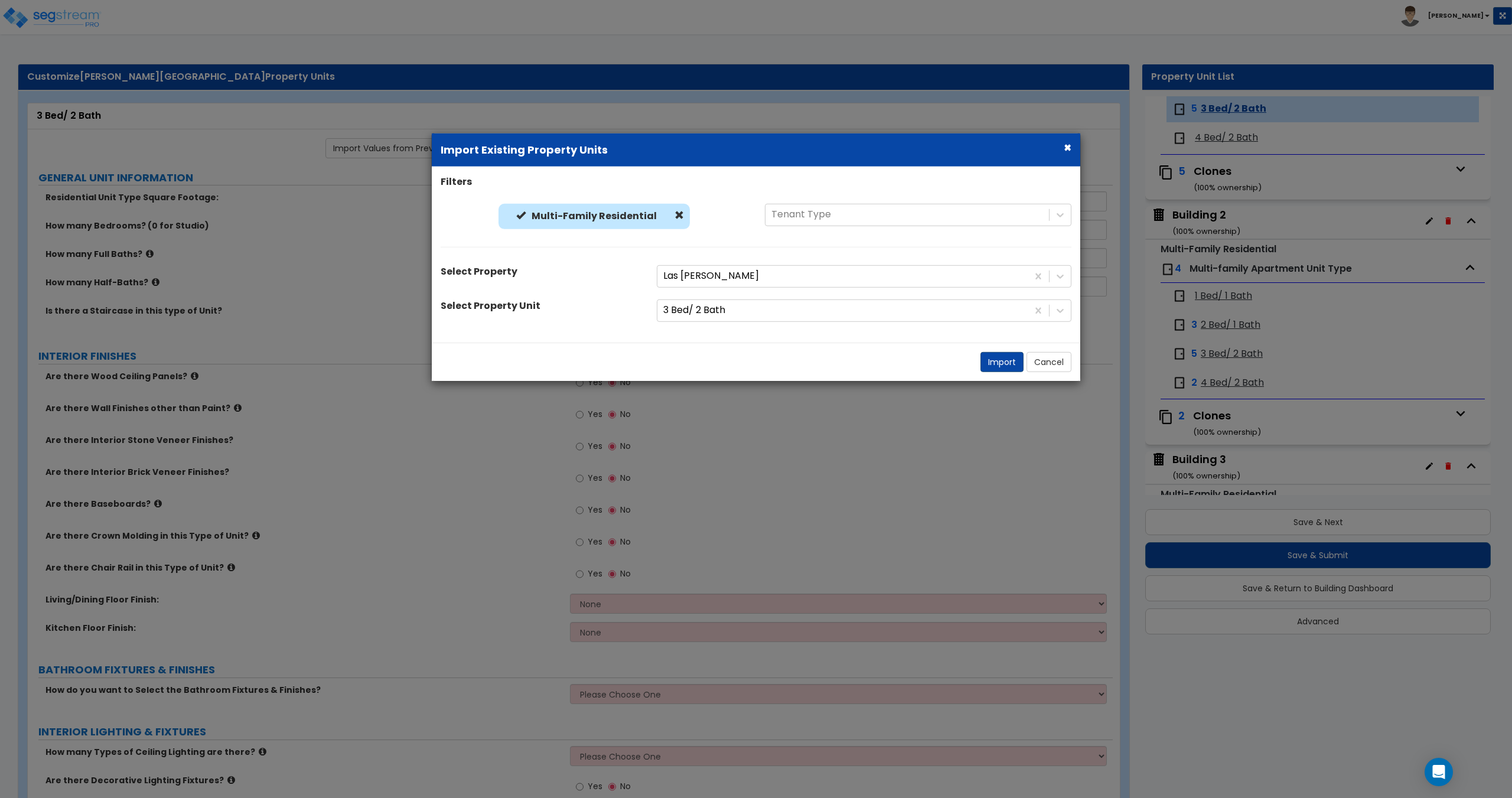
select select "3"
select select "1"
type input "8"
type input "12"
select select "2"
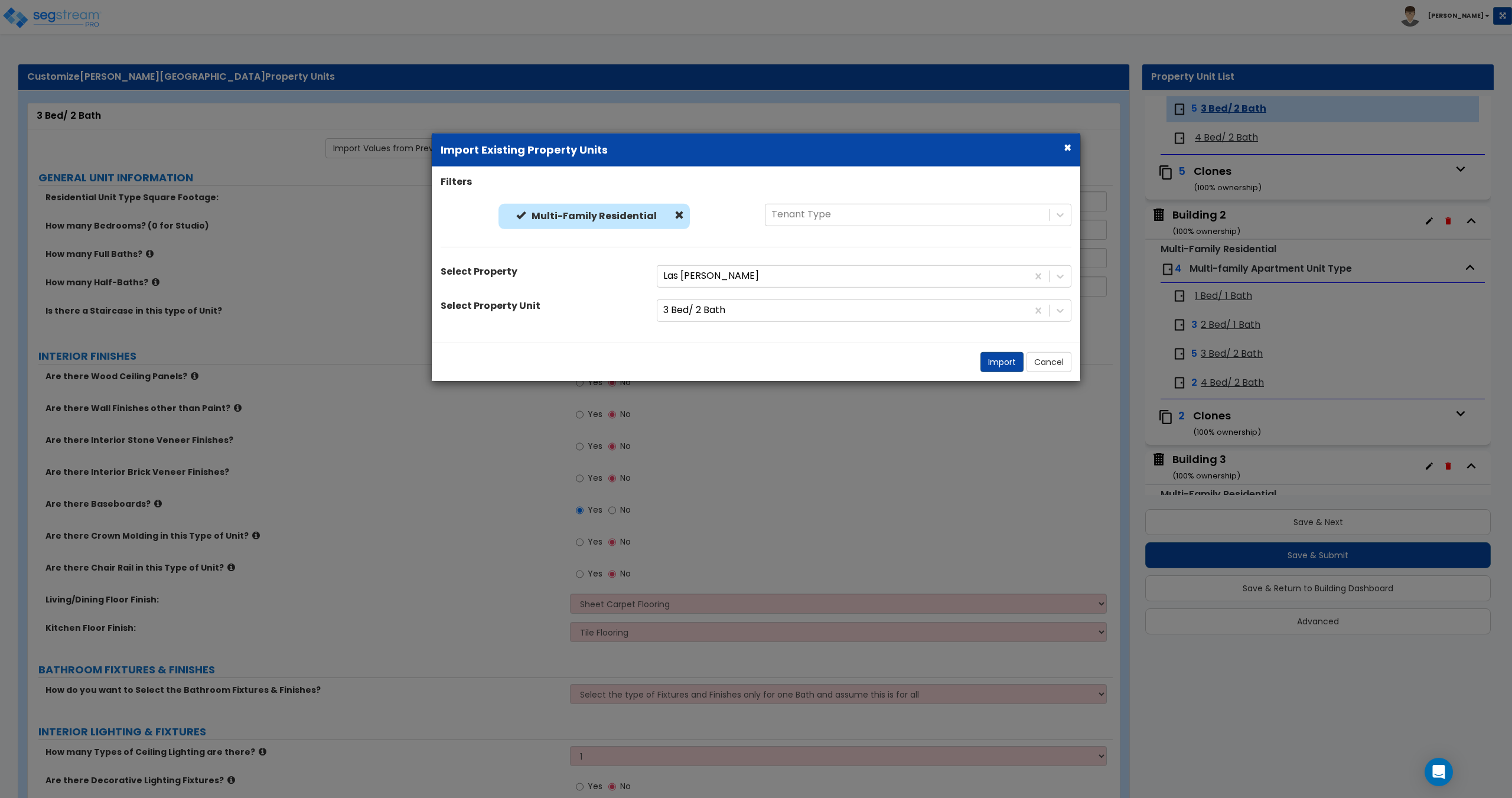
radio input "true"
select select "2"
select select "5"
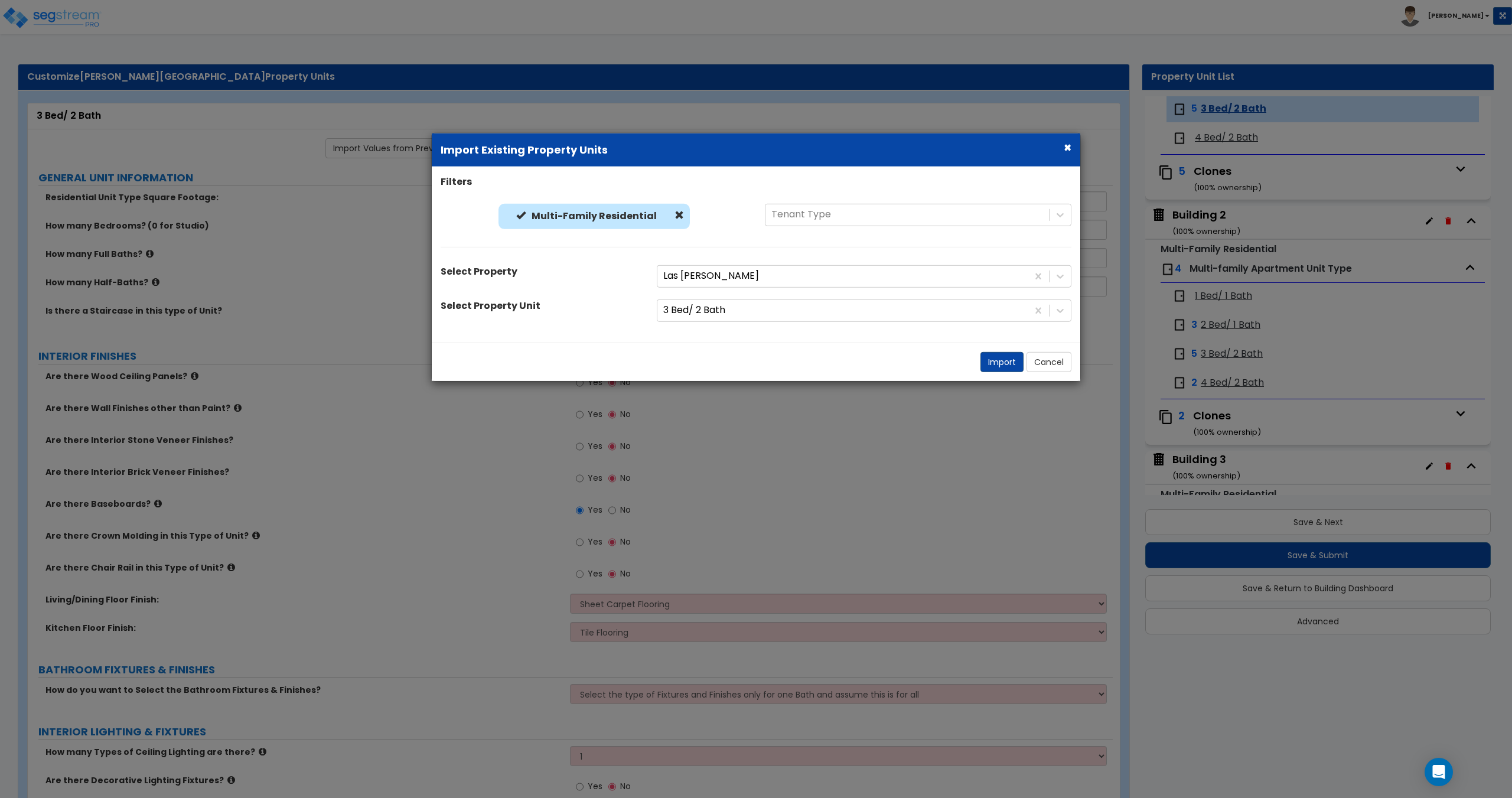
select select "2"
select select "3"
select select "1"
select select "2"
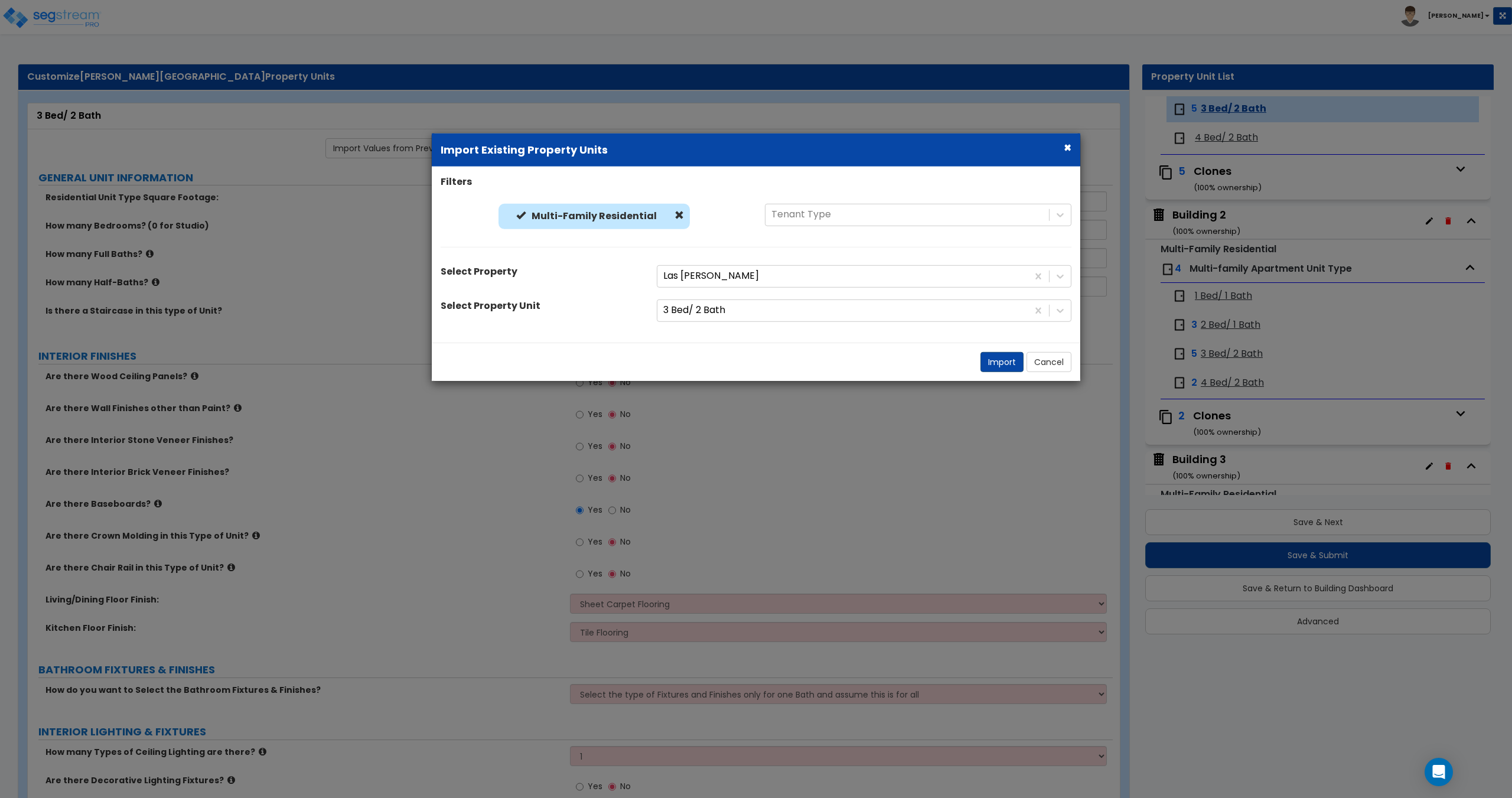
select select "1"
select select "2"
select select "5"
select select "1"
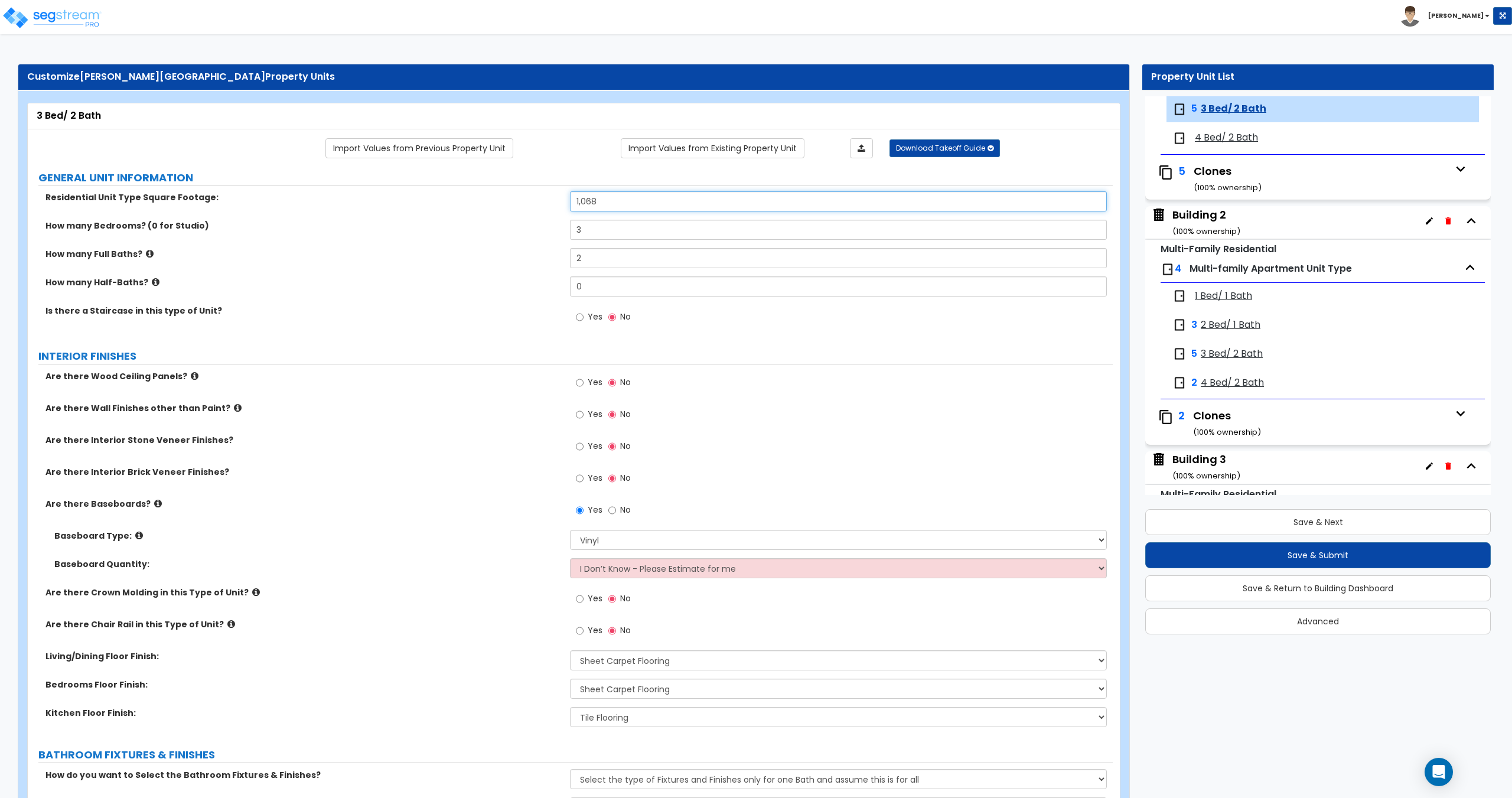
drag, startPoint x: 602, startPoint y: 207, endPoint x: 628, endPoint y: 205, distance: 26.1
click at [602, 207] on input "1,068" at bounding box center [838, 201] width 537 height 20
drag, startPoint x: 628, startPoint y: 205, endPoint x: 430, endPoint y: 199, distance: 198.1
click at [460, 198] on div "Residential Unit Type Square Footage: 1,068" at bounding box center [570, 205] width 1085 height 29
type input "1,219"
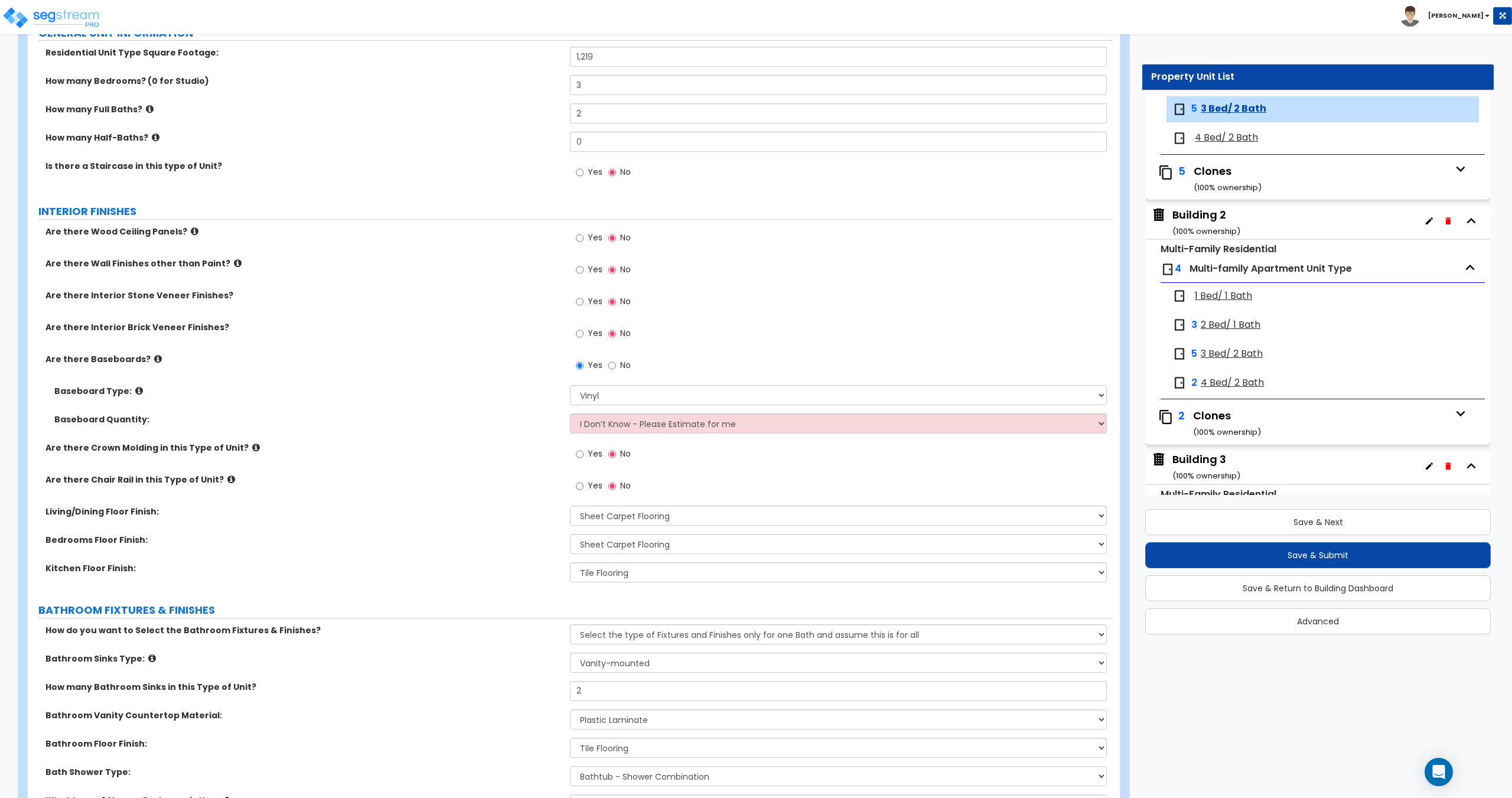
scroll to position [177, 0]
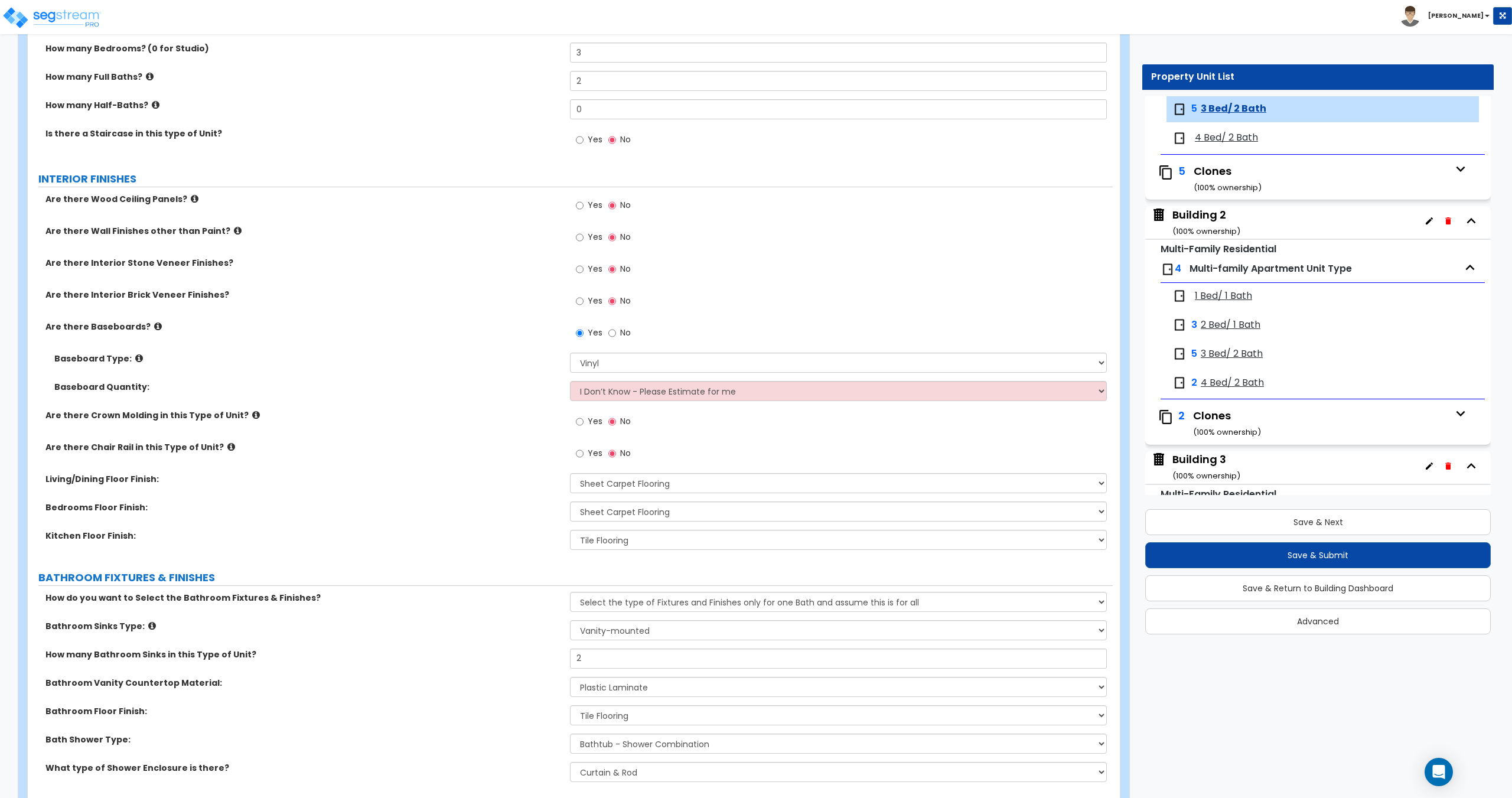
click at [848, 453] on div "Yes No" at bounding box center [841, 456] width 542 height 32
drag, startPoint x: 871, startPoint y: 439, endPoint x: 862, endPoint y: 439, distance: 9.0
click at [871, 439] on div "Yes No" at bounding box center [841, 425] width 542 height 32
click at [615, 489] on select "None Tile Flooring Hardwood Flooring Resilient Laminate Flooring VCT Flooring S…" at bounding box center [838, 483] width 537 height 20
select select "7"
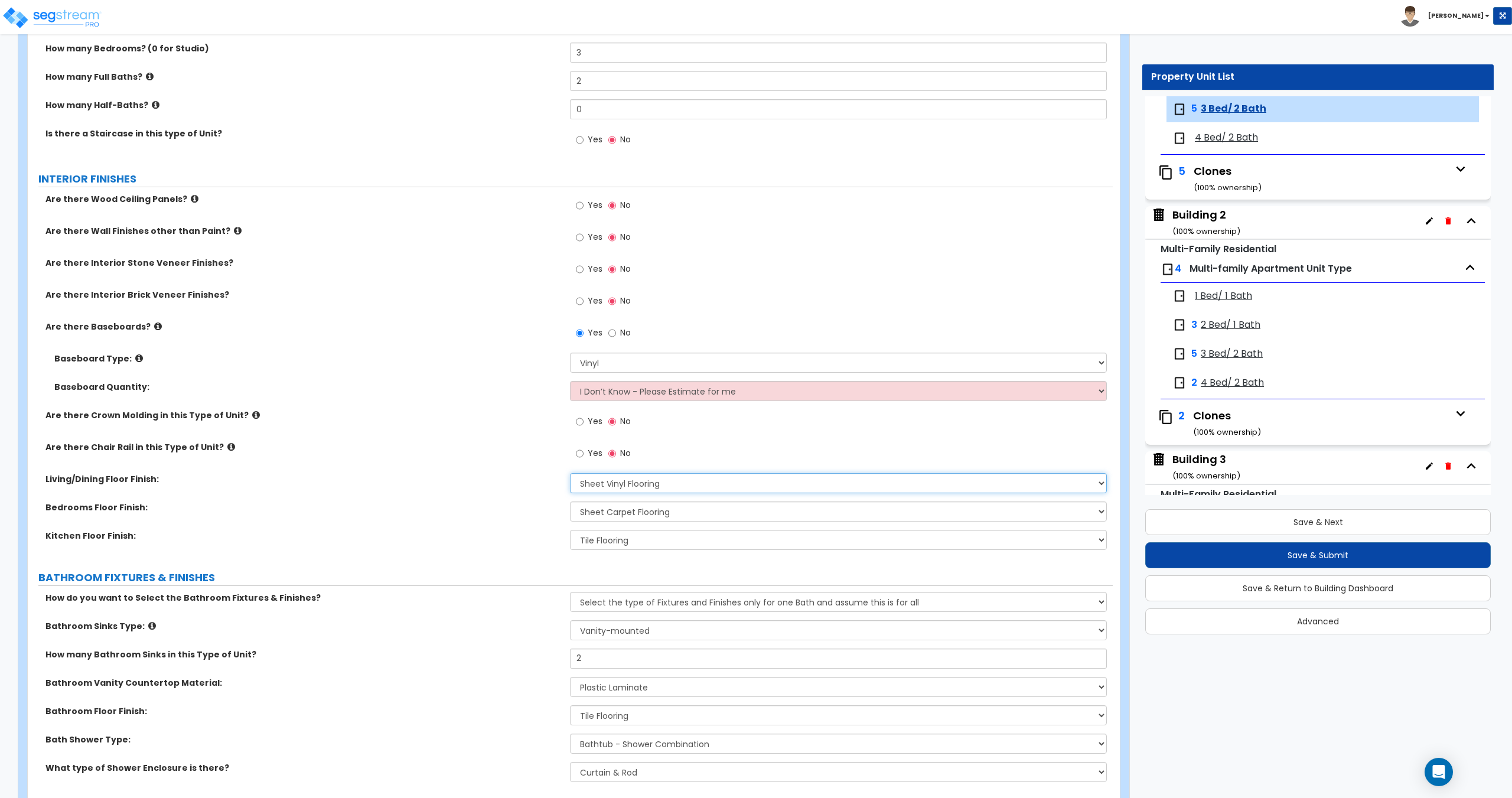
click at [570, 473] on select "None Tile Flooring Hardwood Flooring Resilient Laminate Flooring VCT Flooring S…" at bounding box center [838, 483] width 537 height 20
click at [611, 514] on select "None Tile Flooring Hardwood Flooring Resilient Laminate Flooring VCT Flooring S…" at bounding box center [838, 511] width 537 height 20
click at [626, 510] on select "None Tile Flooring Hardwood Flooring Resilient Laminate Flooring VCT Flooring S…" at bounding box center [838, 511] width 537 height 20
click at [622, 543] on select "None Tile Flooring Hardwood Flooring Resilient Laminate Flooring VCT Flooring S…" at bounding box center [838, 539] width 537 height 20
select select "7"
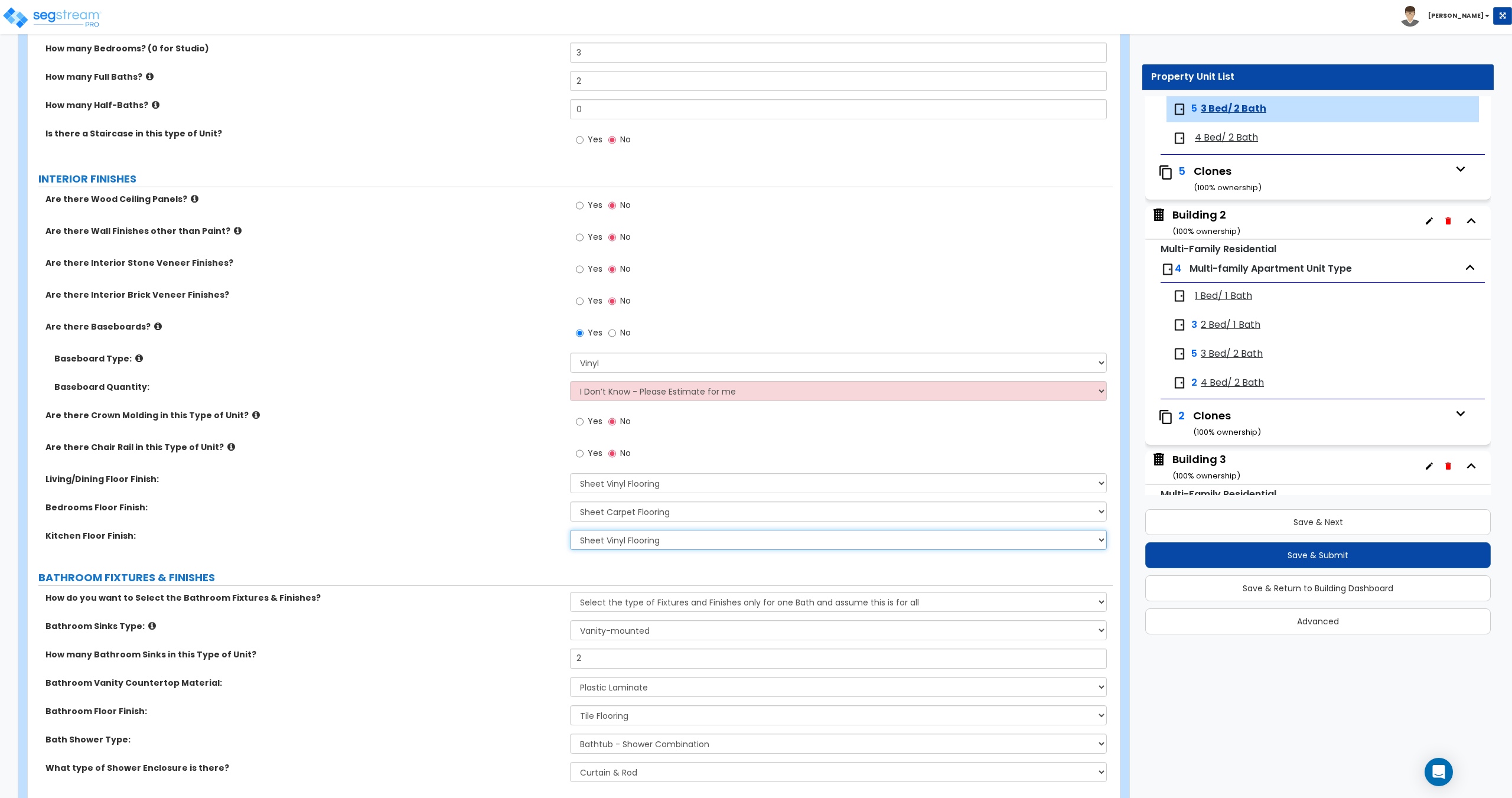
click at [570, 530] on select "None Tile Flooring Hardwood Flooring Resilient Laminate Flooring VCT Flooring S…" at bounding box center [838, 539] width 537 height 20
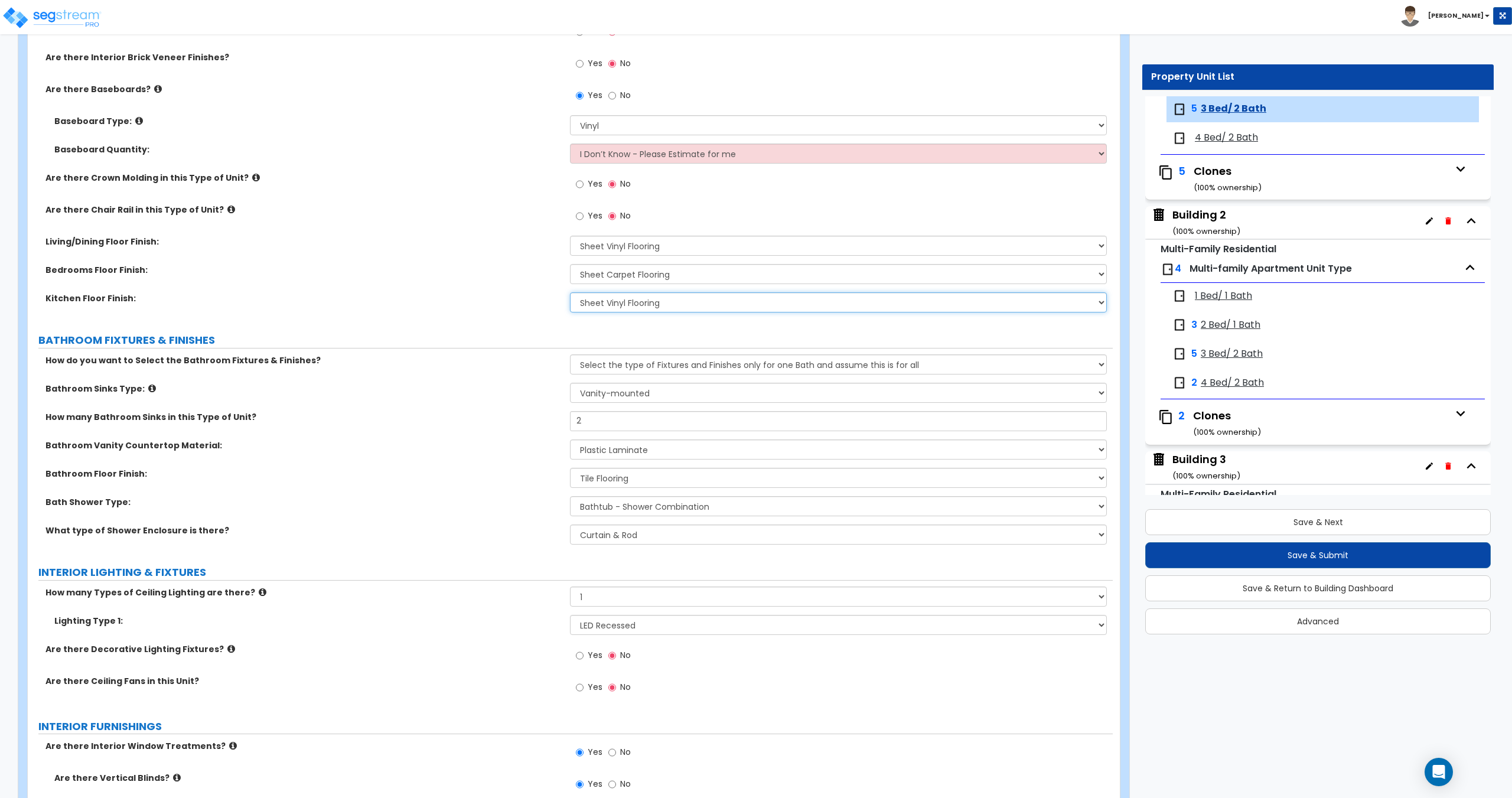
scroll to position [414, 0]
click at [634, 483] on select "None Tile Flooring Hardwood Flooring Resilient Laminate Flooring VCT Flooring S…" at bounding box center [838, 478] width 537 height 20
select select "5"
click at [570, 469] on select "None Tile Flooring Hardwood Flooring Resilient Laminate Flooring VCT Flooring S…" at bounding box center [838, 478] width 537 height 20
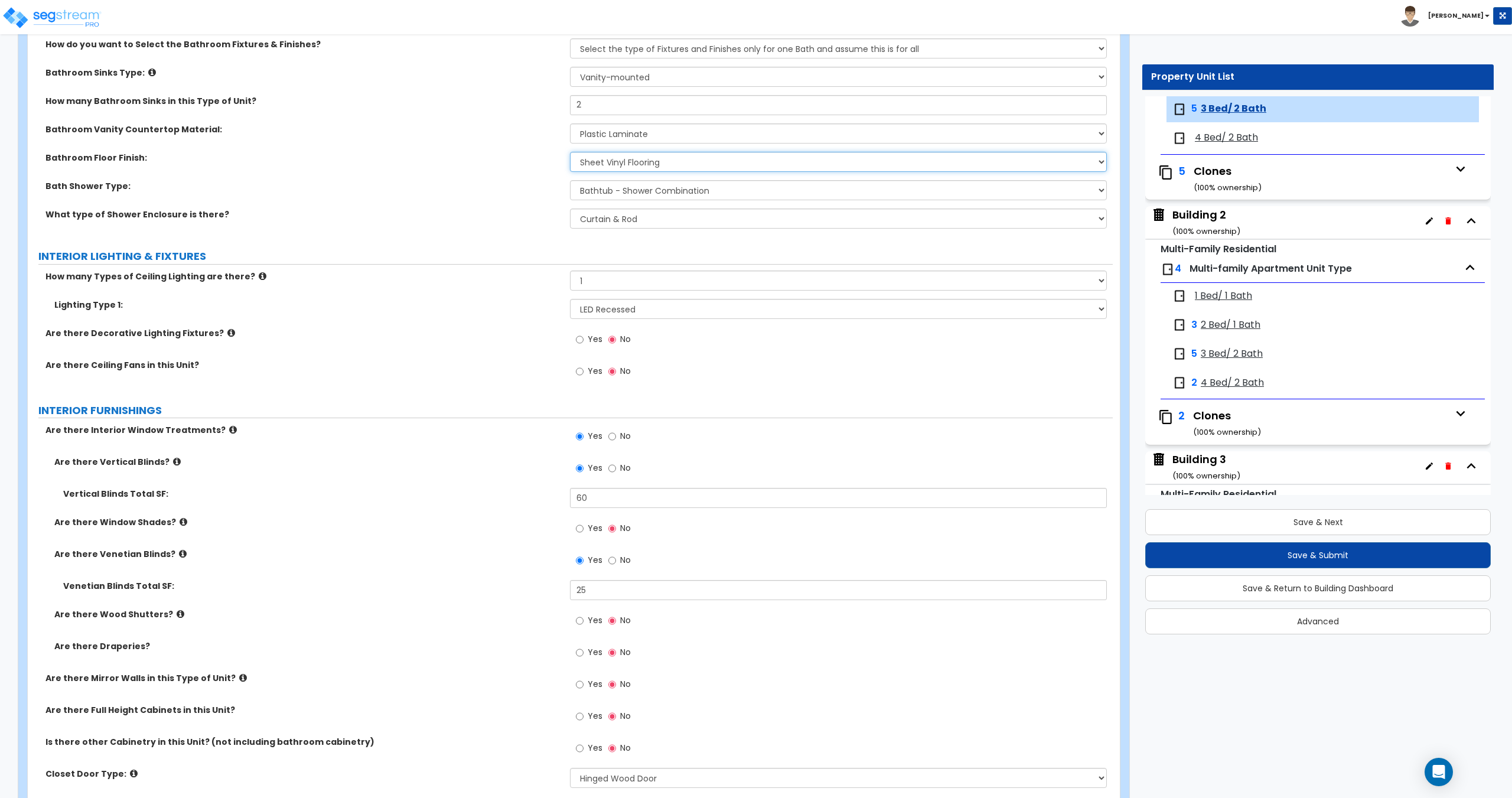
scroll to position [768, 0]
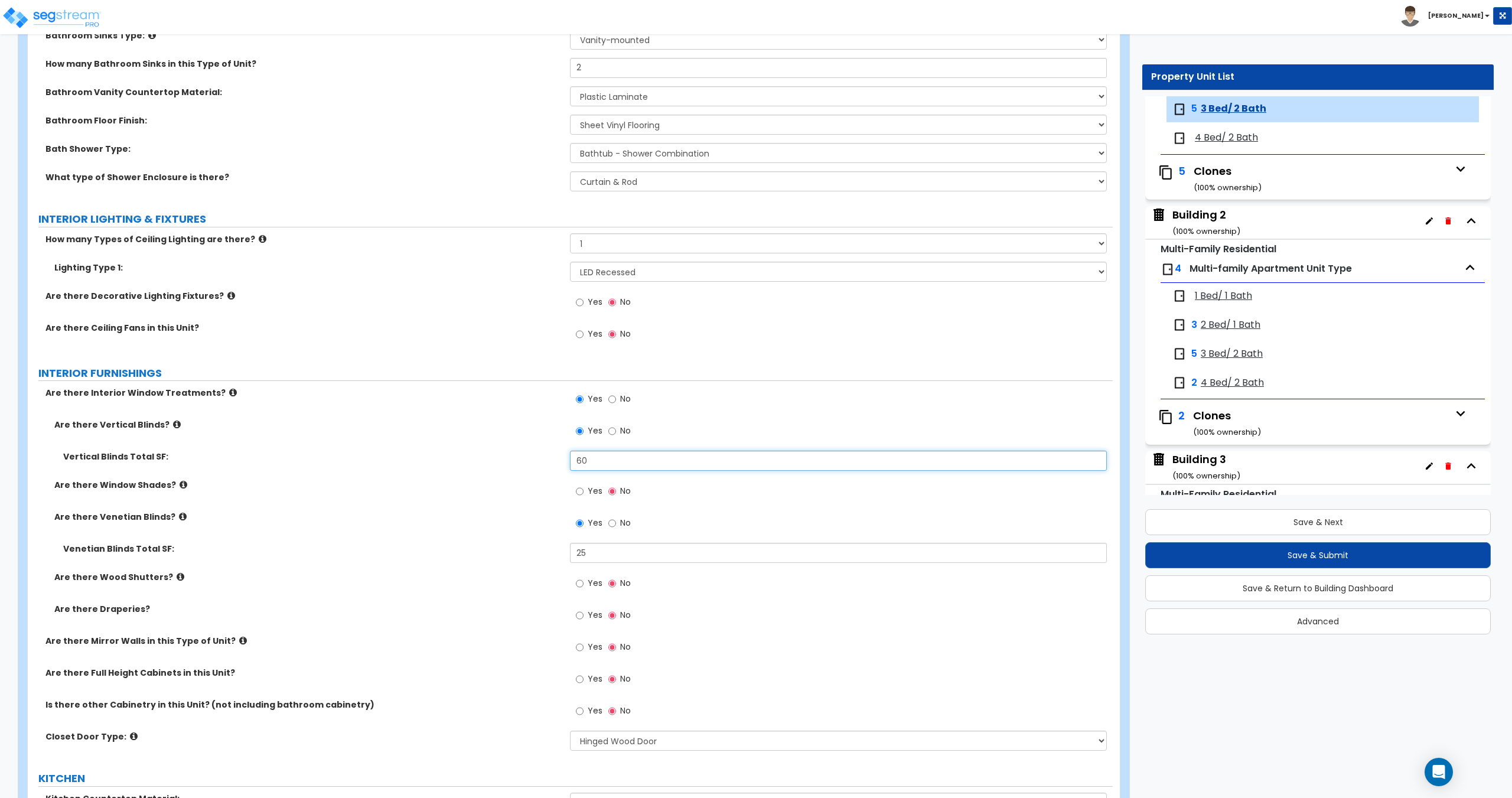
drag, startPoint x: 622, startPoint y: 464, endPoint x: 549, endPoint y: 459, distance: 73.2
click at [549, 459] on div "Vertical Blinds Total SF: 60" at bounding box center [570, 464] width 1085 height 29
drag, startPoint x: 603, startPoint y: 456, endPoint x: 529, endPoint y: 461, distance: 74.2
click at [540, 459] on div "Vertical Blinds Total SF: 30" at bounding box center [570, 464] width 1085 height 29
type input "60"
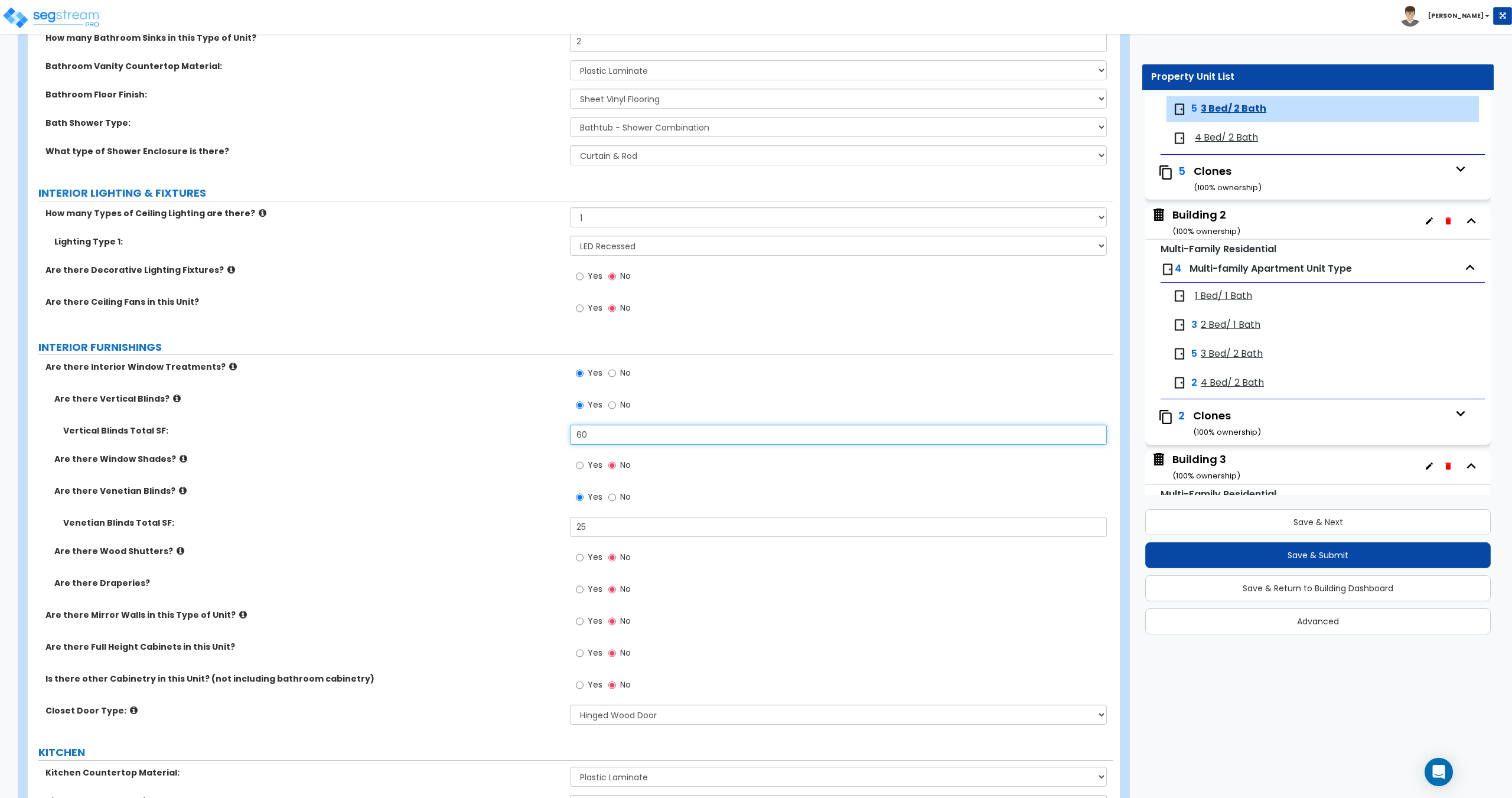
scroll to position [827, 0]
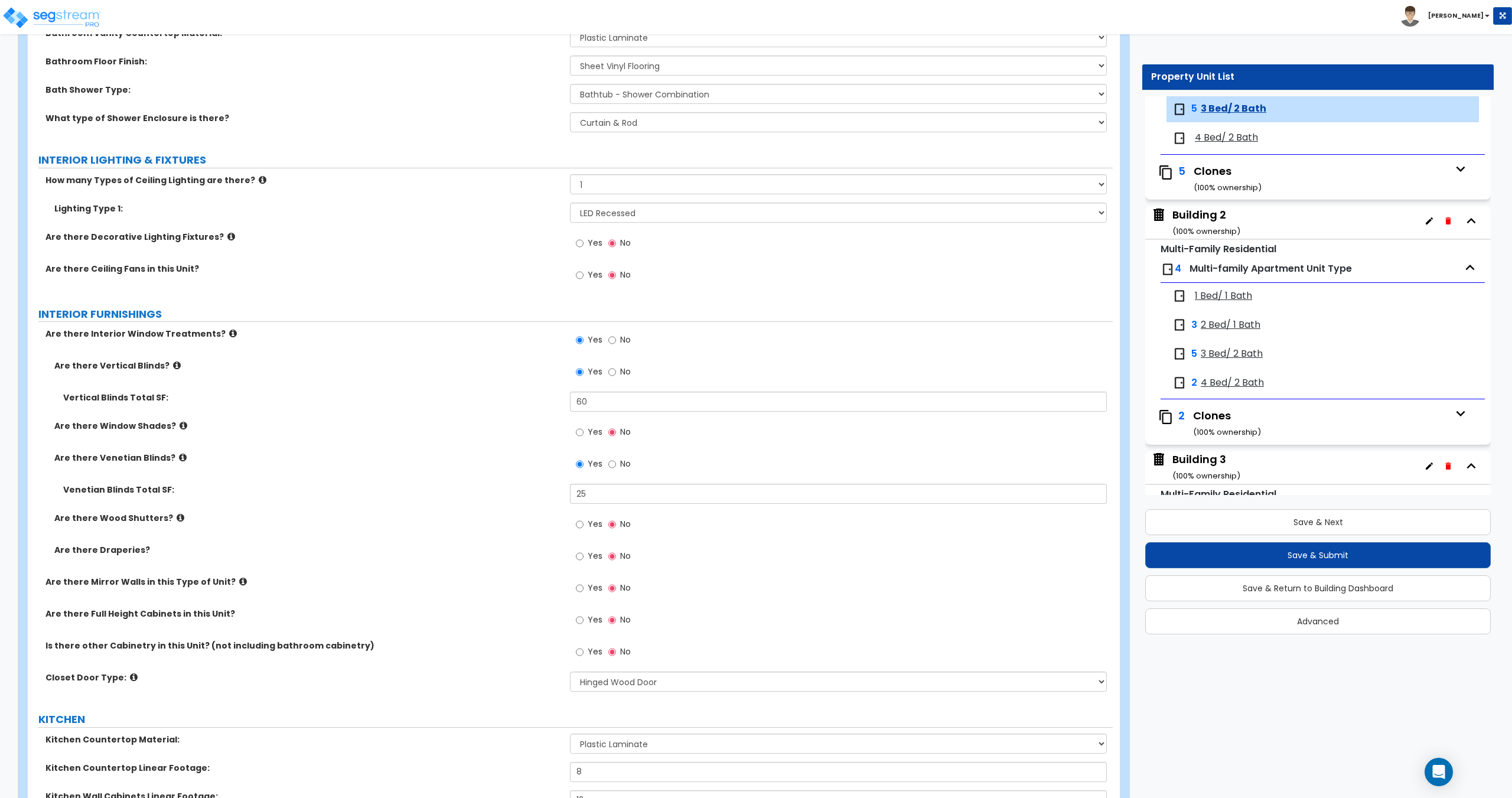
click at [622, 467] on span "No" at bounding box center [626, 464] width 10 height 12
click at [616, 467] on input "No" at bounding box center [612, 464] width 7 height 13
radio input "false"
radio input "true"
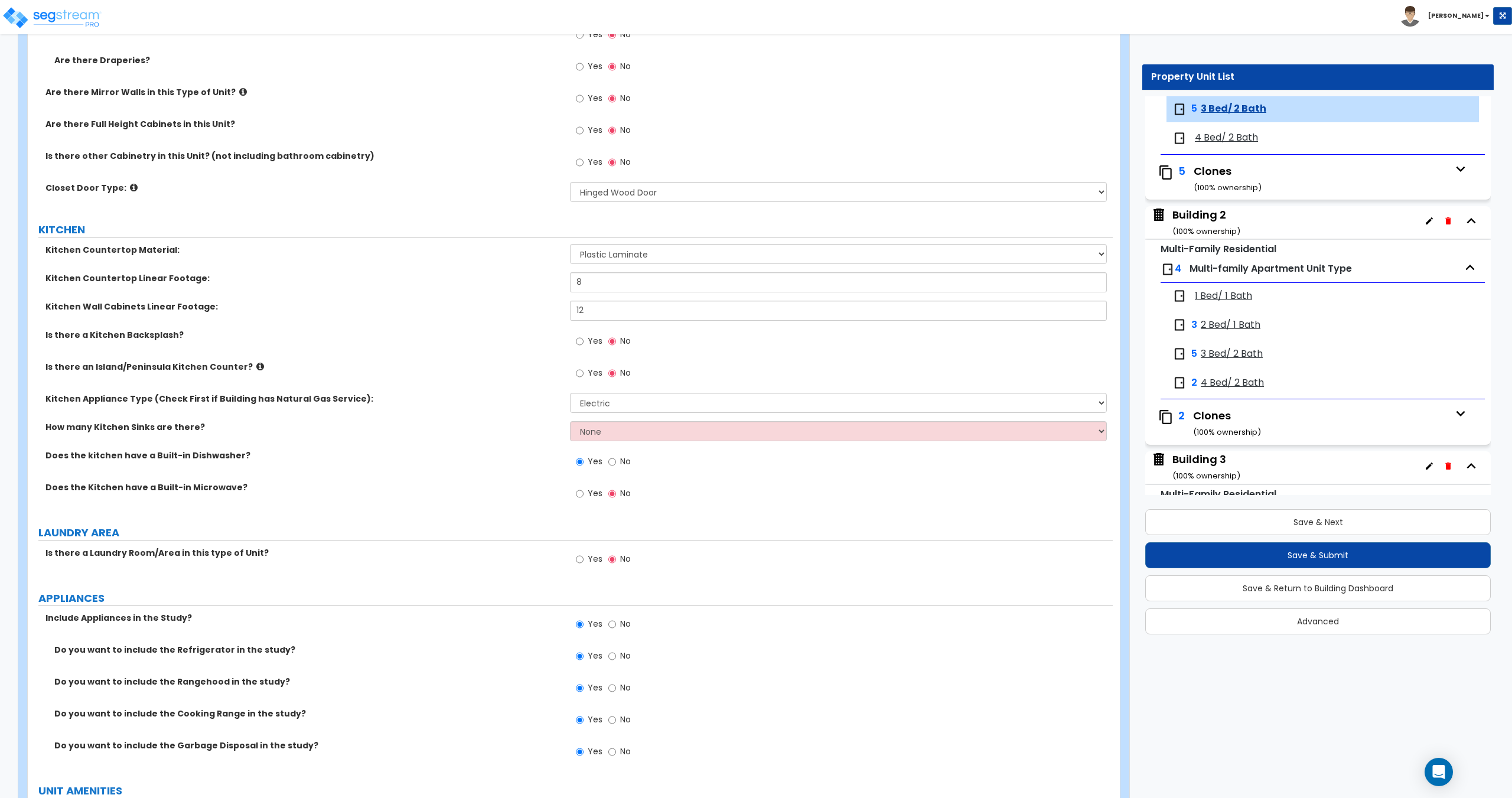
scroll to position [1299, 0]
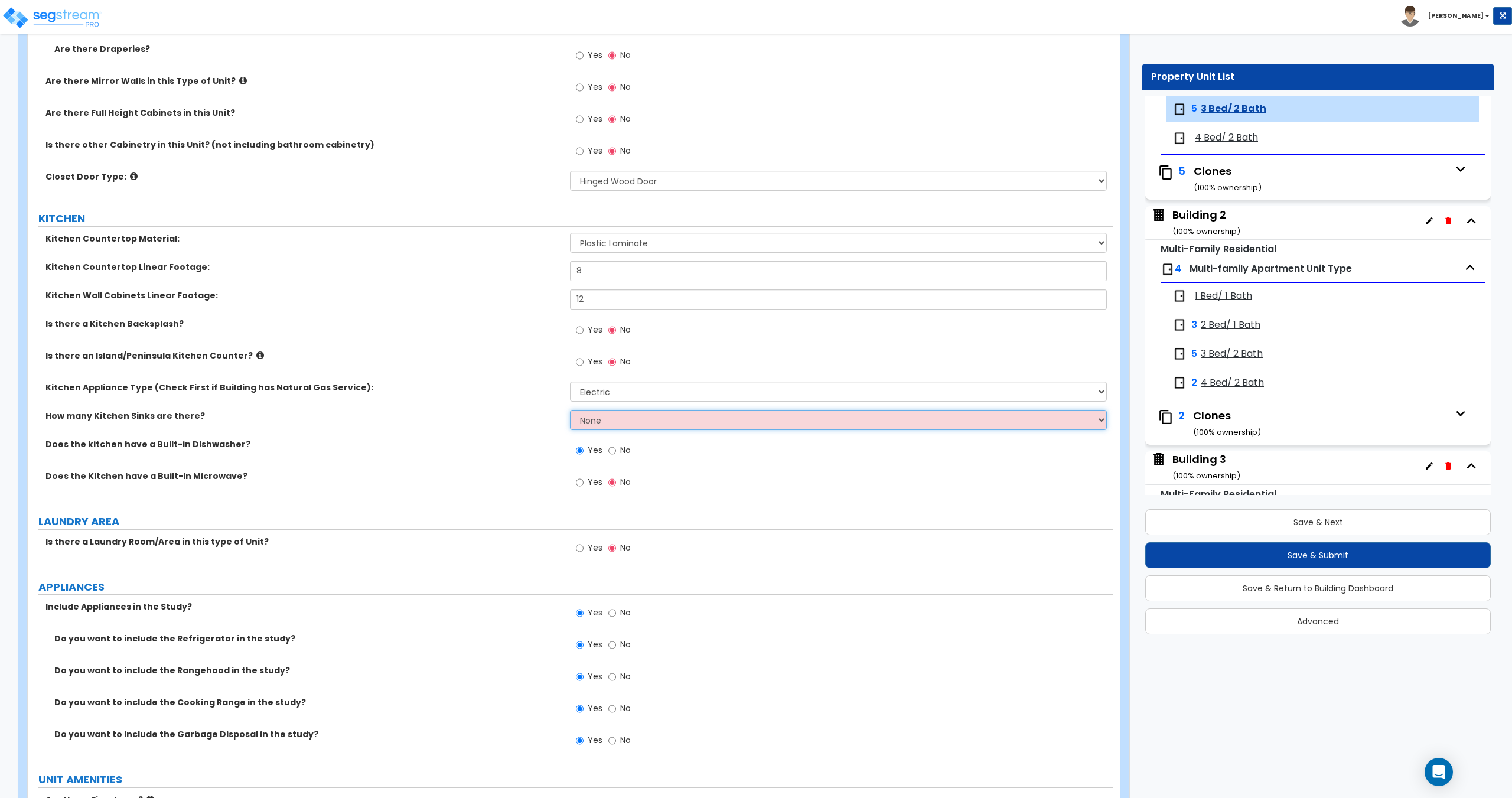
click at [603, 428] on select "None 1 2 3" at bounding box center [838, 420] width 537 height 20
select select "1"
click at [570, 410] on select "None 1 2 3" at bounding box center [838, 420] width 537 height 20
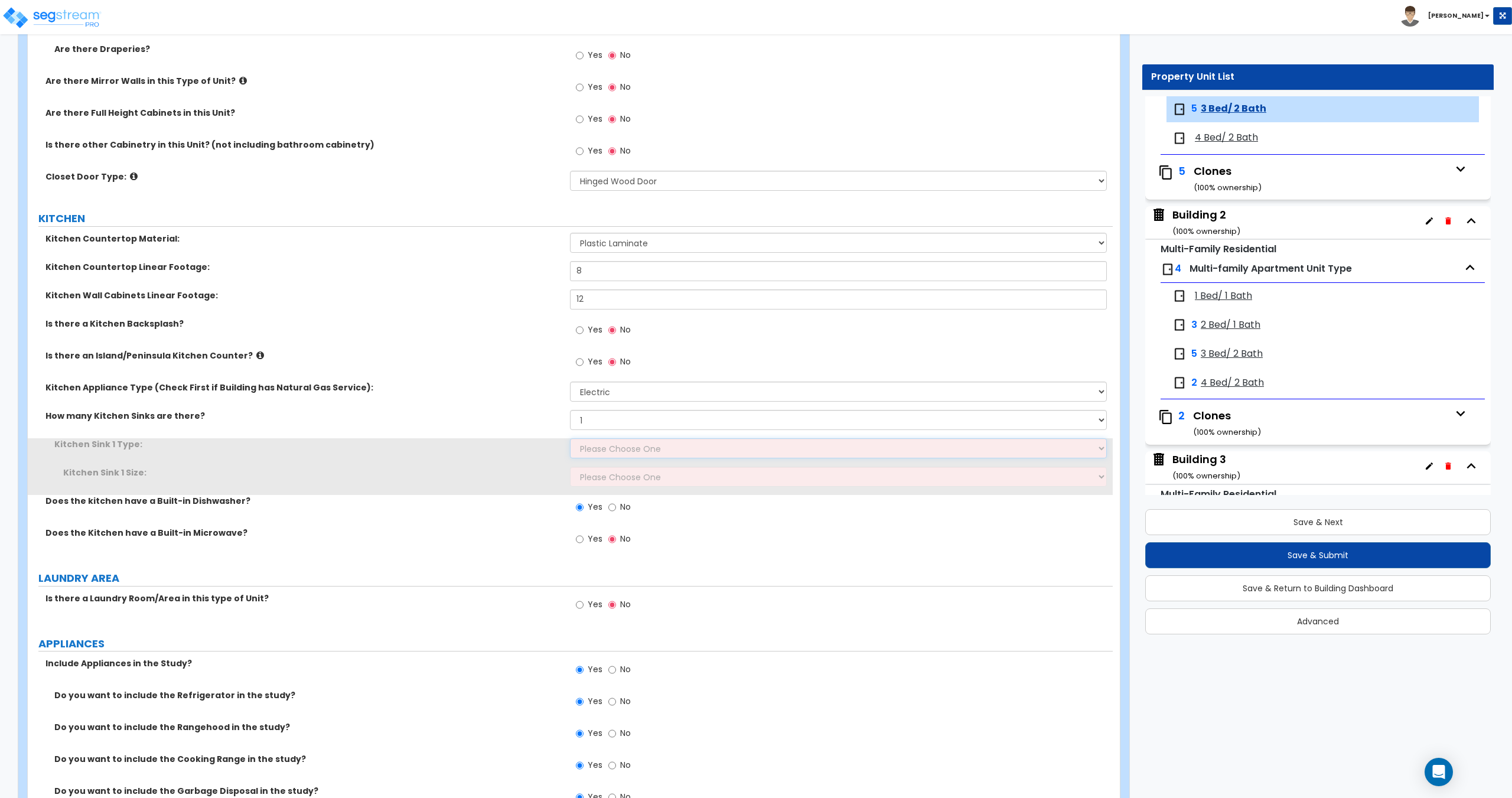
click at [606, 450] on select "Please Choose One Stainless Steel Porcelain Enamel Cast Iron Granite Composite" at bounding box center [838, 447] width 537 height 20
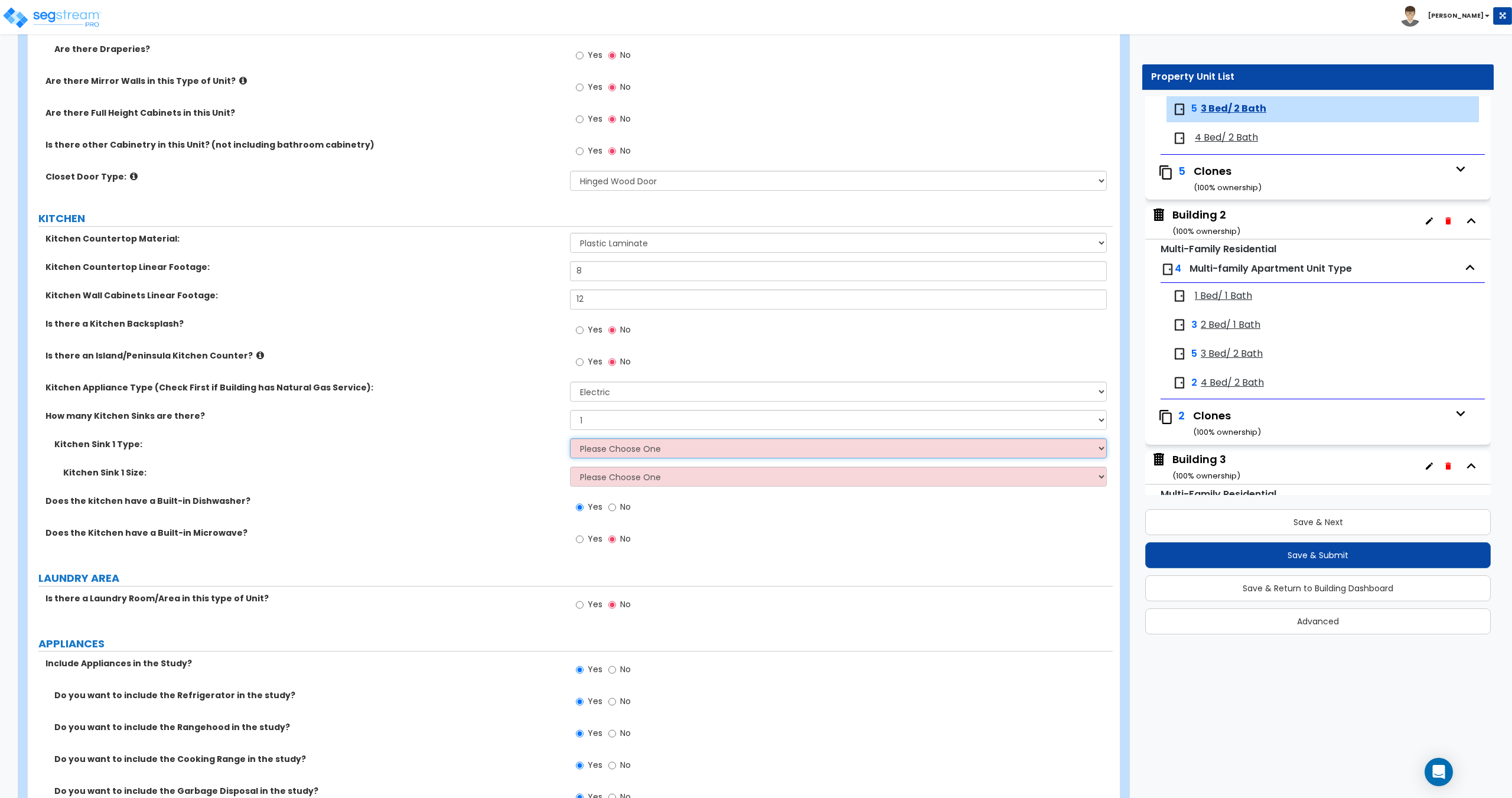
select select "1"
click at [570, 438] on select "Please Choose One Stainless Steel Porcelain Enamel Cast Iron Granite Composite" at bounding box center [838, 447] width 537 height 20
click at [612, 477] on select "Please Choose One Single Sink Double Sink" at bounding box center [838, 476] width 537 height 20
drag, startPoint x: 614, startPoint y: 470, endPoint x: 621, endPoint y: 483, distance: 14.8
click at [614, 470] on select "Please Choose One Single Sink Double Sink" at bounding box center [838, 476] width 537 height 20
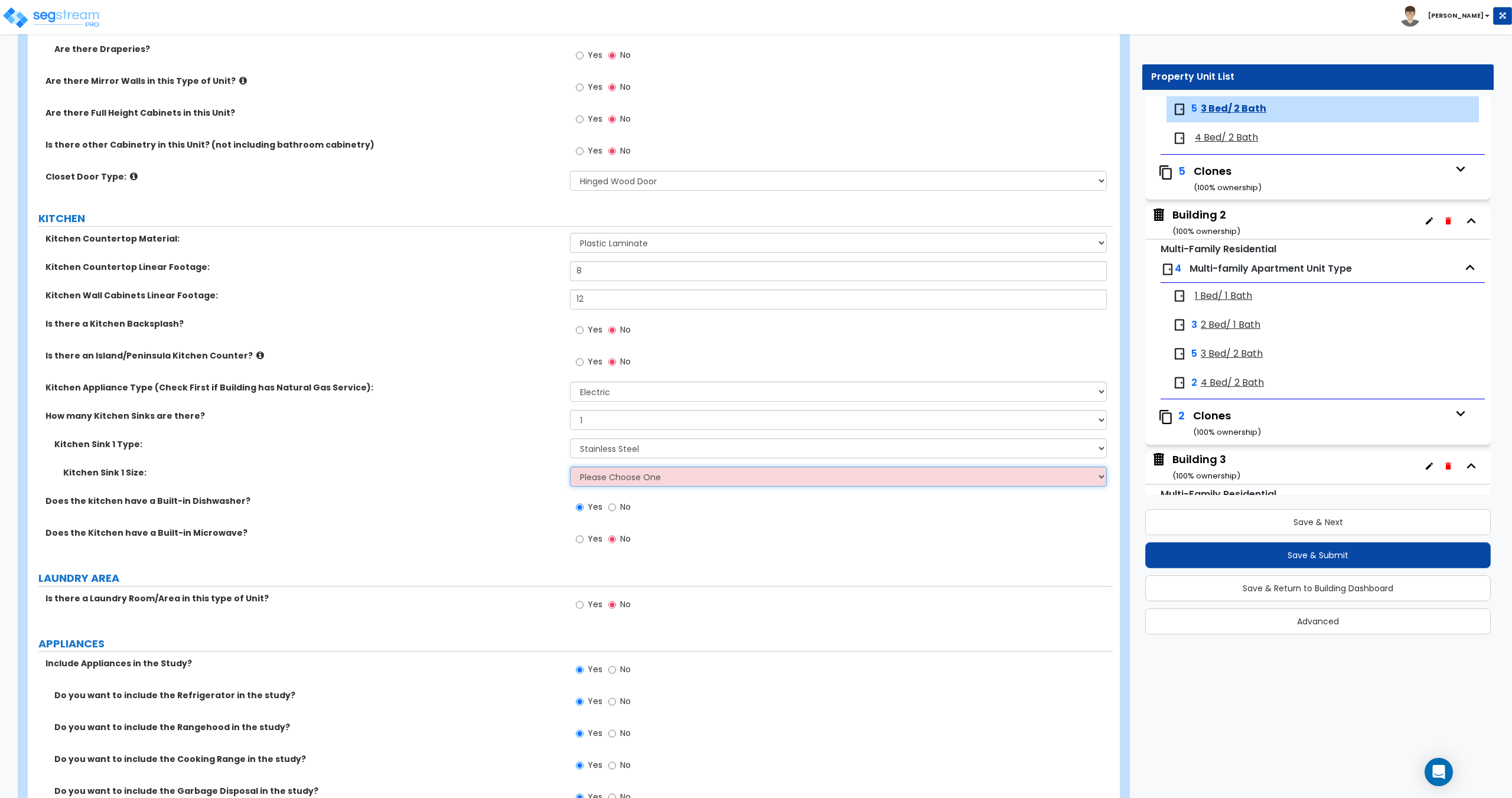
select select "2"
click at [570, 467] on select "Please Choose One Single Sink Double Sink" at bounding box center [838, 476] width 537 height 20
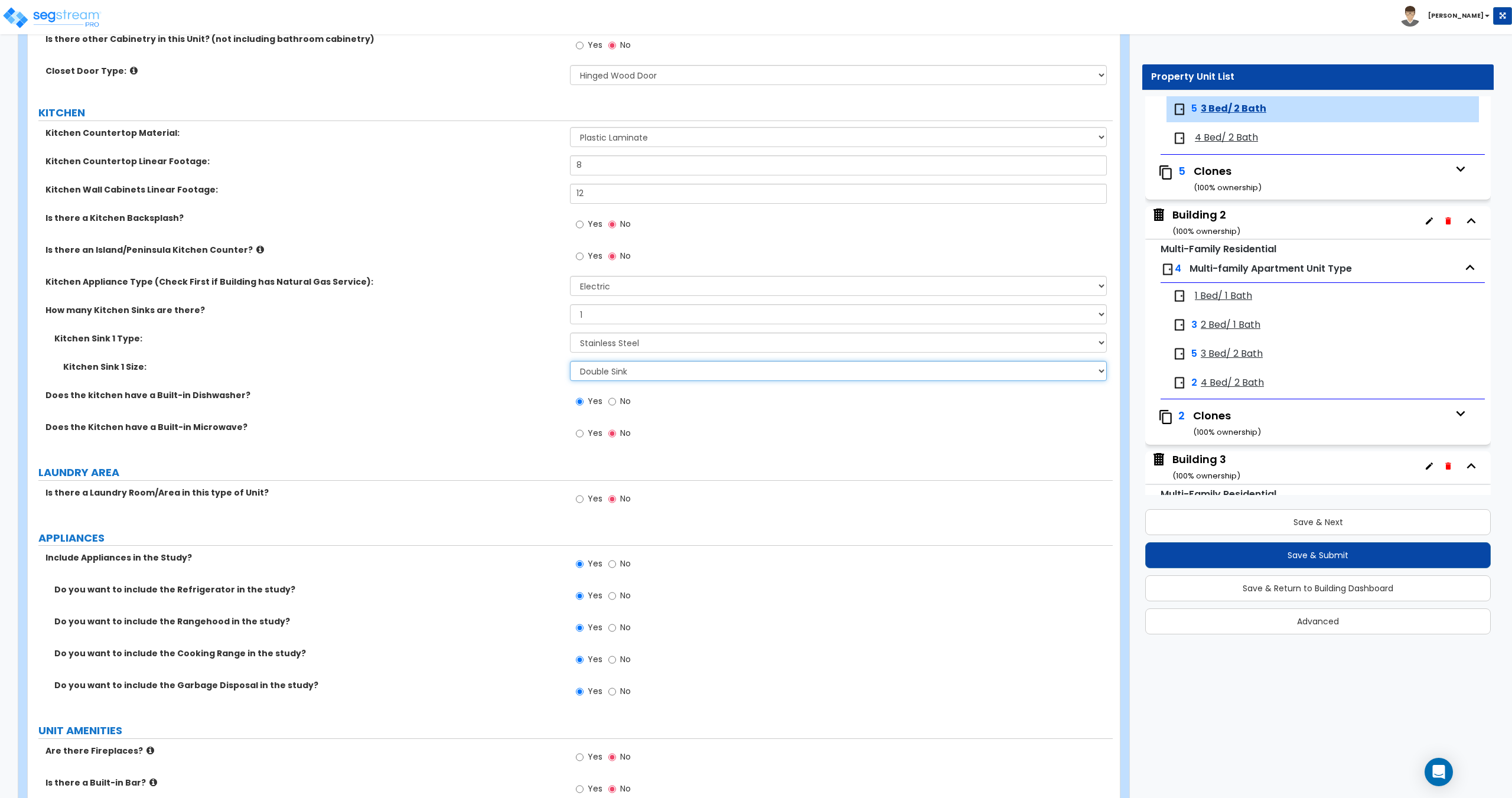
scroll to position [1417, 0]
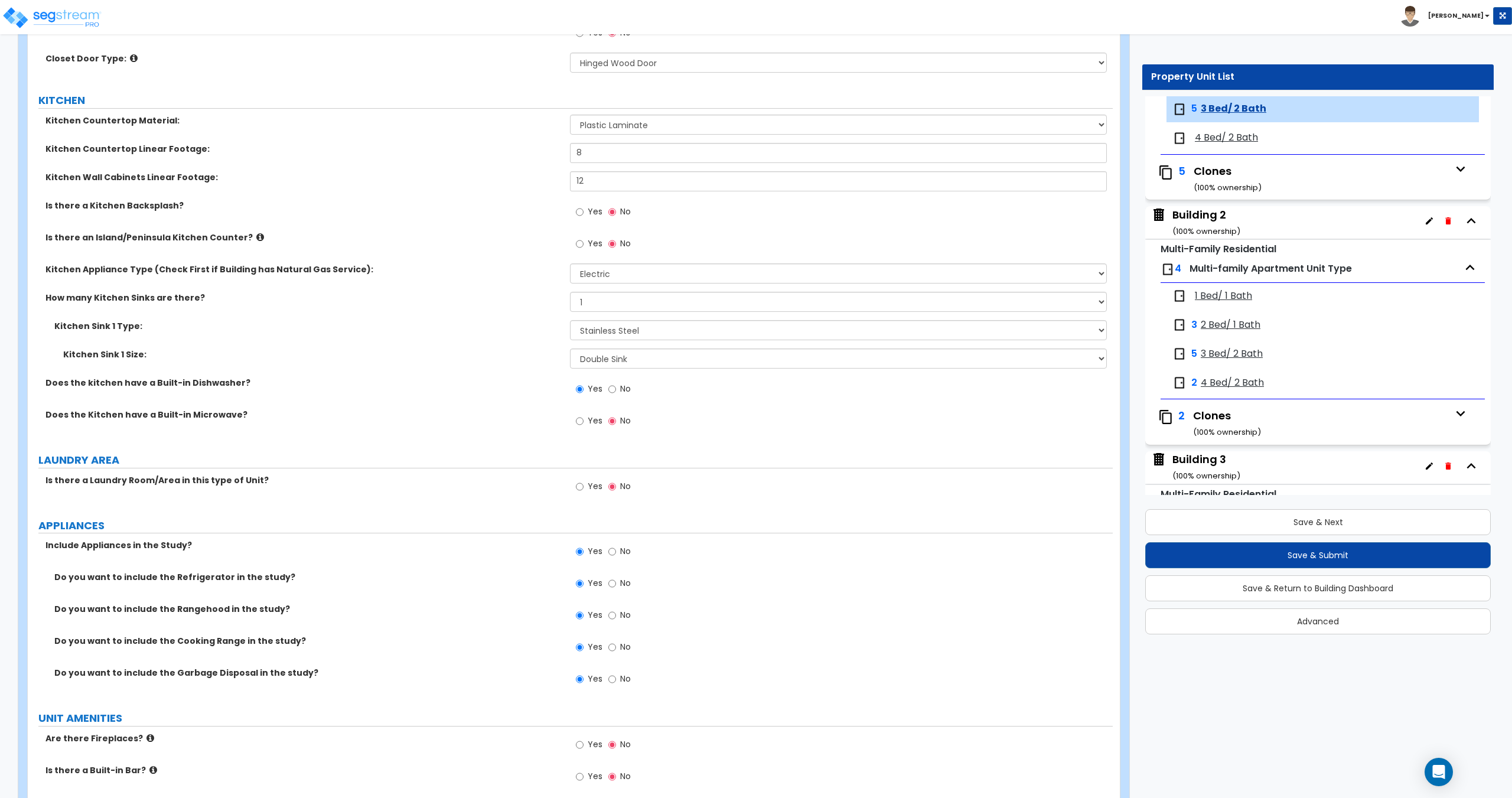
click at [585, 425] on label "Yes" at bounding box center [590, 422] width 26 height 20
click at [584, 425] on input "Yes" at bounding box center [580, 421] width 7 height 13
radio input "true"
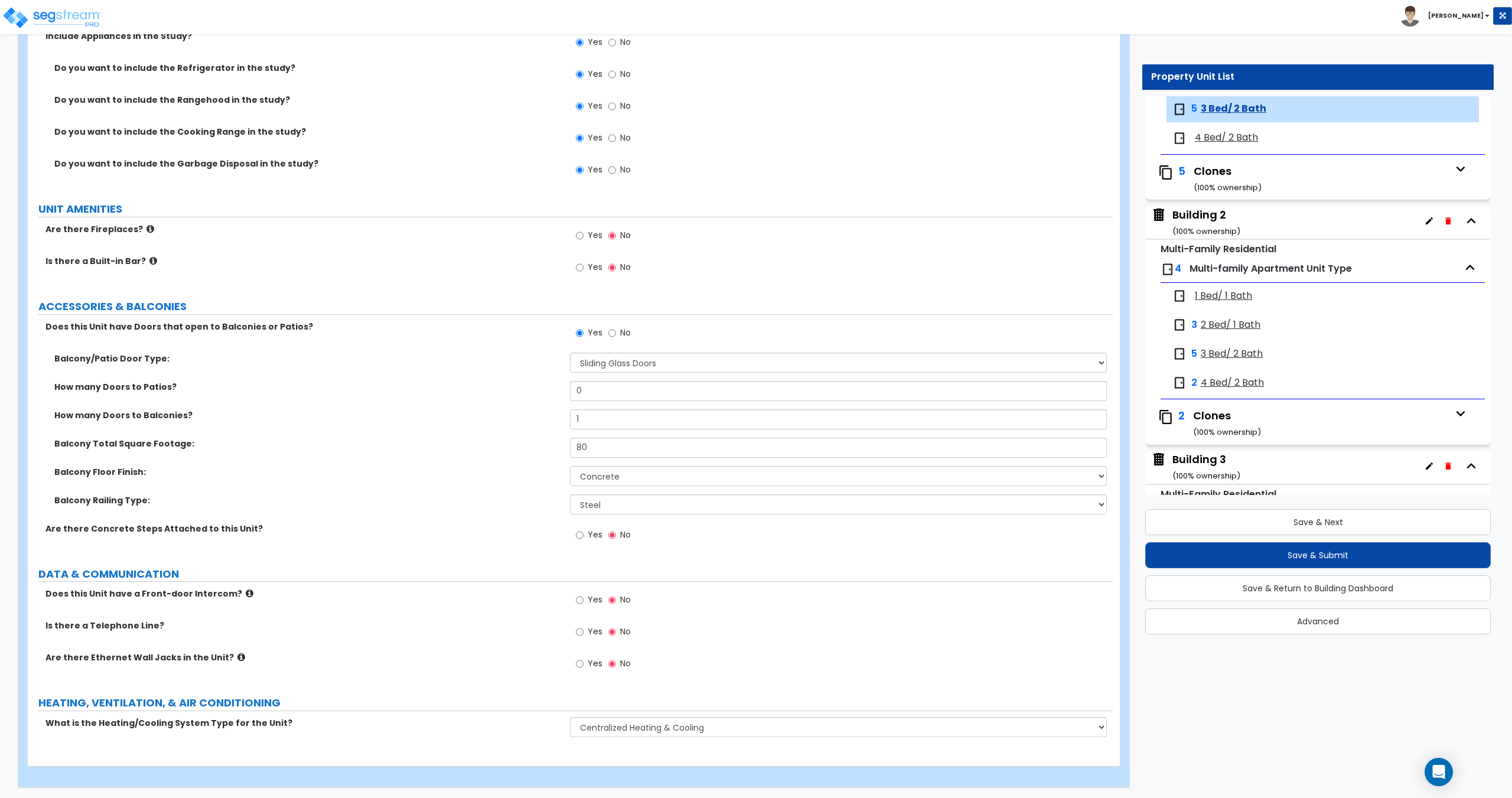
scroll to position [1928, 0]
click at [621, 368] on select "None Single Hinged Doors Double Hinged Doors Single French Doors Double French …" at bounding box center [838, 360] width 537 height 20
select select "3"
click at [570, 351] on select "None Single Hinged Doors Double Hinged Doors Single French Doors Double French …" at bounding box center [838, 360] width 537 height 20
click at [789, 40] on div "Yes No" at bounding box center [841, 44] width 542 height 32
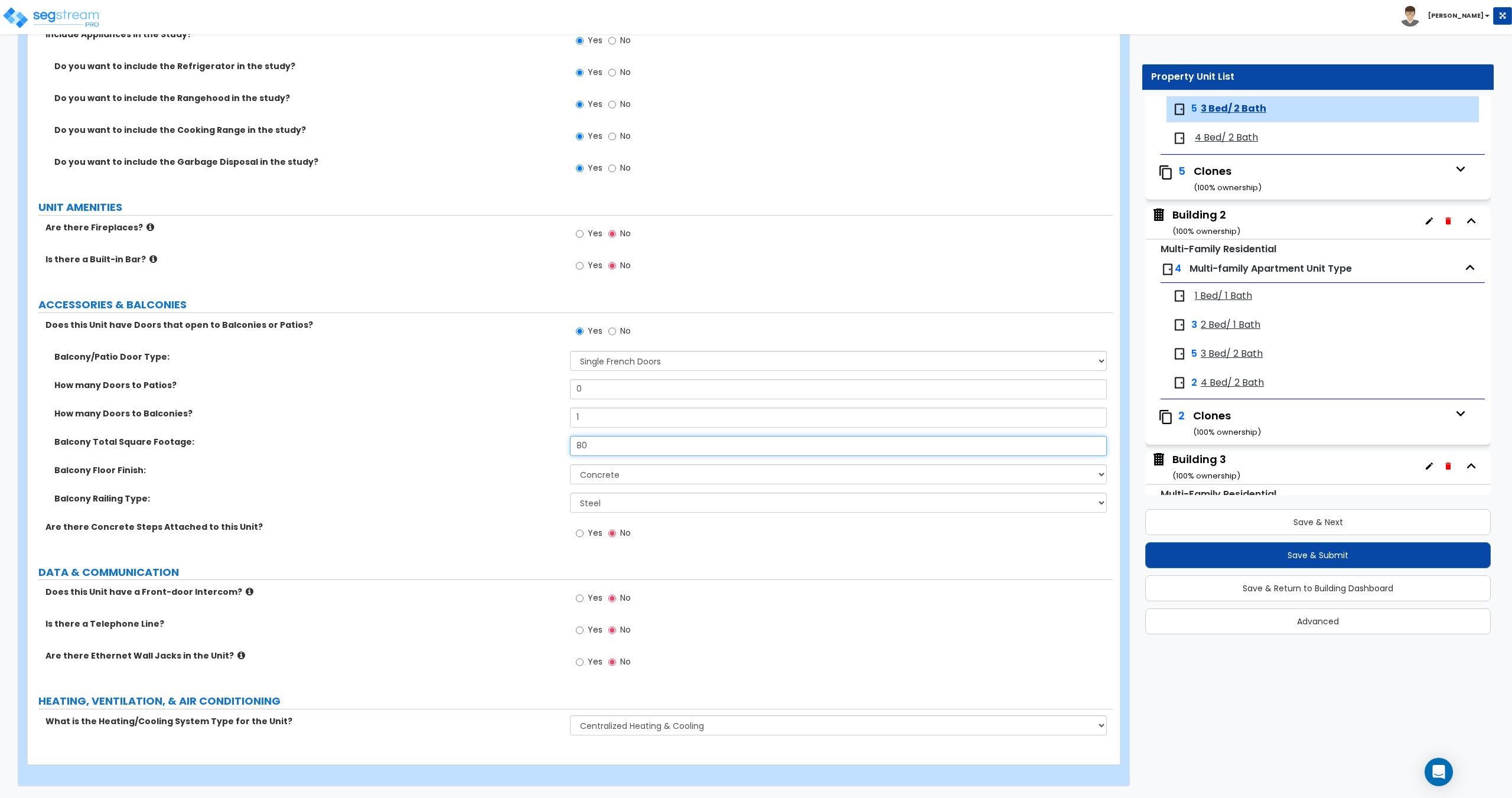
drag, startPoint x: 600, startPoint y: 445, endPoint x: 344, endPoint y: 426, distance: 256.7
click at [451, 428] on div "Balcony/Patio Door Type: None Single Hinged Doors Double Hinged Doors Single Fr…" at bounding box center [570, 435] width 1067 height 170
type input "6"
type input "55"
click at [642, 395] on input "0" at bounding box center [838, 389] width 537 height 20
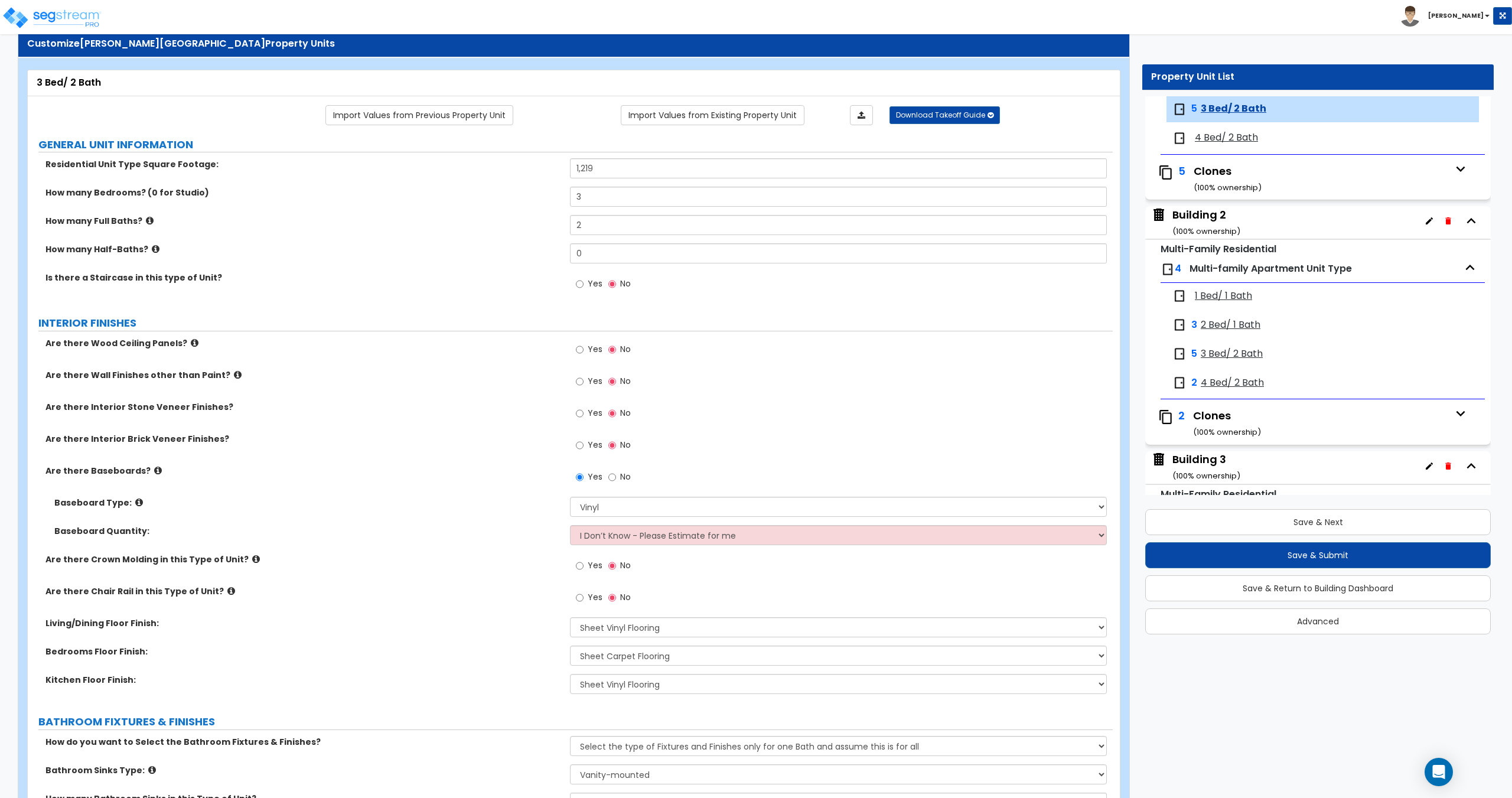
scroll to position [0, 0]
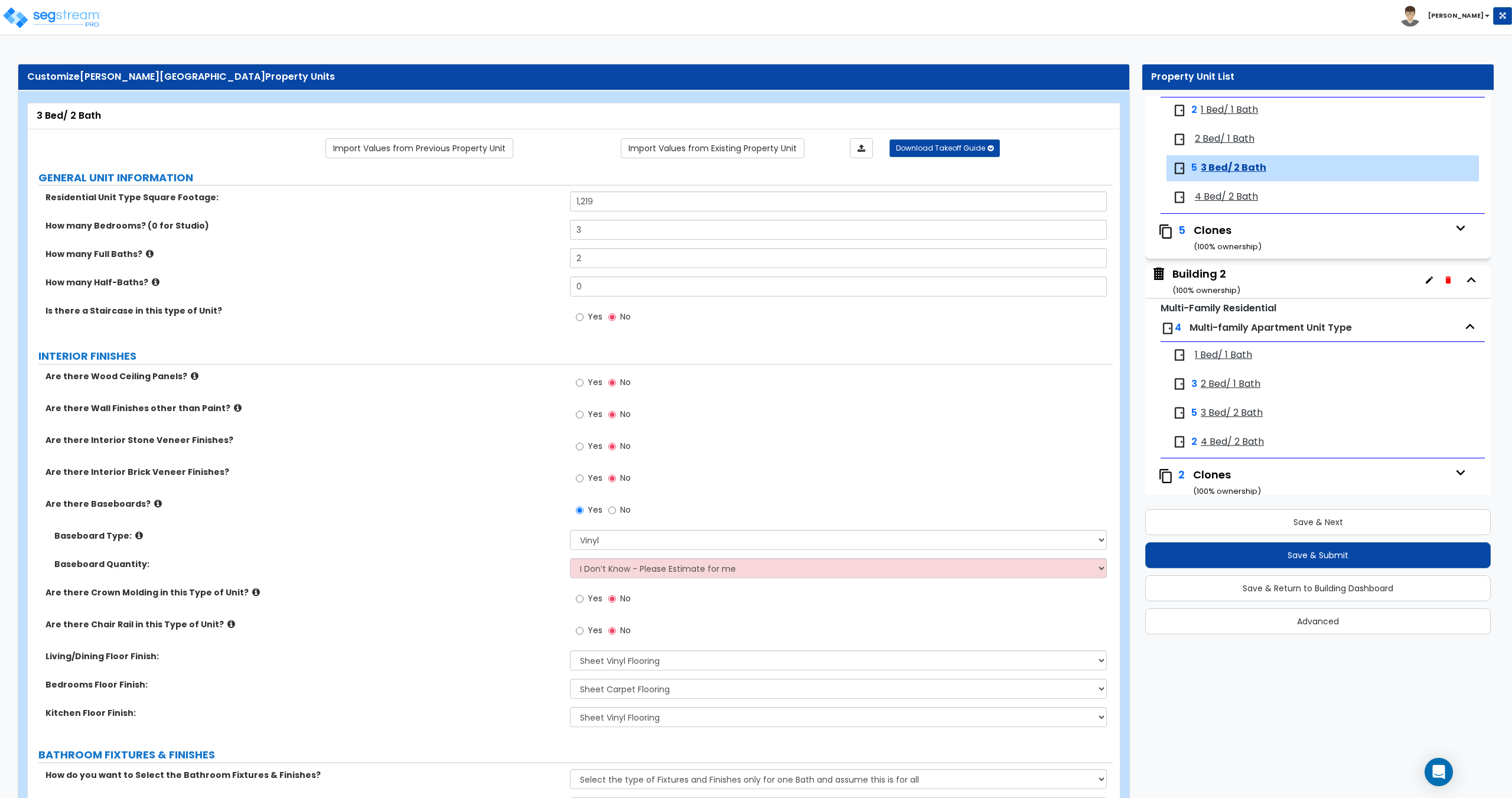
click at [1238, 201] on span "4 Bed/ 2 Bath" at bounding box center [1227, 197] width 63 height 13
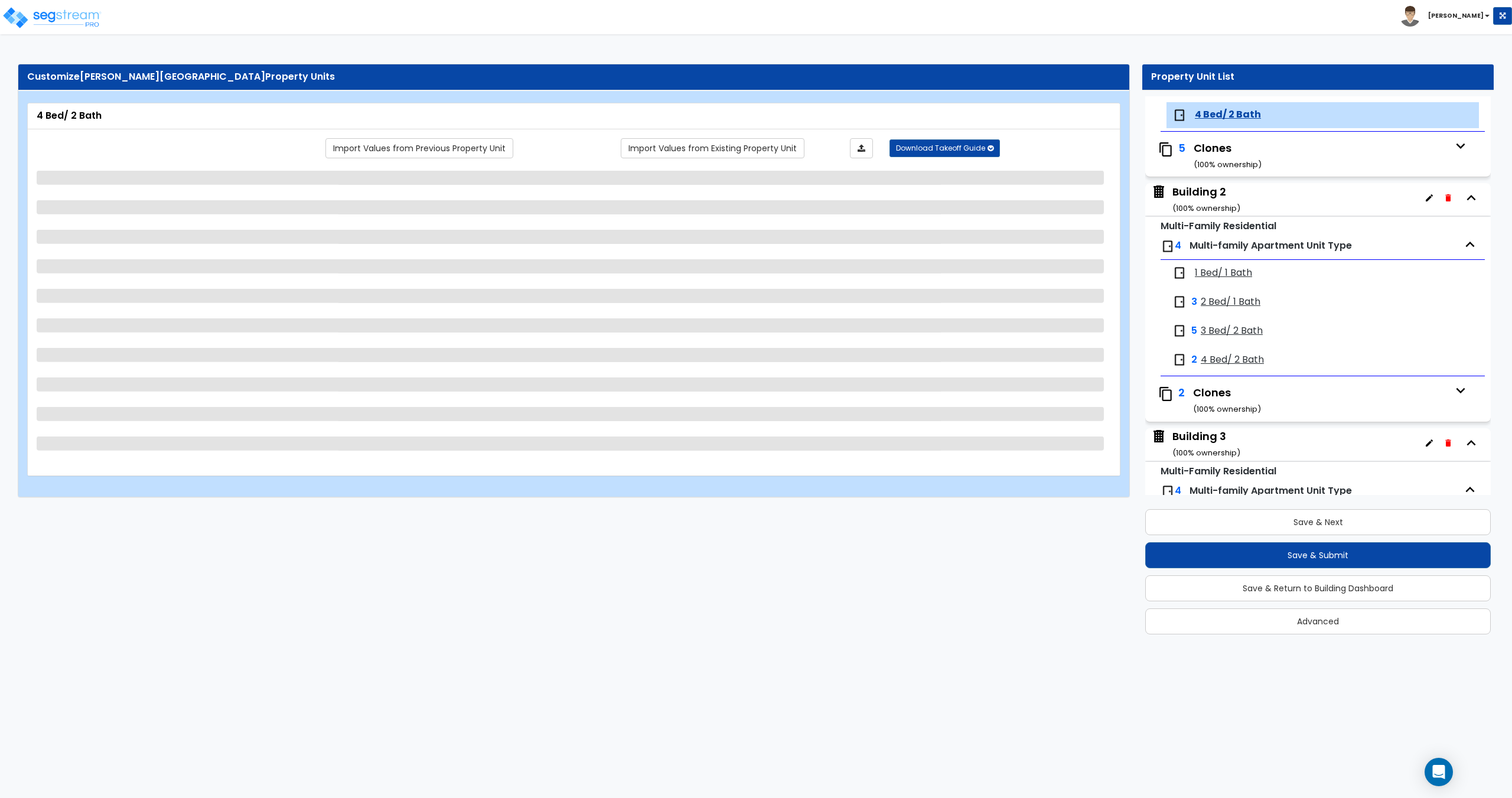
scroll to position [224, 0]
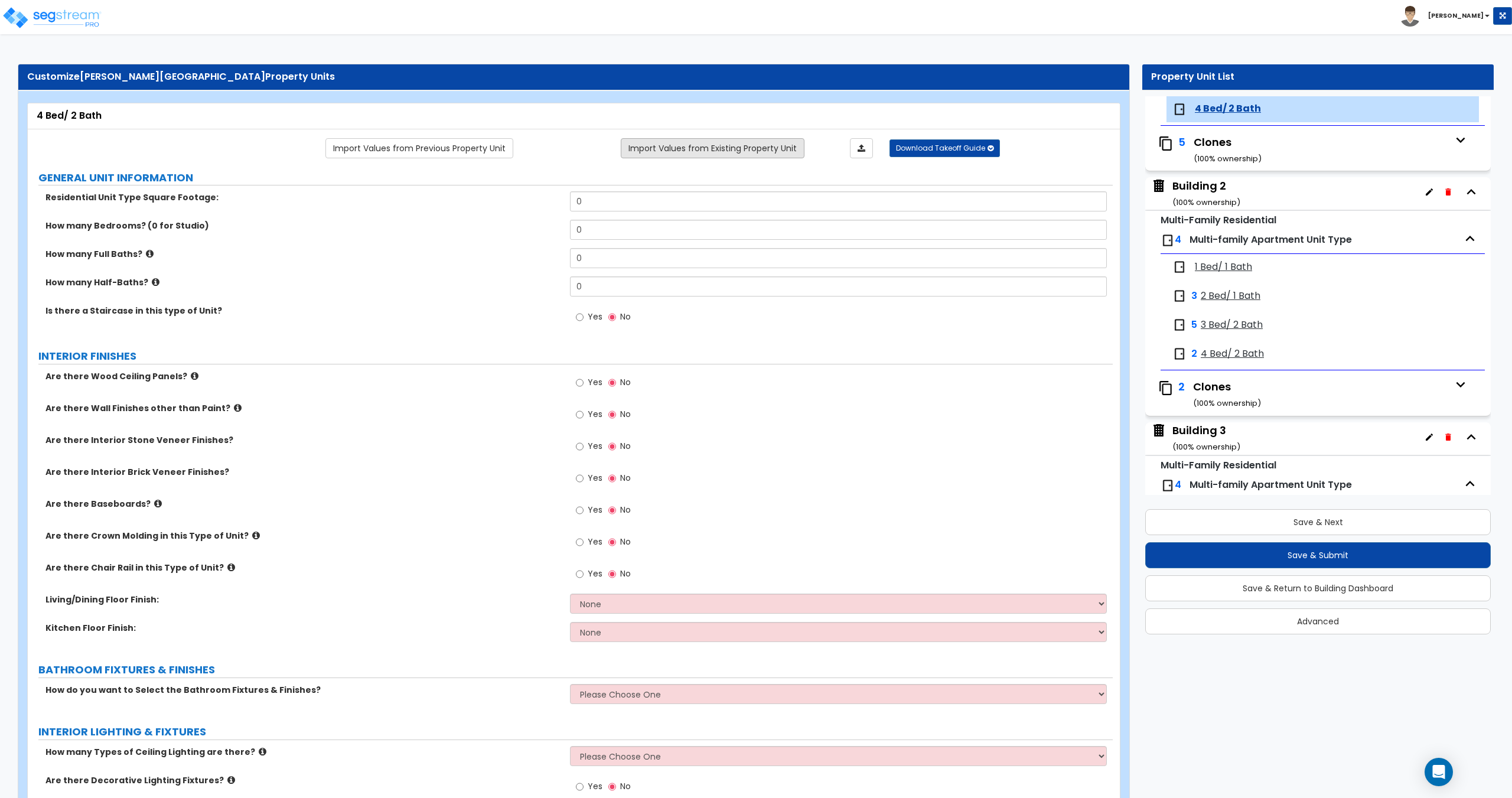
click at [657, 149] on link "Import Values from Existing Property Unit" at bounding box center [713, 148] width 184 height 20
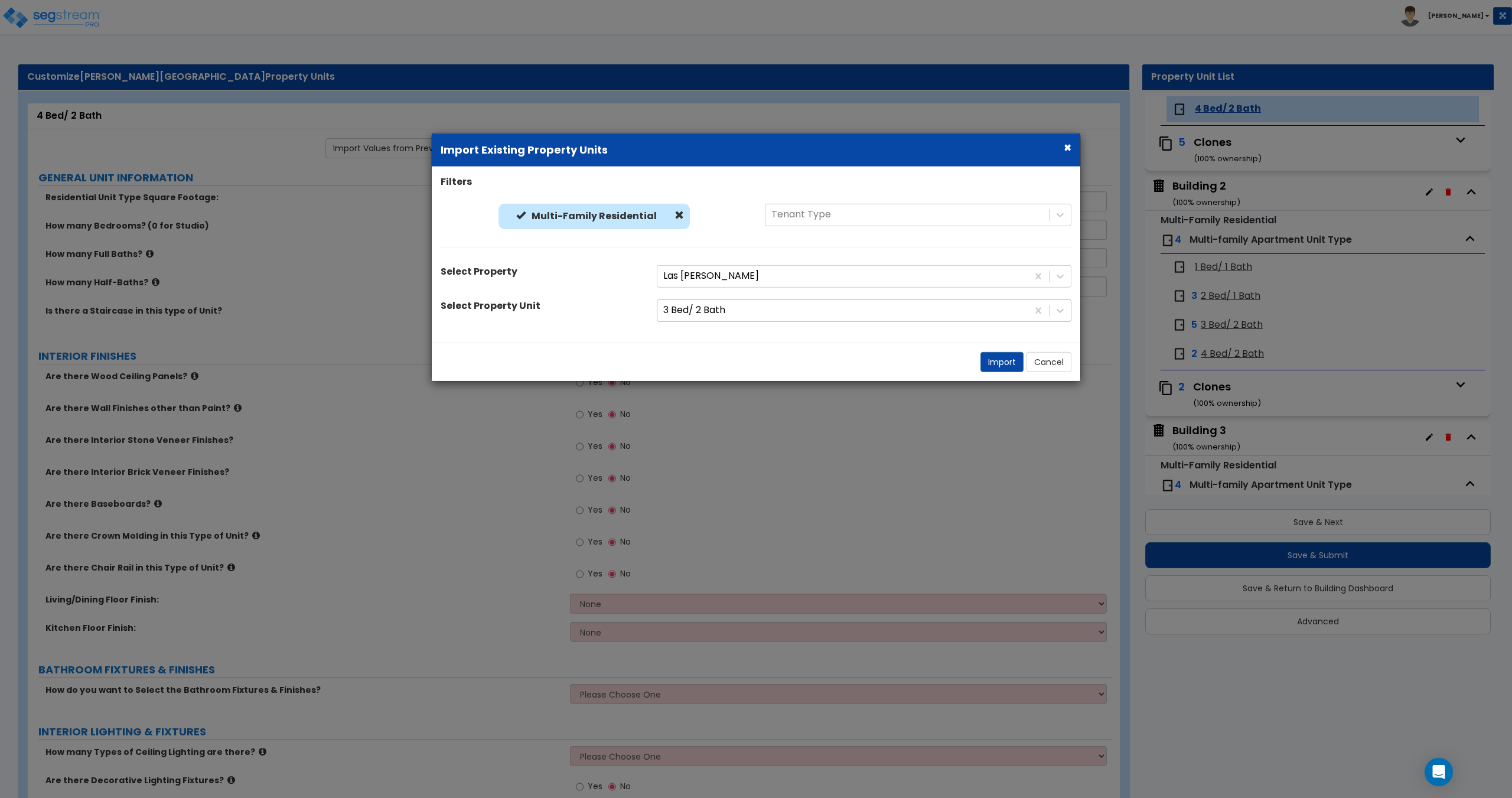
click at [705, 310] on div at bounding box center [842, 310] width 359 height 16
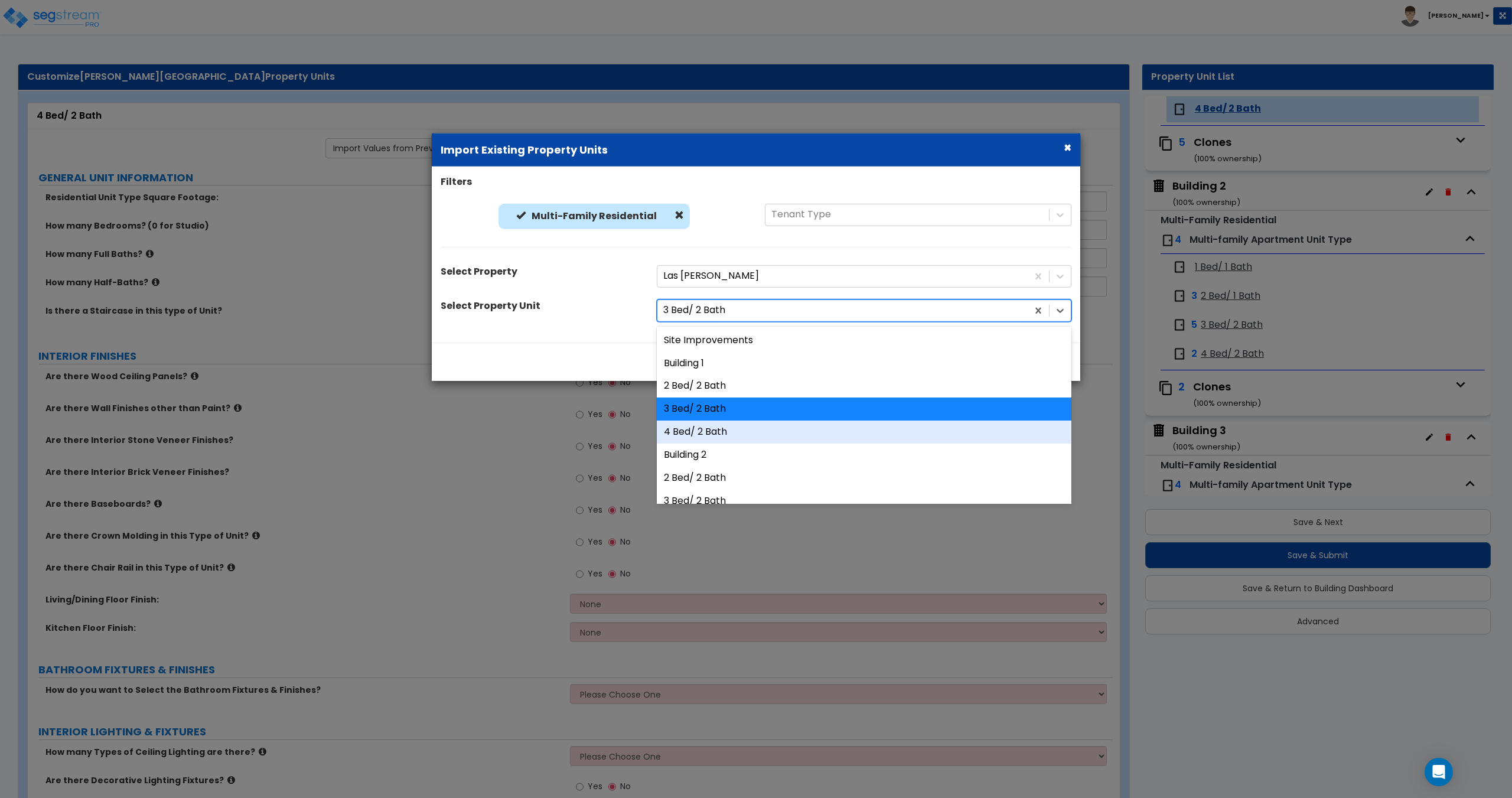
click at [702, 428] on div "4 Bed/ 2 Bath" at bounding box center [864, 431] width 415 height 23
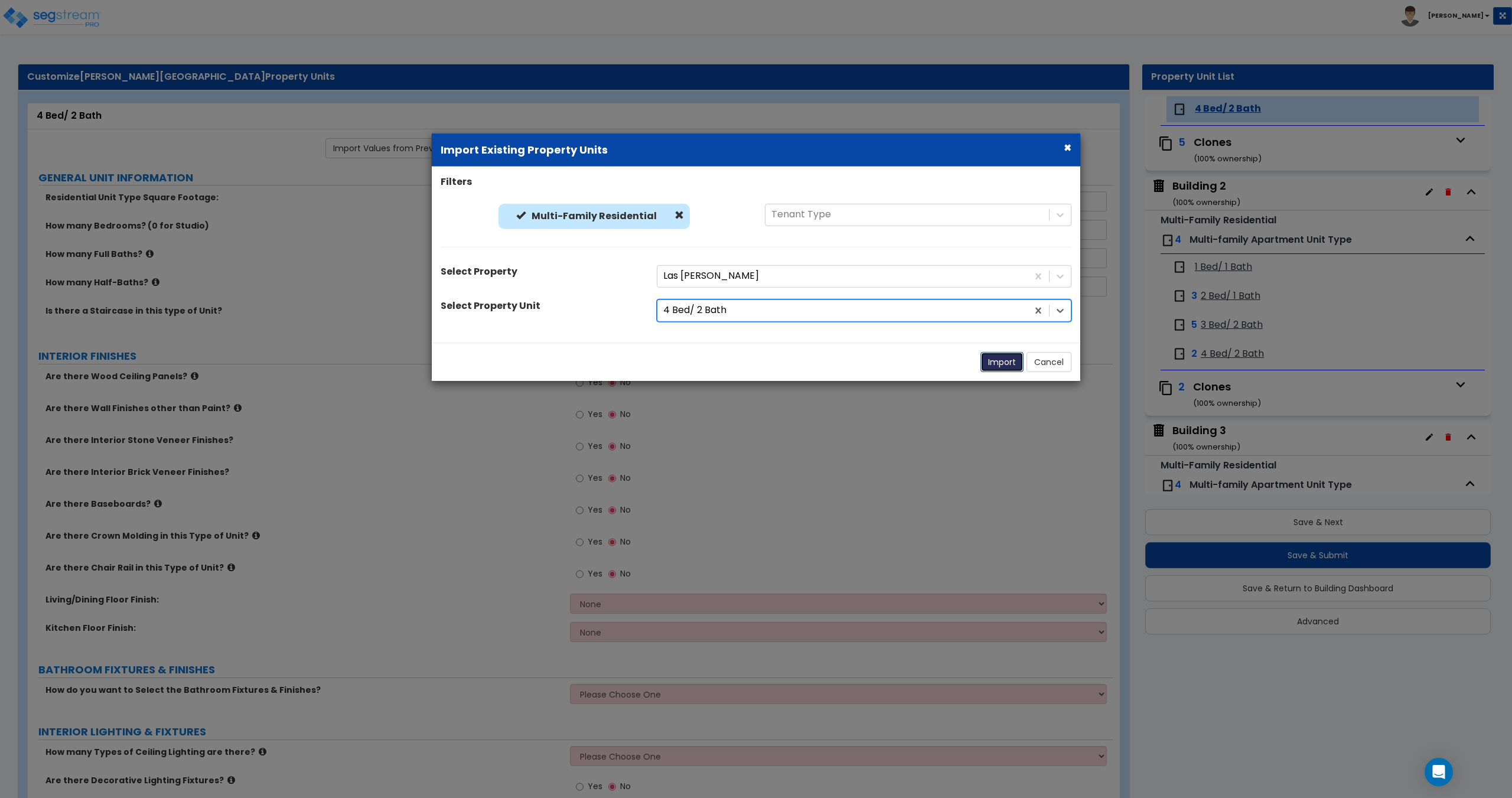
click at [1006, 362] on button "Import" at bounding box center [1002, 361] width 43 height 20
type input "1,217"
type input "4"
type input "2"
radio input "true"
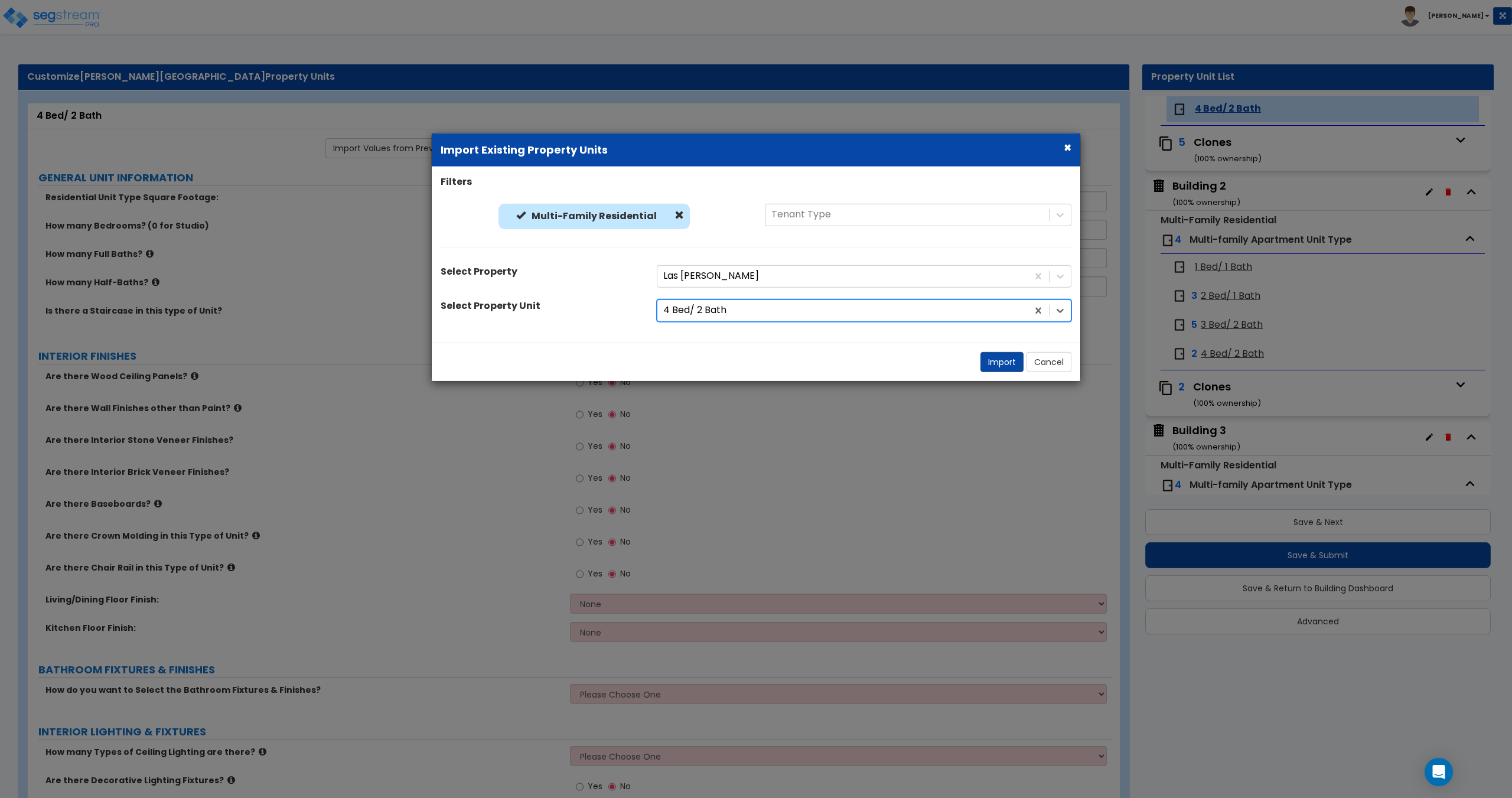
select select "5"
select select "1"
radio input "true"
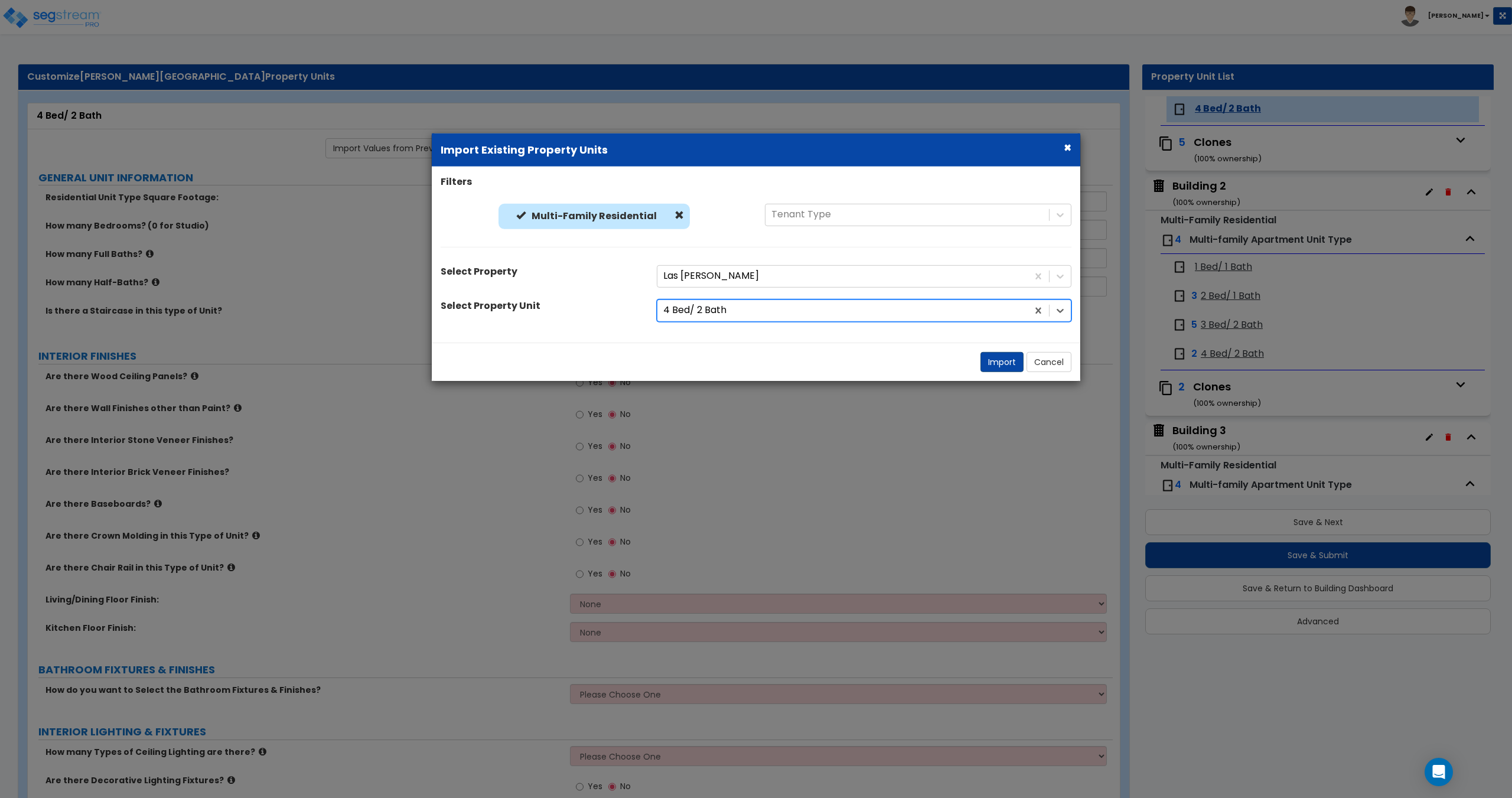
select select "3"
select select "1"
type input "8"
type input "12"
select select "2"
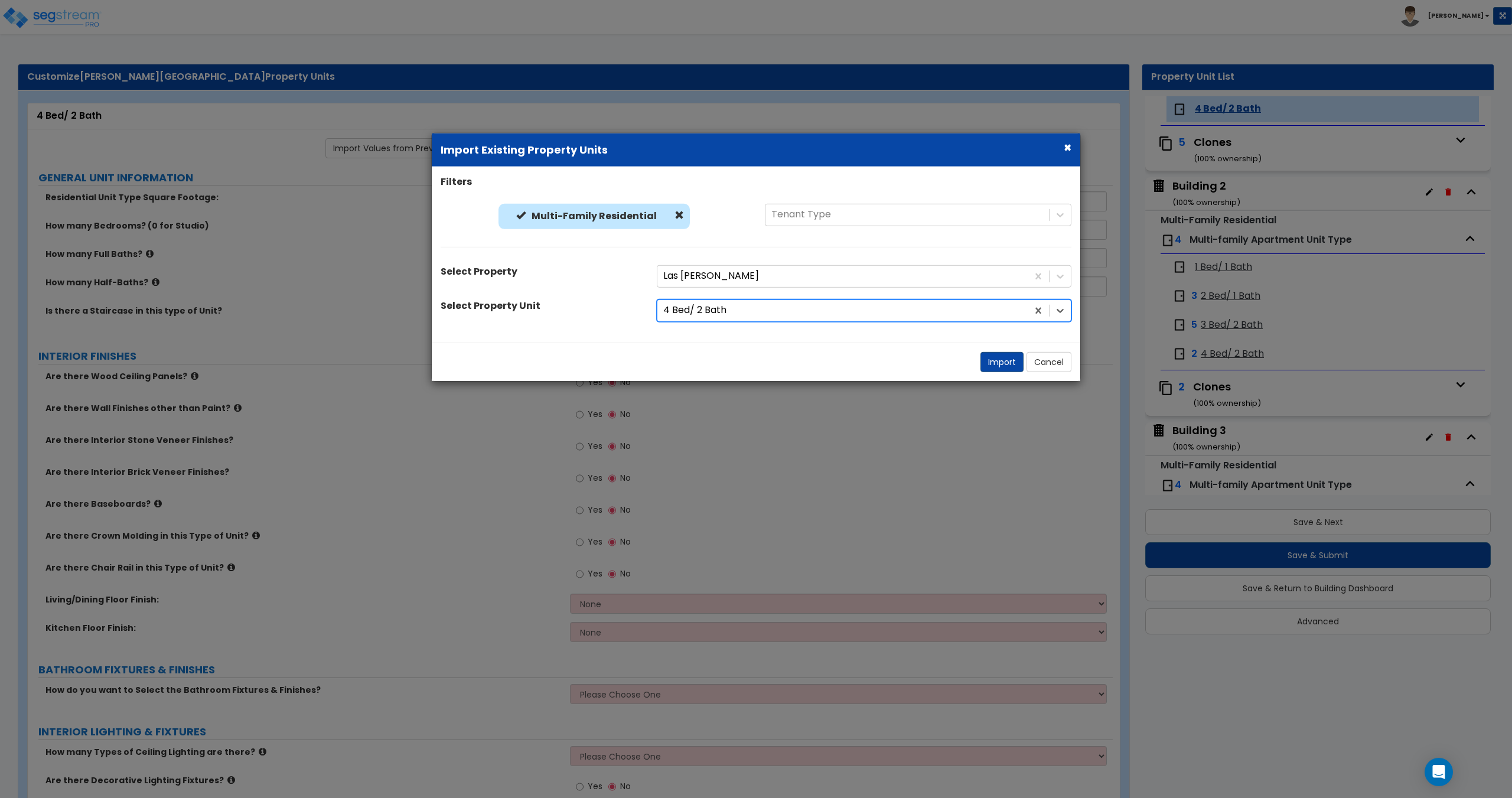
radio input "true"
select select "2"
select select "5"
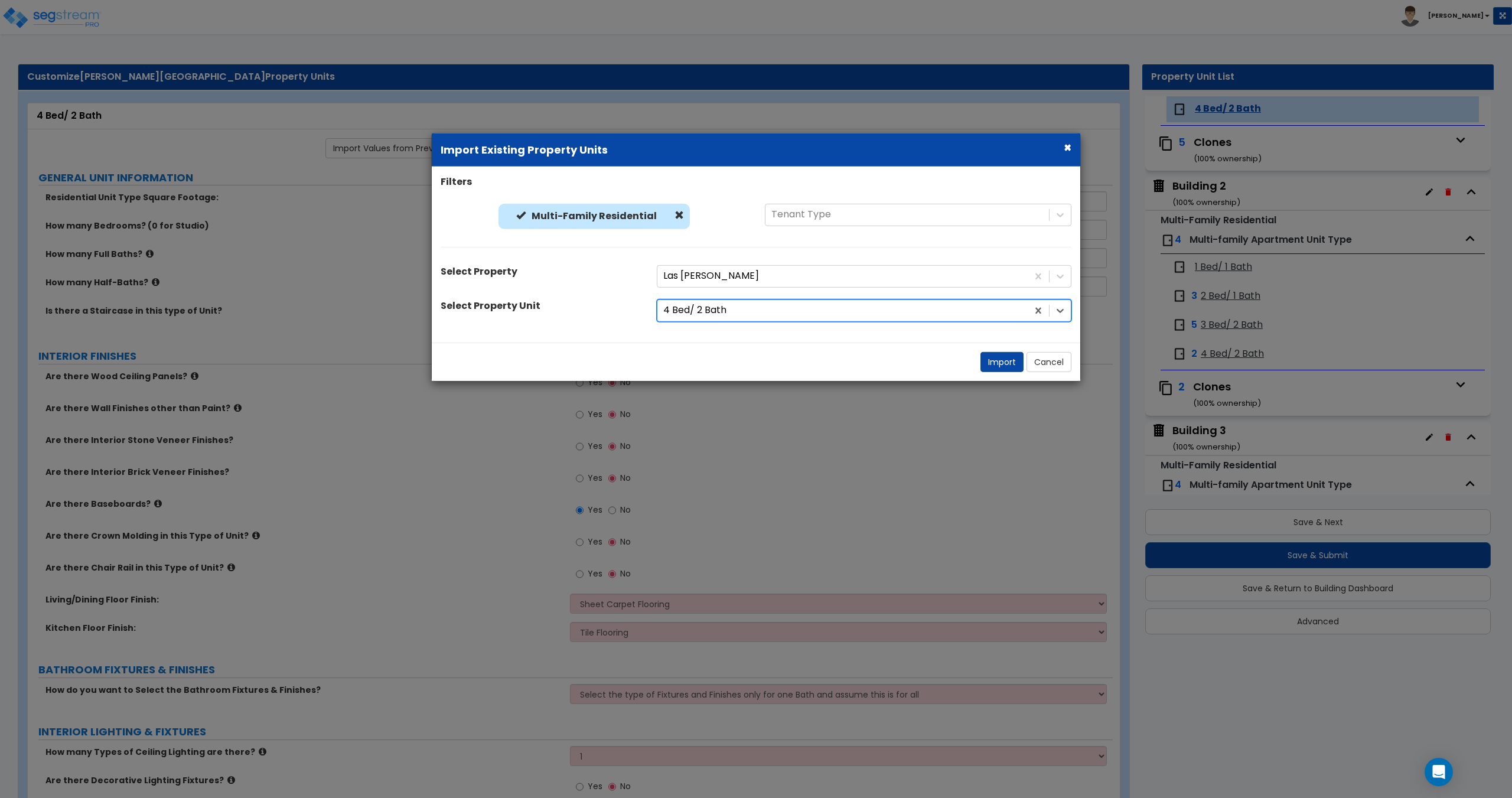
select select "2"
select select "3"
select select "1"
select select "2"
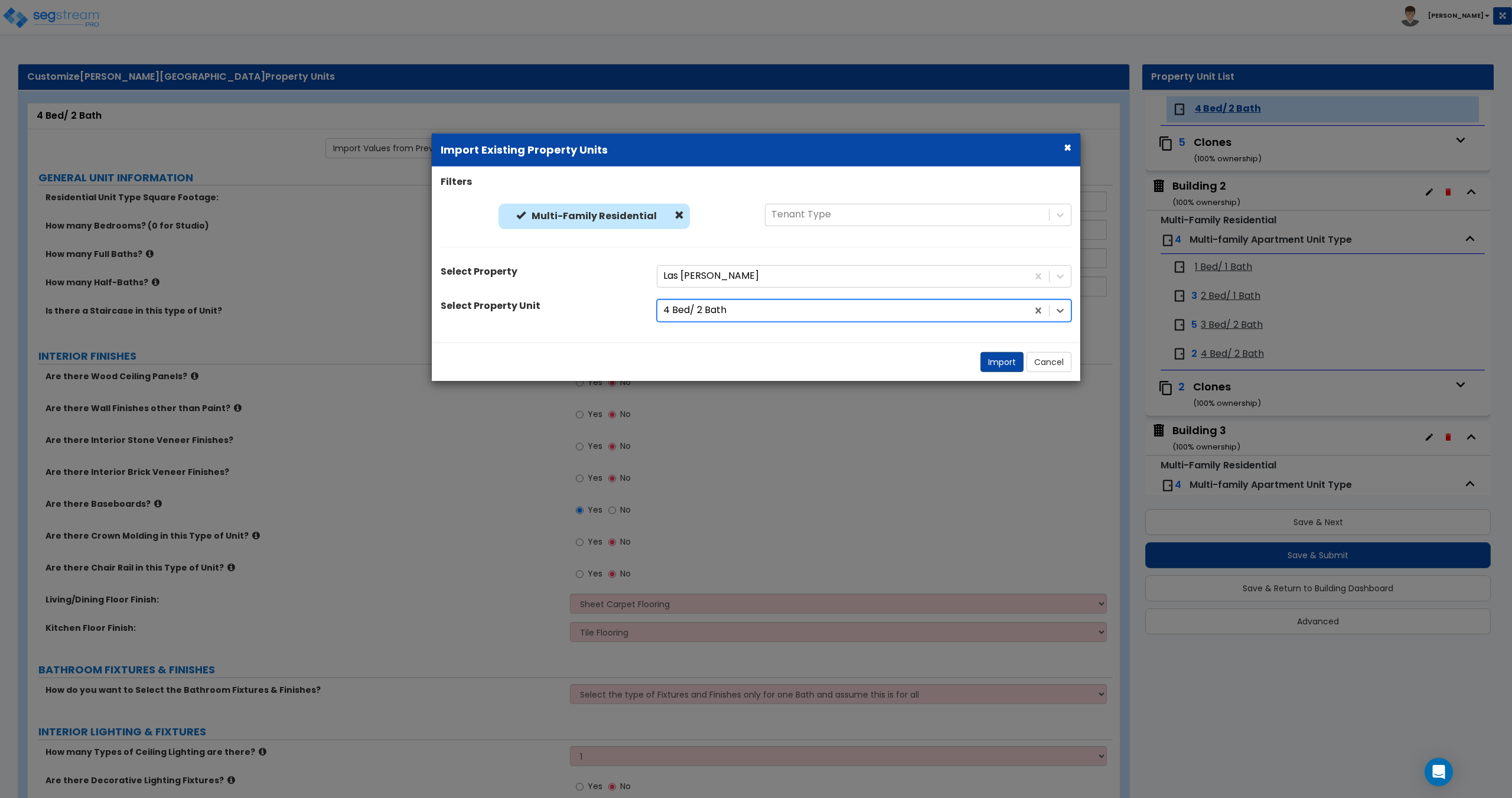
select select "1"
select select "2"
select select "5"
select select "1"
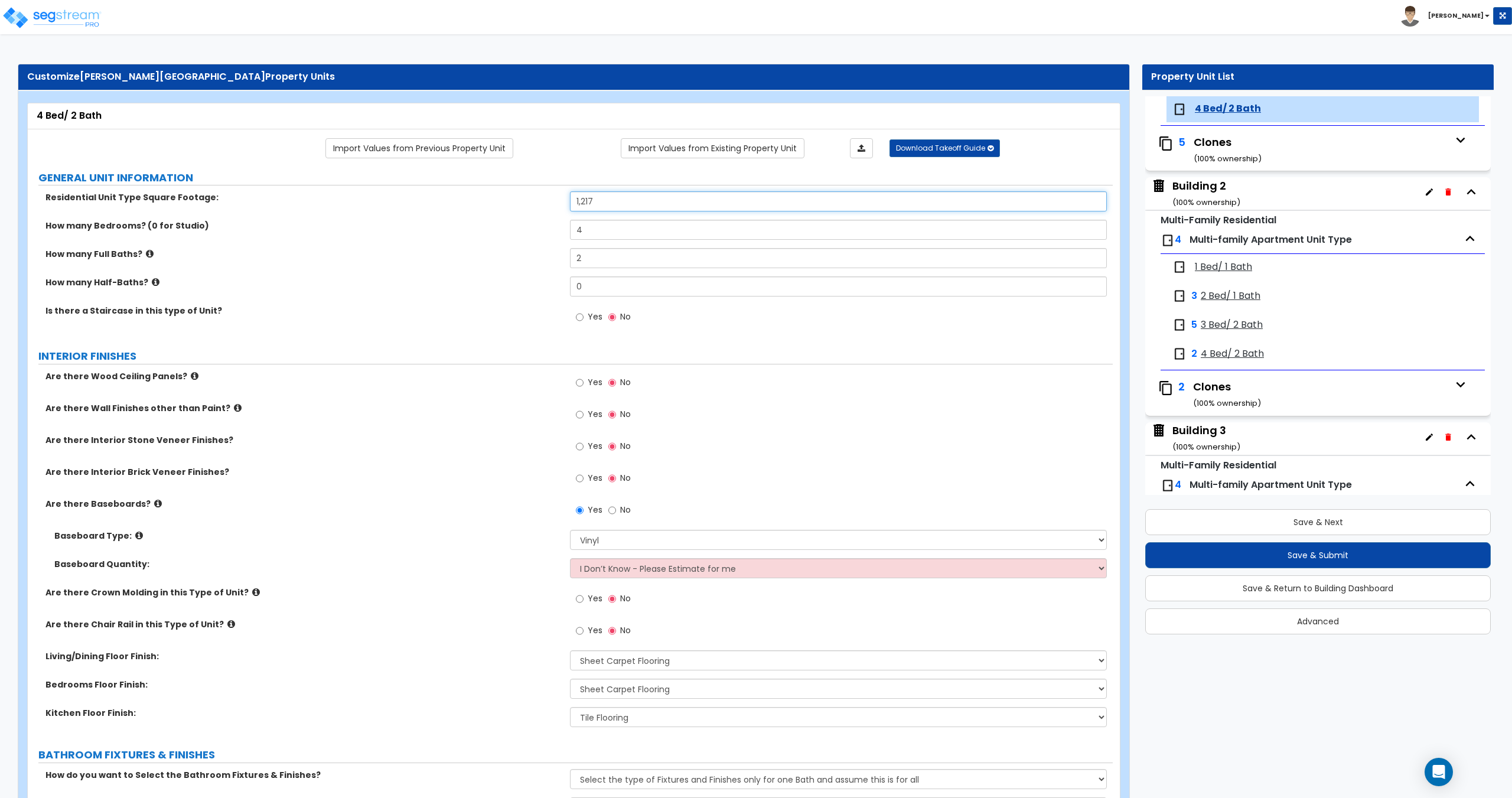
drag, startPoint x: 635, startPoint y: 208, endPoint x: 519, endPoint y: 199, distance: 116.3
click at [528, 198] on div "Residential Unit Type Square Footage: 1,217" at bounding box center [570, 205] width 1085 height 29
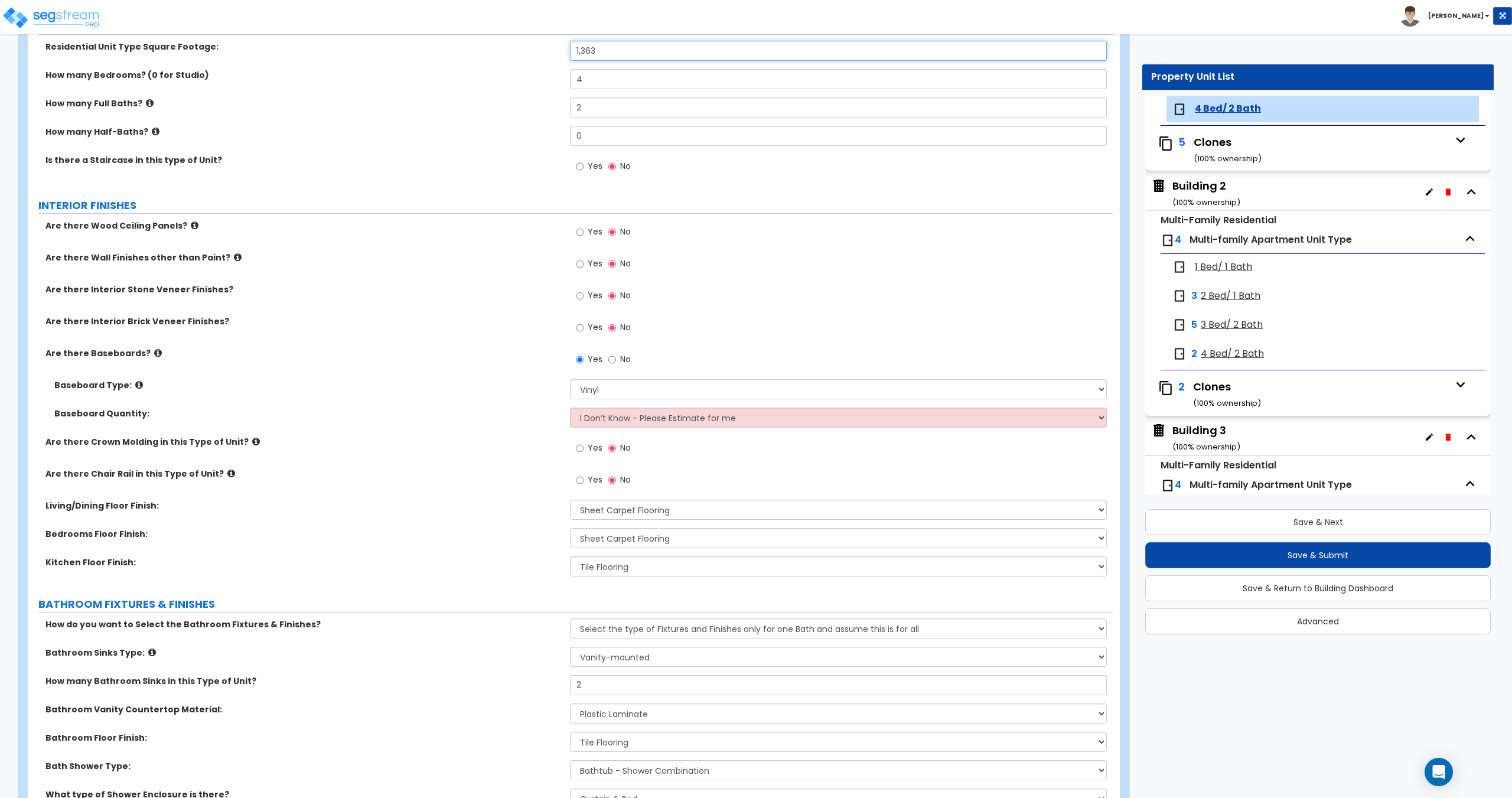
scroll to position [177, 0]
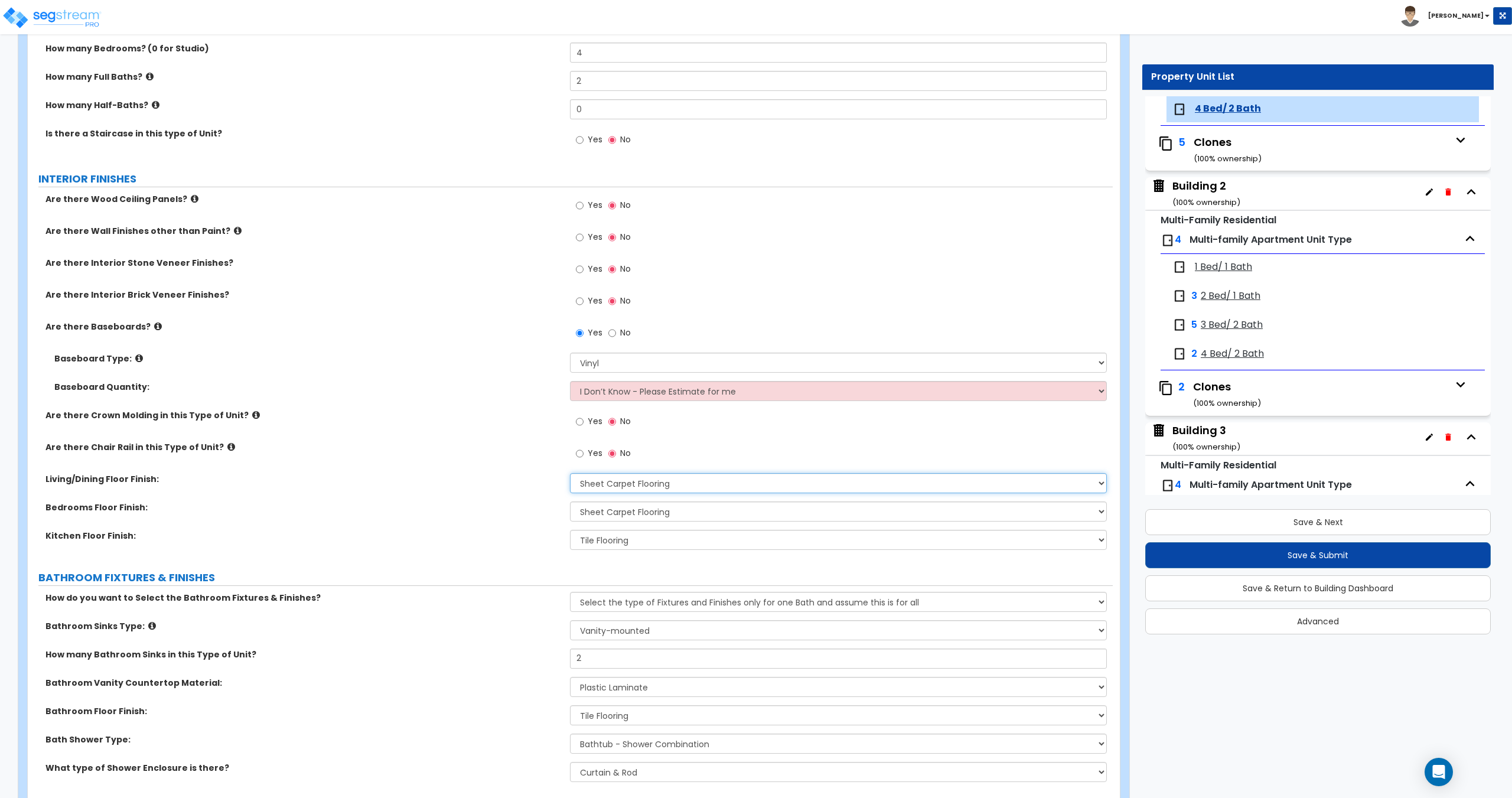
click at [620, 483] on select "None Tile Flooring Hardwood Flooring Resilient Laminate Flooring VCT Flooring S…" at bounding box center [838, 483] width 537 height 20
click at [620, 484] on select "None Tile Flooring Hardwood Flooring Resilient Laminate Flooring VCT Flooring S…" at bounding box center [838, 483] width 537 height 20
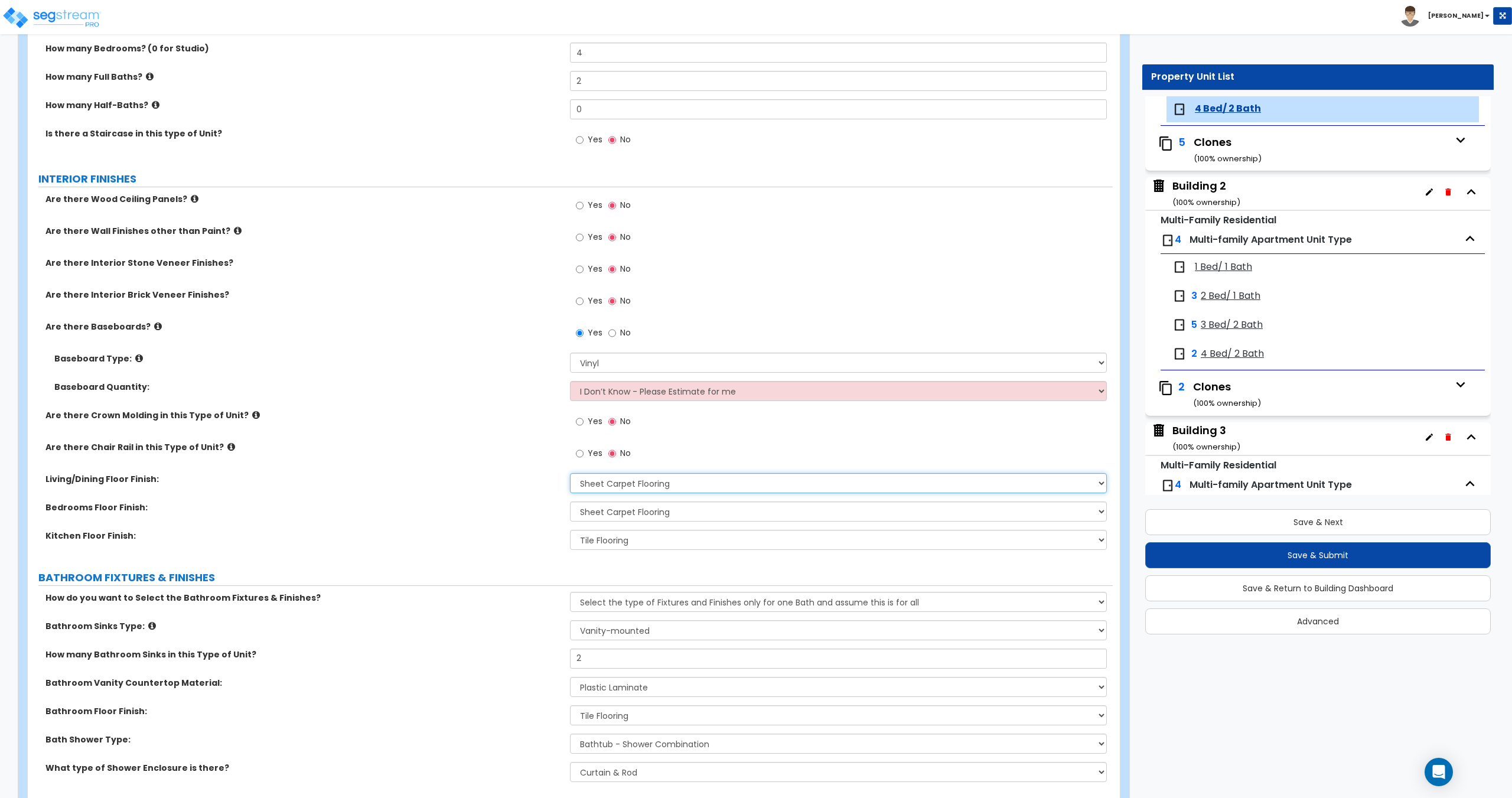
click at [620, 484] on select "None Tile Flooring Hardwood Flooring Resilient Laminate Flooring VCT Flooring S…" at bounding box center [838, 483] width 537 height 20
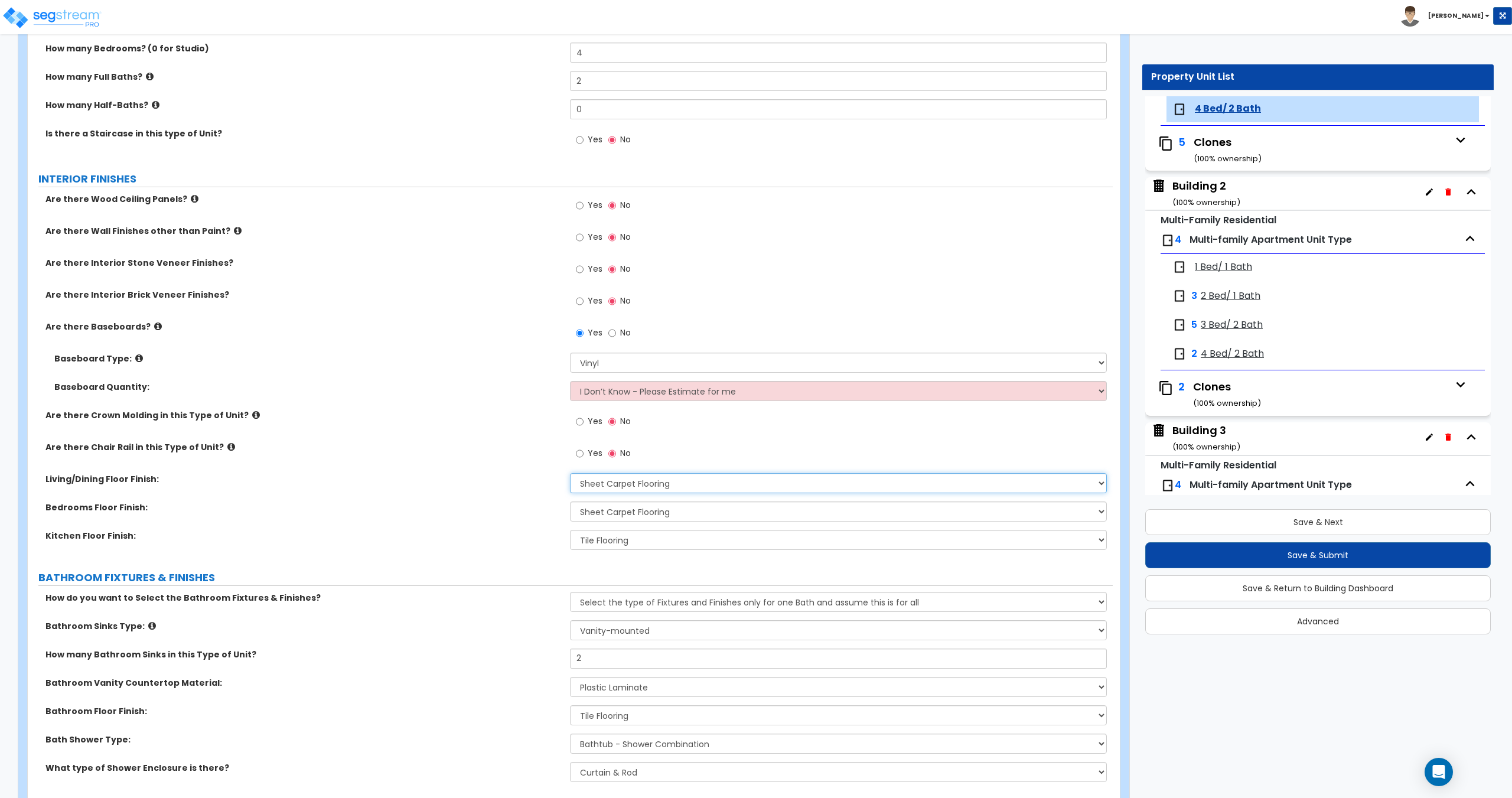
click at [620, 484] on select "None Tile Flooring Hardwood Flooring Resilient Laminate Flooring VCT Flooring S…" at bounding box center [838, 483] width 537 height 20
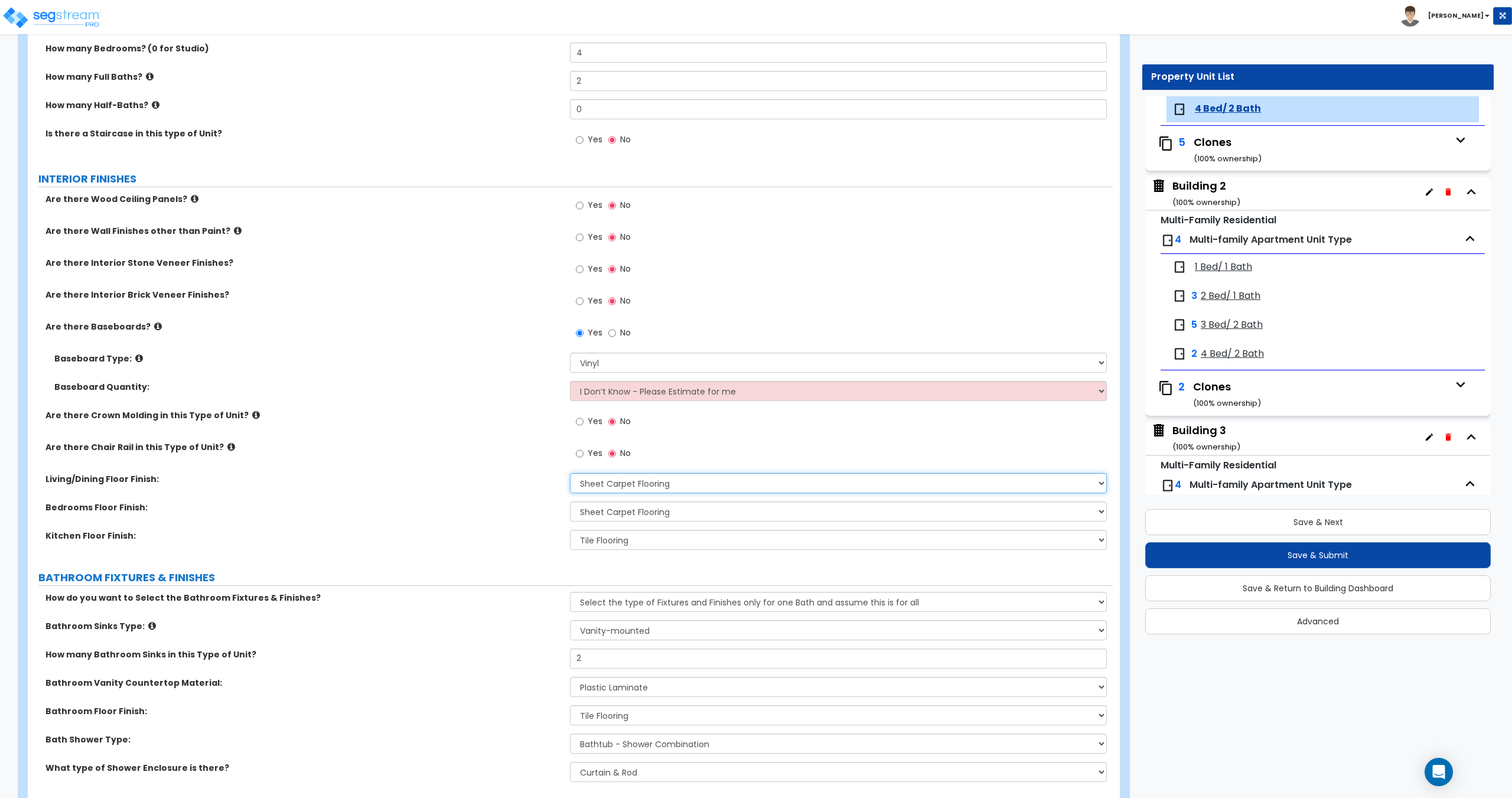
click at [620, 484] on select "None Tile Flooring Hardwood Flooring Resilient Laminate Flooring VCT Flooring S…" at bounding box center [838, 483] width 537 height 20
click at [616, 483] on select "None Tile Flooring Hardwood Flooring Resilient Laminate Flooring VCT Flooring S…" at bounding box center [838, 483] width 537 height 20
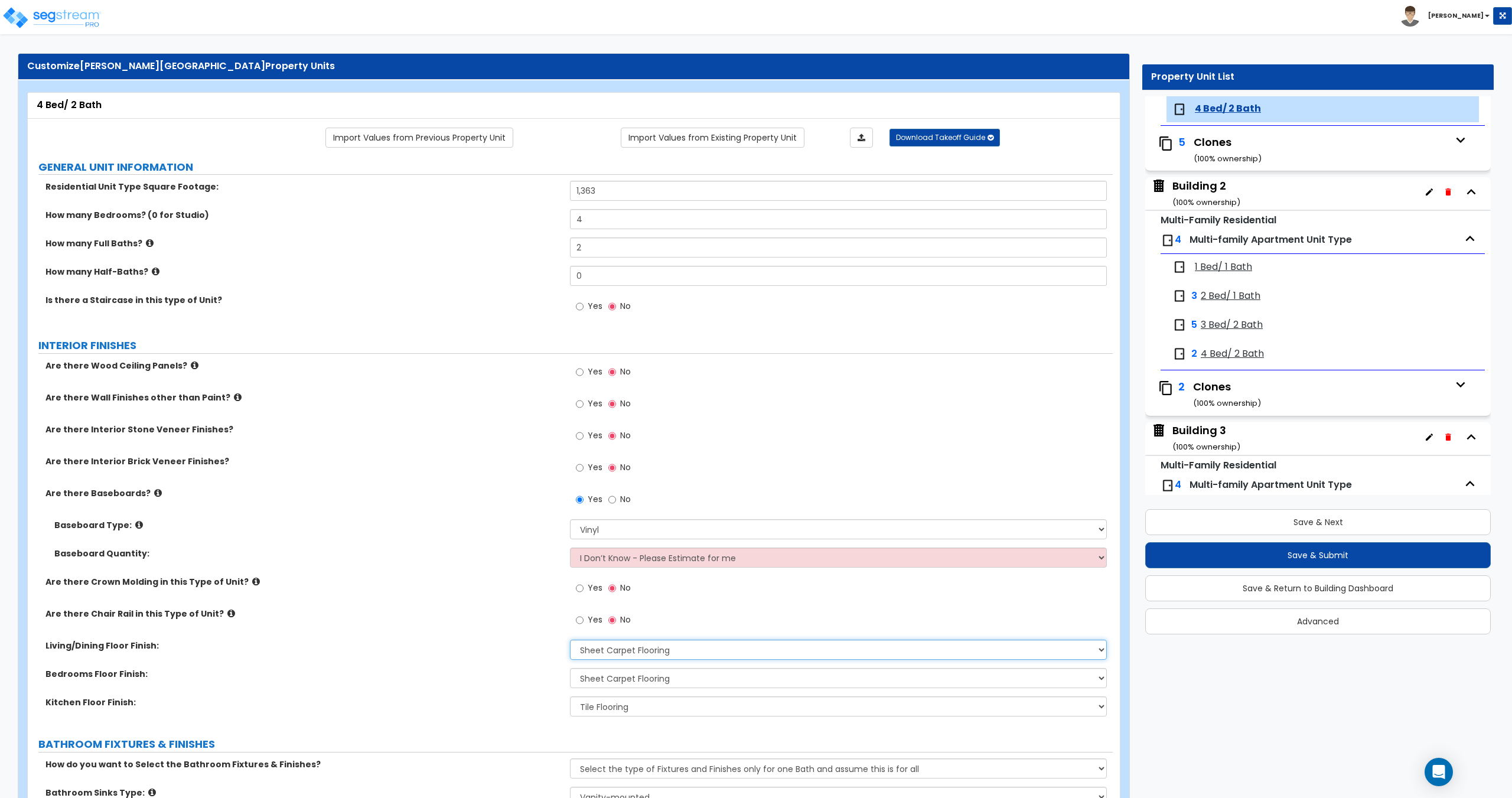
scroll to position [0, 0]
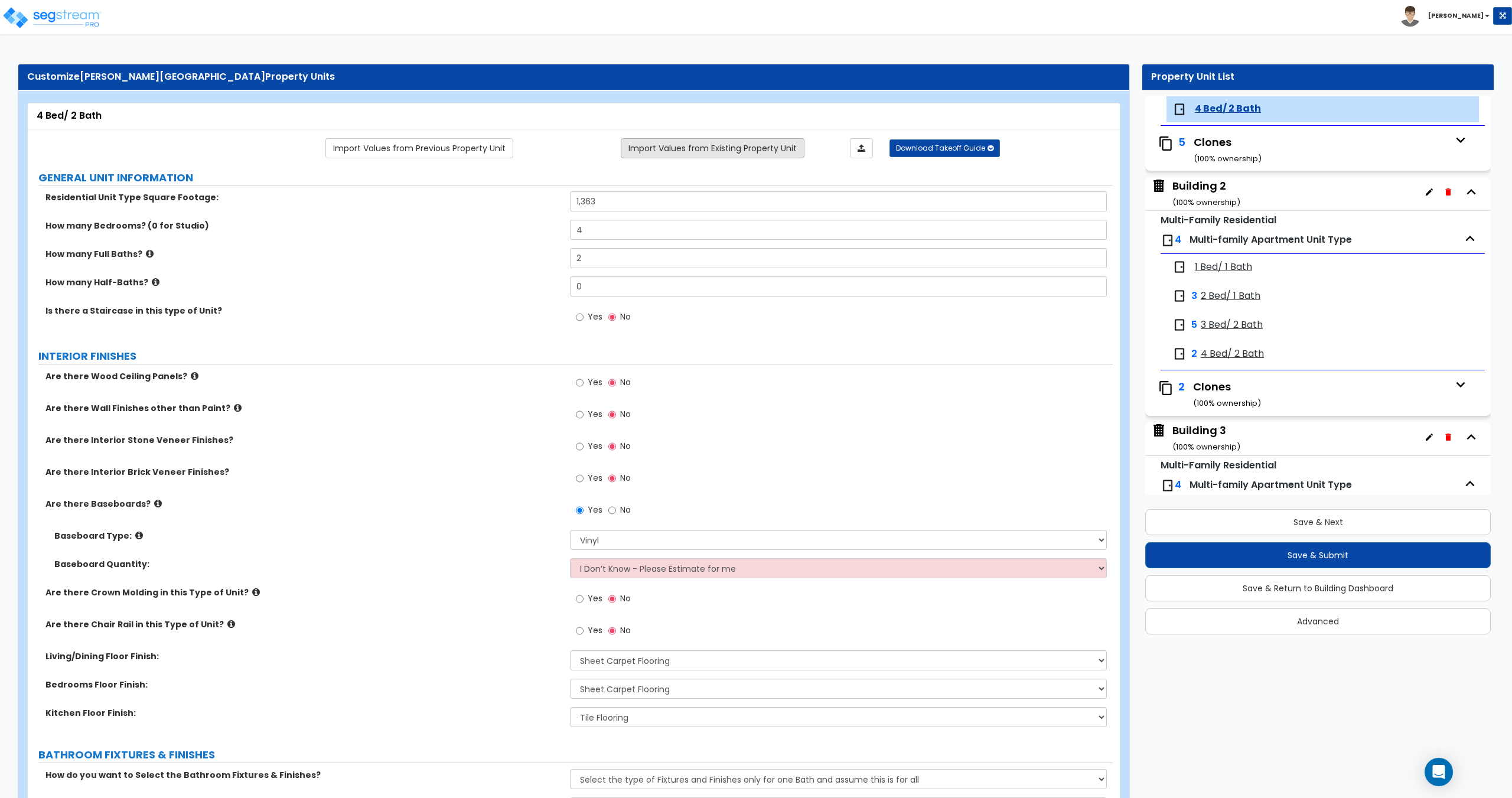
click at [715, 151] on link "Import Values from Existing Property Unit" at bounding box center [713, 148] width 184 height 20
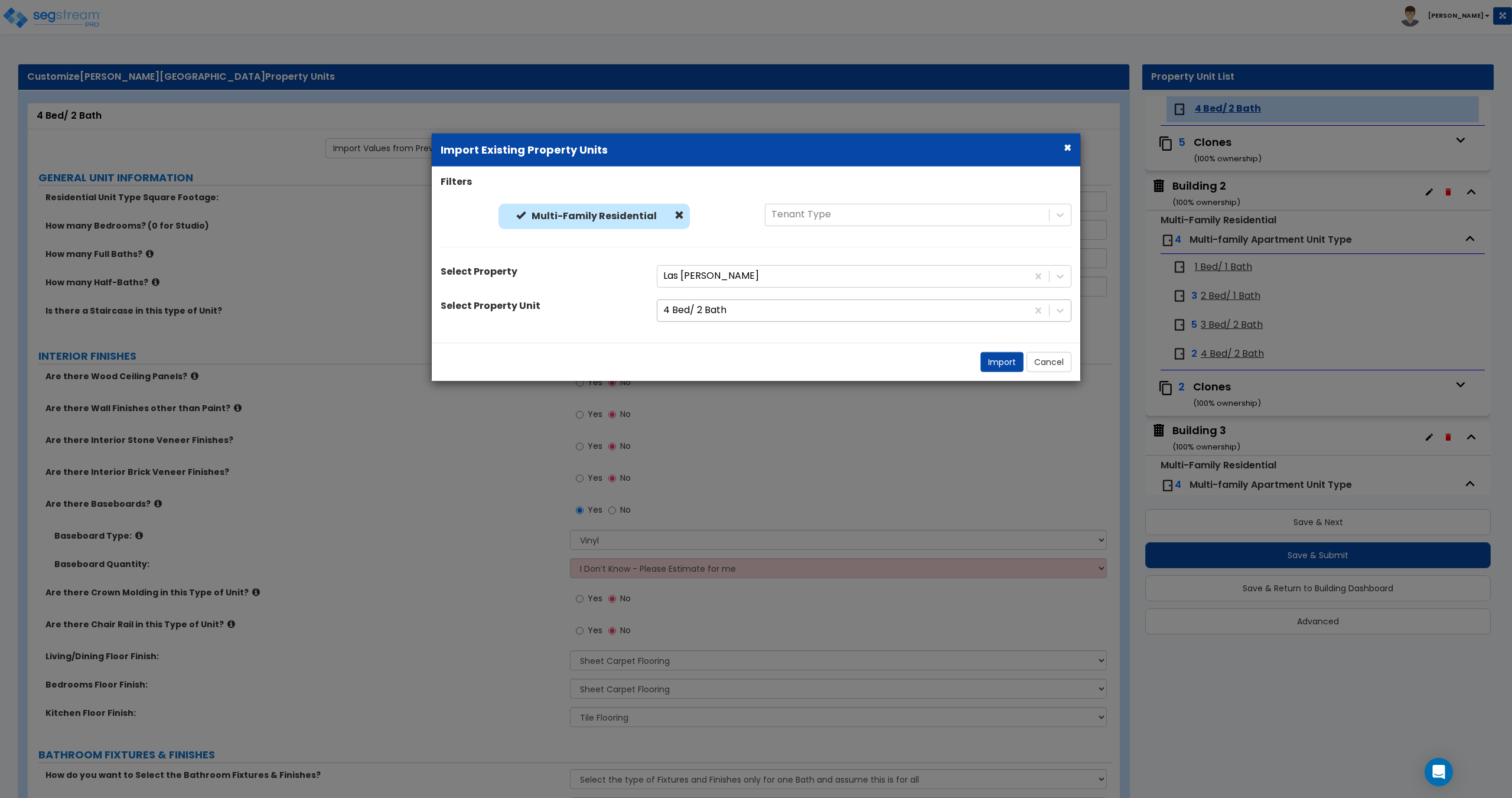
click at [714, 311] on div at bounding box center [842, 310] width 359 height 16
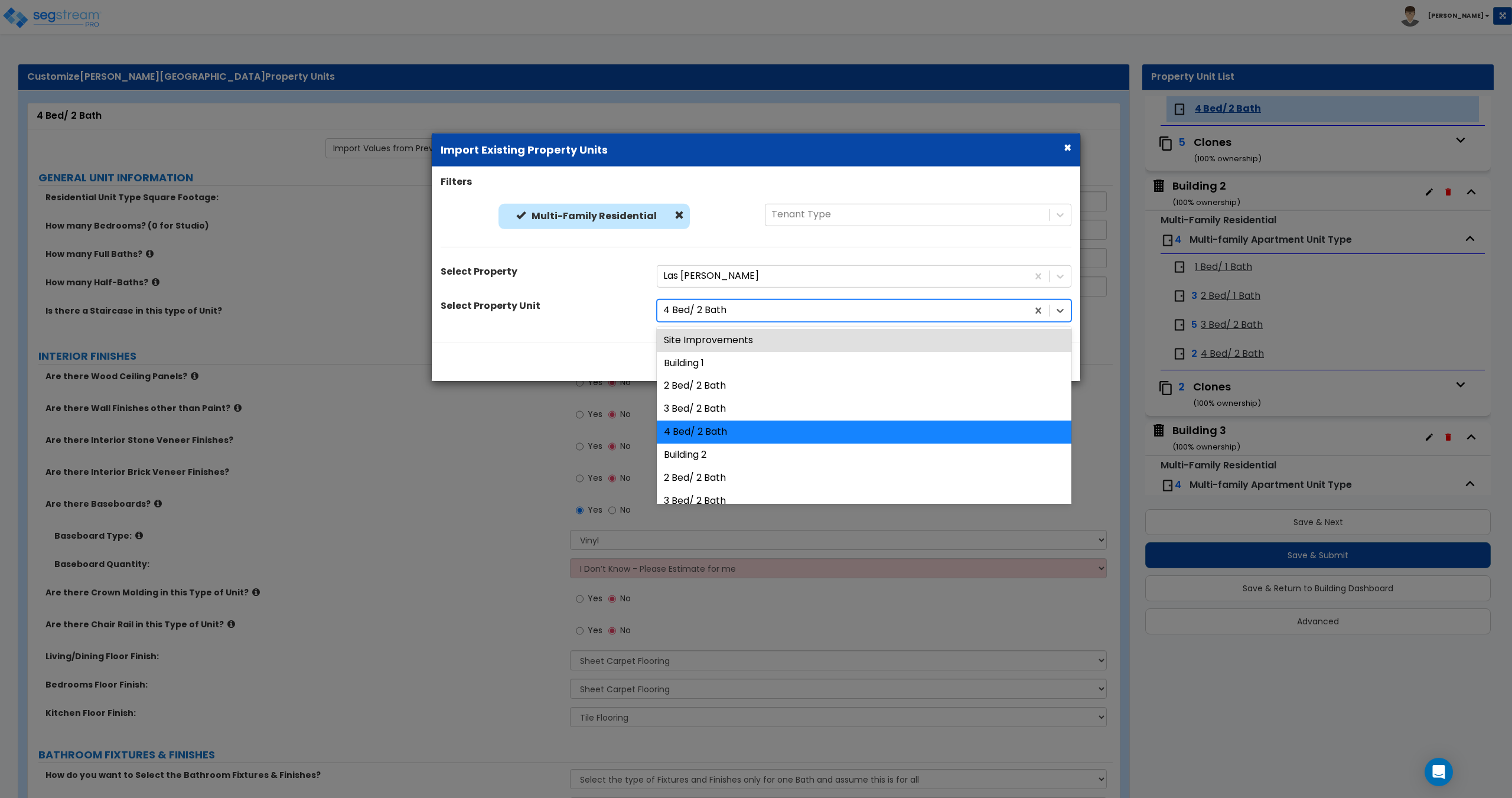
click at [714, 311] on div at bounding box center [842, 310] width 359 height 16
click at [715, 309] on div at bounding box center [842, 310] width 359 height 16
click at [711, 313] on div at bounding box center [842, 310] width 359 height 16
click at [728, 275] on div at bounding box center [842, 276] width 359 height 16
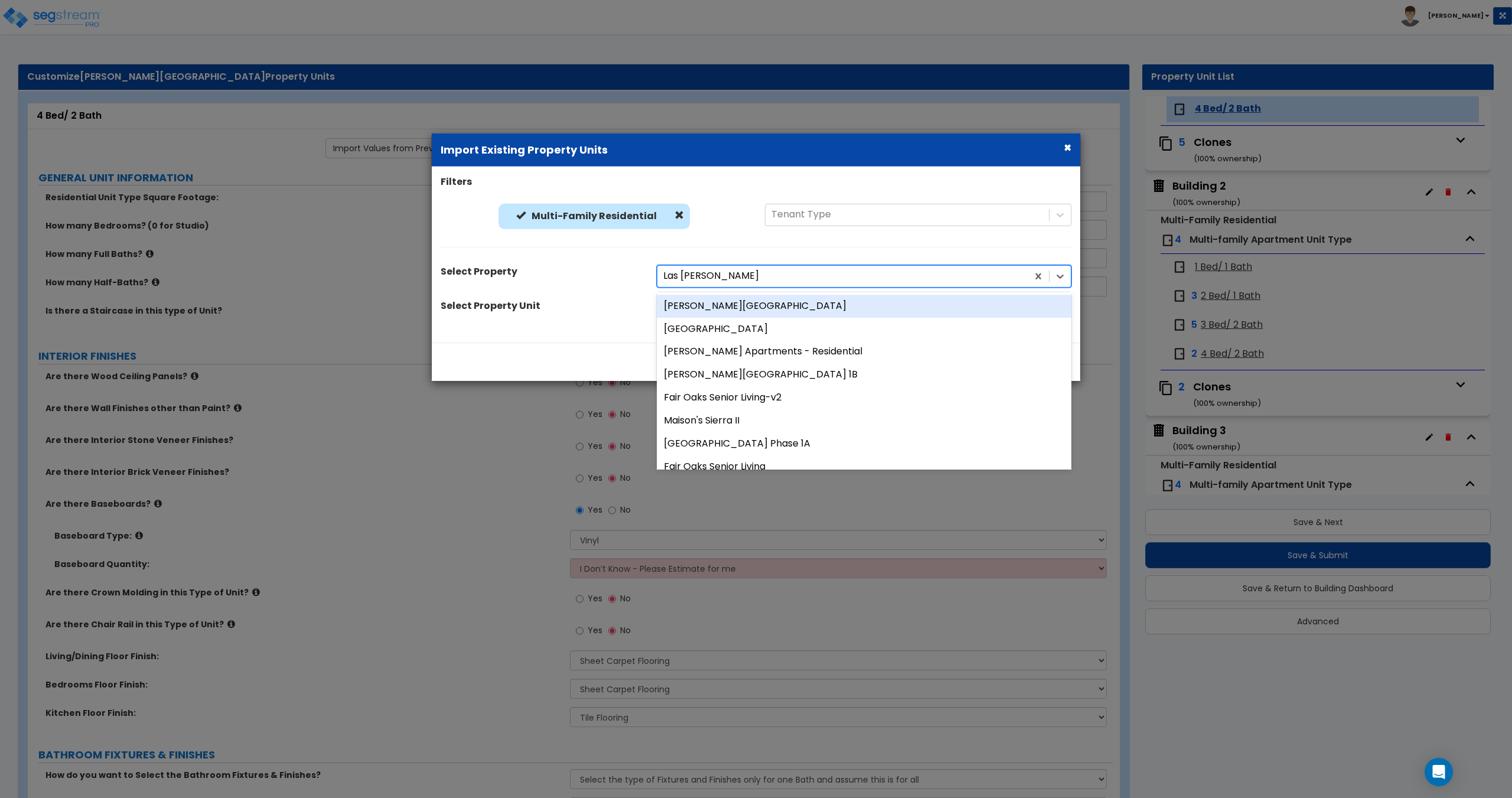
click at [726, 280] on div at bounding box center [842, 276] width 359 height 16
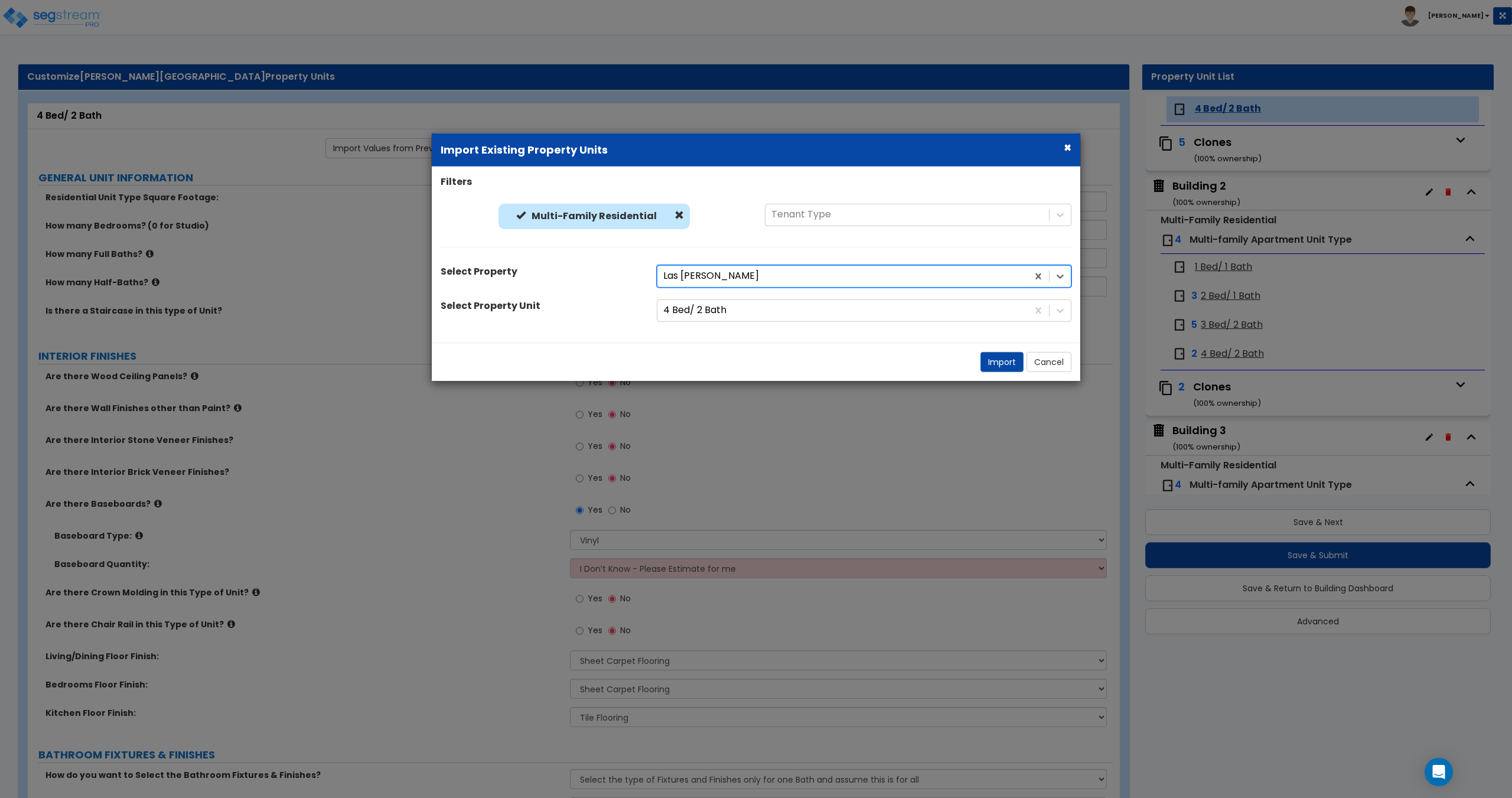
click at [726, 280] on div at bounding box center [842, 276] width 359 height 16
click at [732, 274] on div at bounding box center [842, 276] width 359 height 16
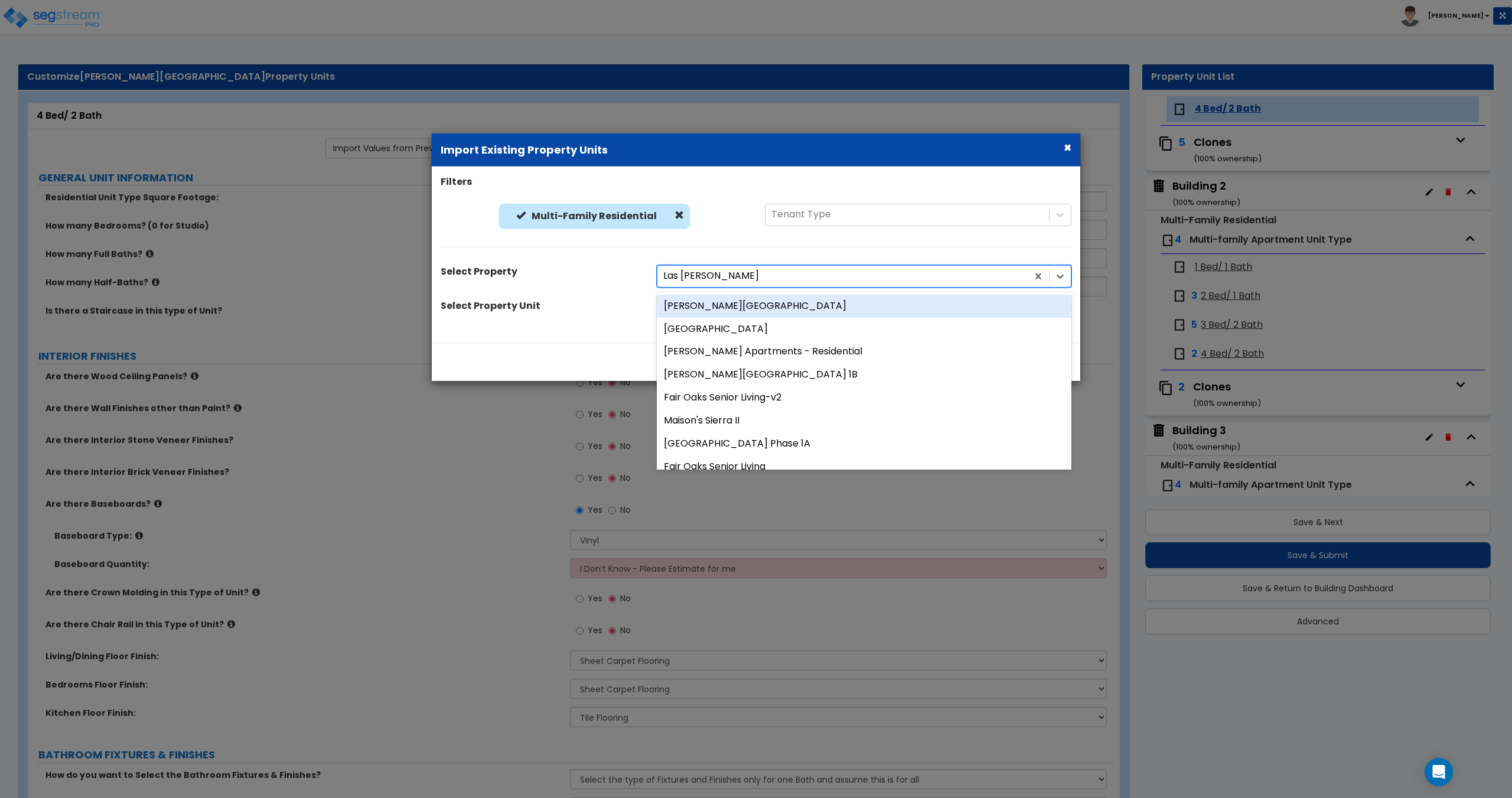
click at [717, 310] on div "[PERSON_NAME][GEOGRAPHIC_DATA]" at bounding box center [864, 305] width 415 height 23
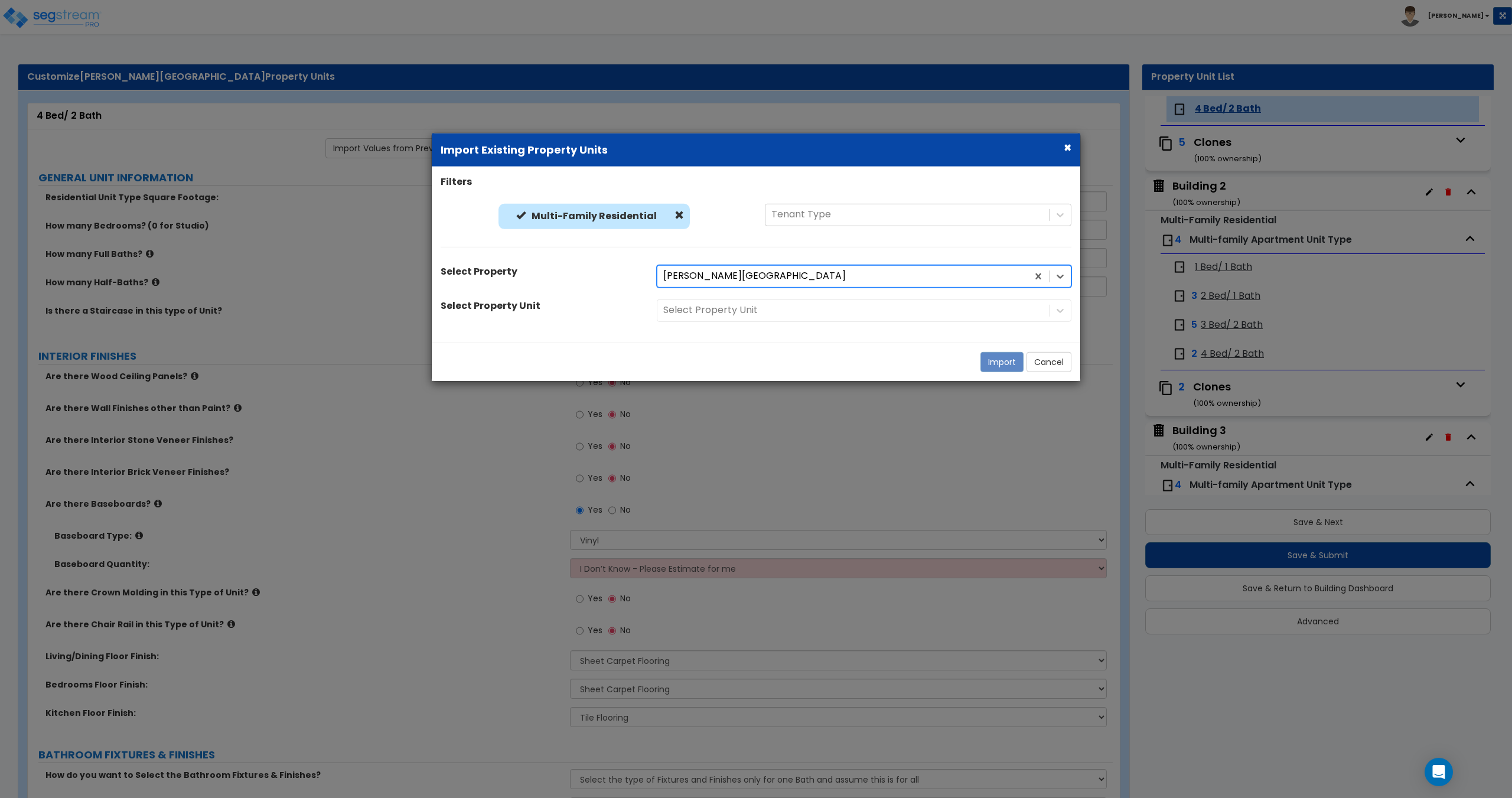
click at [714, 313] on div "Select Property Unit" at bounding box center [864, 310] width 432 height 23
click at [734, 303] on div "Select Property Unit" at bounding box center [864, 310] width 432 height 23
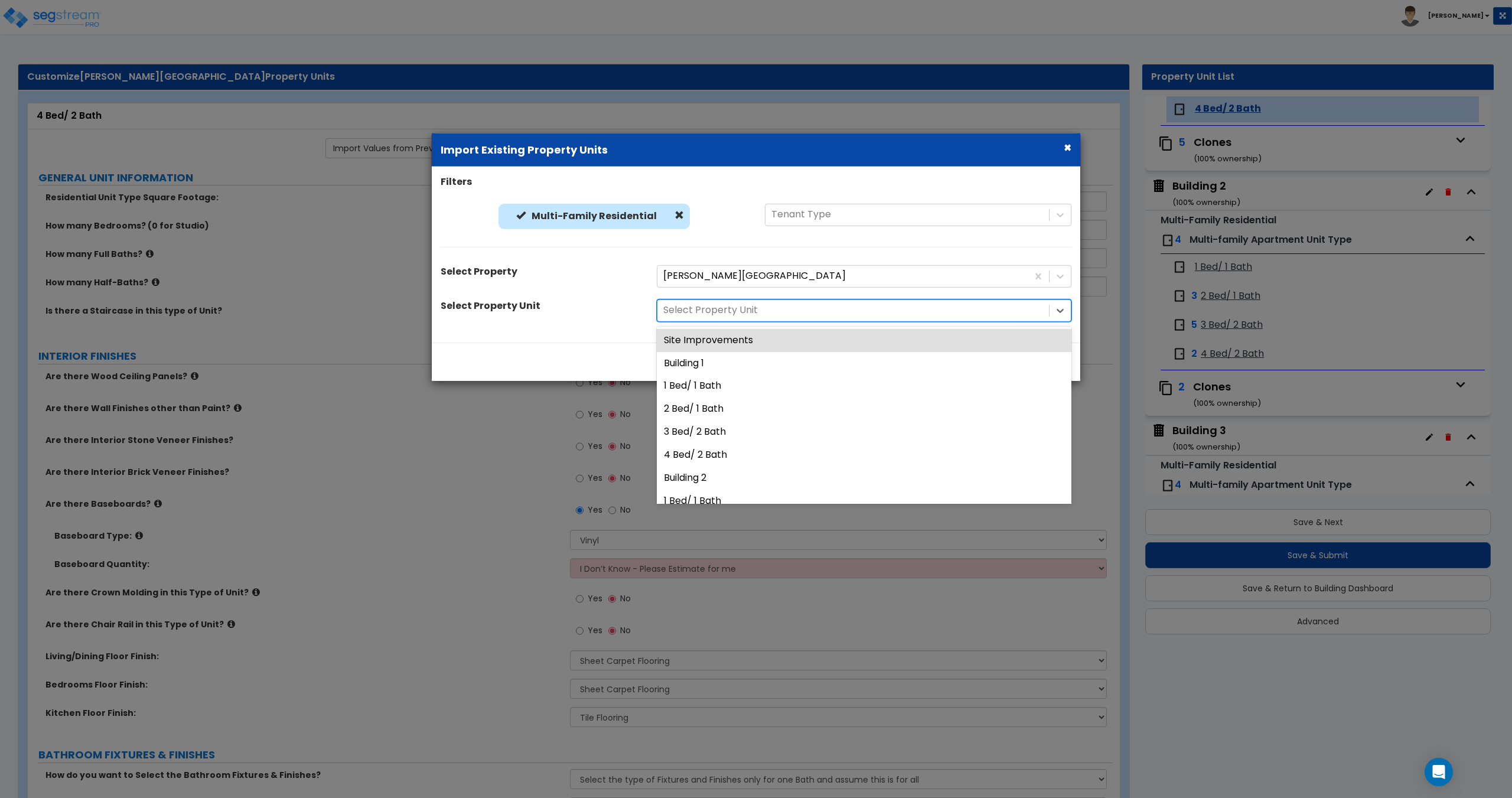
click at [732, 318] on div "Select Property Unit" at bounding box center [853, 310] width 392 height 21
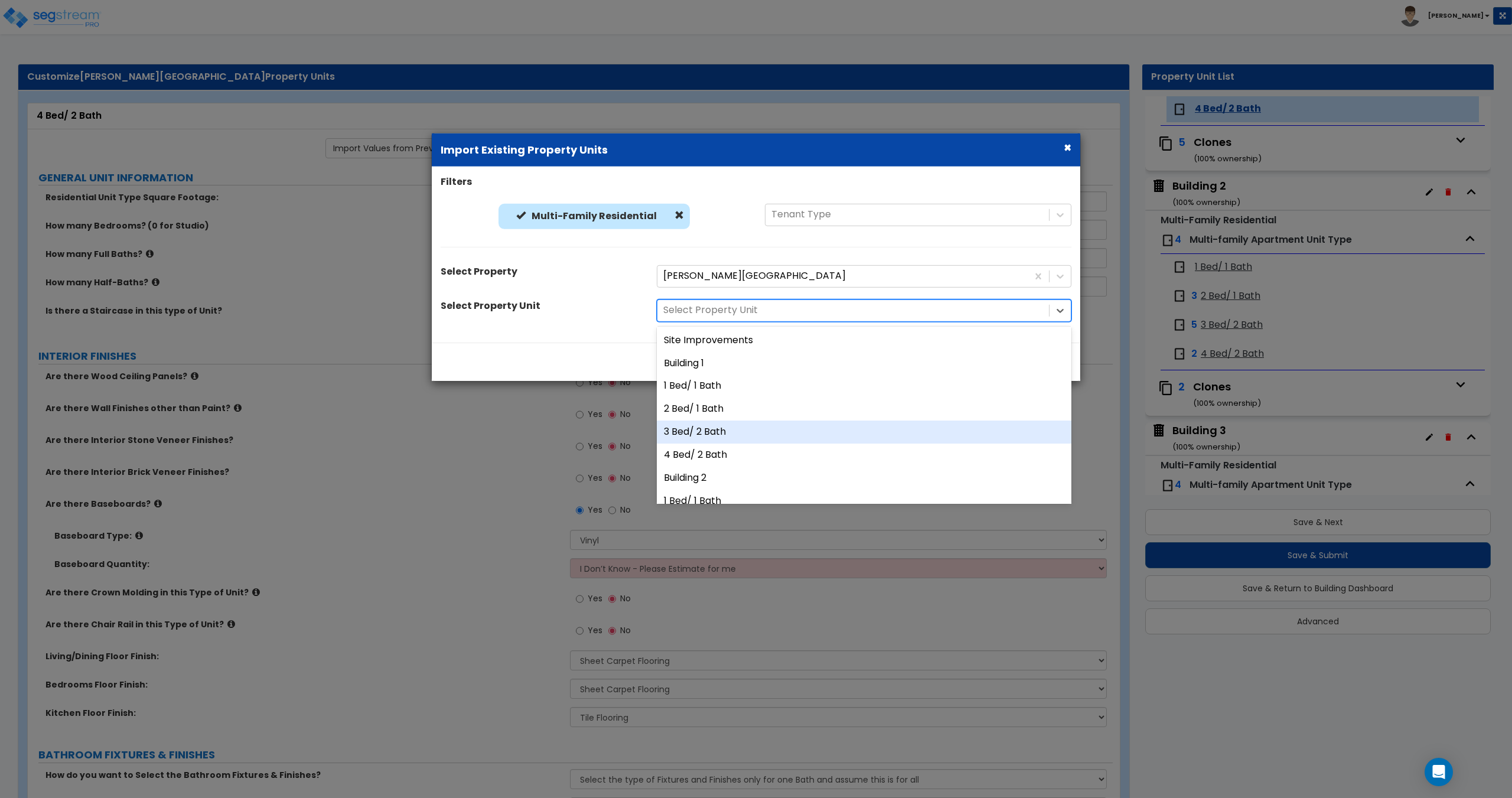
click at [714, 434] on div "3 Bed/ 2 Bath" at bounding box center [864, 431] width 415 height 23
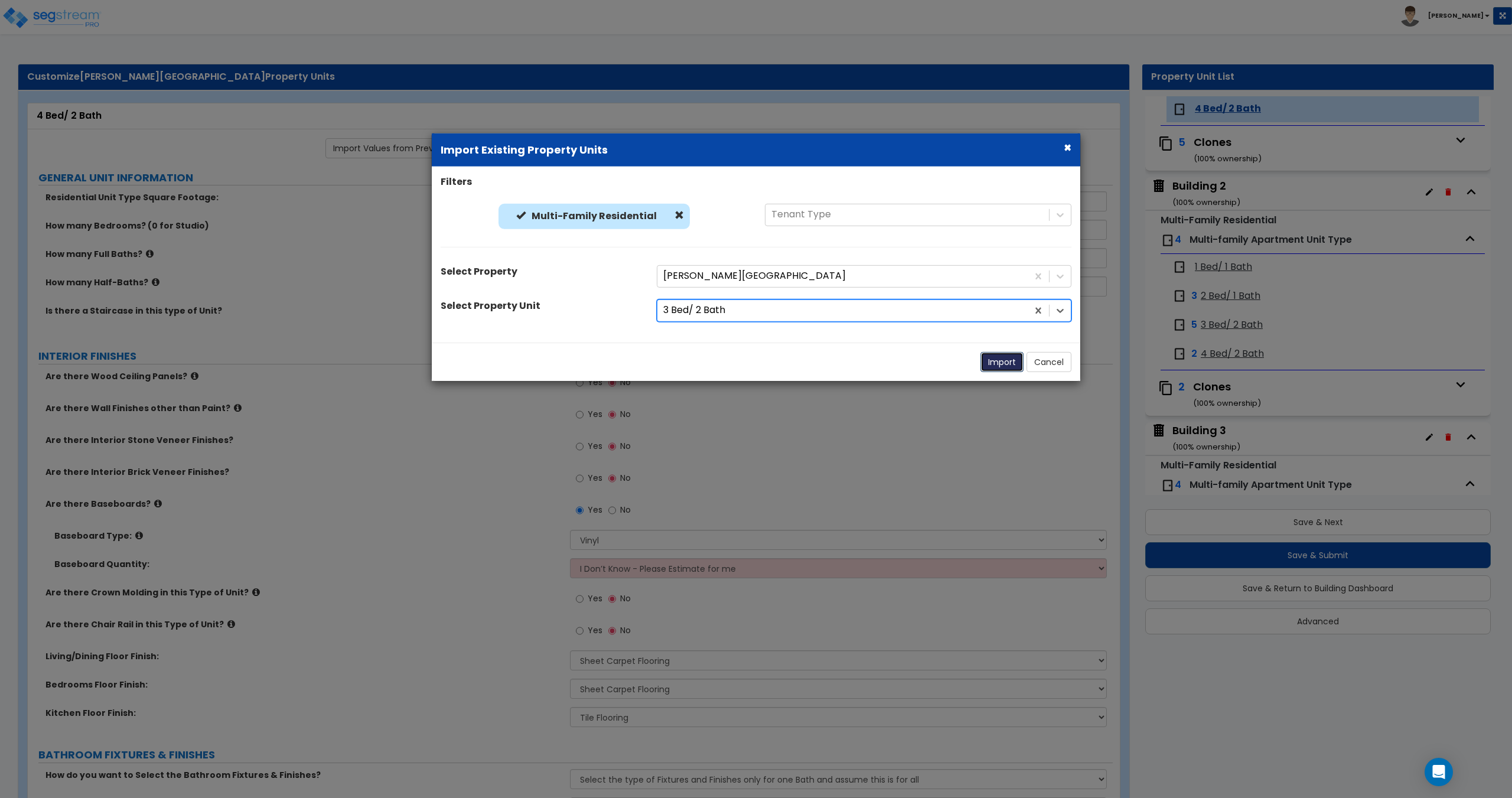
click at [1008, 358] on button "Import" at bounding box center [1002, 361] width 43 height 20
type input "1219"
type input "3"
select select "7"
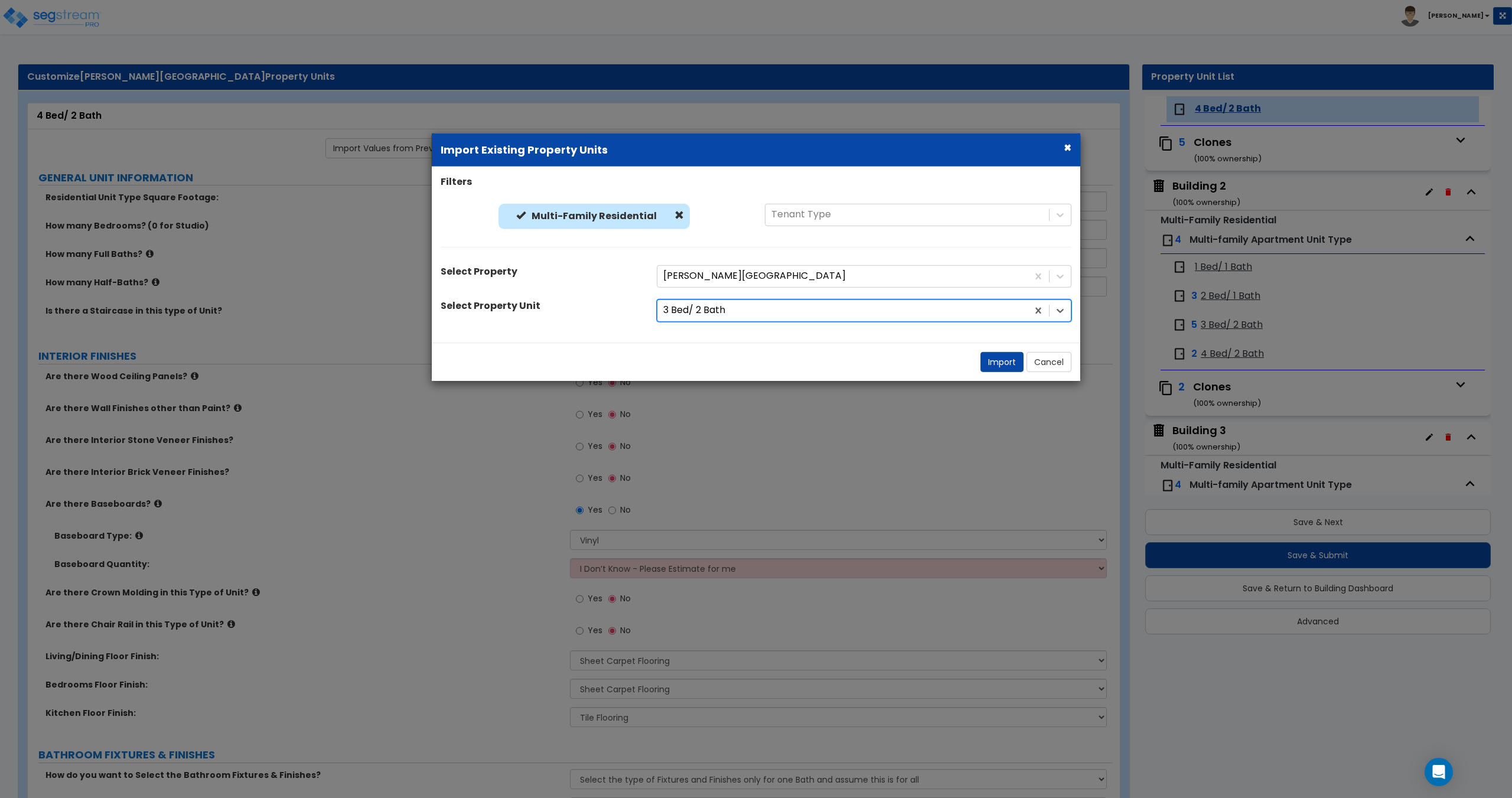
select select "1"
radio input "true"
select select "5"
radio input "false"
radio input "true"
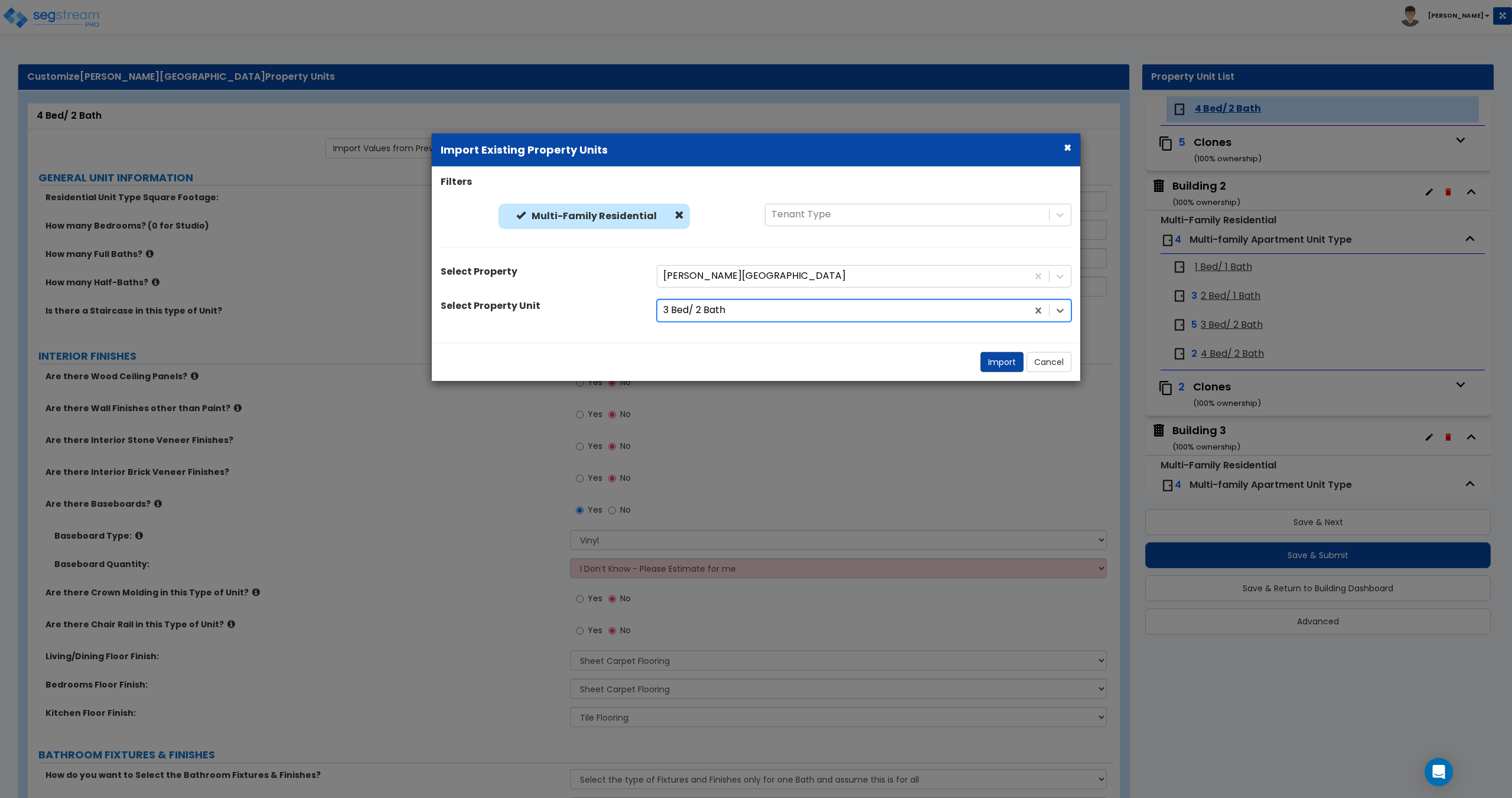
select select "3"
type input "55"
select select "1"
